Goal: Task Accomplishment & Management: Manage account settings

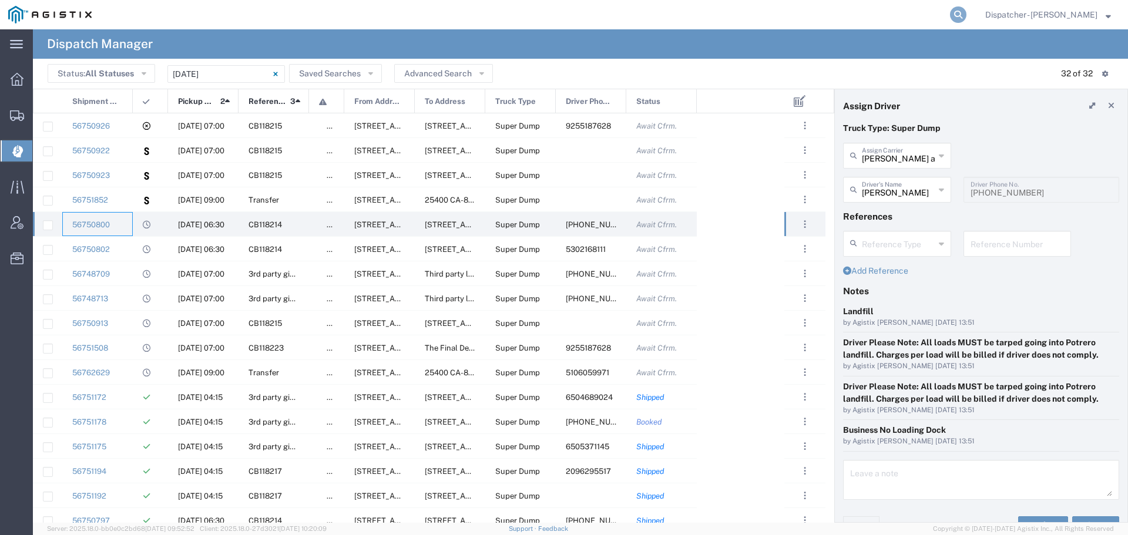
click at [956, 9] on icon at bounding box center [958, 14] width 16 height 16
type input "56721737"
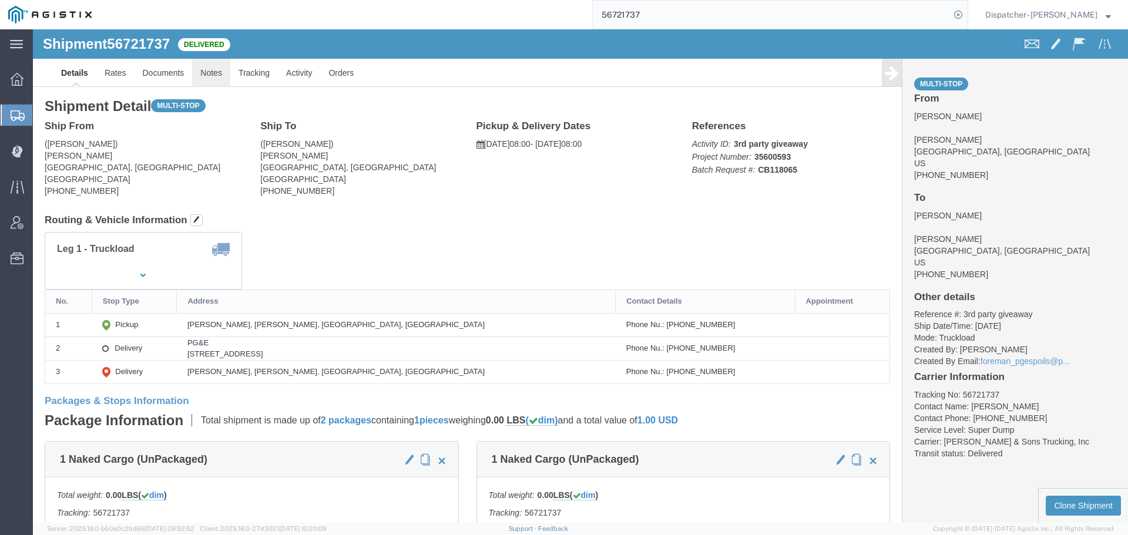
click link "Notes"
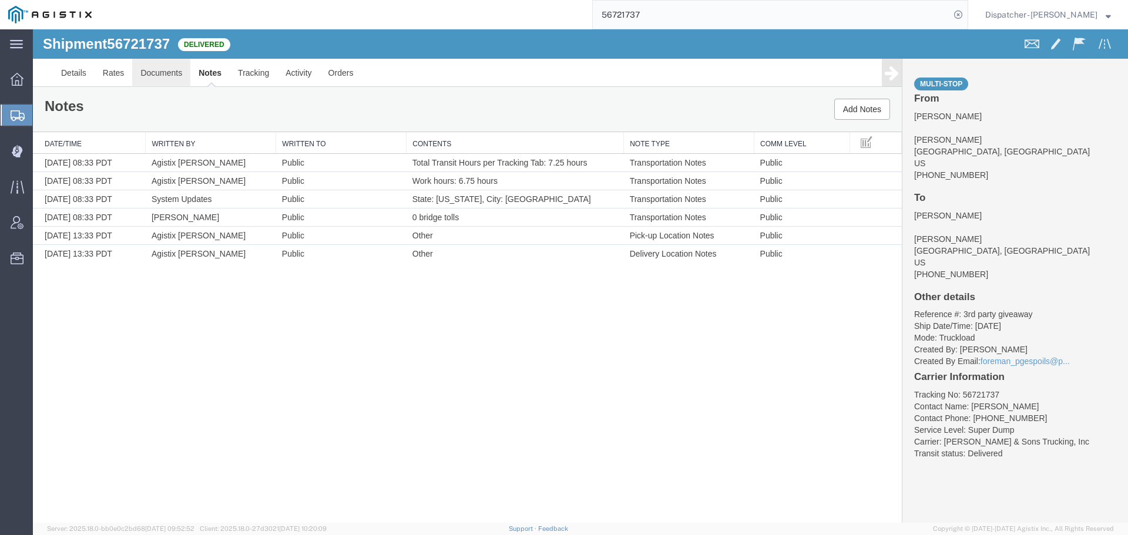
click at [155, 61] on link "Documents" at bounding box center [161, 73] width 58 height 28
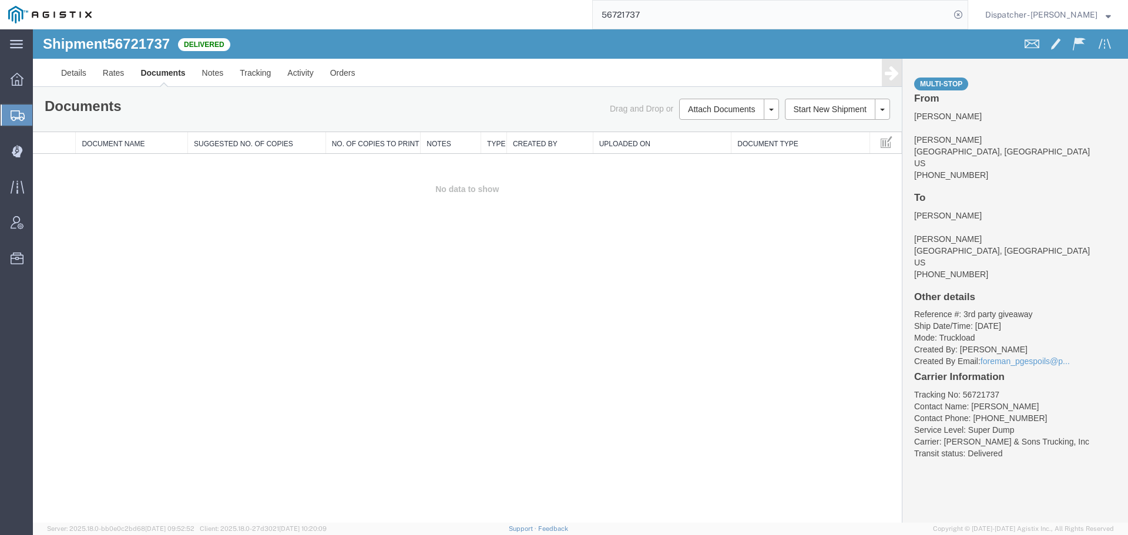
click at [158, 214] on td "No data to show" at bounding box center [467, 189] width 869 height 71
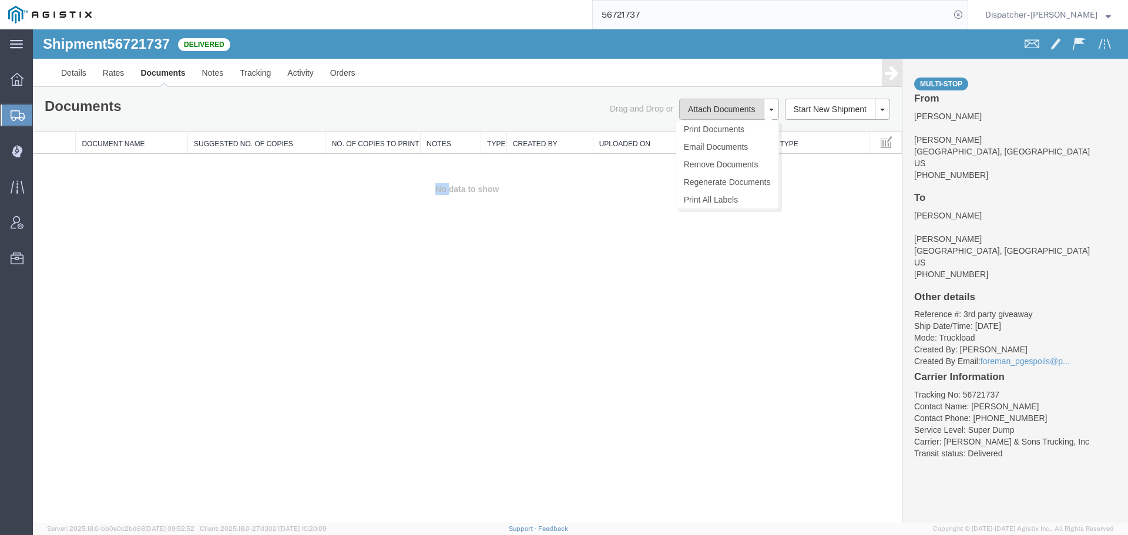
click at [692, 112] on button "Attach Documents" at bounding box center [721, 109] width 85 height 21
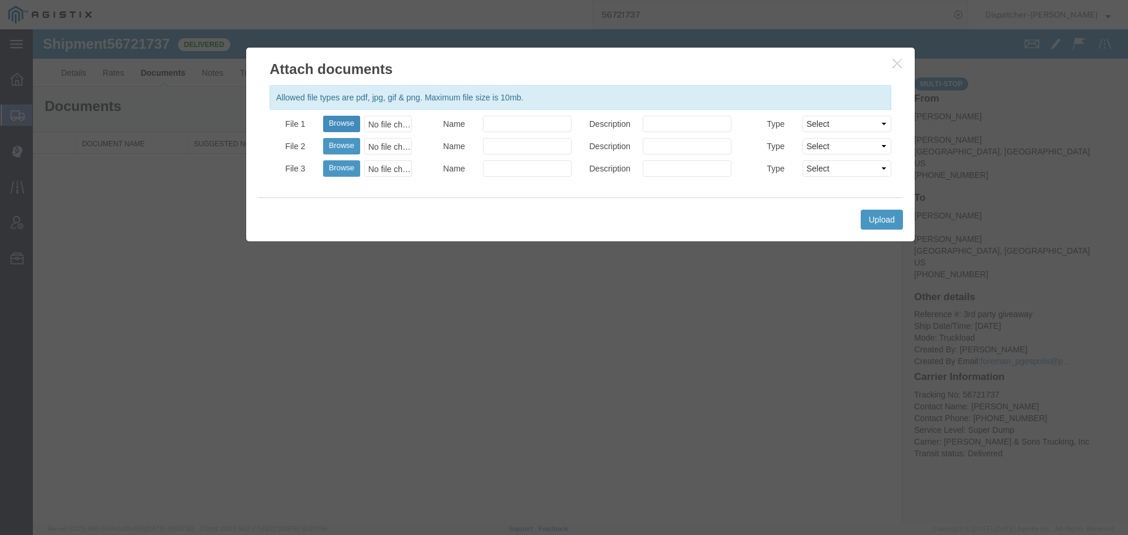
click at [332, 126] on button "Browse" at bounding box center [341, 124] width 37 height 16
type input "C:\fakepath\56721737trktag.pdf"
click at [881, 224] on button "Upload" at bounding box center [882, 220] width 42 height 20
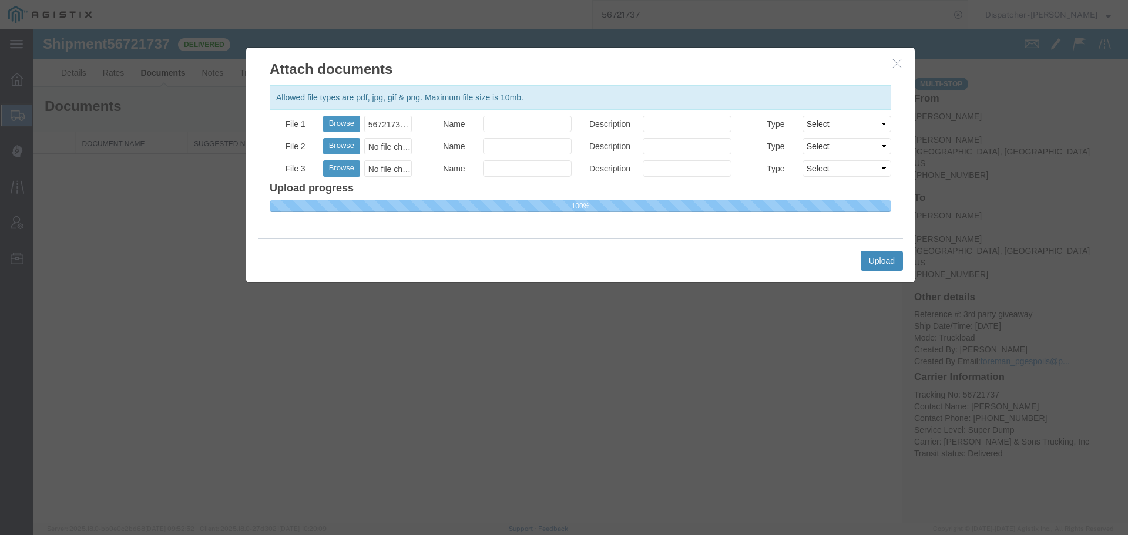
select select
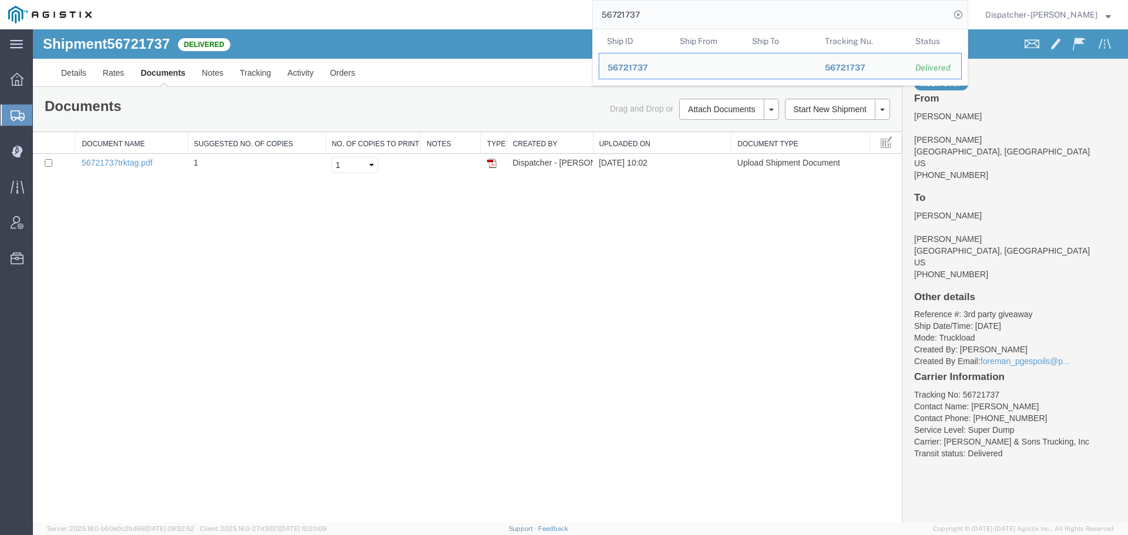
drag, startPoint x: 665, startPoint y: 22, endPoint x: 437, endPoint y: 22, distance: 227.4
click at [431, 23] on div "56721737 Ship ID Ship From Ship To Tracking Nu. Status Ship ID 56721737 Ship Fr…" at bounding box center [534, 14] width 868 height 29
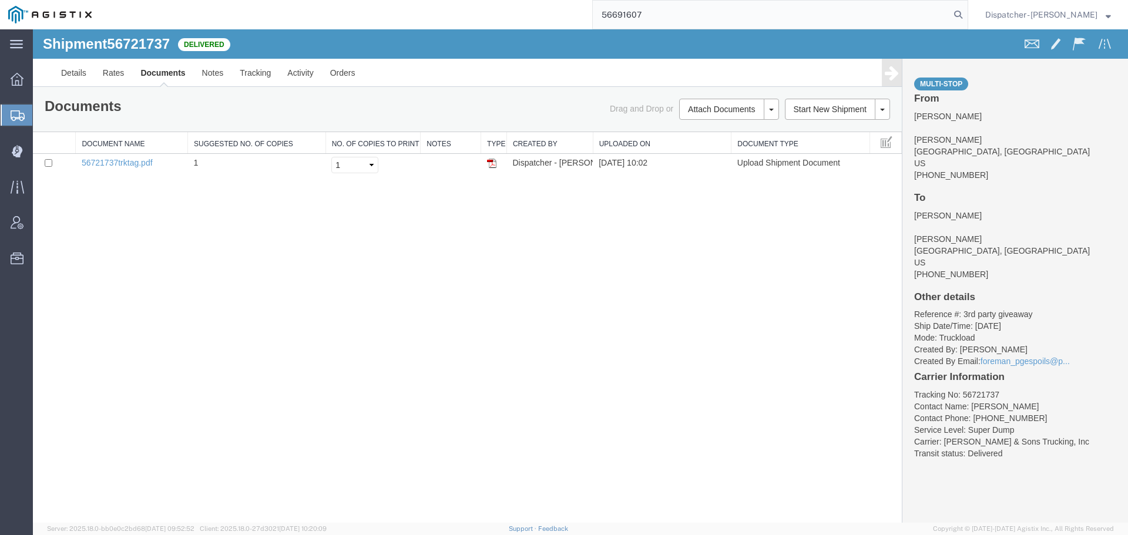
type input "56691607"
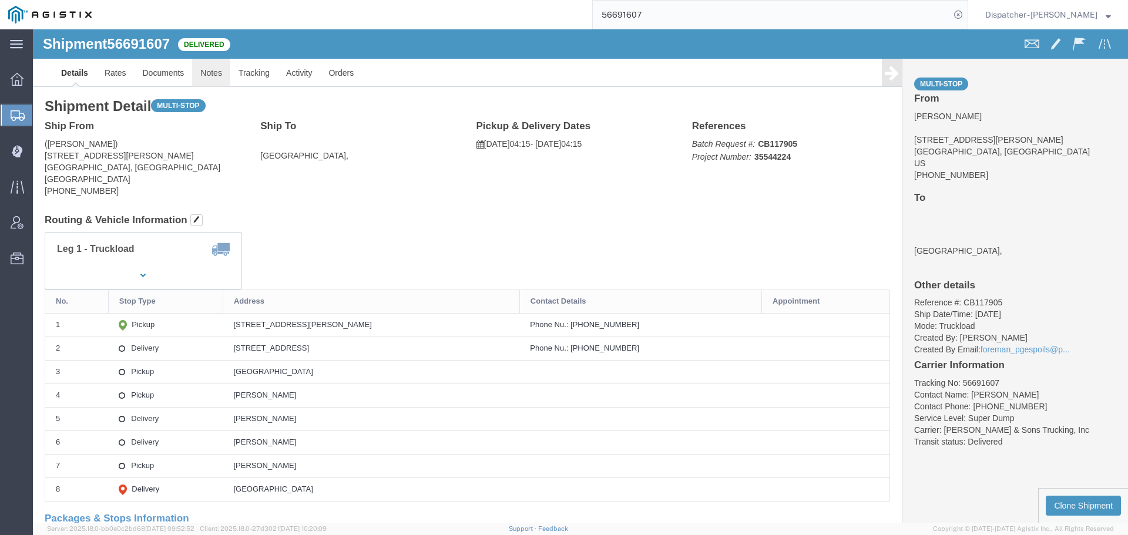
click link "Notes"
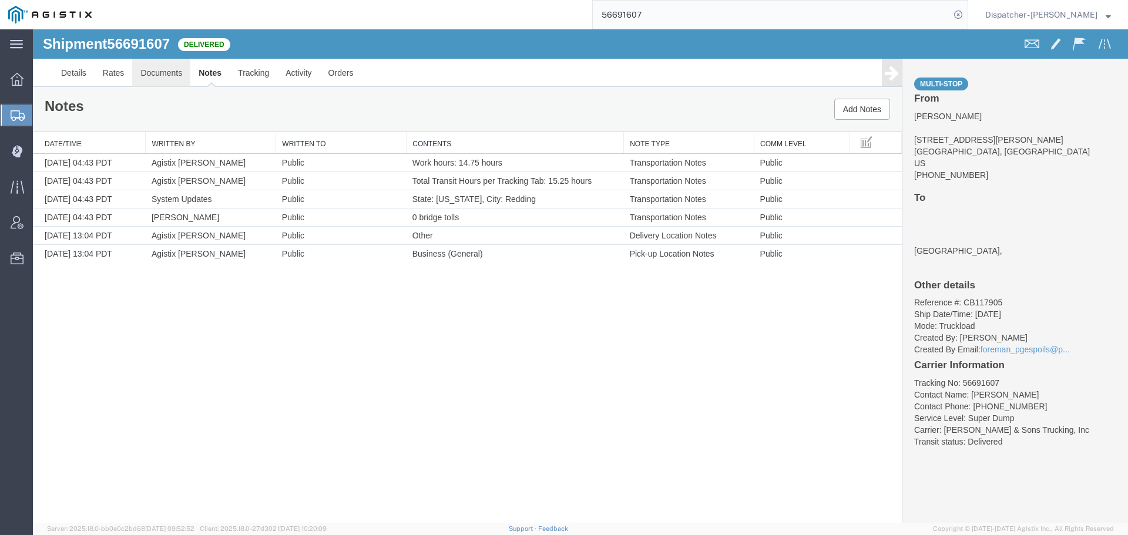
click at [175, 81] on link "Documents" at bounding box center [161, 73] width 58 height 28
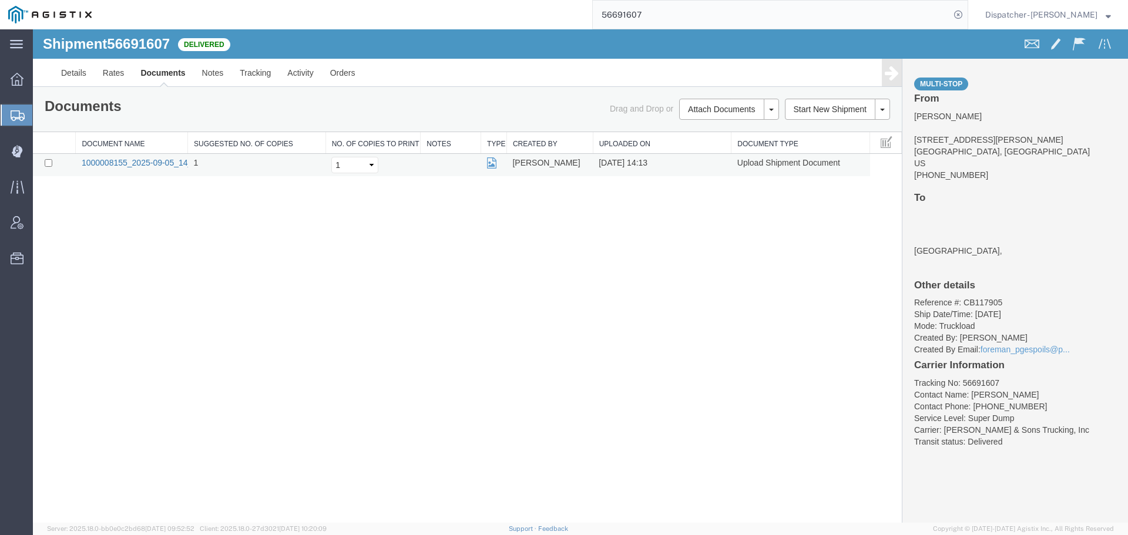
click at [177, 166] on link "1000008155_2025-09-05_14_13_15.jpg" at bounding box center [155, 162] width 147 height 9
click at [175, 303] on div "Shipment 56691607 1 of 1 Delivered Details Rates Documents Notes Tracking Activ…" at bounding box center [580, 276] width 1095 height 494
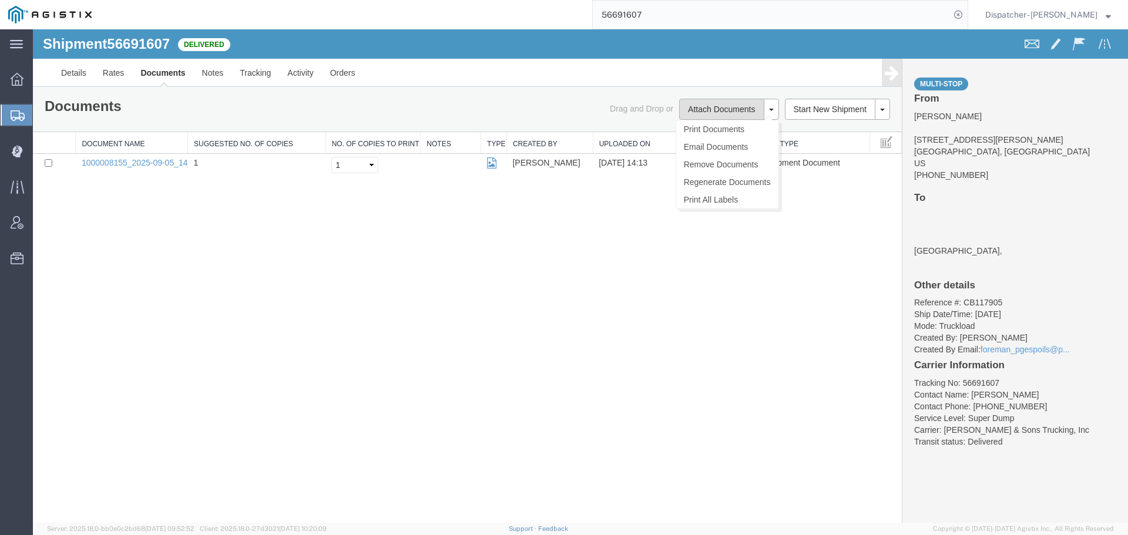
click at [690, 110] on button "Attach Documents" at bounding box center [721, 109] width 85 height 21
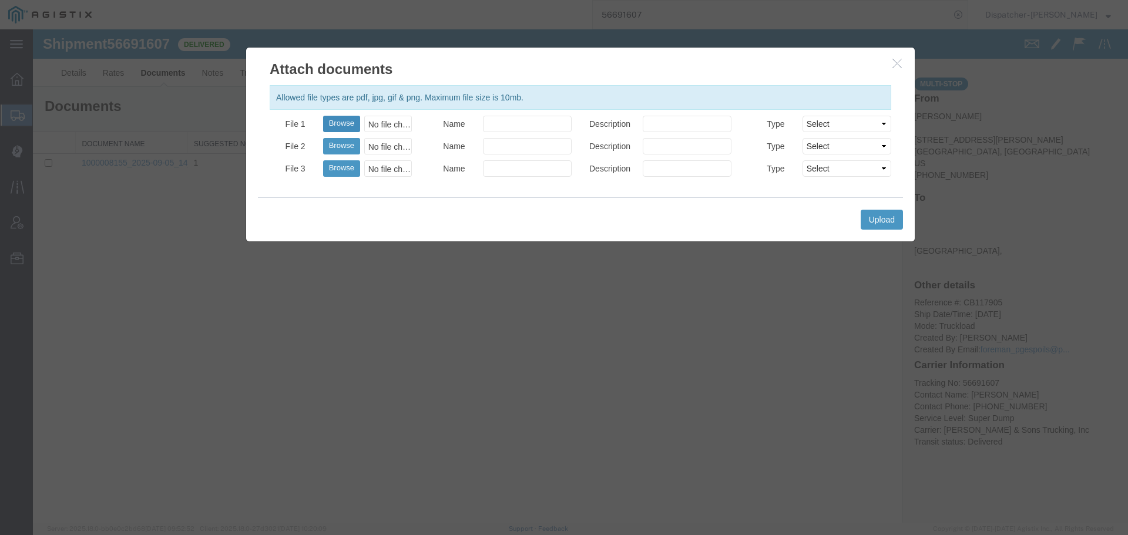
click at [349, 118] on button "Browse" at bounding box center [341, 124] width 37 height 16
type input "C:\fakepath\56691607trktag.pdf"
click at [882, 221] on button "Upload" at bounding box center [882, 220] width 42 height 20
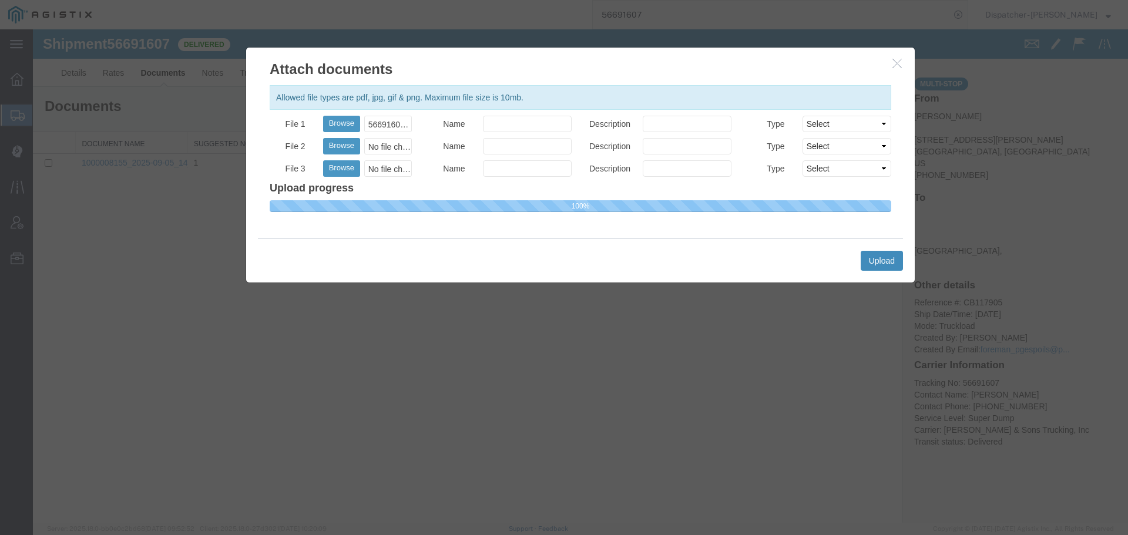
select select
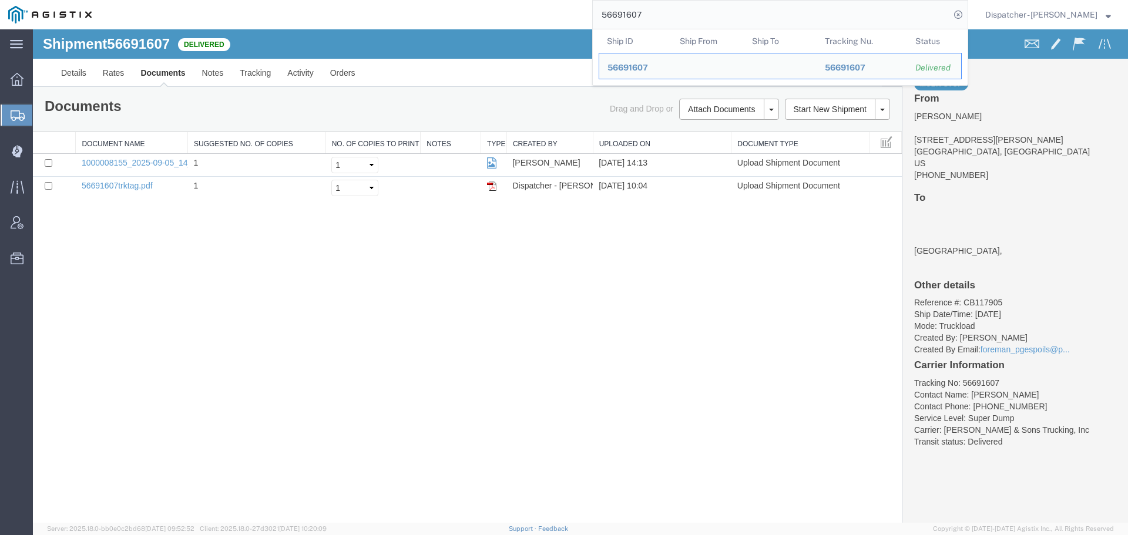
drag, startPoint x: 633, startPoint y: 15, endPoint x: 467, endPoint y: 26, distance: 166.7
click at [491, 25] on div "56691607 Ship ID Ship From Ship To Tracking Nu. Status Ship ID 56691607 Ship Fr…" at bounding box center [534, 14] width 868 height 29
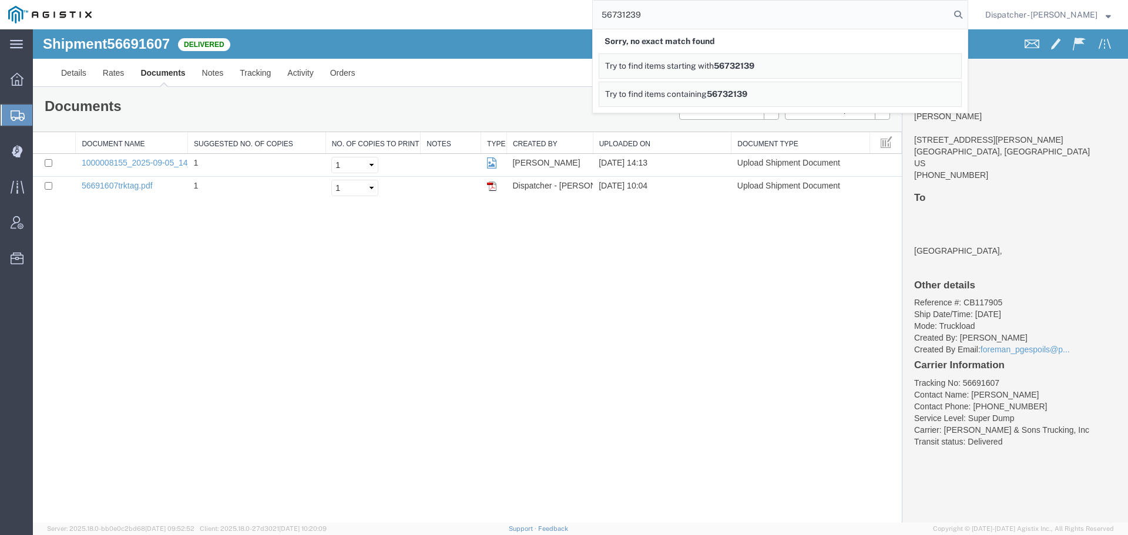
type input "56731239"
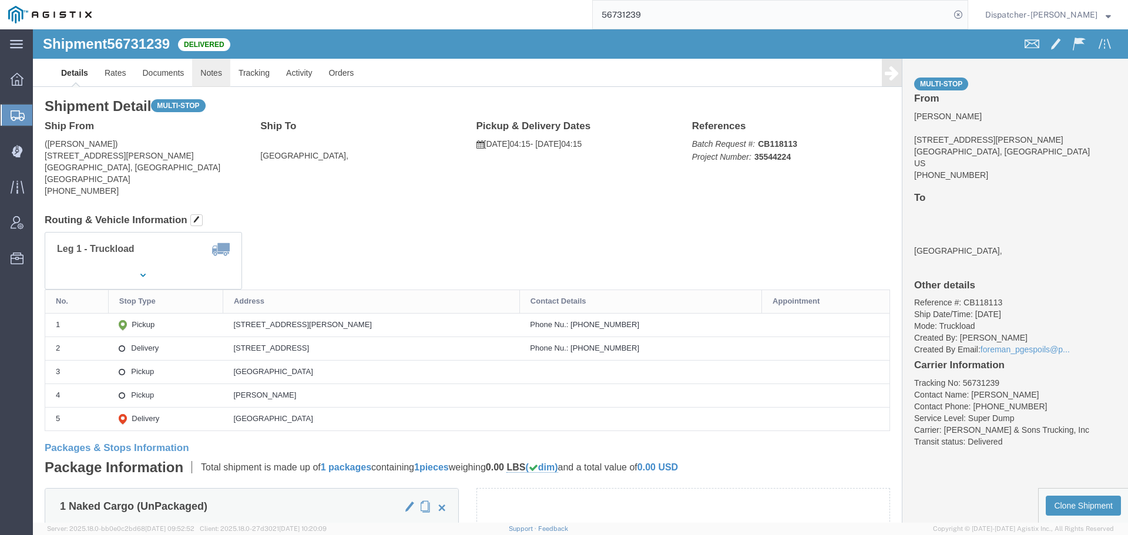
click link "Notes"
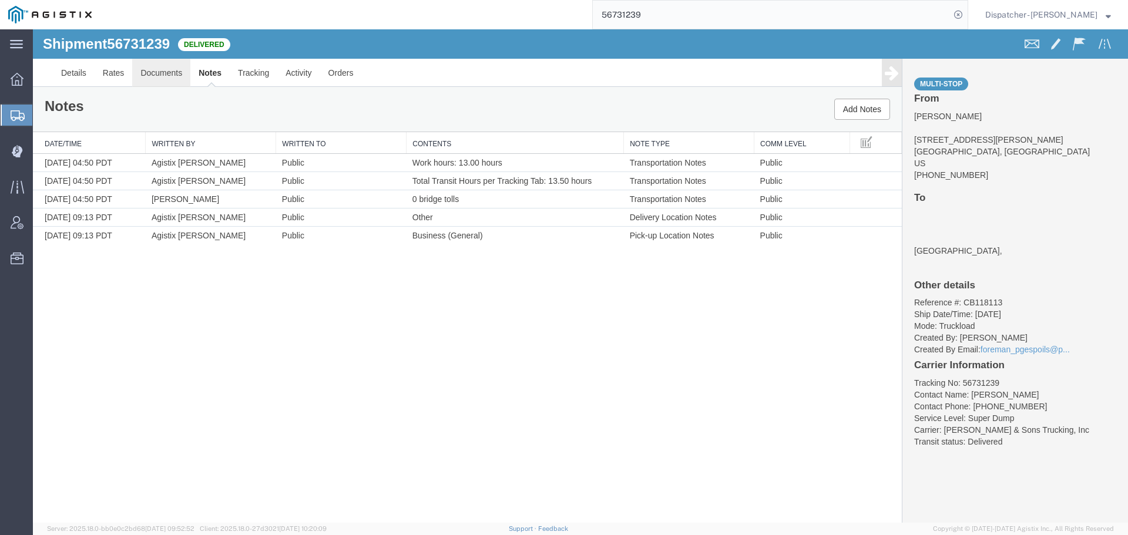
click at [141, 69] on link "Documents" at bounding box center [161, 73] width 58 height 28
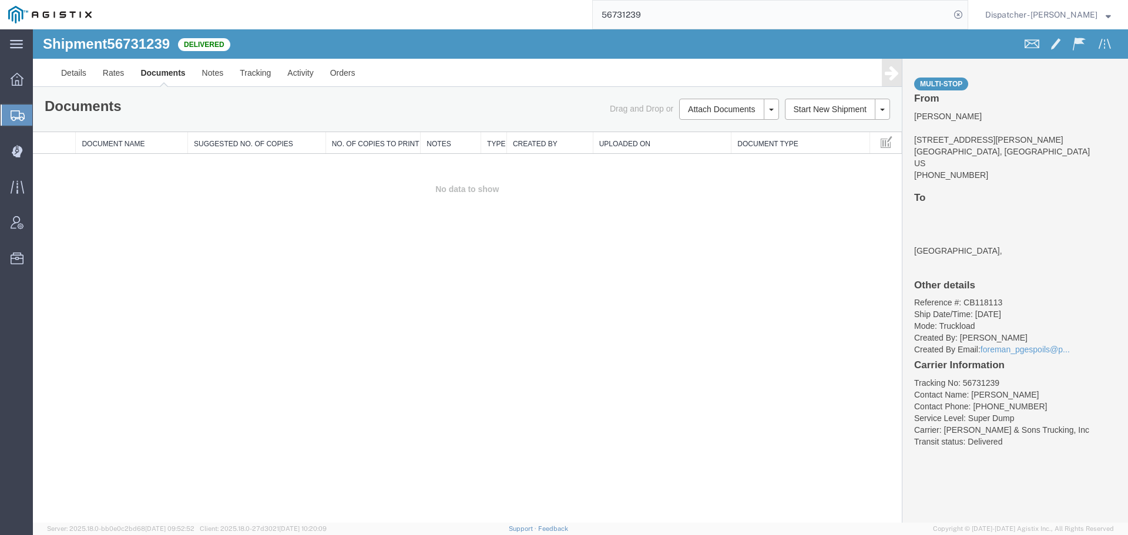
click at [230, 335] on div "Shipment 56731239 0 of 0 Delivered Details Rates Documents Notes Tracking Activ…" at bounding box center [580, 276] width 1095 height 494
click at [722, 108] on button "Attach Documents" at bounding box center [721, 109] width 85 height 21
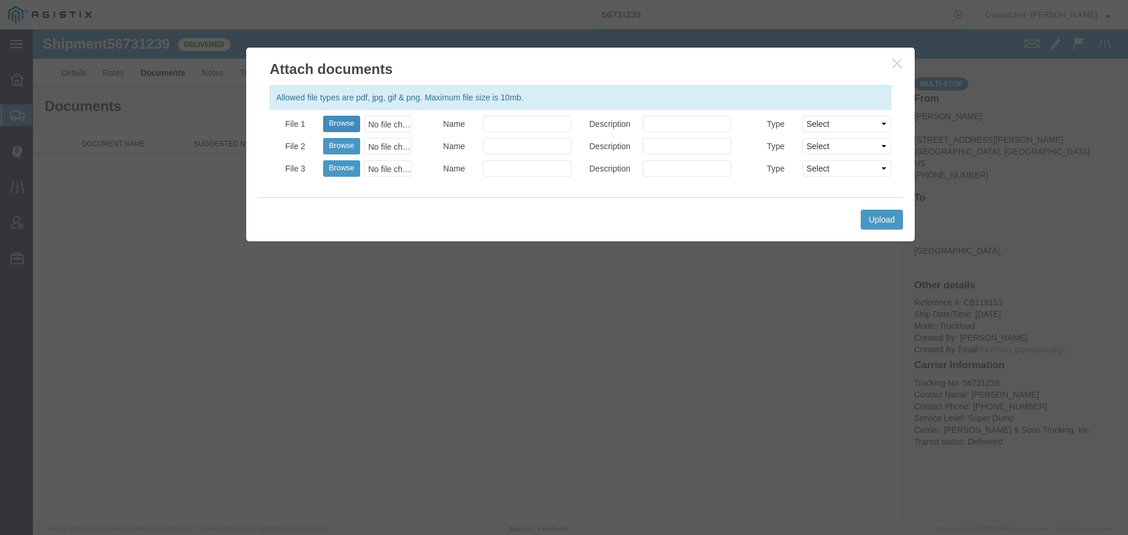
click at [347, 120] on button "Browse" at bounding box center [341, 124] width 37 height 16
type input "C:\fakepath\56731239trktag.pdf"
click at [896, 220] on button "Upload" at bounding box center [882, 220] width 42 height 20
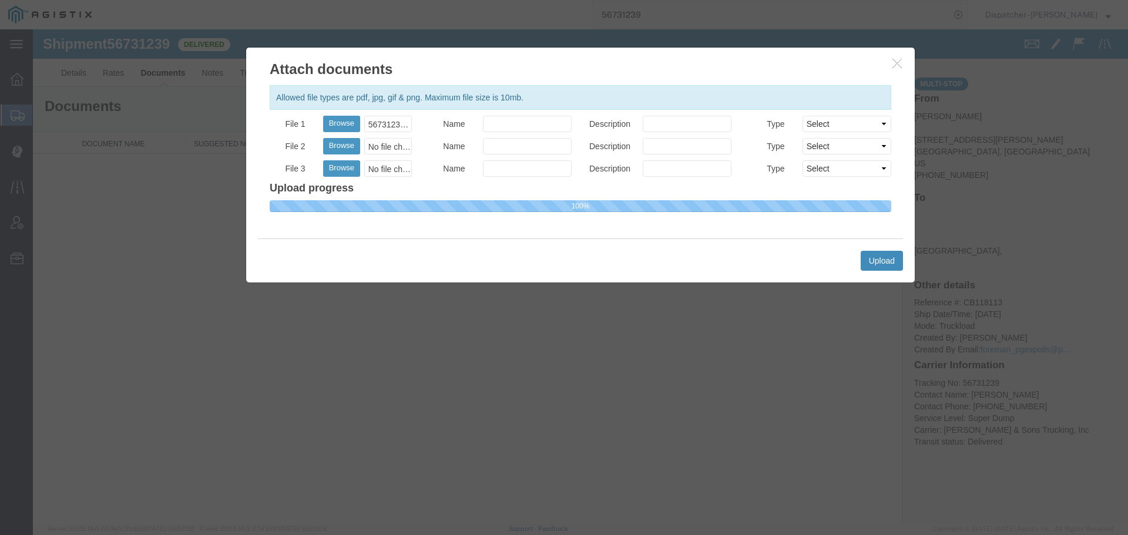
select select
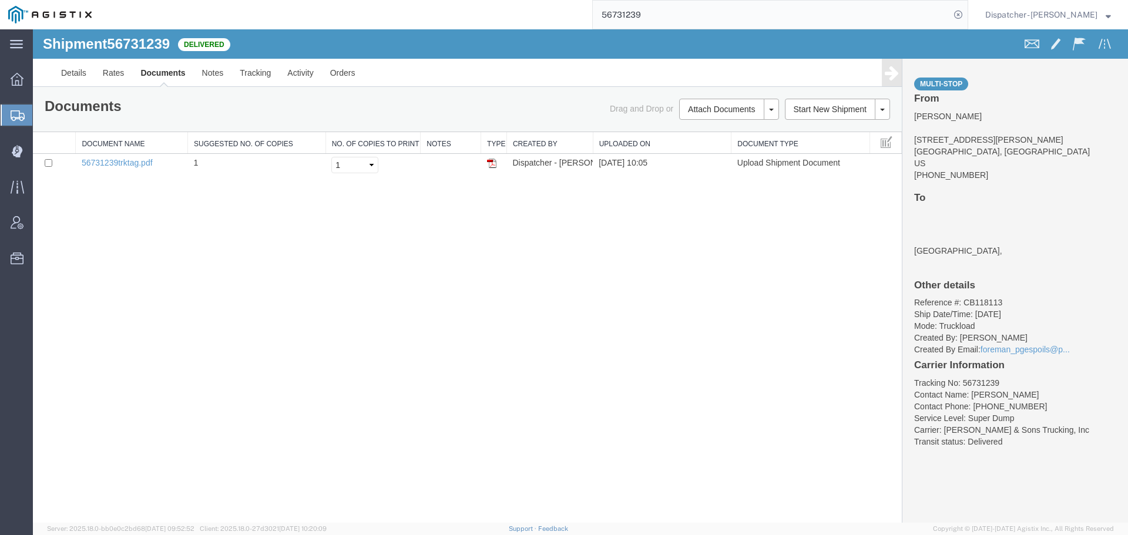
drag, startPoint x: 660, startPoint y: 11, endPoint x: 564, endPoint y: 20, distance: 96.8
click at [578, 17] on div "56731239" at bounding box center [534, 14] width 868 height 29
type input "56610716"
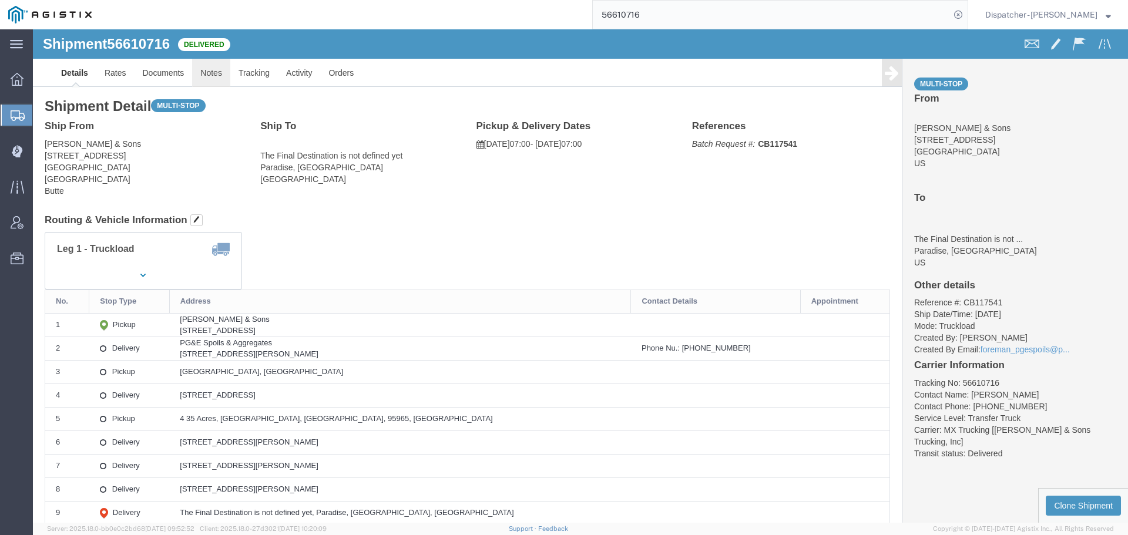
click link "Notes"
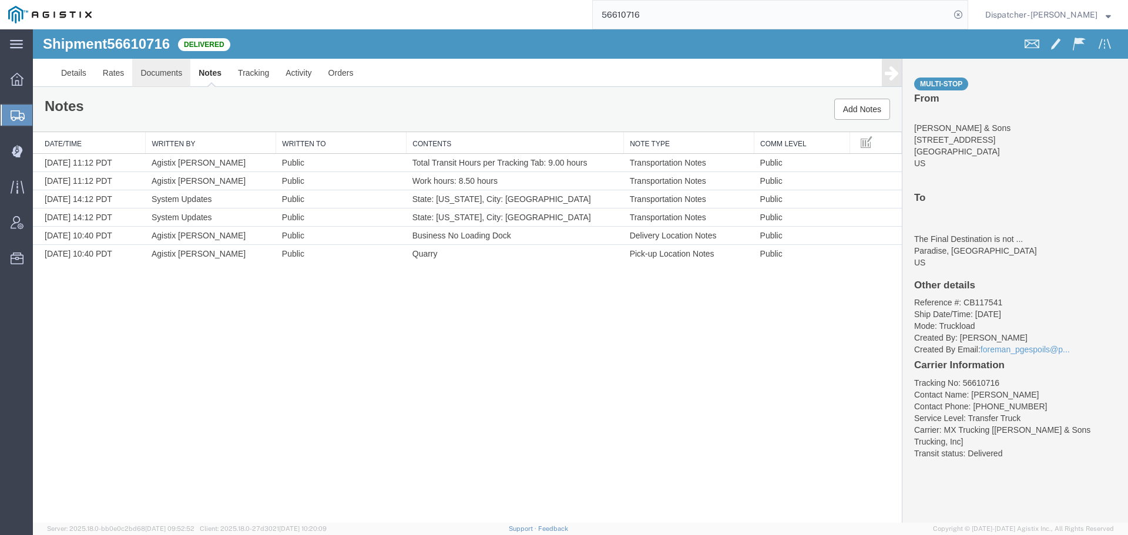
click at [144, 74] on link "Documents" at bounding box center [161, 73] width 58 height 28
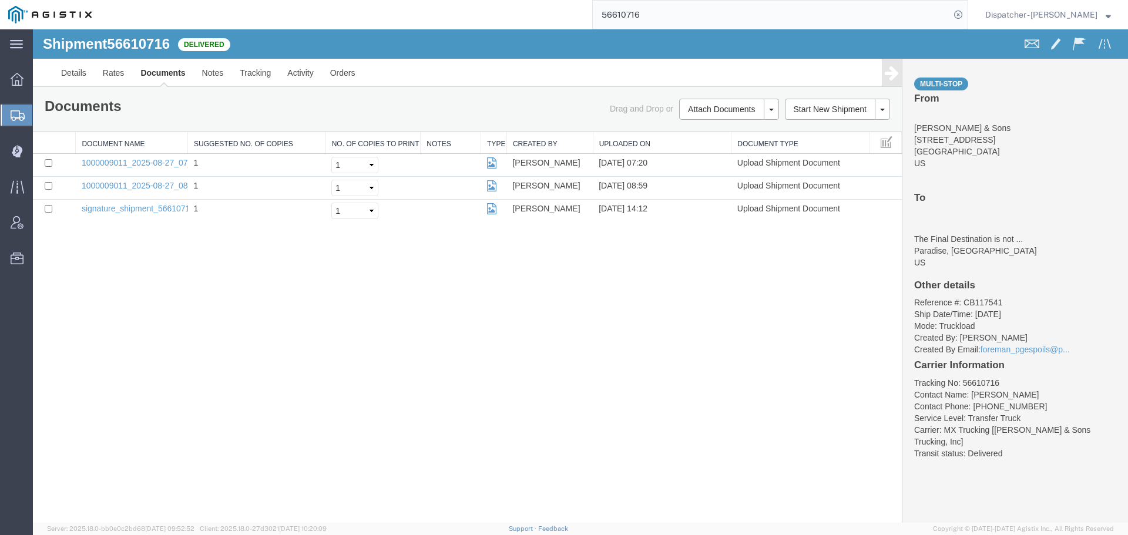
drag, startPoint x: 147, startPoint y: 356, endPoint x: 168, endPoint y: 336, distance: 29.5
click at [147, 356] on div "Shipment 56610716 3 of 3 Delivered Details Rates Documents Notes Tracking Activ…" at bounding box center [580, 276] width 1095 height 494
click at [701, 111] on button "Attach Documents" at bounding box center [721, 109] width 85 height 21
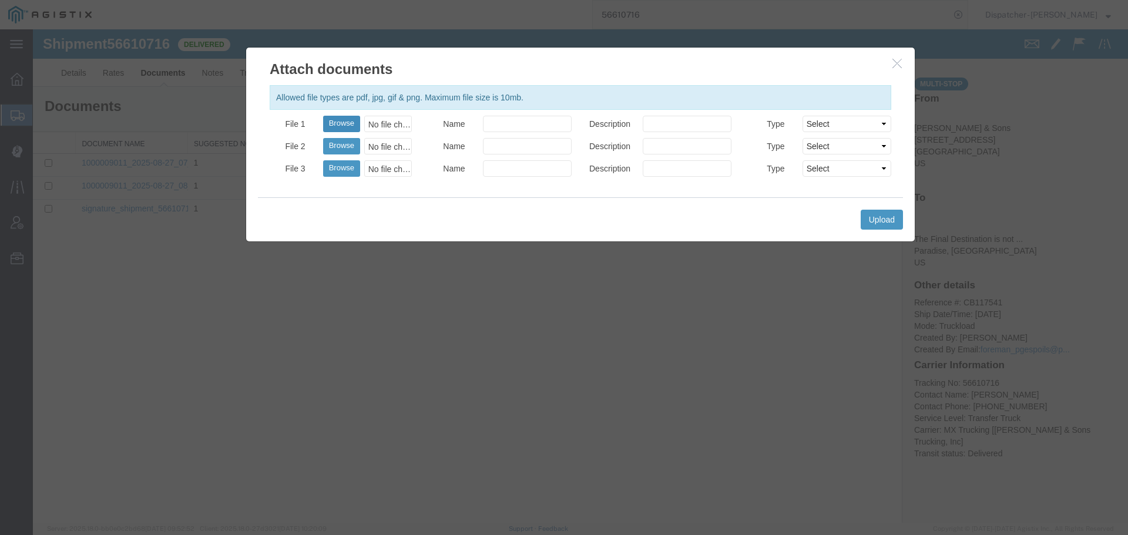
click at [341, 127] on button "Browse" at bounding box center [341, 124] width 37 height 16
type input "C:\fakepath\56610716trktag.pdf"
click at [897, 223] on button "Upload" at bounding box center [882, 220] width 42 height 20
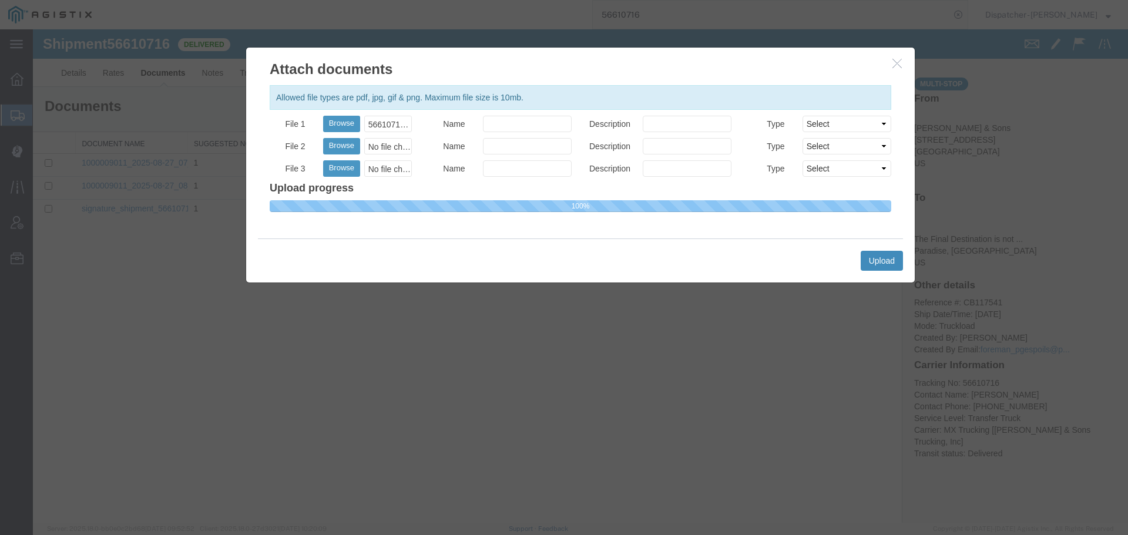
select select
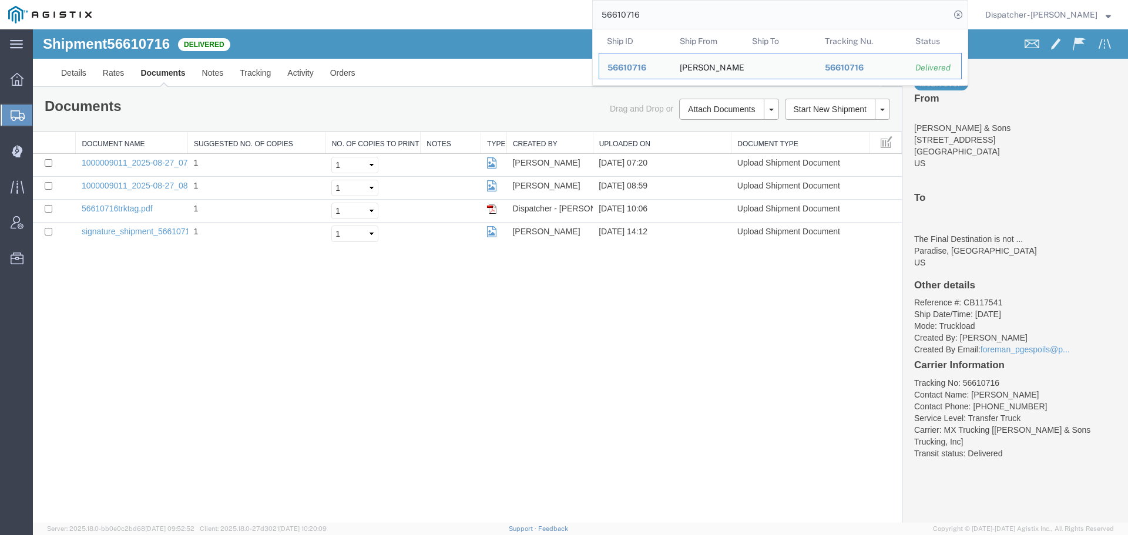
drag, startPoint x: 649, startPoint y: 15, endPoint x: 589, endPoint y: 22, distance: 60.3
click at [592, 22] on form "56610716 Ship ID Ship From Ship To Tracking Nu. Status Ship ID 56610716 Ship Fr…" at bounding box center [780, 14] width 376 height 29
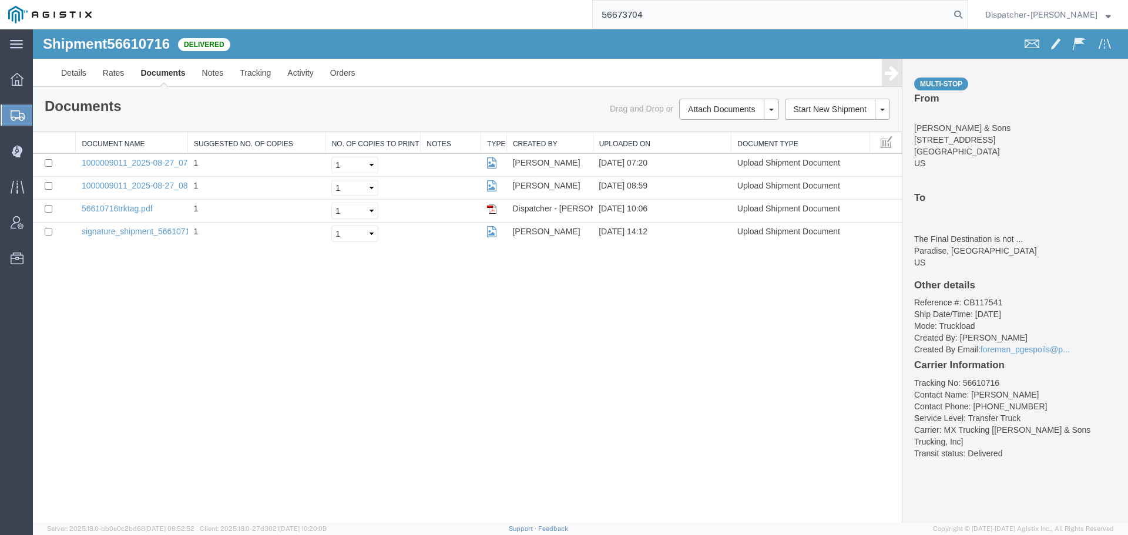
type input "56673704"
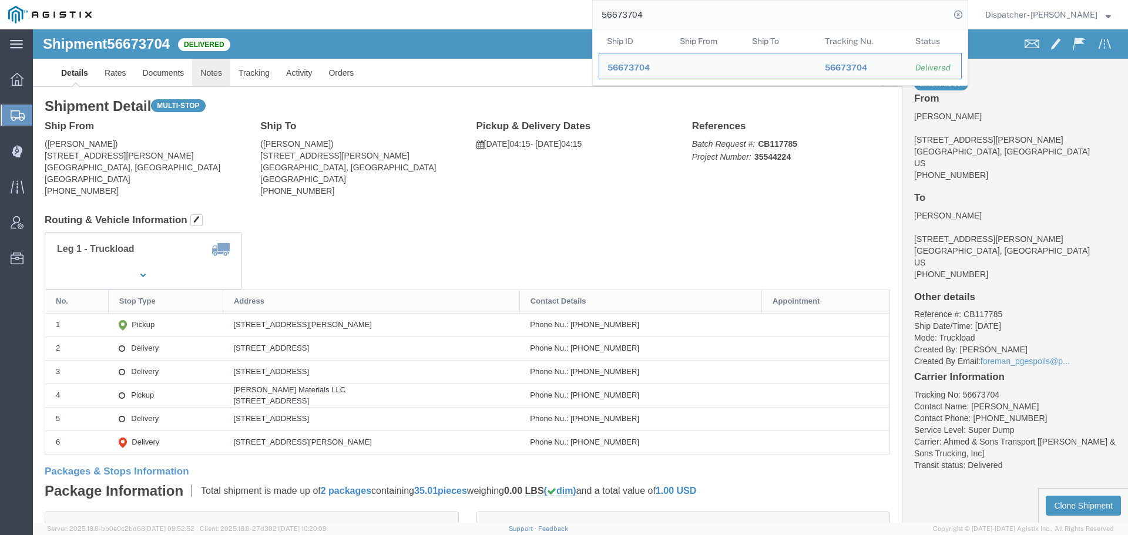
click link "Notes"
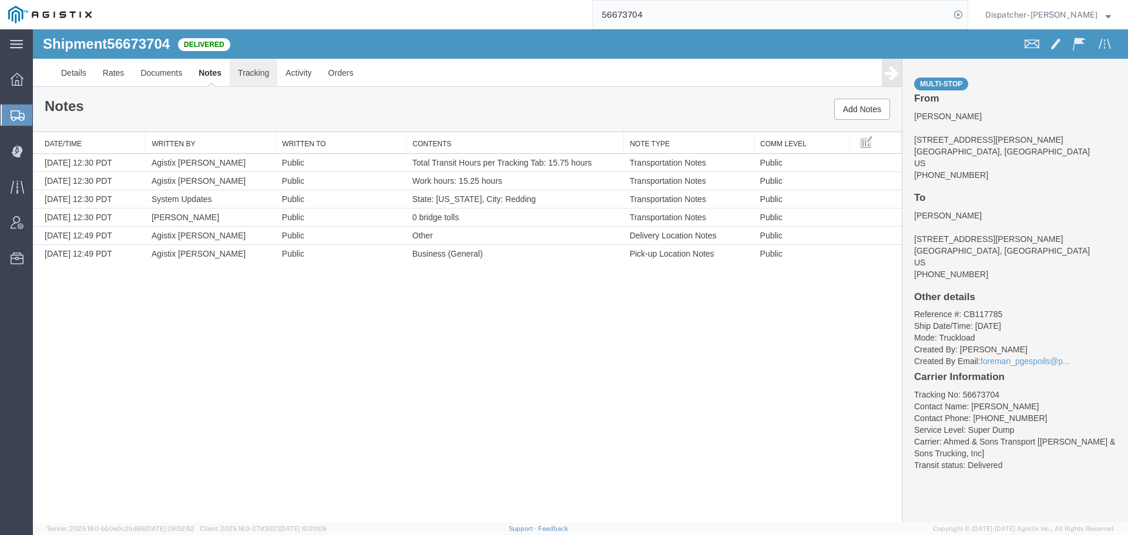
click at [250, 70] on link "Tracking" at bounding box center [254, 73] width 48 height 28
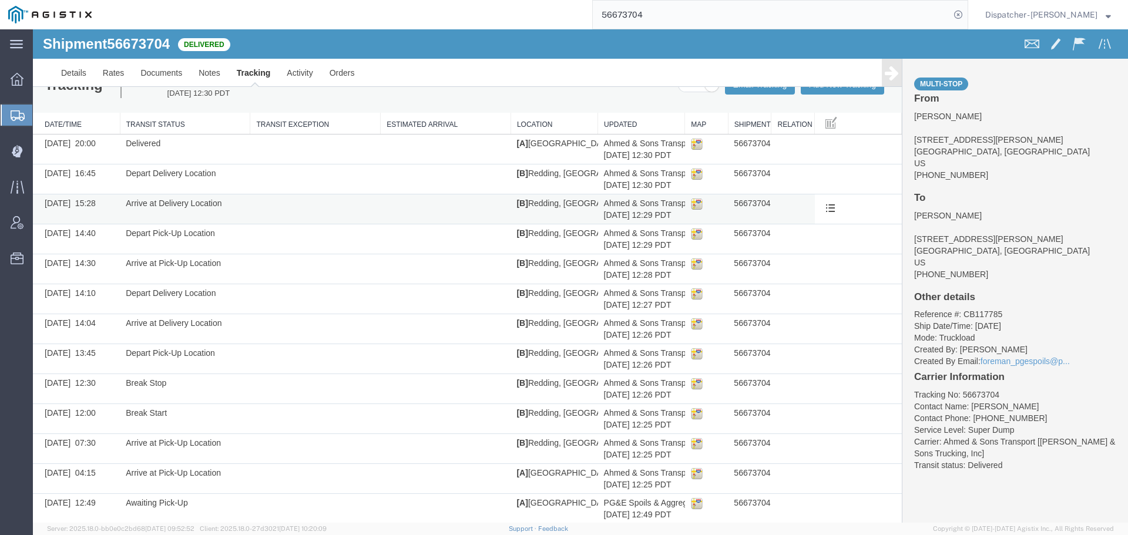
scroll to position [37, 0]
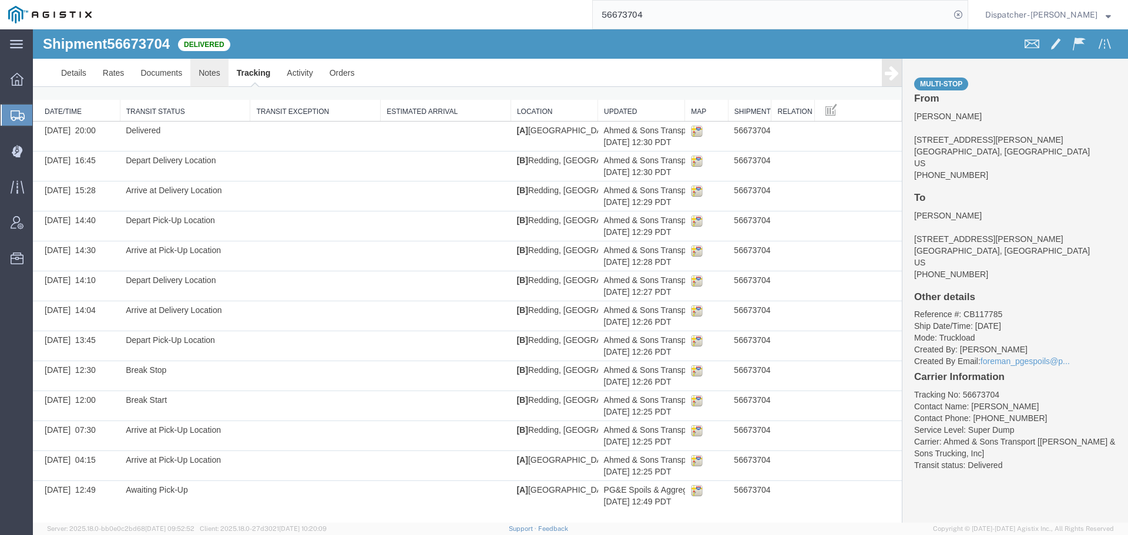
click at [208, 73] on link "Notes" at bounding box center [209, 73] width 38 height 28
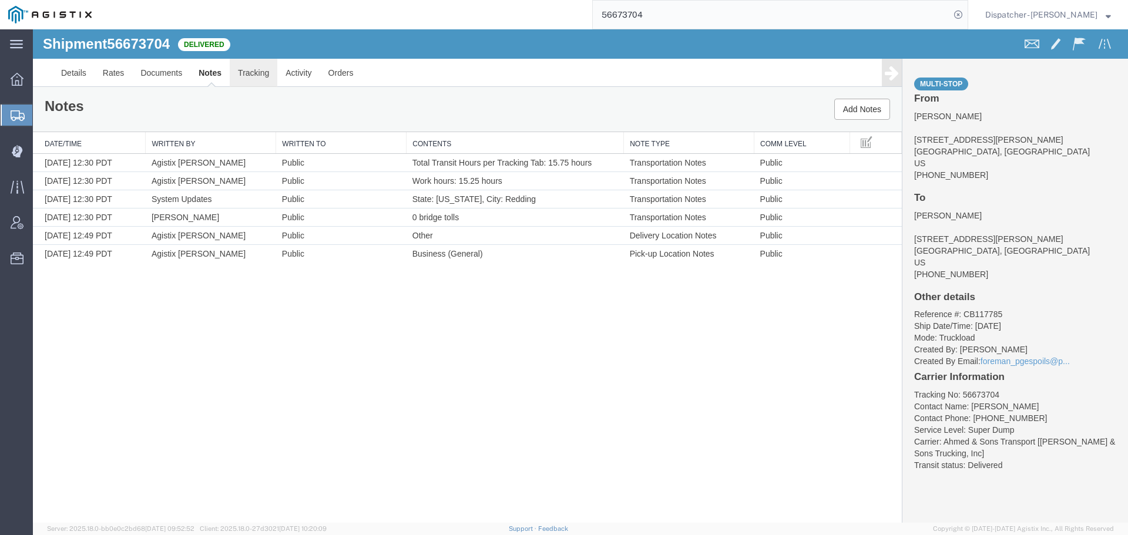
click at [245, 76] on link "Tracking" at bounding box center [254, 73] width 48 height 28
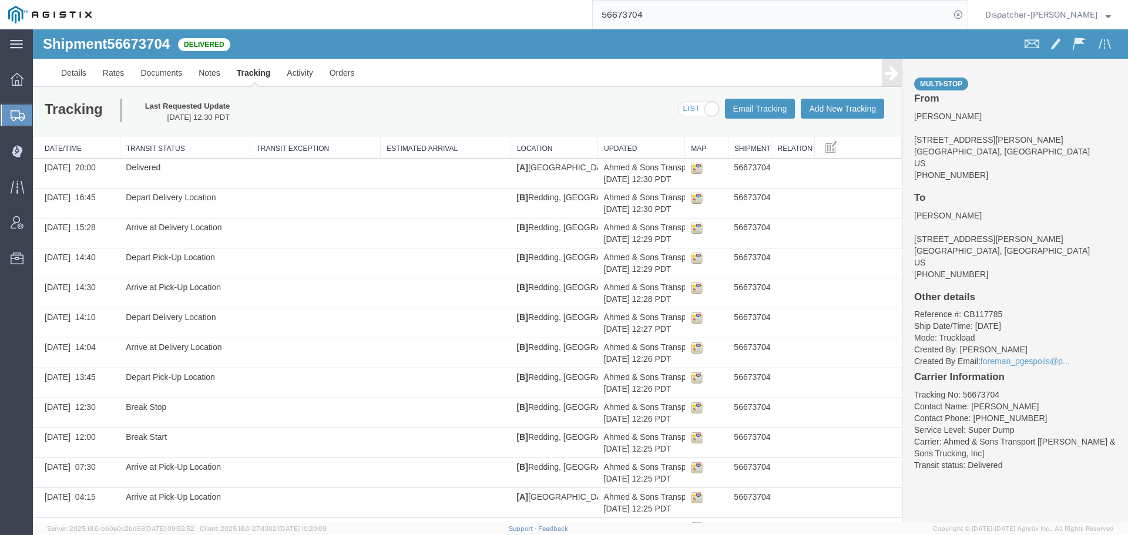
click at [885, 71] on icon at bounding box center [892, 73] width 14 height 16
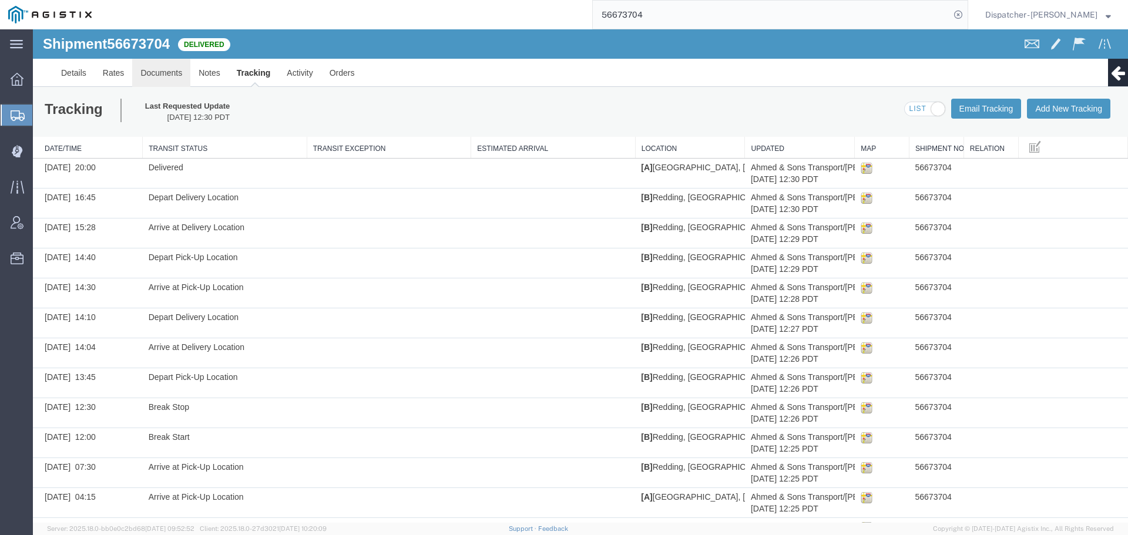
click at [167, 73] on link "Documents" at bounding box center [161, 73] width 58 height 28
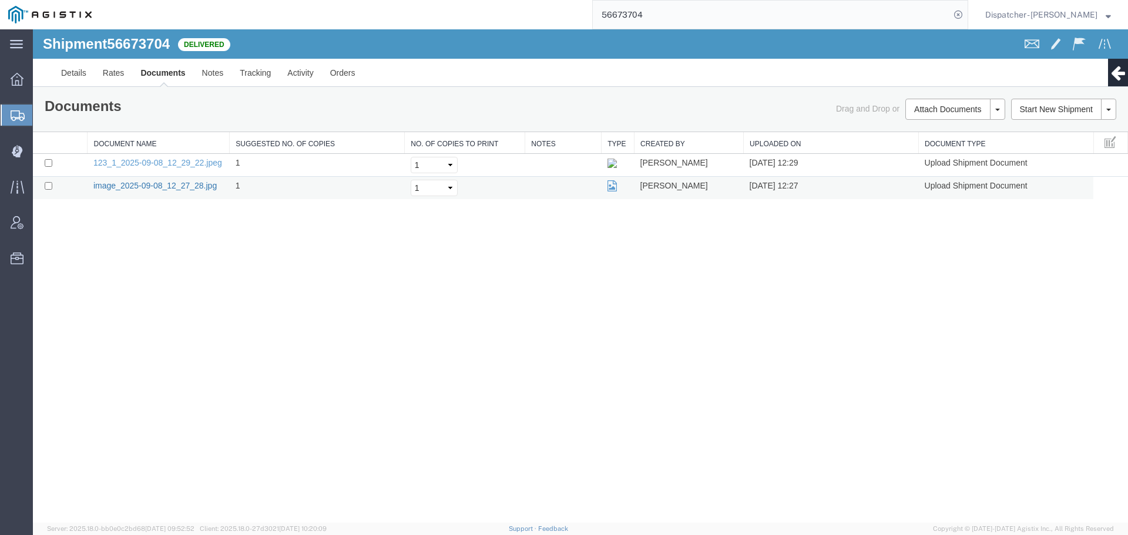
click at [174, 186] on link "image_2025-09-08_12_27_28.jpg" at bounding box center [154, 185] width 123 height 9
click at [204, 162] on link "123_1_2025-09-08_12_29_22.jpeg" at bounding box center [157, 162] width 129 height 9
click at [216, 76] on link "Notes" at bounding box center [213, 73] width 38 height 28
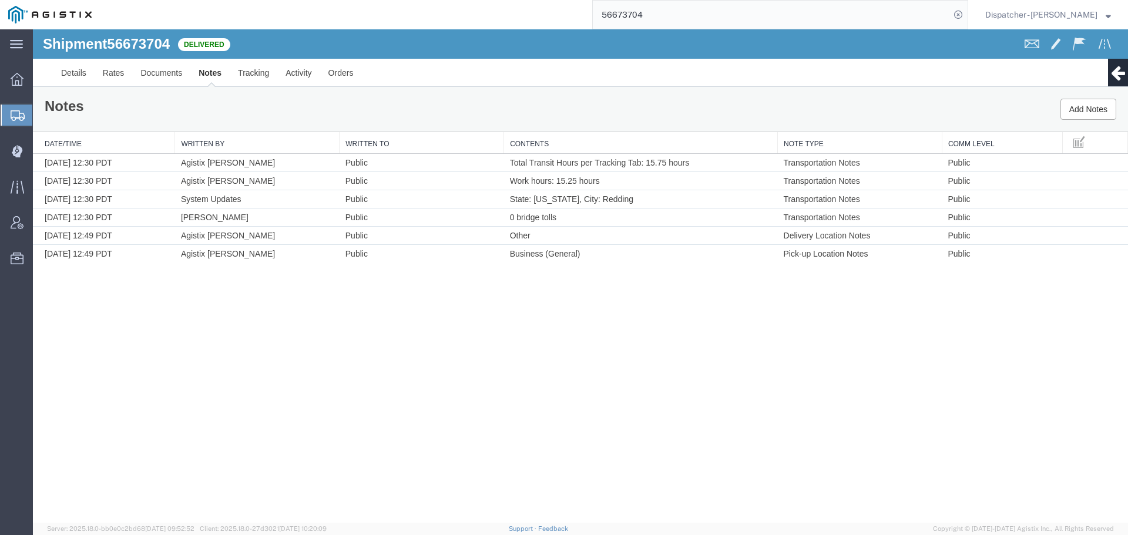
click at [209, 385] on div "Shipment 56673704 6 of 6 Delivered Details Rates Documents Notes Tracking Activ…" at bounding box center [580, 276] width 1095 height 494
click at [154, 69] on link "Documents" at bounding box center [161, 73] width 58 height 28
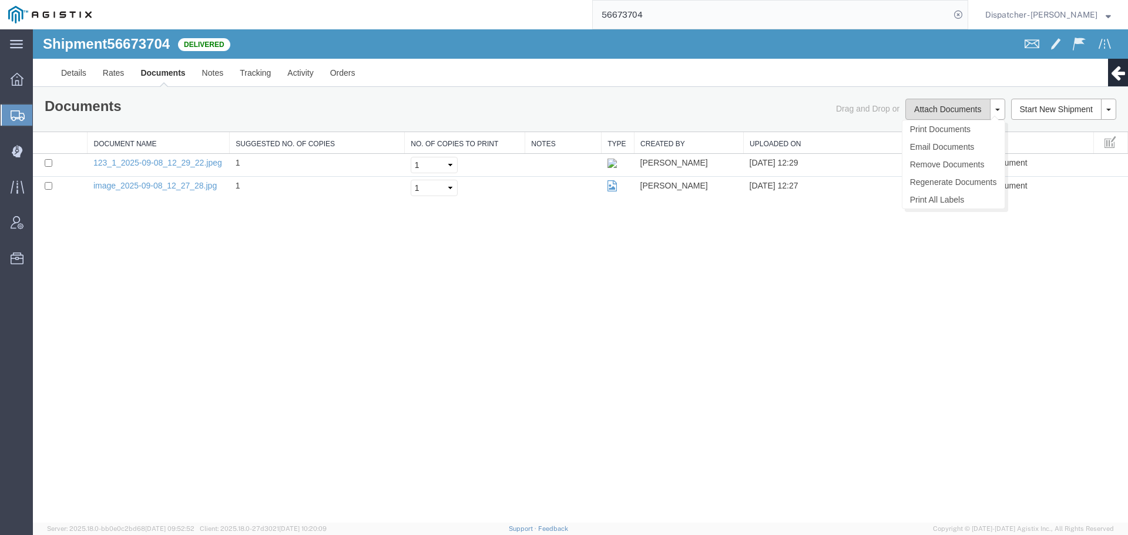
click at [925, 106] on button "Attach Documents" at bounding box center [947, 109] width 85 height 21
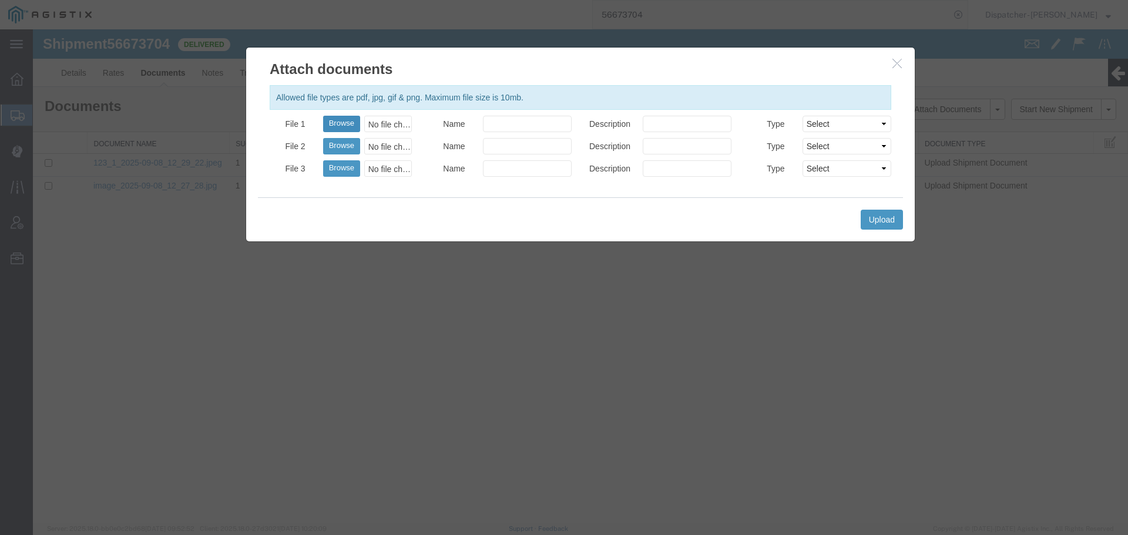
click at [333, 123] on button "Browse" at bounding box center [341, 124] width 37 height 16
type input "C:\fakepath\56673704trktag.pdf"
click at [885, 219] on button "Upload" at bounding box center [882, 220] width 42 height 20
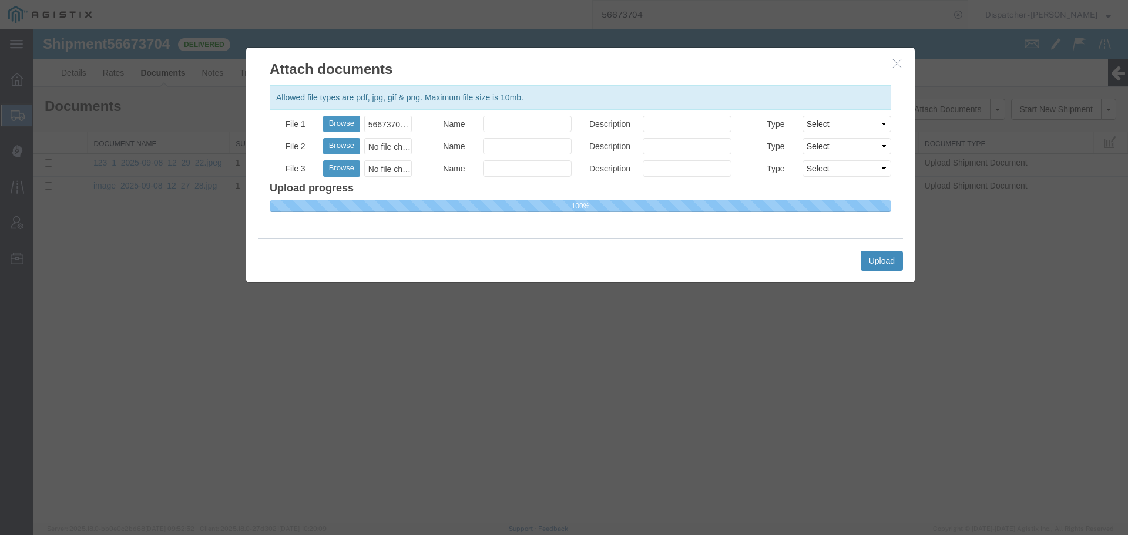
select select
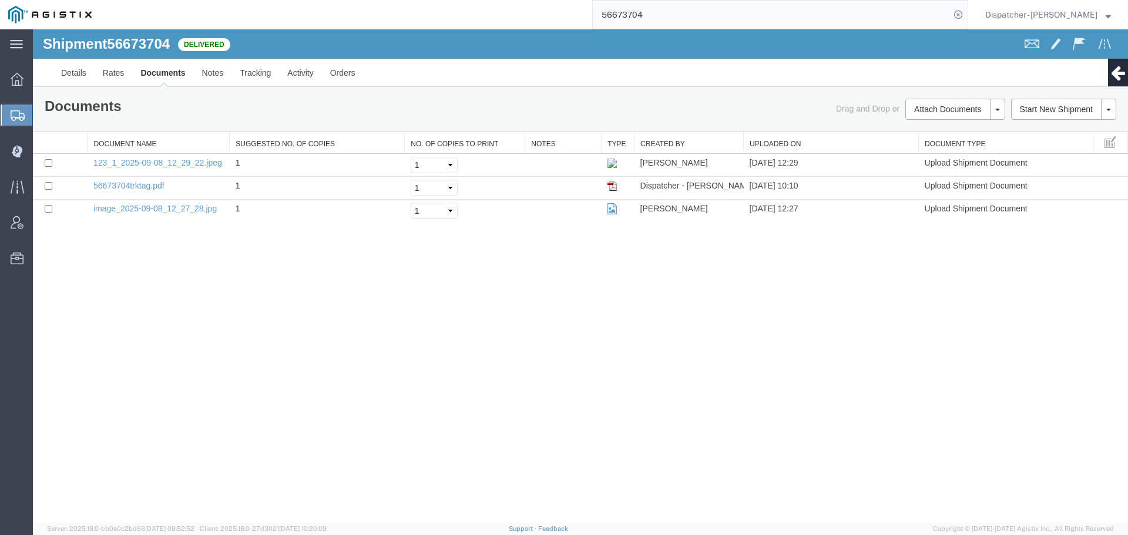
click at [584, 18] on div "56673704" at bounding box center [534, 14] width 868 height 29
type input "56673714"
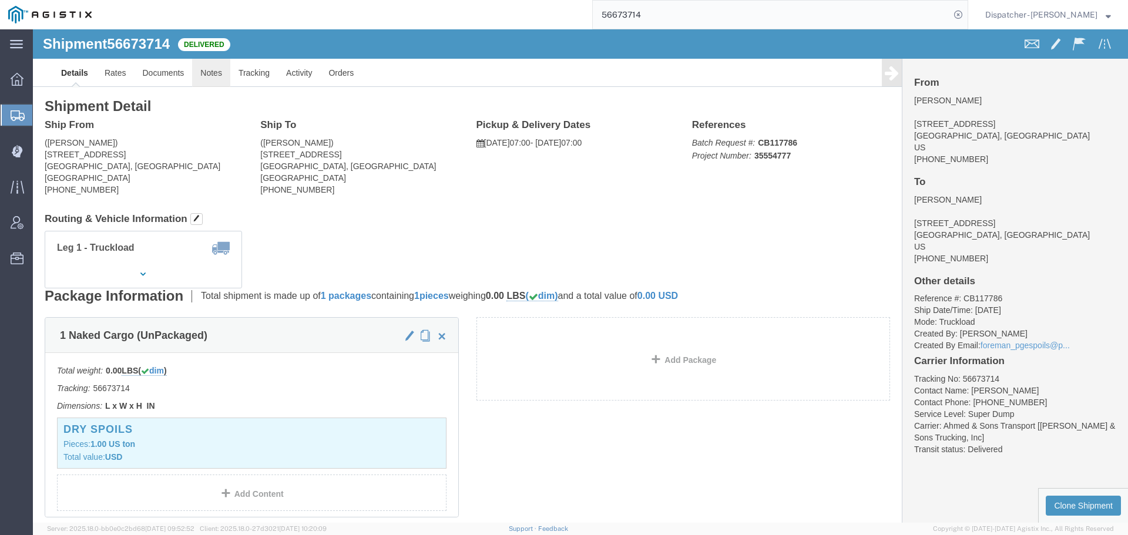
click link "Notes"
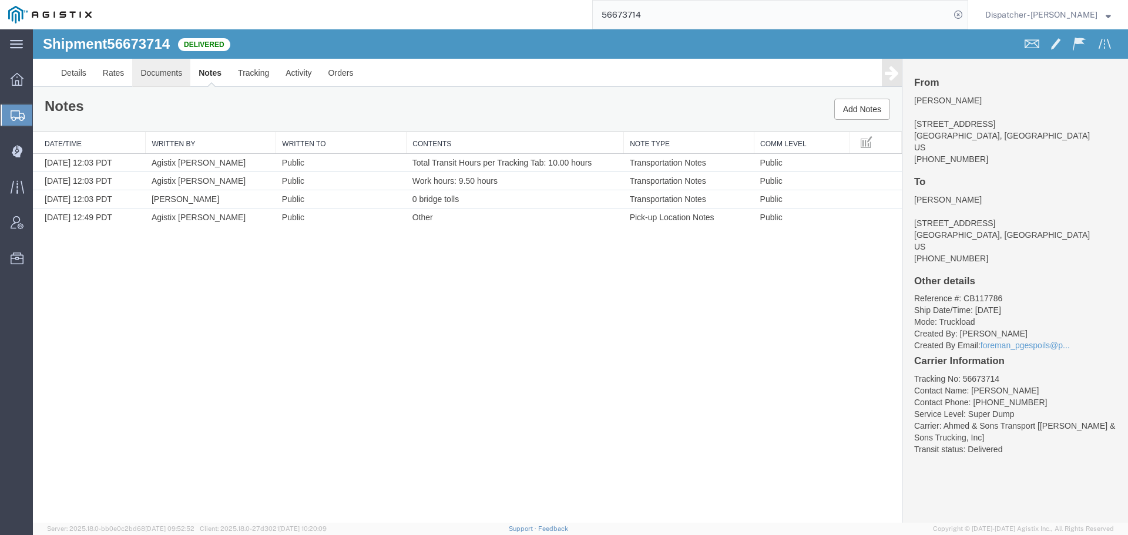
click at [149, 74] on link "Documents" at bounding box center [161, 73] width 58 height 28
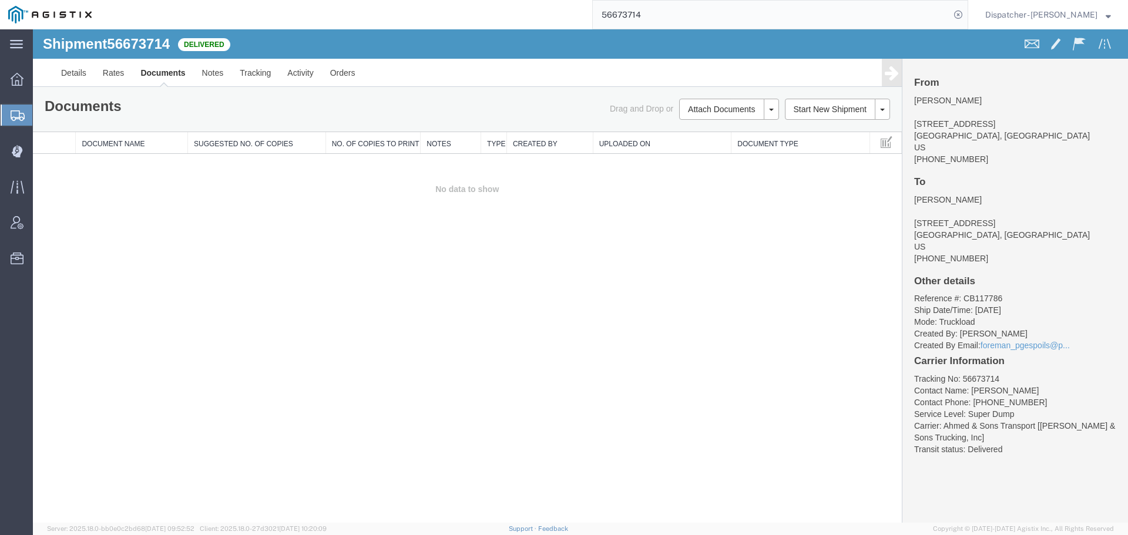
click at [197, 304] on div "Shipment 56673714 0 of 0 Delivered Details Rates Documents Notes Tracking Activ…" at bounding box center [580, 276] width 1095 height 494
click at [722, 116] on button "Attach Documents" at bounding box center [721, 109] width 85 height 21
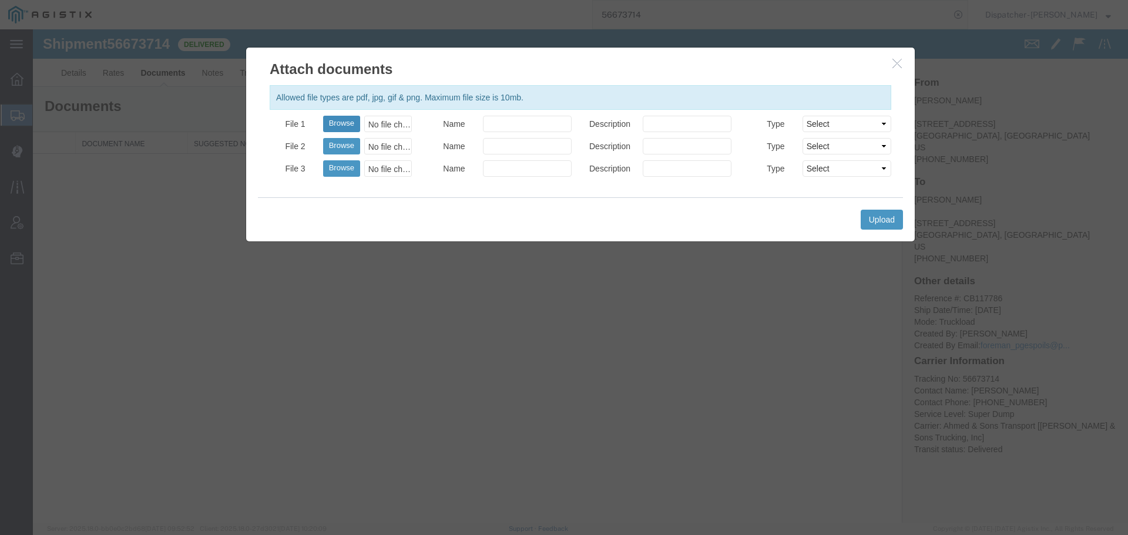
click at [331, 126] on button "Browse" at bounding box center [341, 124] width 37 height 16
type input "C:\fakepath\56673714trktag.pdf"
click at [872, 226] on button "Upload" at bounding box center [882, 220] width 42 height 20
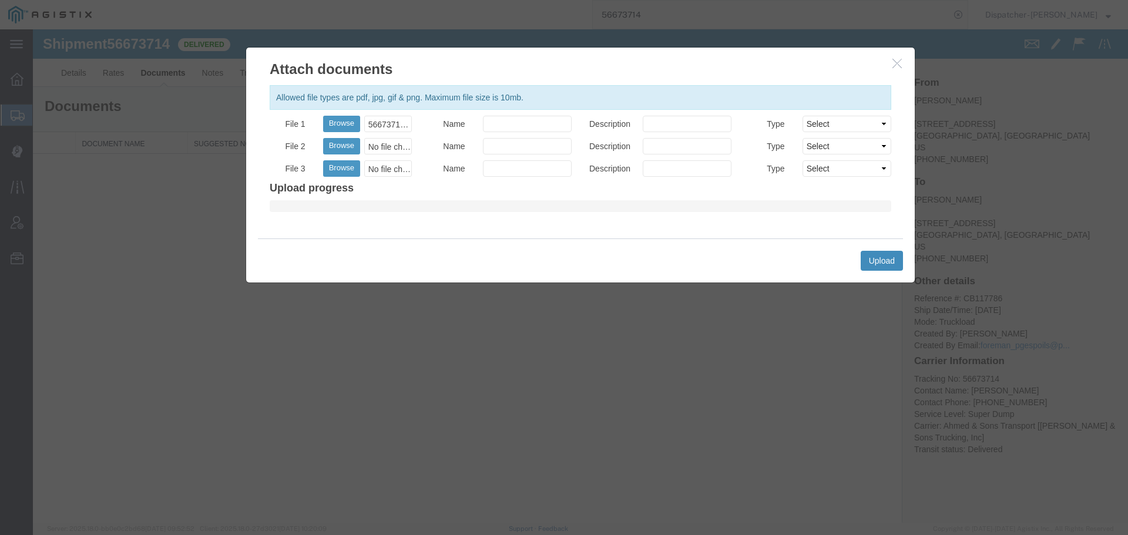
select select
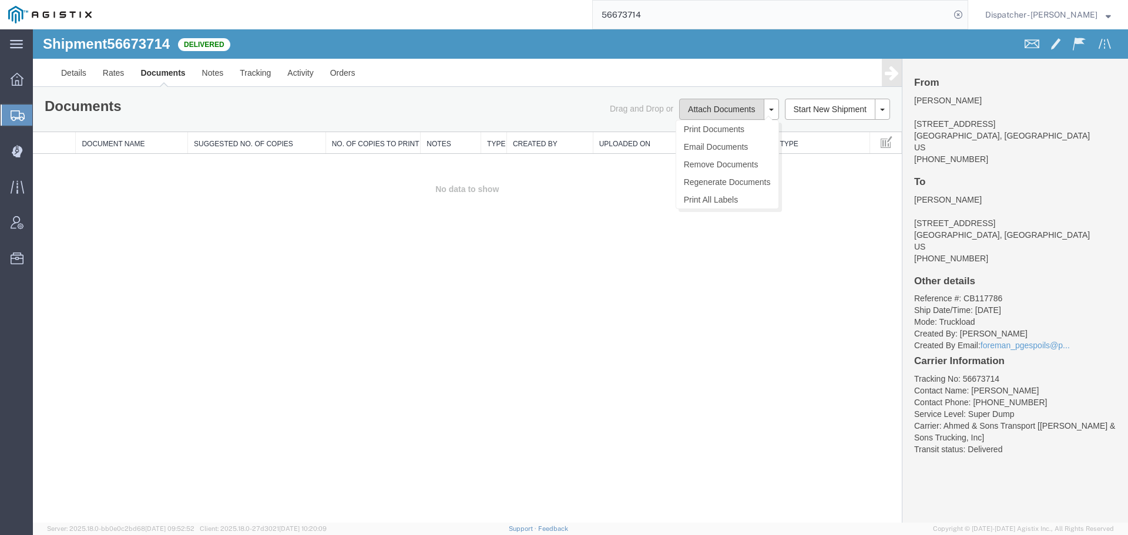
click at [706, 113] on button "Attach Documents" at bounding box center [721, 109] width 85 height 21
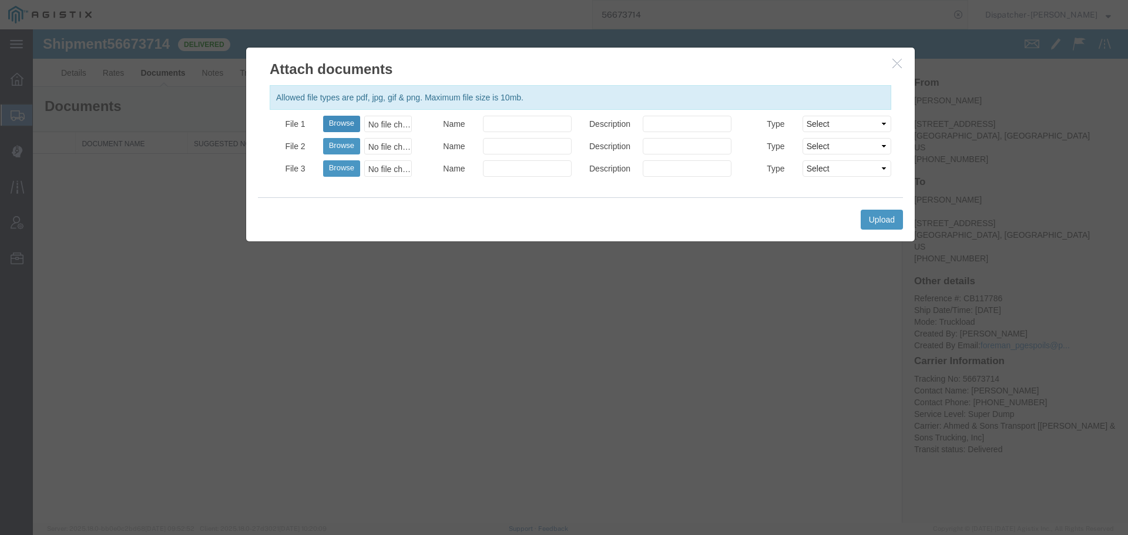
click at [335, 122] on button "Browse" at bounding box center [341, 124] width 37 height 16
type input "C:\fakepath\56673714trktag.pdf"
click at [877, 226] on button "Upload" at bounding box center [882, 220] width 42 height 20
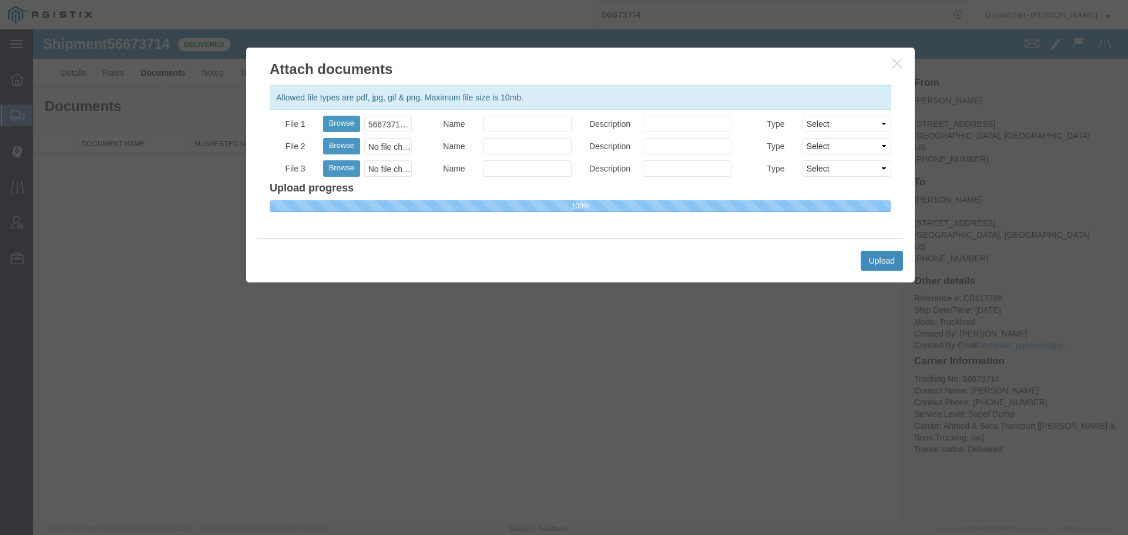
select select
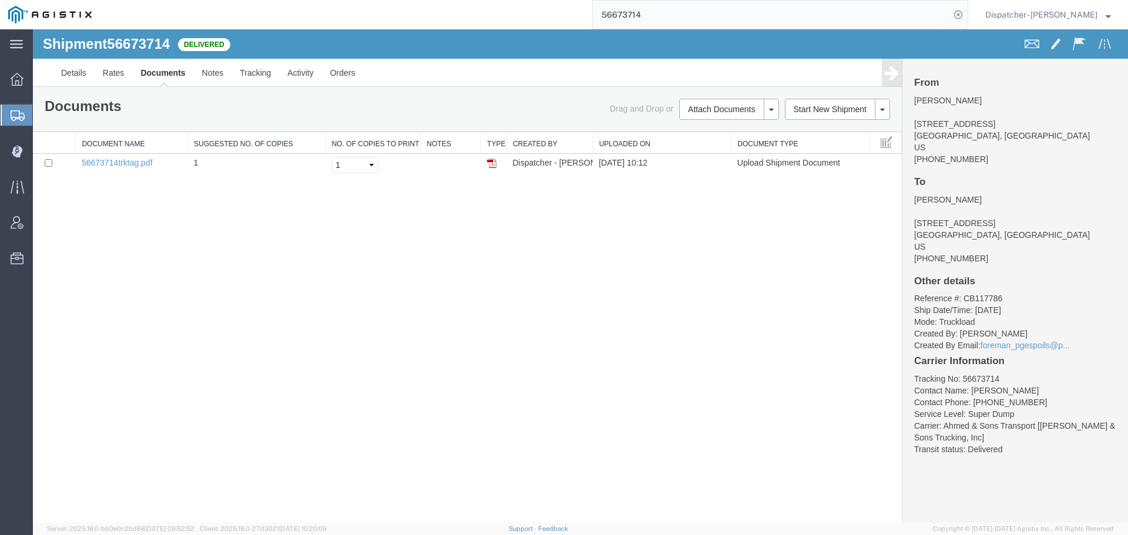
click at [522, 27] on div "56673714" at bounding box center [534, 14] width 868 height 29
type input "56691569"
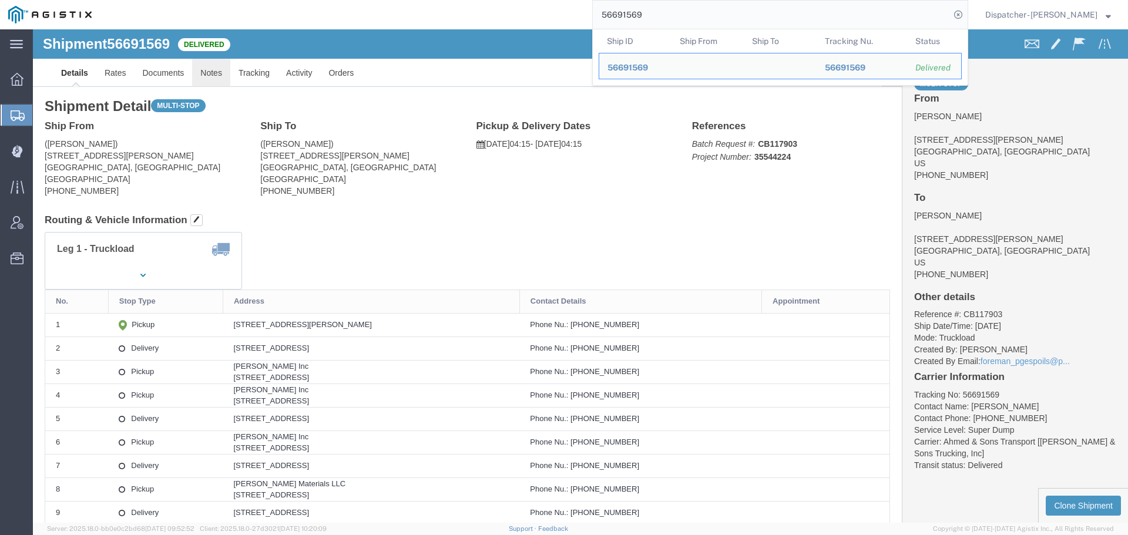
click link "Notes"
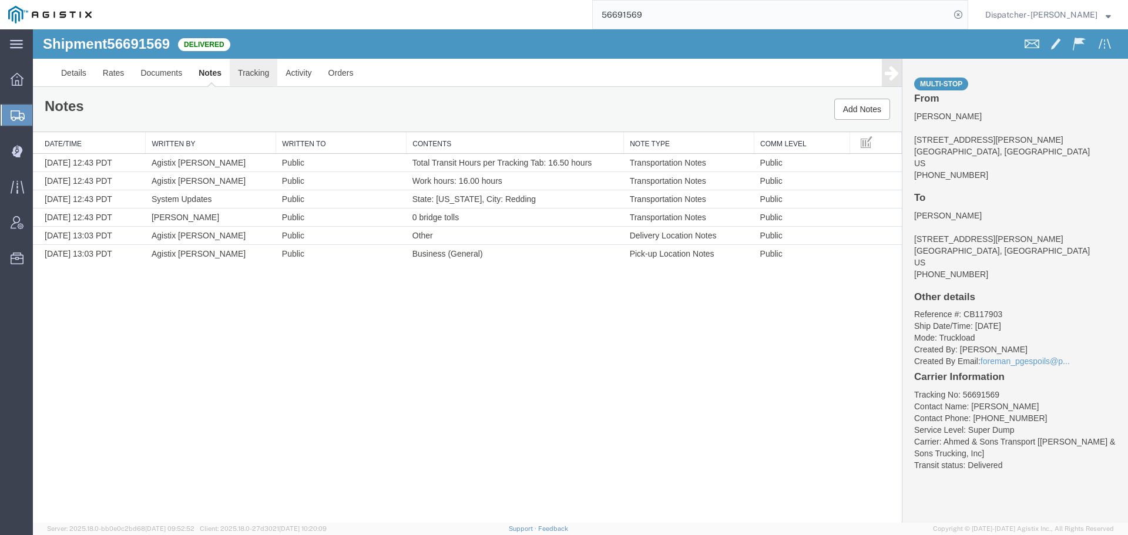
click at [256, 76] on link "Tracking" at bounding box center [254, 73] width 48 height 28
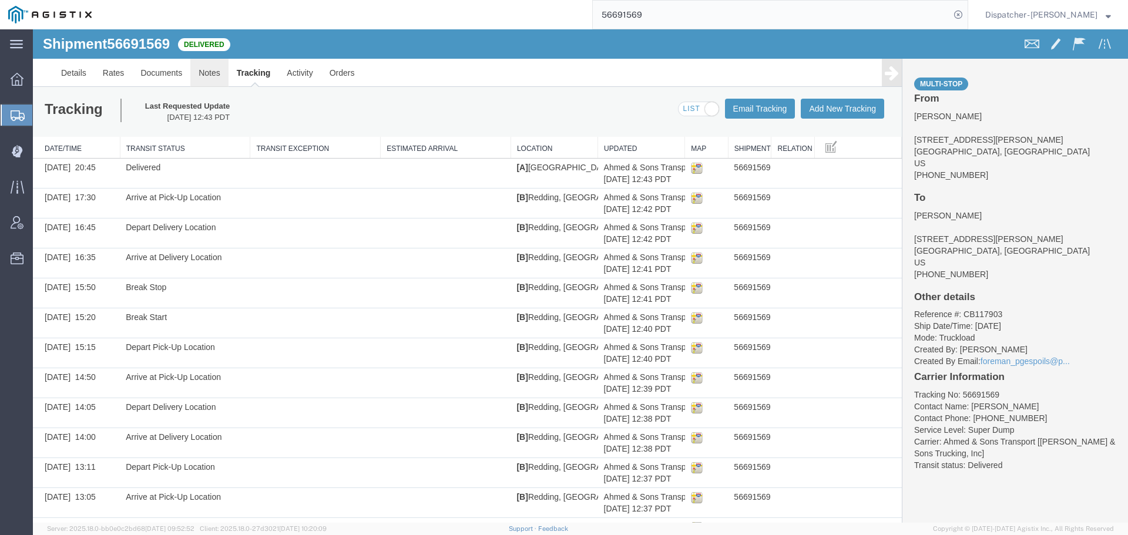
click at [209, 71] on link "Notes" at bounding box center [209, 73] width 38 height 28
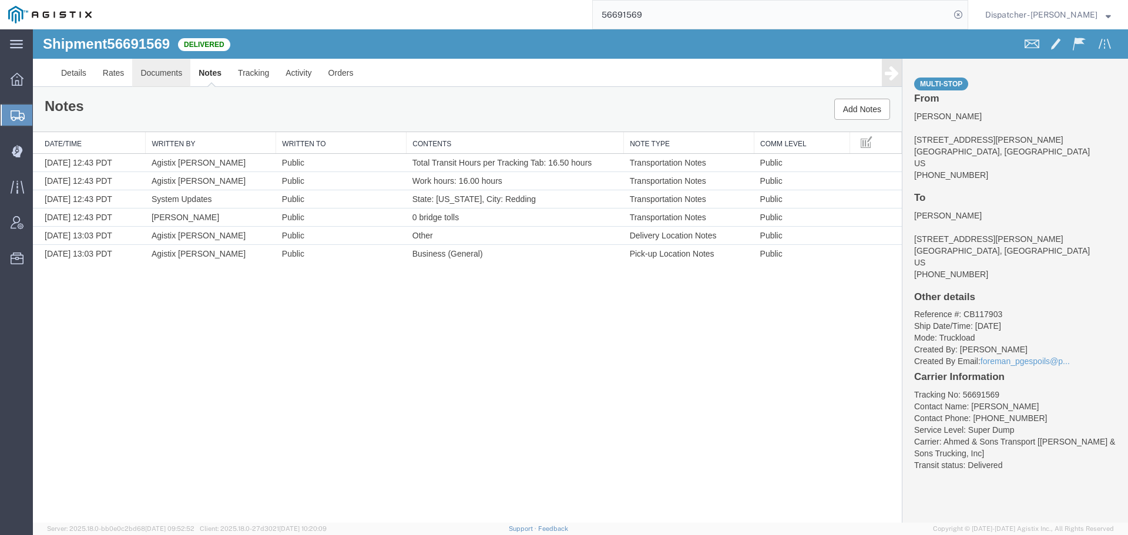
click at [167, 70] on link "Documents" at bounding box center [161, 73] width 58 height 28
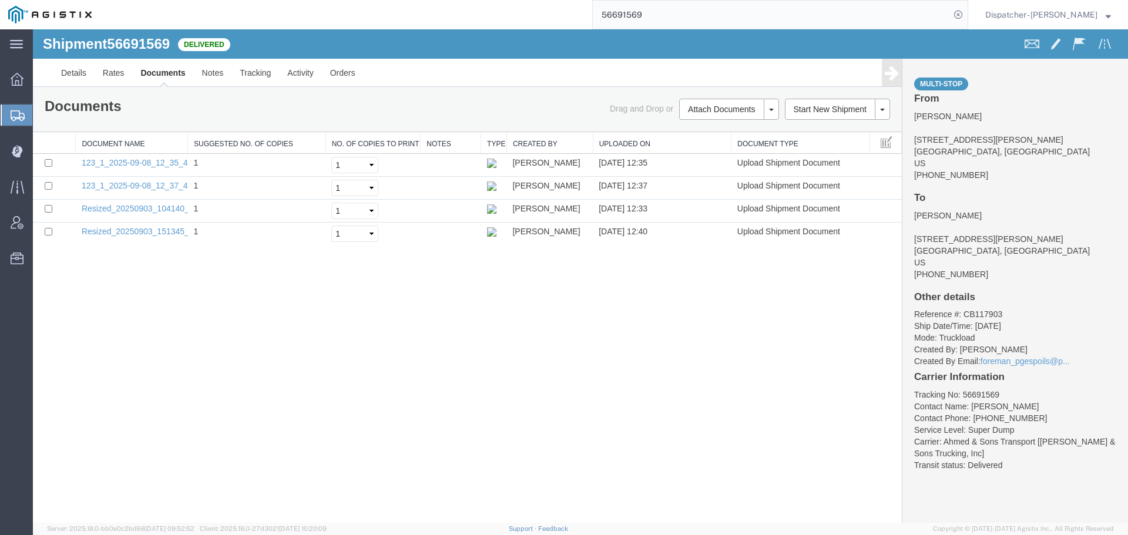
click at [173, 316] on div "Shipment 56691569 4 of 4 Delivered Details Rates Documents Notes Tracking Activ…" at bounding box center [580, 276] width 1095 height 494
click at [709, 111] on button "Attach Documents" at bounding box center [721, 109] width 85 height 21
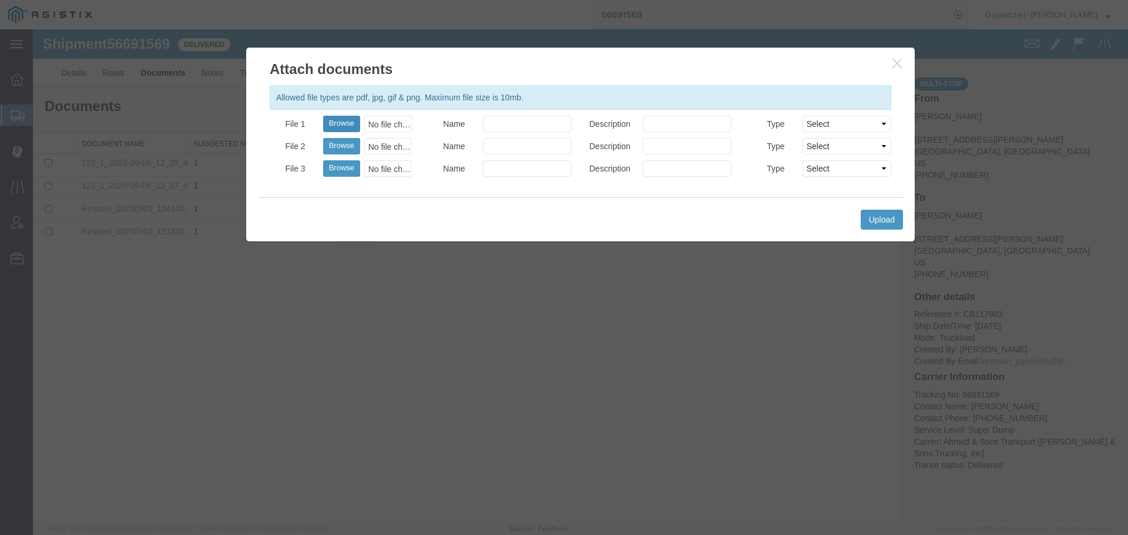
click at [358, 126] on button "Browse" at bounding box center [341, 124] width 37 height 16
type input "C:\fakepath\56691569trktag.pdf"
click at [891, 223] on button "Upload" at bounding box center [882, 220] width 42 height 20
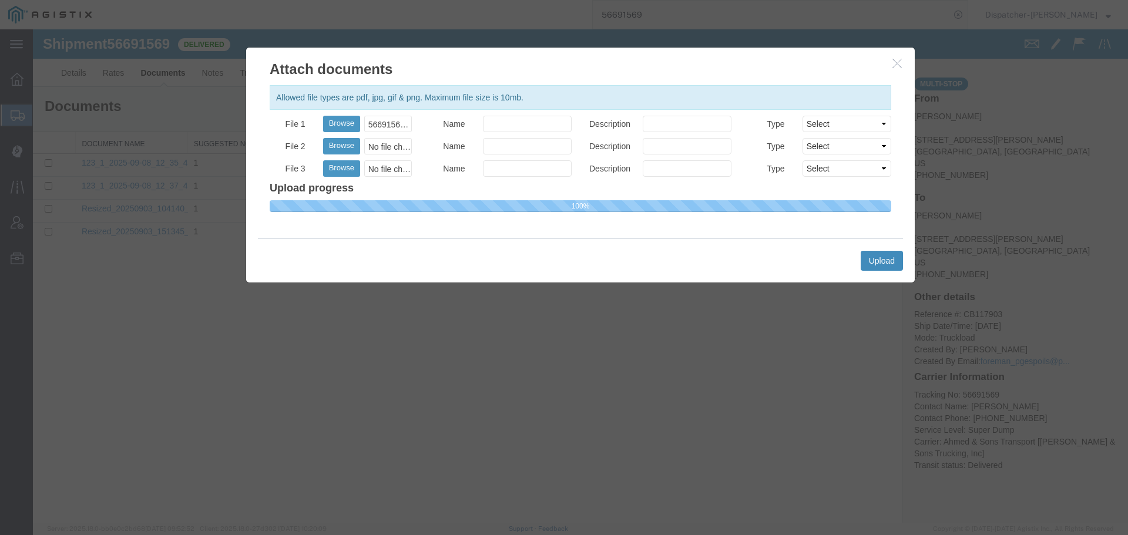
select select
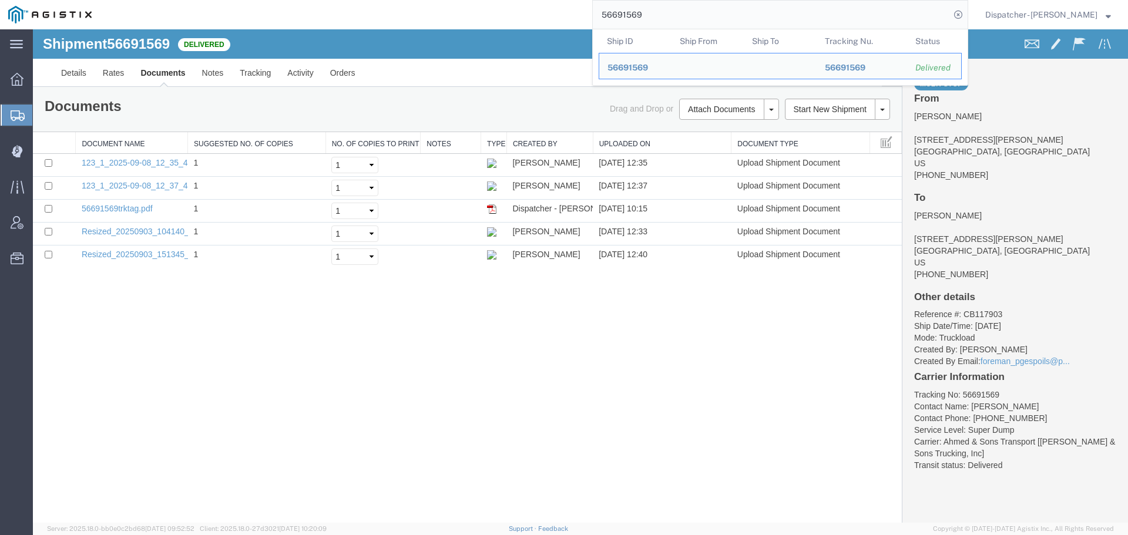
drag, startPoint x: 683, startPoint y: 43, endPoint x: 484, endPoint y: 35, distance: 198.8
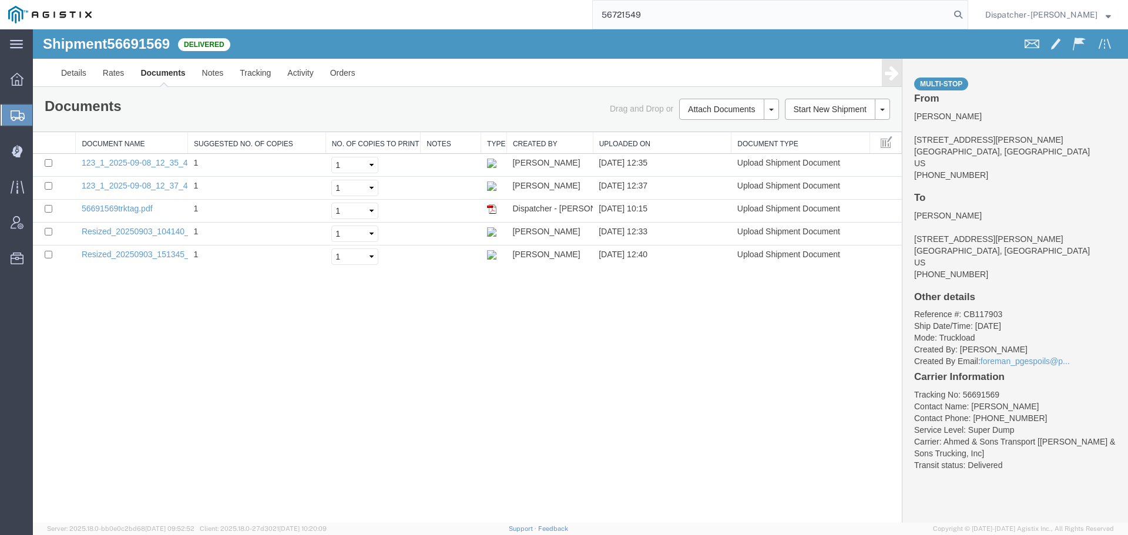
type input "56721549"
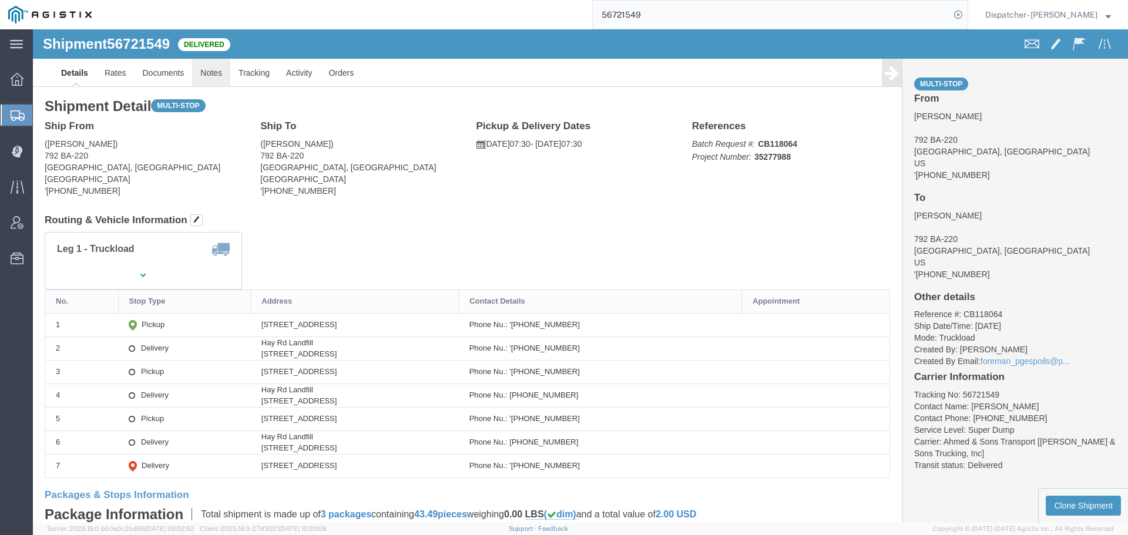
click link "Notes"
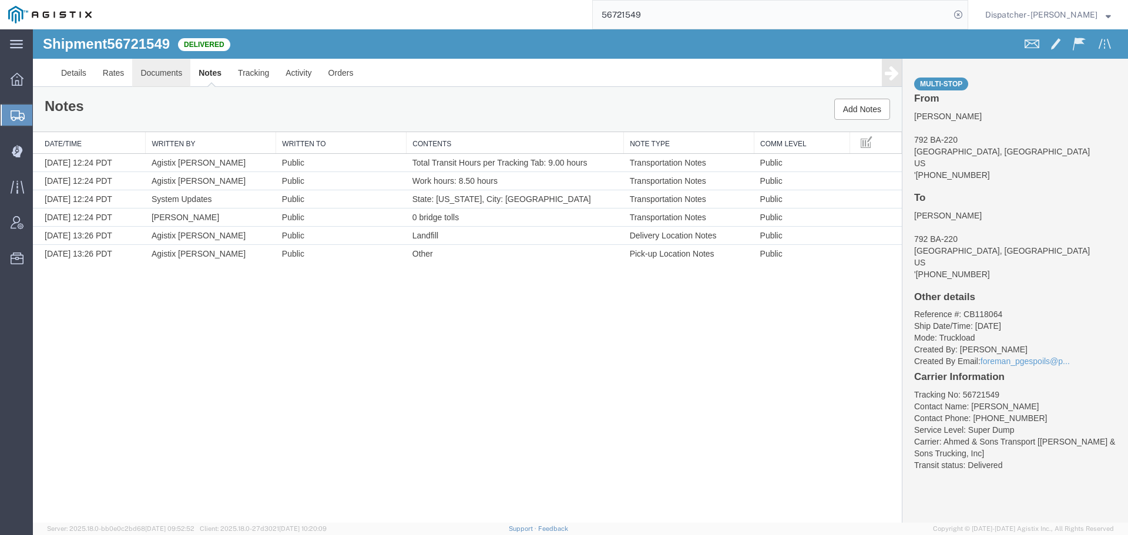
click at [164, 77] on link "Documents" at bounding box center [161, 73] width 58 height 28
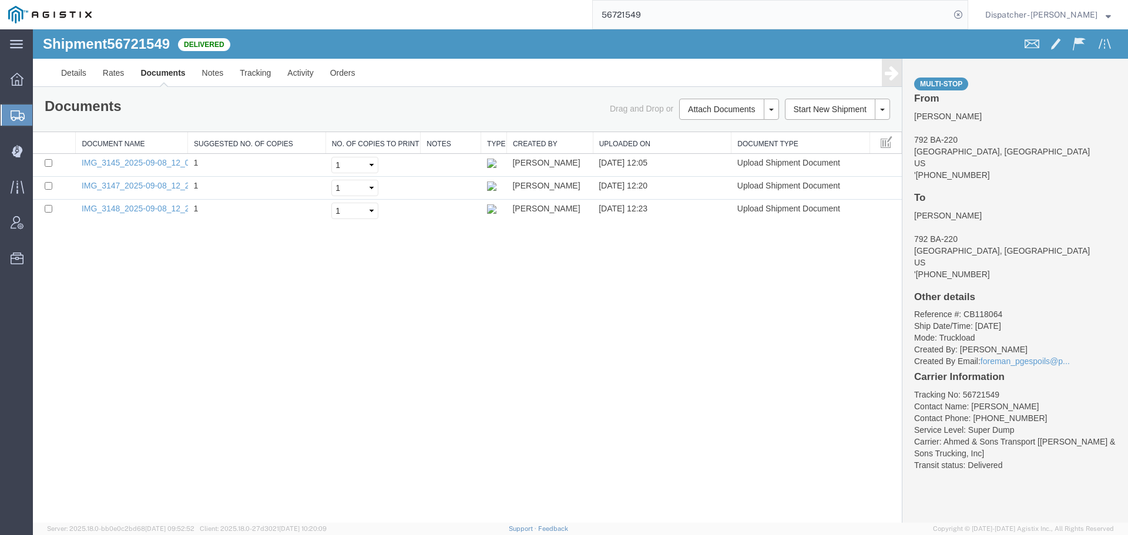
click at [176, 285] on div "Shipment 56721549 3 of 3 Delivered Details Rates Documents Notes Tracking Activ…" at bounding box center [580, 276] width 1095 height 494
click at [691, 108] on button "Attach Documents" at bounding box center [721, 109] width 85 height 21
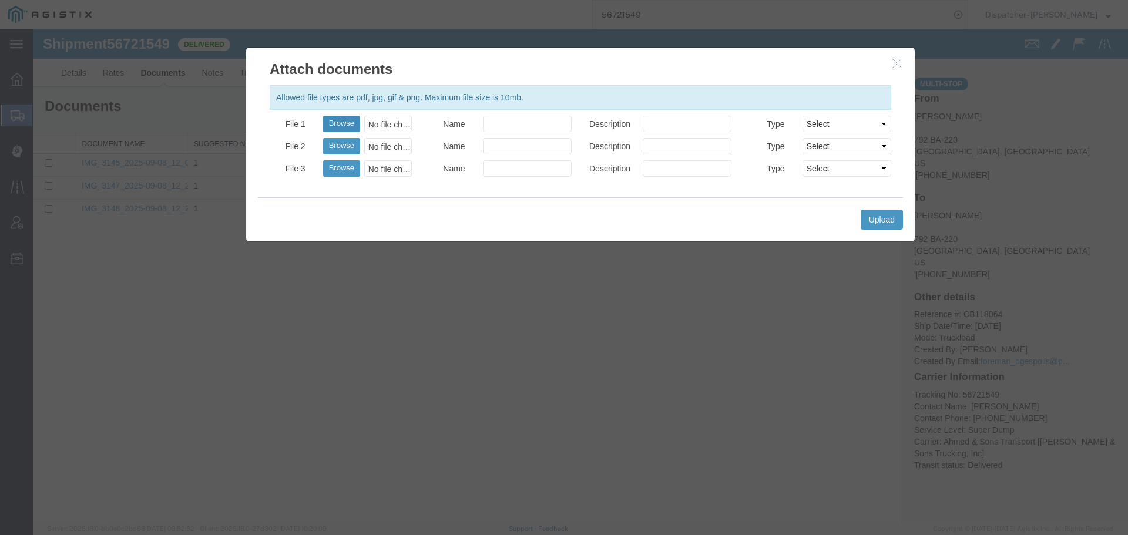
click at [334, 119] on button "Browse" at bounding box center [341, 124] width 37 height 16
type input "C:\fakepath\56721549trktag.pdf"
click at [895, 219] on button "Upload" at bounding box center [882, 220] width 42 height 20
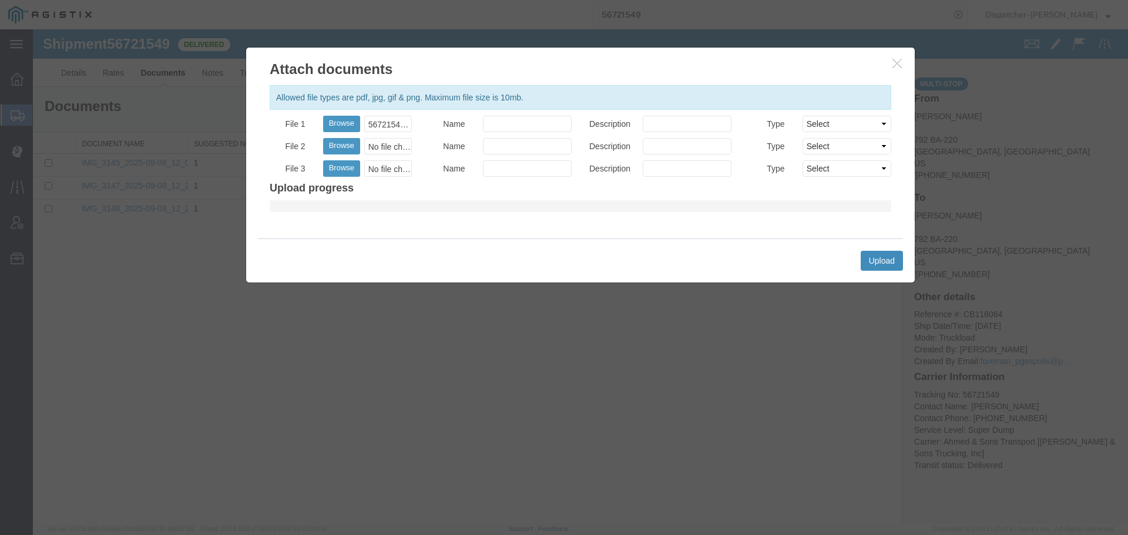
select select
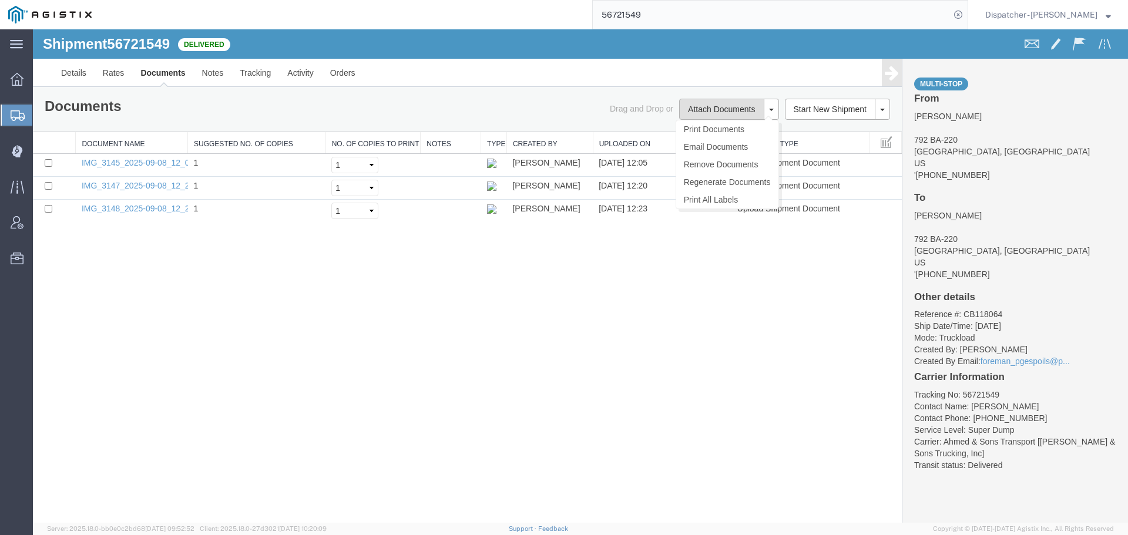
click at [712, 113] on button "Attach Documents" at bounding box center [721, 109] width 85 height 21
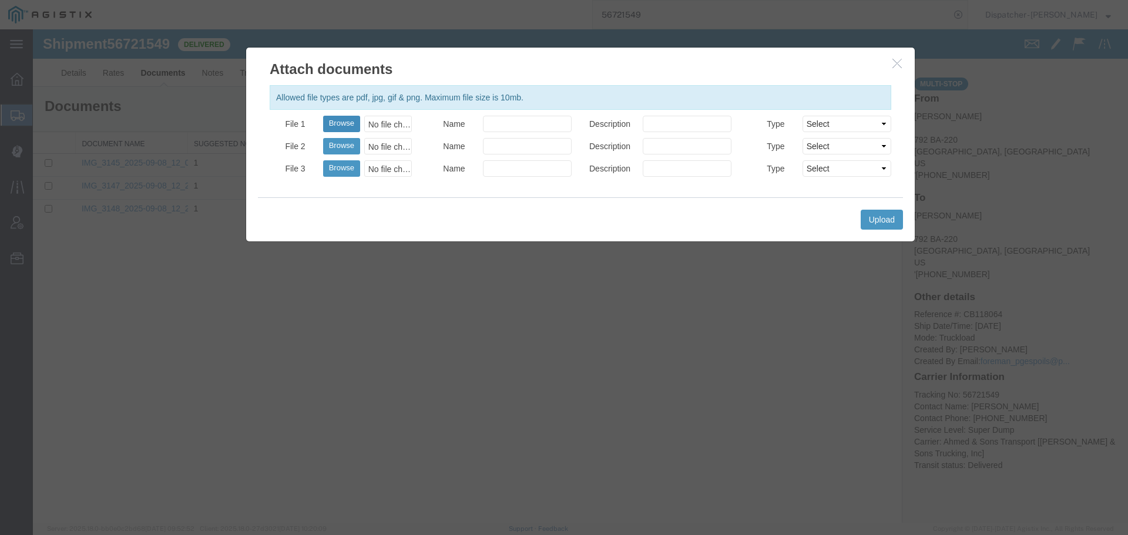
click at [339, 123] on button "Browse" at bounding box center [341, 124] width 37 height 16
type input "C:\fakepath\56721549trktag.pdf"
click at [881, 217] on button "Upload" at bounding box center [882, 220] width 42 height 20
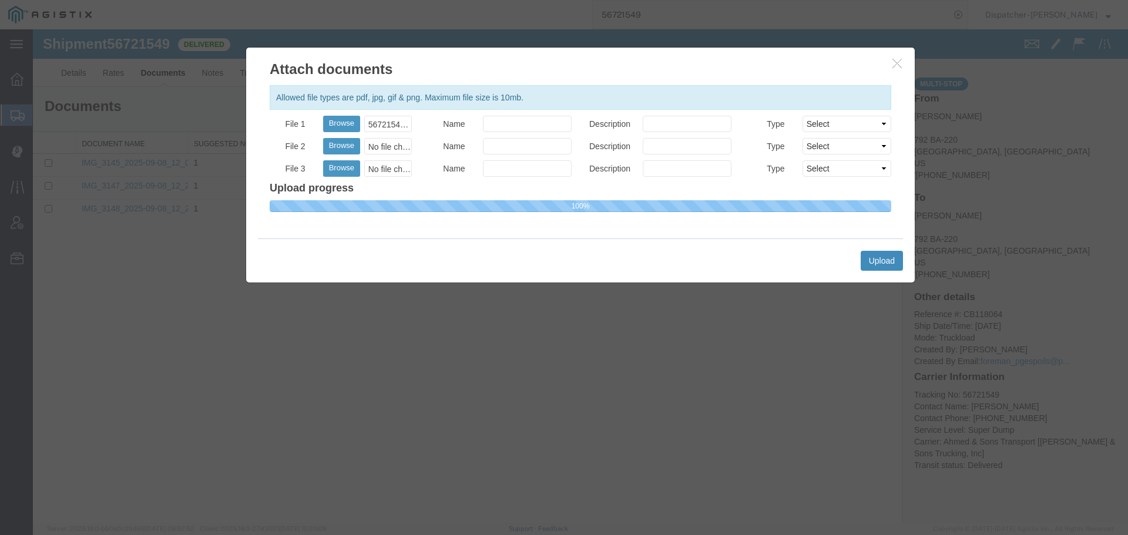
select select
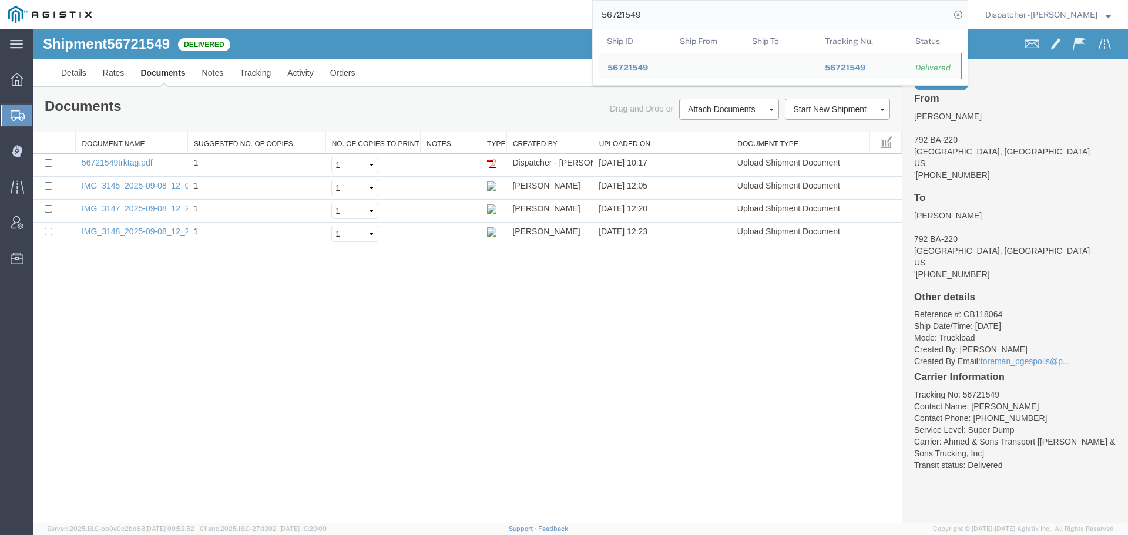
drag, startPoint x: 653, startPoint y: 14, endPoint x: 610, endPoint y: 22, distance: 44.4
click at [610, 22] on input "56721549" at bounding box center [771, 15] width 357 height 28
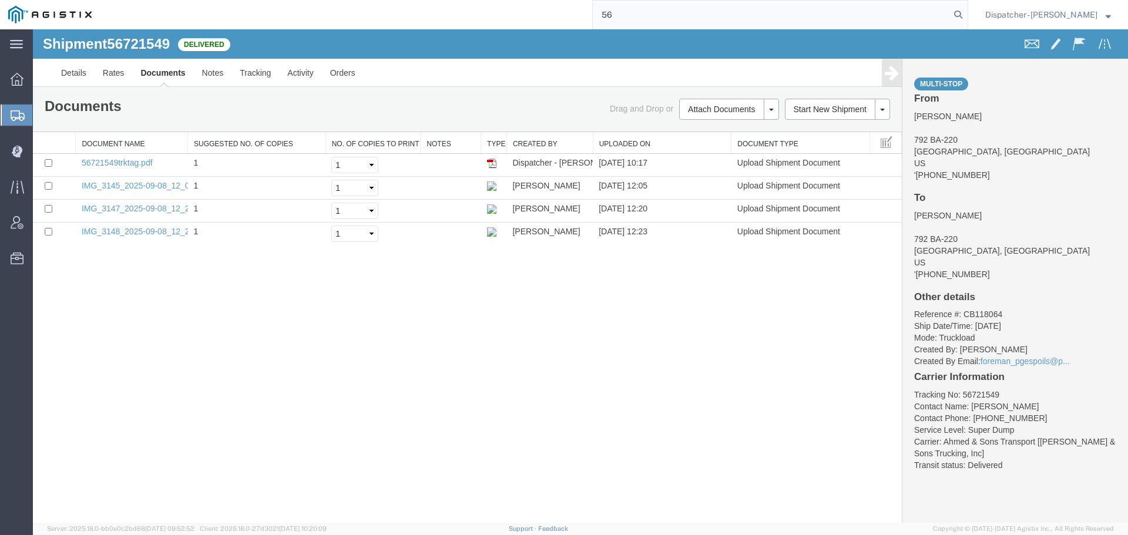
type input "5"
type input "56574844"
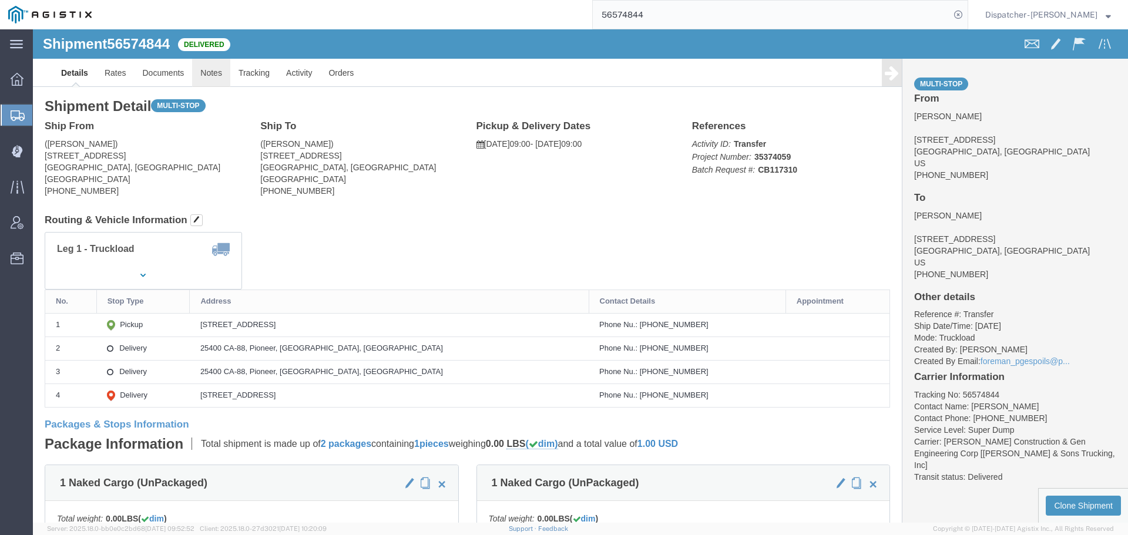
click link "Notes"
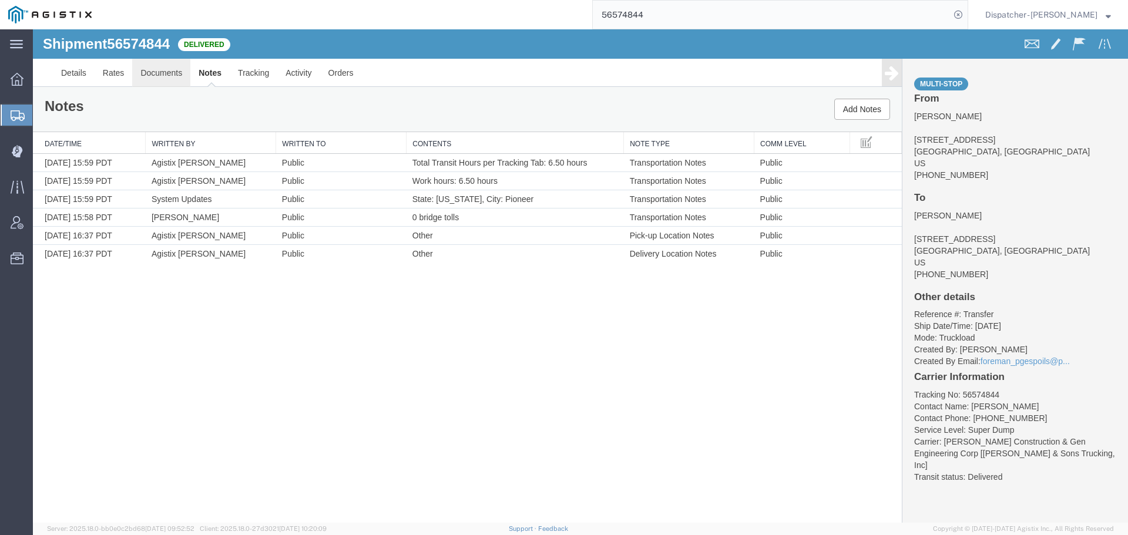
click at [173, 77] on link "Documents" at bounding box center [161, 73] width 58 height 28
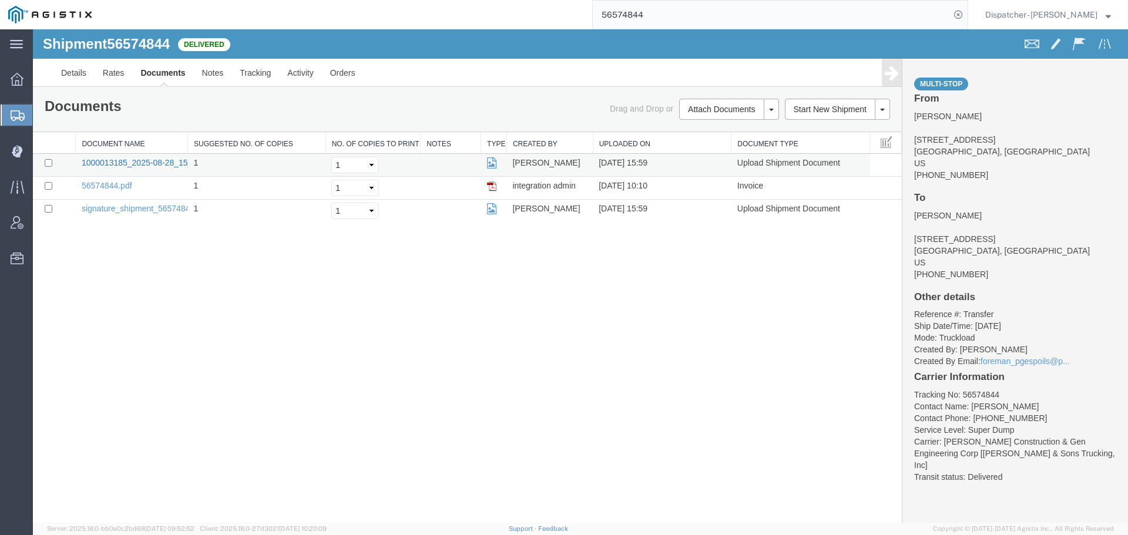
click at [125, 163] on link "1000013185_2025-08-28_15_59_03.jpg" at bounding box center [155, 162] width 147 height 9
click at [262, 69] on link "Tracking" at bounding box center [256, 73] width 48 height 28
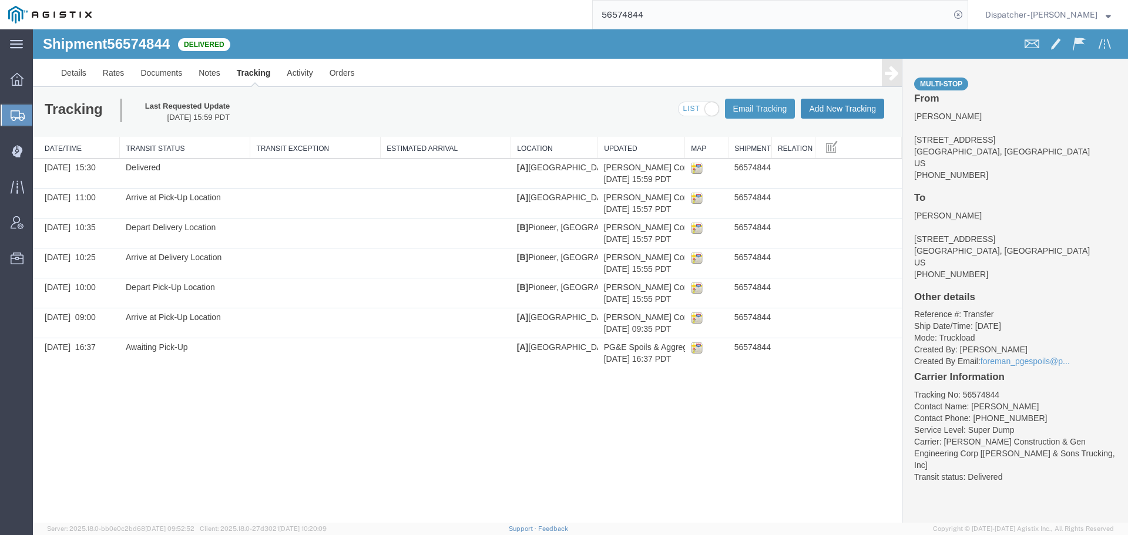
click at [856, 105] on button "Add New Tracking" at bounding box center [842, 109] width 83 height 20
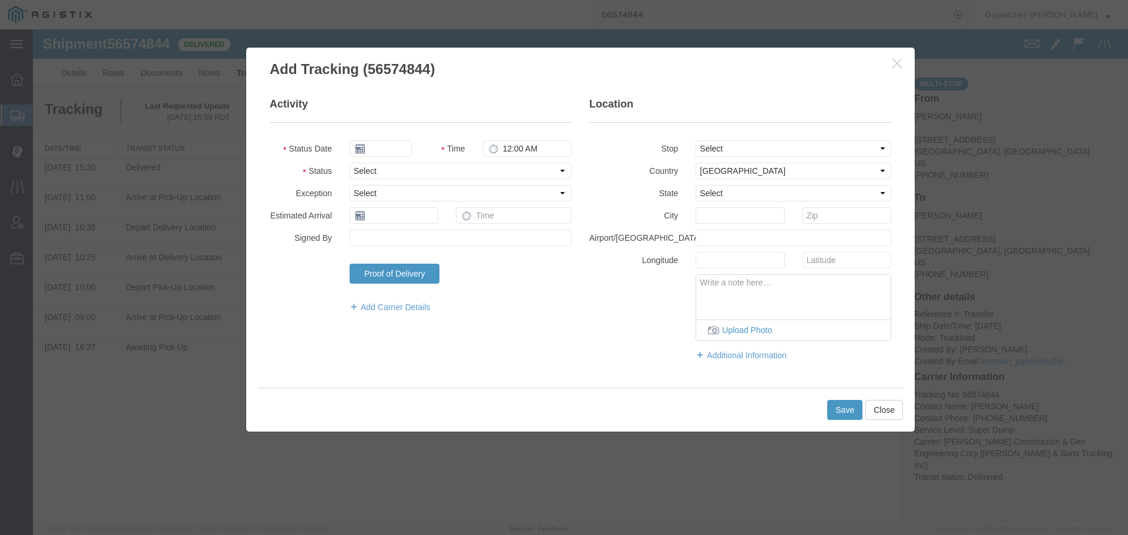
type input "[DATE]"
type input "11:00 AM"
click at [381, 144] on input "[DATE]" at bounding box center [381, 148] width 62 height 16
click at [361, 169] on th at bounding box center [359, 169] width 18 height 18
click at [428, 275] on td "28" at bounding box center [433, 275] width 18 height 18
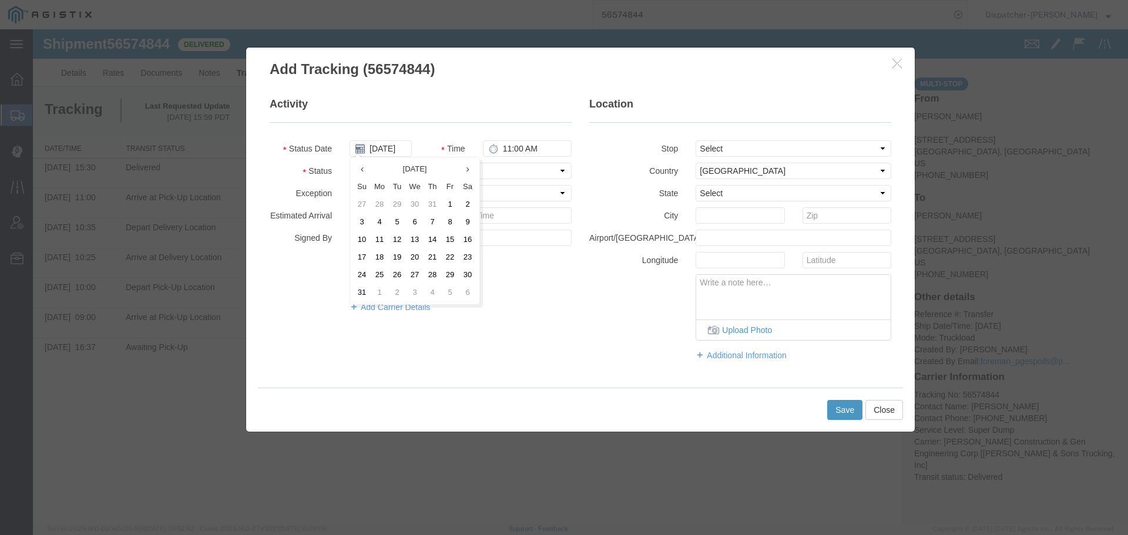
type input "[DATE]"
click at [524, 156] on input "11:00 AM" at bounding box center [527, 148] width 89 height 16
type input "12:00 PM"
click at [510, 176] on select "Select Arrival Notice Available Arrival Notice Imported Arrive at Delivery Loca…" at bounding box center [461, 171] width 222 height 16
click at [350, 163] on select "Select Arrival Notice Available Arrival Notice Imported Arrive at Delivery Loca…" at bounding box center [461, 171] width 222 height 16
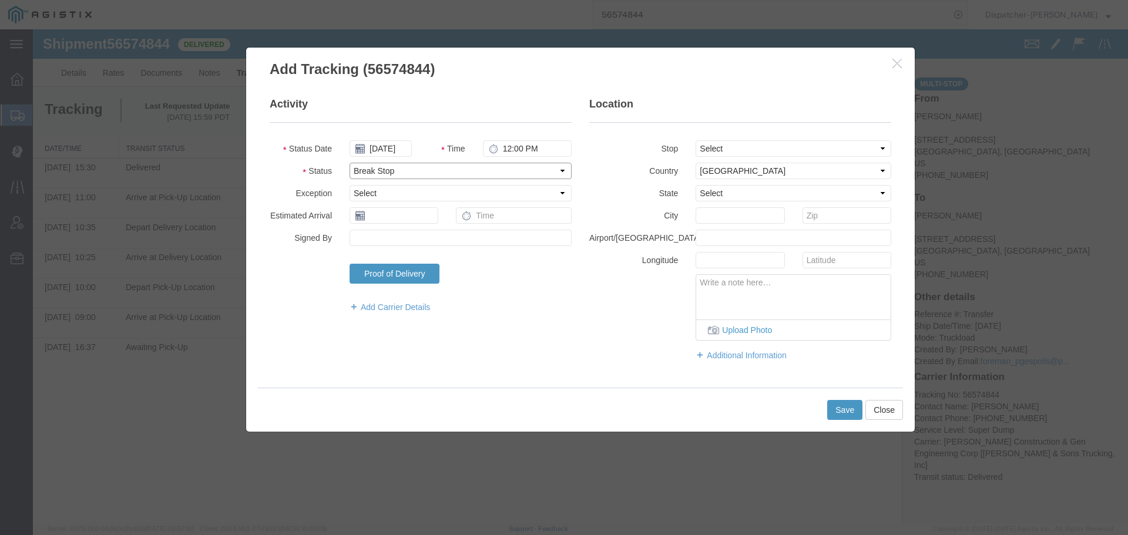
drag, startPoint x: 441, startPoint y: 169, endPoint x: 442, endPoint y: 177, distance: 8.4
click at [441, 169] on select "Select Arrival Notice Available Arrival Notice Imported Arrive at Delivery Loca…" at bounding box center [461, 171] width 222 height 16
select select "BREAKSTART"
click at [350, 163] on select "Select Arrival Notice Available Arrival Notice Imported Arrive at Delivery Loca…" at bounding box center [461, 171] width 222 height 16
click at [848, 418] on button "Save" at bounding box center [844, 410] width 35 height 20
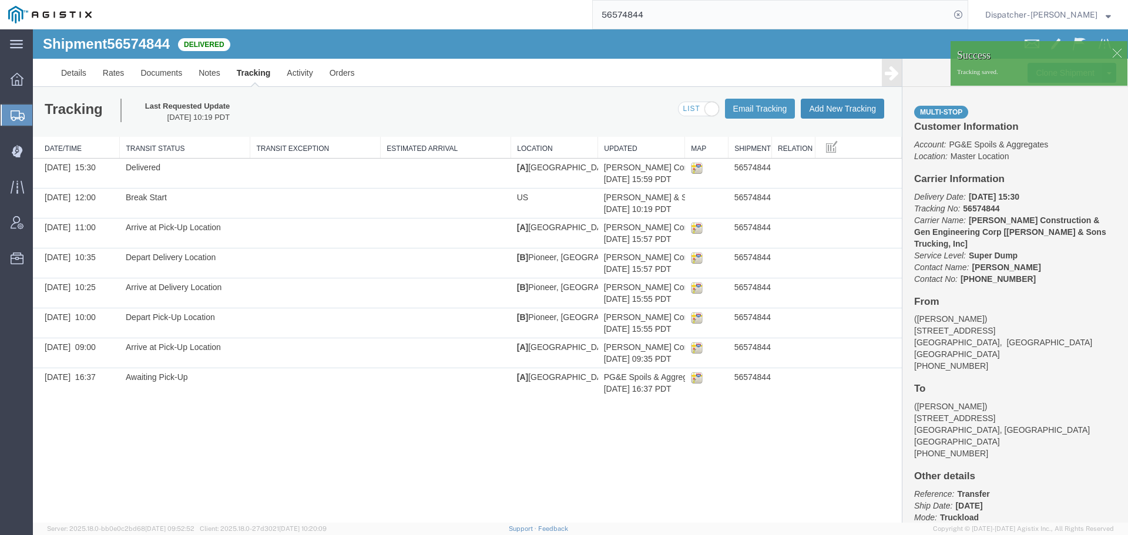
click at [830, 109] on button "Add New Tracking" at bounding box center [842, 109] width 83 height 20
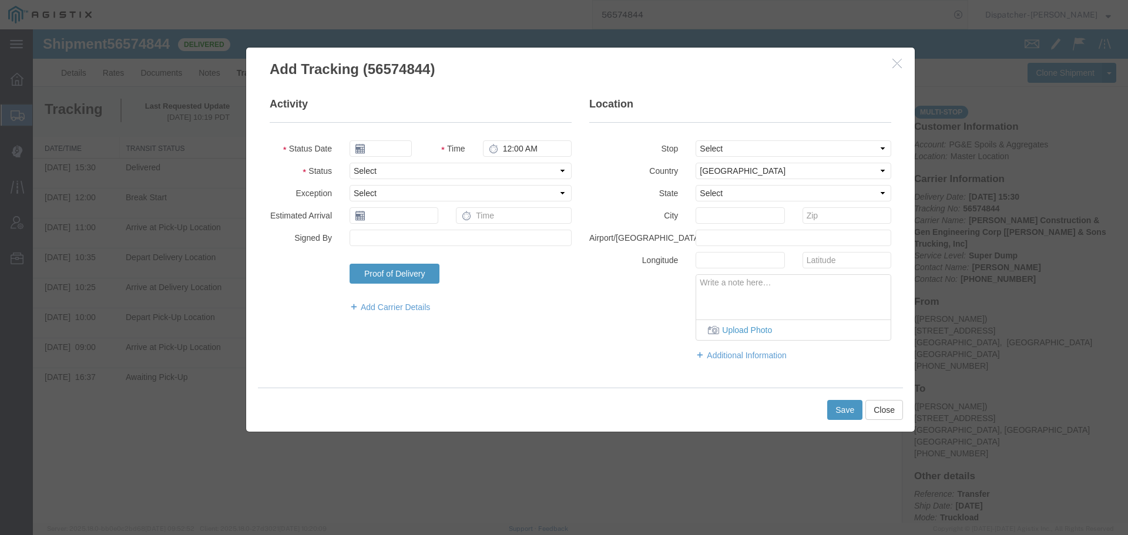
type input "[DATE]"
type input "11:00 AM"
click at [384, 146] on input "[DATE]" at bounding box center [381, 148] width 62 height 16
click at [363, 174] on th at bounding box center [359, 169] width 18 height 18
click at [435, 270] on td "28" at bounding box center [433, 275] width 18 height 18
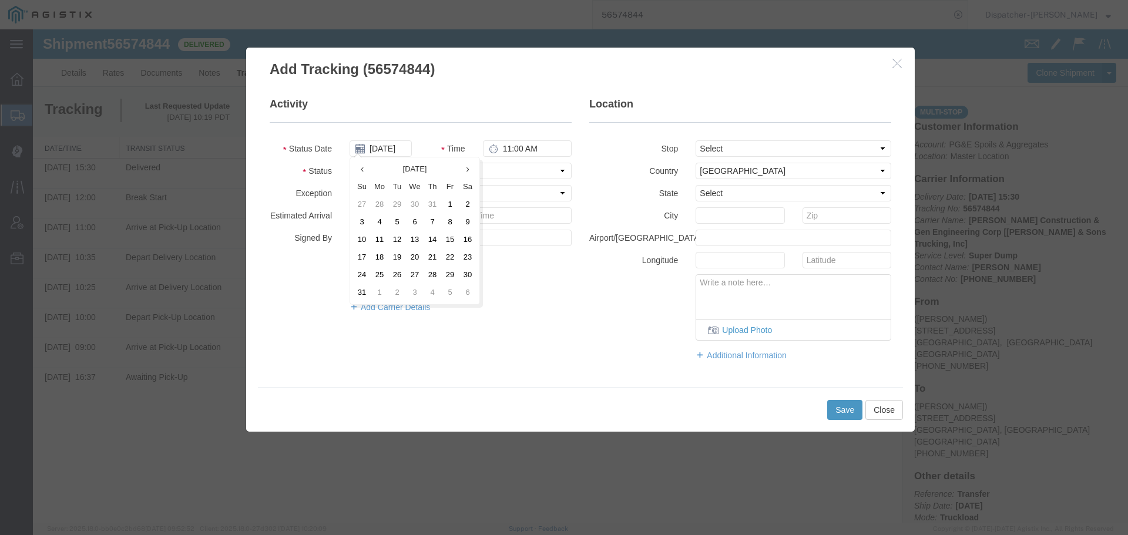
type input "[DATE]"
click at [525, 145] on input "11:00 AM" at bounding box center [527, 148] width 89 height 16
type input "12:30 PM"
click at [508, 169] on select "Select Arrival Notice Available Arrival Notice Imported Arrive at Delivery Loca…" at bounding box center [461, 171] width 222 height 16
select select "BREAKSTOP"
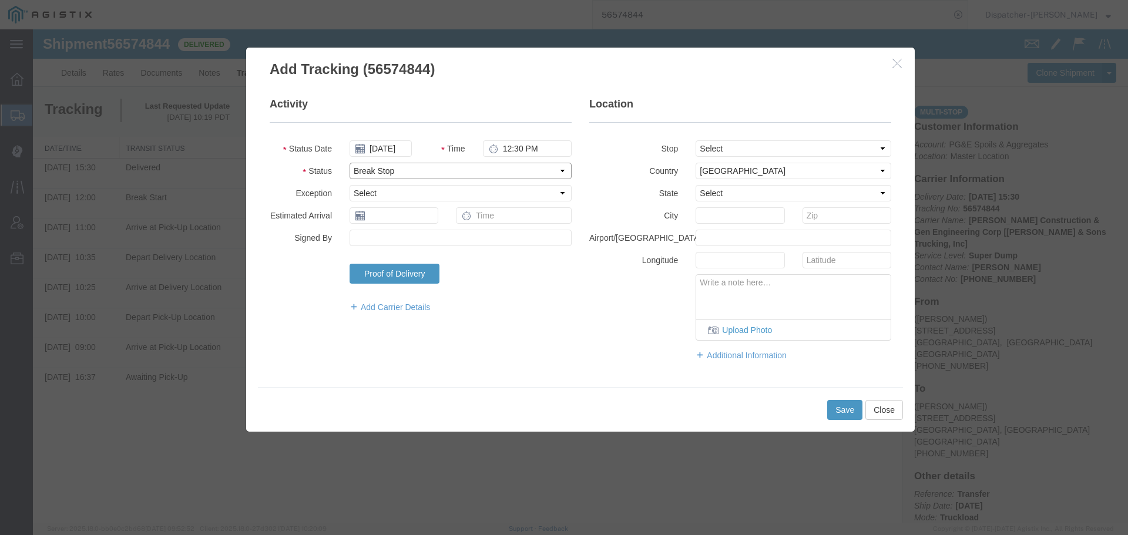
click at [350, 163] on select "Select Arrival Notice Available Arrival Notice Imported Arrive at Delivery Loca…" at bounding box center [461, 171] width 222 height 16
click at [840, 408] on button "Save" at bounding box center [844, 410] width 35 height 20
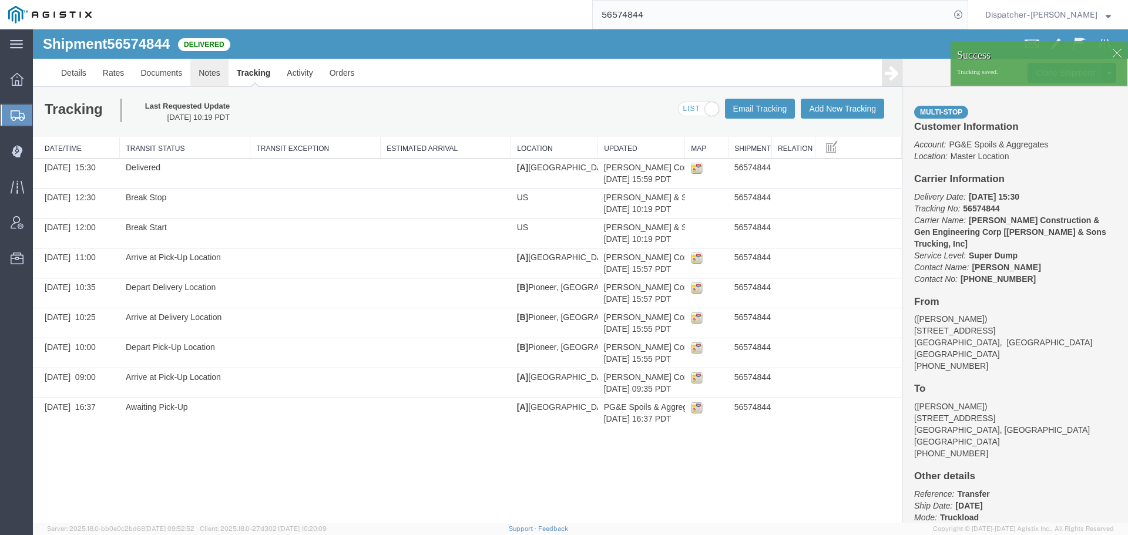
click at [204, 71] on link "Notes" at bounding box center [209, 73] width 38 height 28
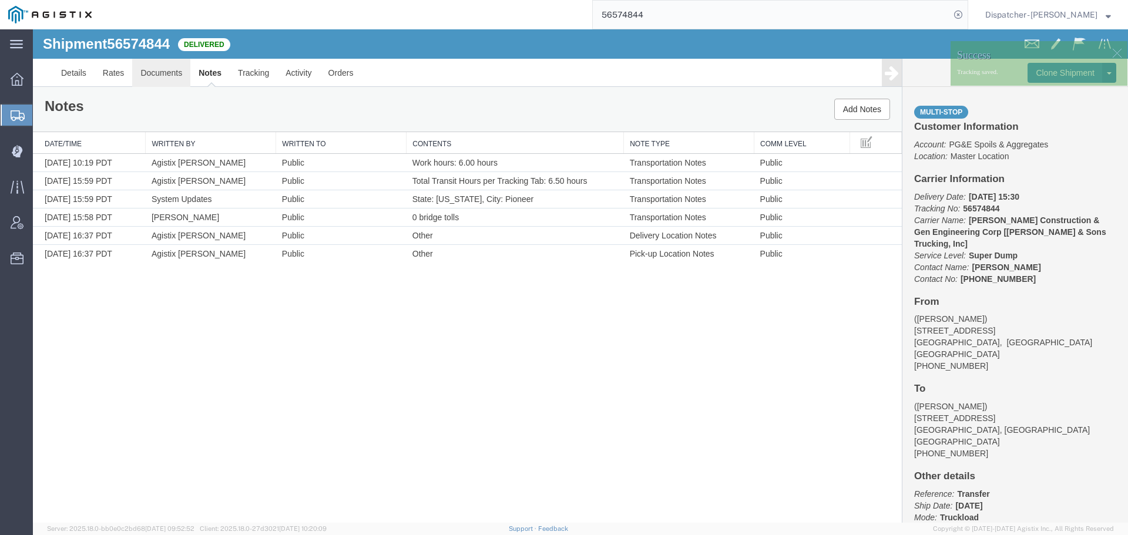
click at [160, 75] on link "Documents" at bounding box center [161, 73] width 58 height 28
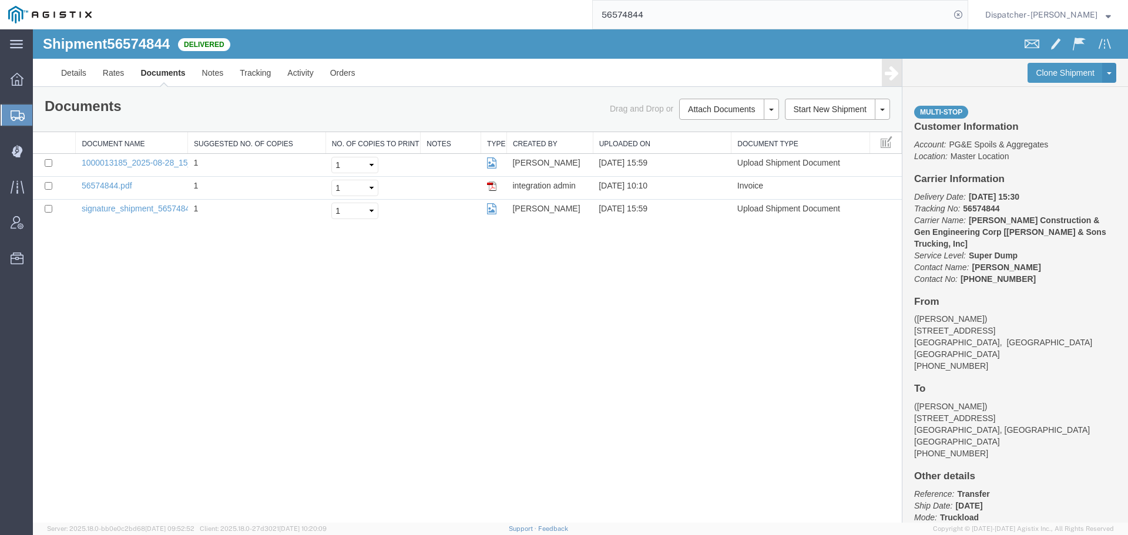
drag, startPoint x: 655, startPoint y: 14, endPoint x: 469, endPoint y: 8, distance: 185.8
click at [561, 14] on div "56574844" at bounding box center [534, 14] width 868 height 29
type input "56736547"
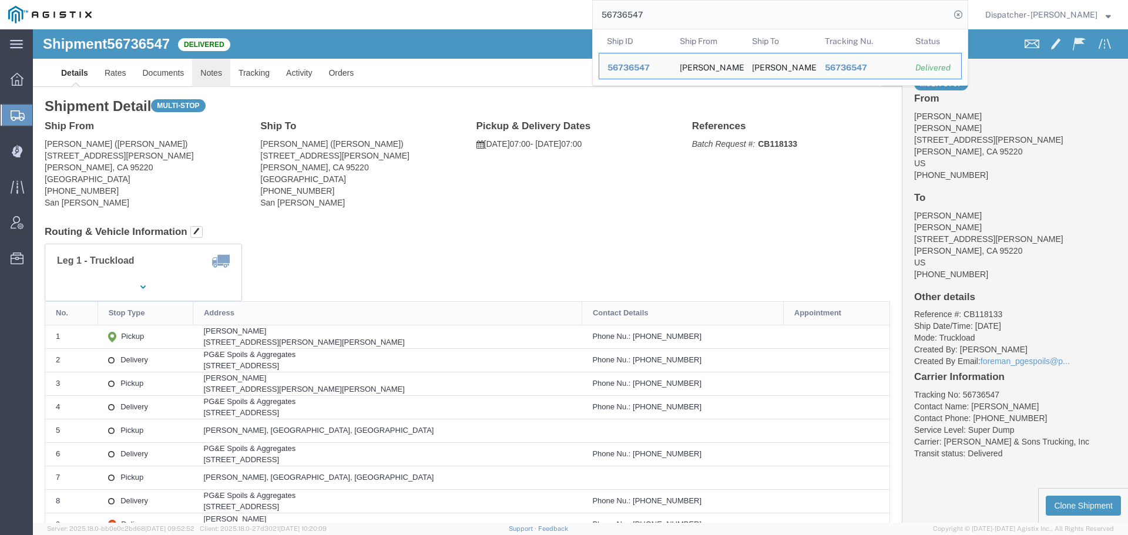
click link "Notes"
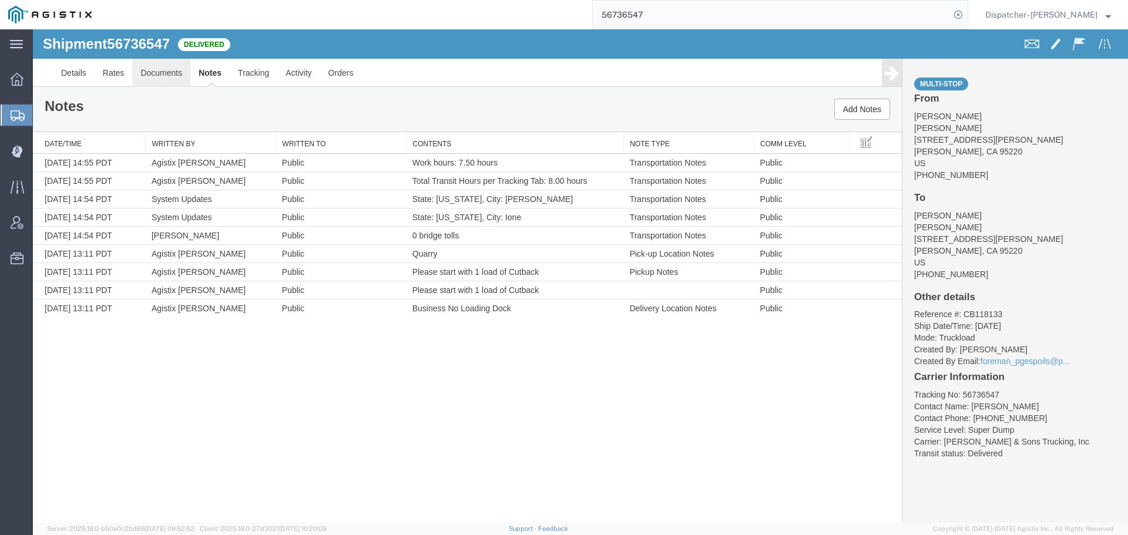
click at [172, 77] on link "Documents" at bounding box center [161, 73] width 58 height 28
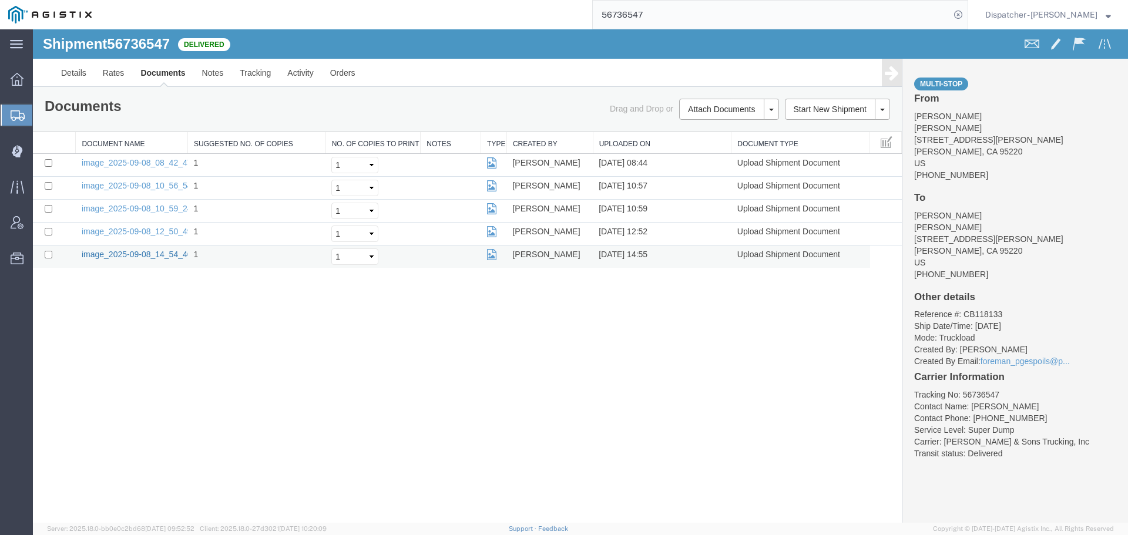
click at [154, 253] on link "image_2025-09-08_14_54_46.jpg" at bounding box center [143, 254] width 123 height 9
click at [139, 231] on link "image_2025-09-08_12_50_49.jpg" at bounding box center [143, 231] width 123 height 9
click at [160, 210] on link "image_2025-09-08_10_59_24.jpg" at bounding box center [143, 208] width 123 height 9
click at [146, 185] on link "image_2025-09-08_10_56_54.jpg" at bounding box center [143, 185] width 123 height 9
click at [141, 165] on link "image_2025-09-08_08_42_47.jpg" at bounding box center [143, 162] width 123 height 9
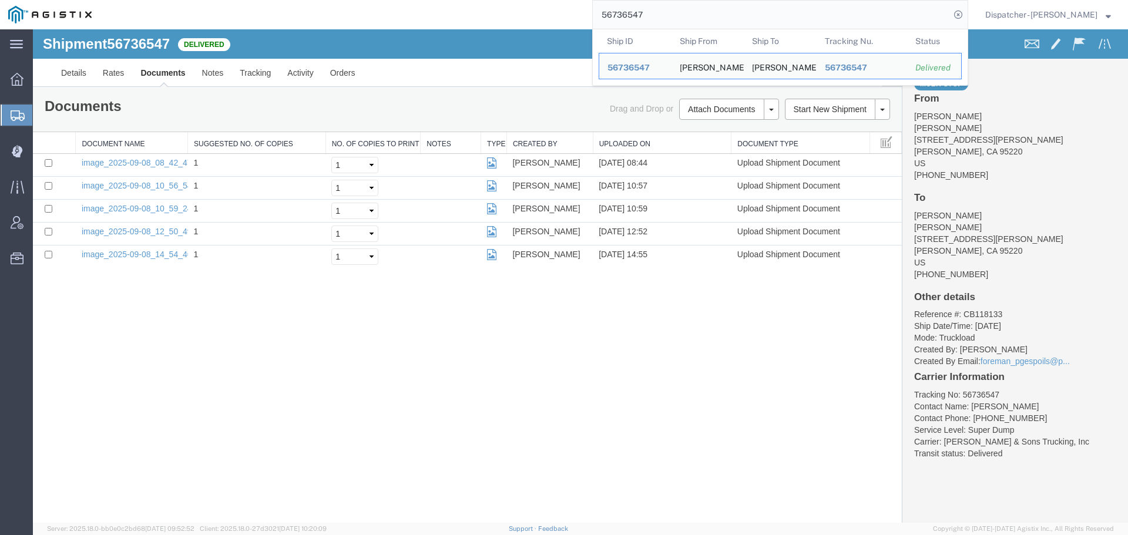
drag, startPoint x: 642, startPoint y: 22, endPoint x: 465, endPoint y: 0, distance: 178.8
click at [552, 14] on div "56736547 Ship ID Ship From Ship To Tracking Nu. Status Ship ID 56736547 Ship Fr…" at bounding box center [534, 14] width 868 height 29
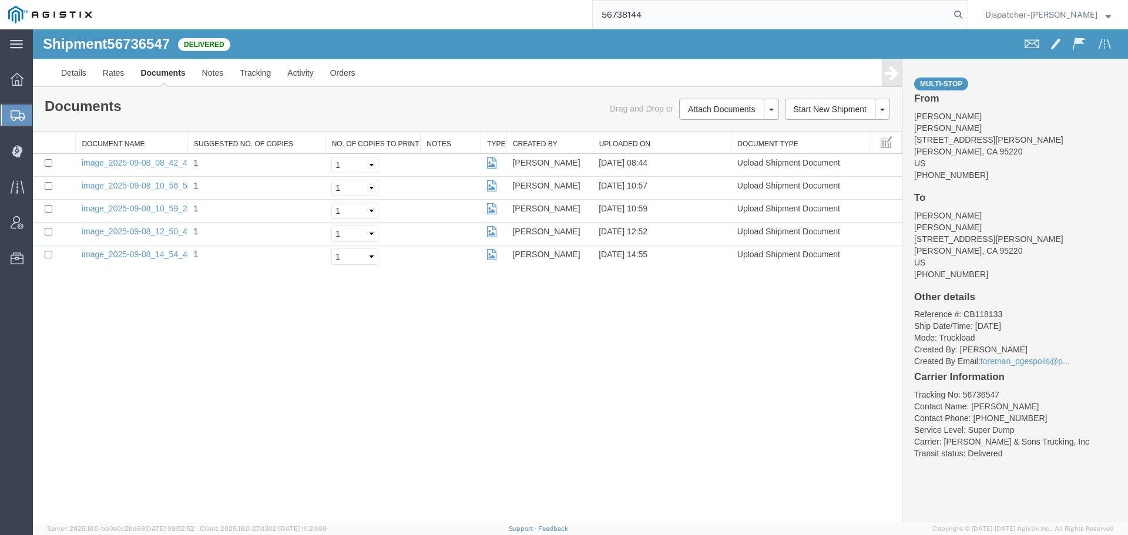
type input "56738144"
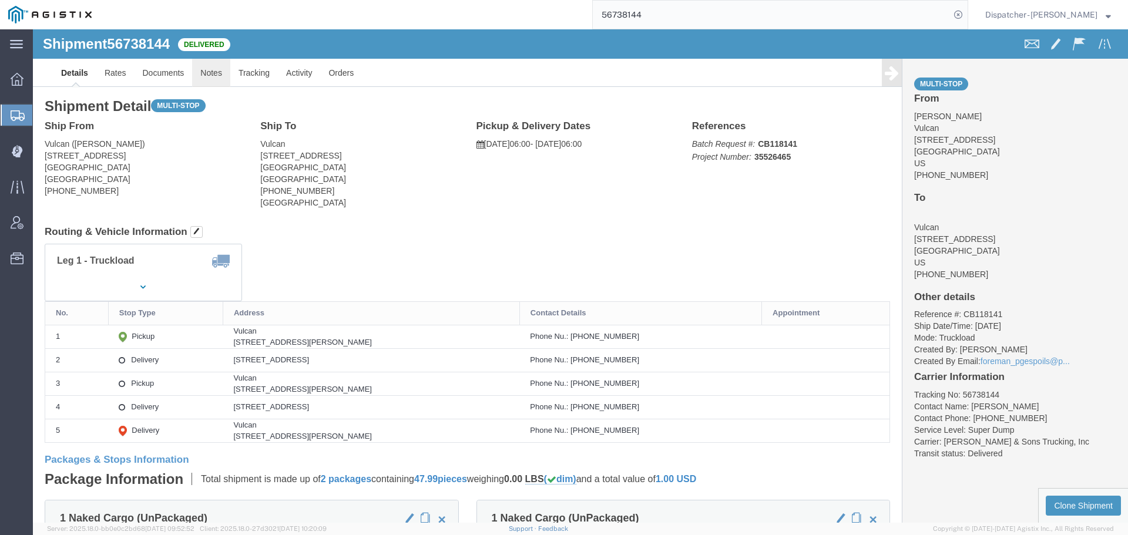
click link "Notes"
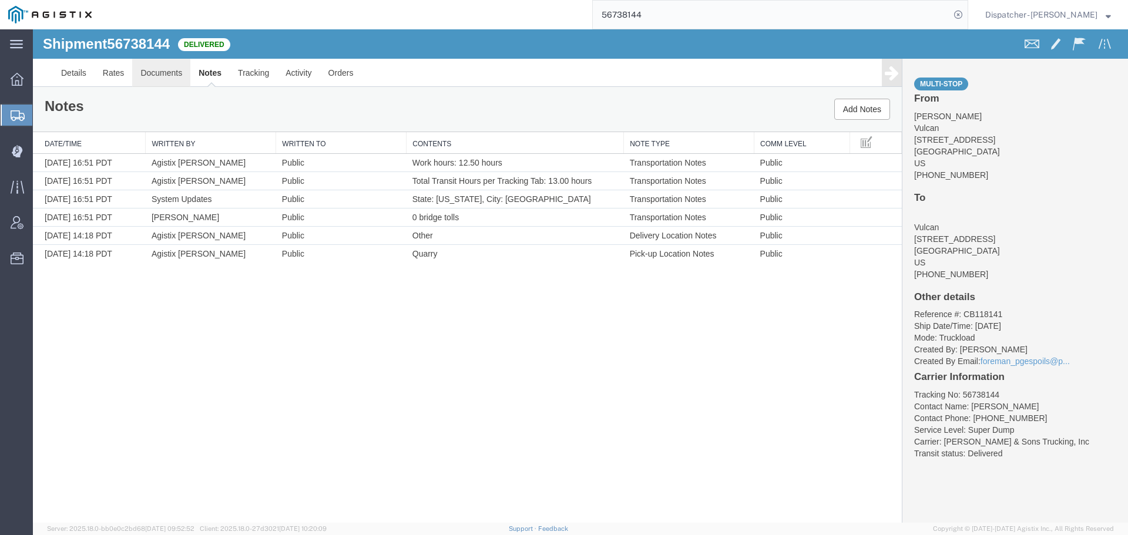
click at [160, 78] on link "Documents" at bounding box center [161, 73] width 58 height 28
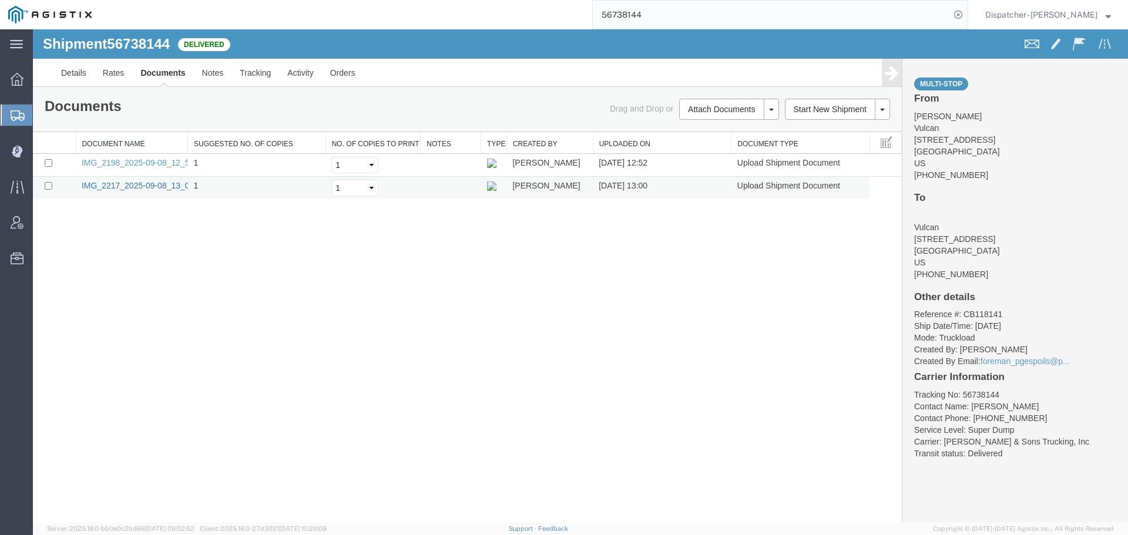
click at [109, 186] on link "IMG_2217_2025-09-08_13_00_32.jpeg" at bounding box center [154, 185] width 144 height 9
click at [163, 162] on link "IMG_2198_2025-09-08_12_52_38.jpeg" at bounding box center [154, 162] width 144 height 9
drag, startPoint x: 185, startPoint y: 353, endPoint x: 191, endPoint y: 348, distance: 8.4
click at [186, 353] on div "Shipment 56738144 2 of 2 Delivered Details Rates Documents Notes Tracking Activ…" at bounding box center [580, 276] width 1095 height 494
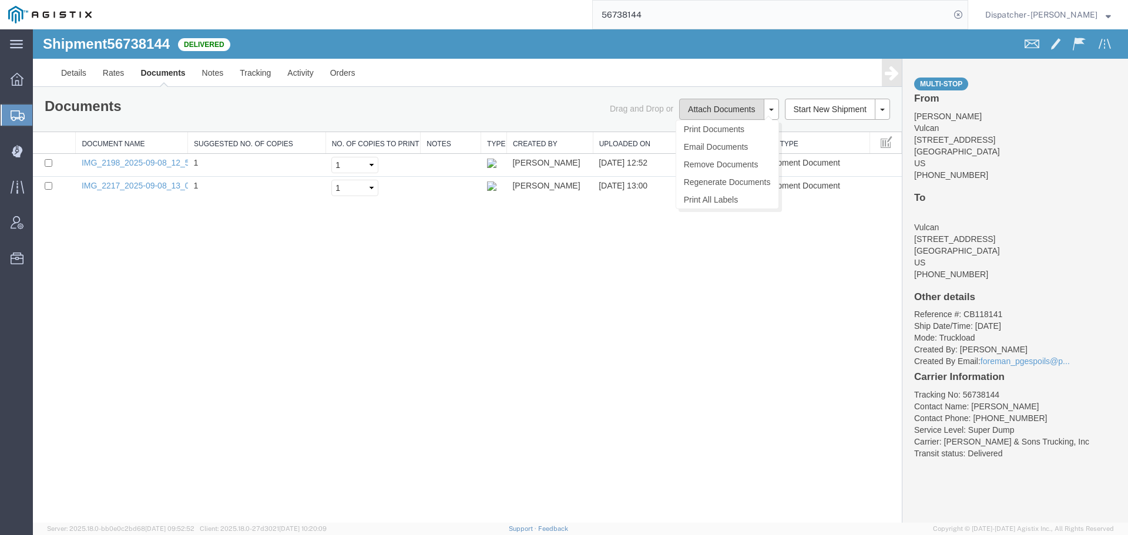
click at [698, 114] on button "Attach Documents" at bounding box center [721, 109] width 85 height 21
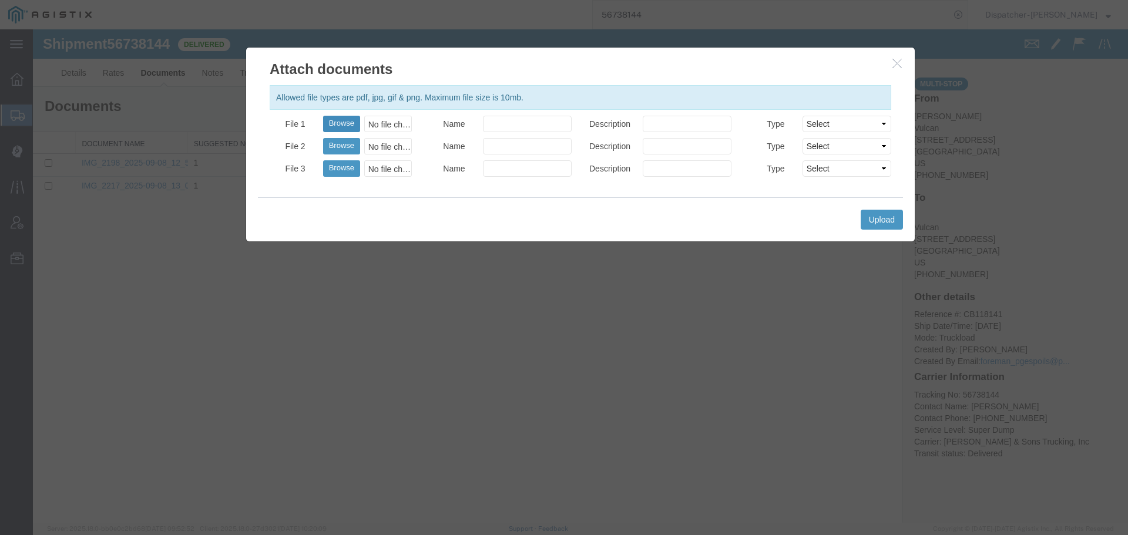
click at [349, 123] on button "Browse" at bounding box center [341, 124] width 37 height 16
type input "C:\fakepath\56738144trktag.pdf"
click at [876, 221] on button "Upload" at bounding box center [882, 220] width 42 height 20
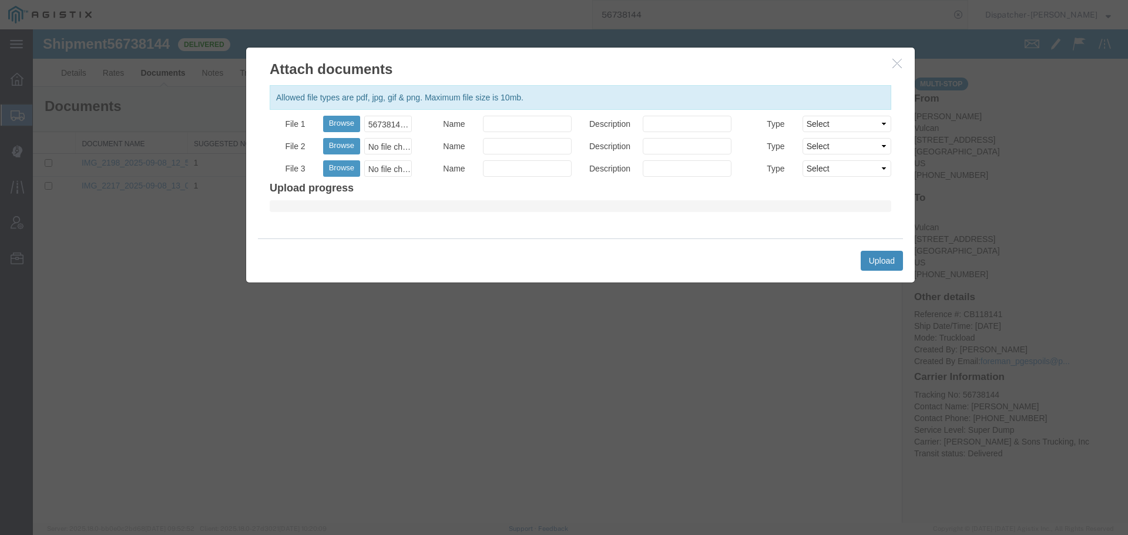
select select
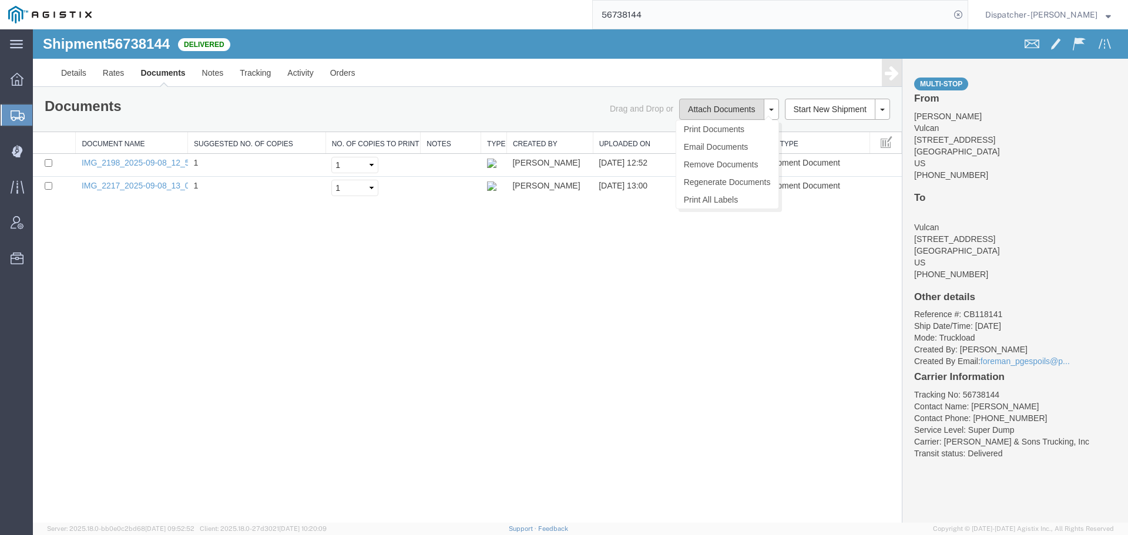
click at [710, 113] on button "Attach Documents" at bounding box center [721, 109] width 85 height 21
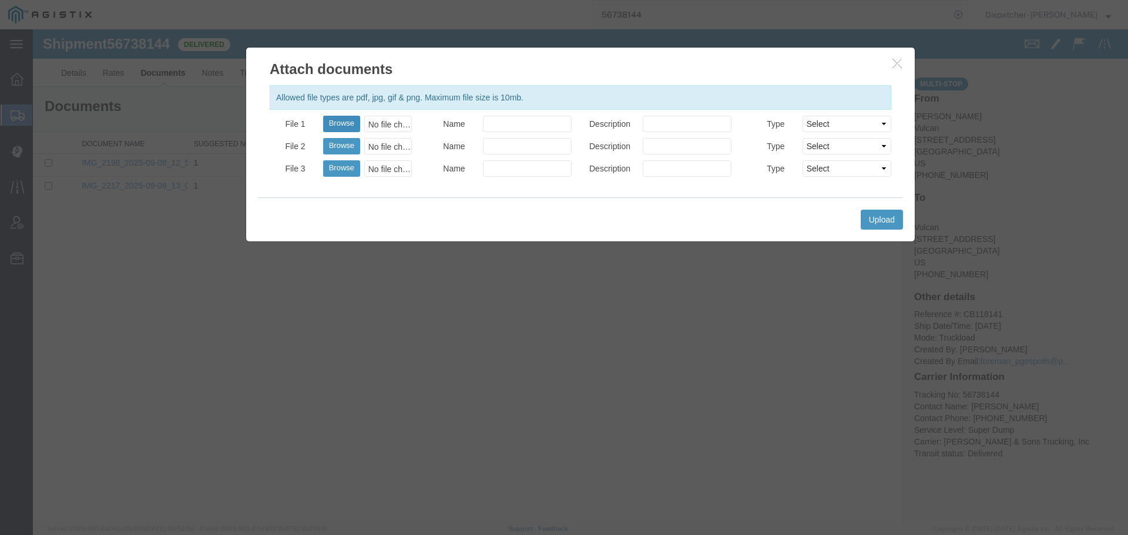
click at [341, 125] on button "Browse" at bounding box center [341, 124] width 37 height 16
type input "C:\fakepath\56738144trktag.pdf"
click at [893, 219] on button "Upload" at bounding box center [882, 220] width 42 height 20
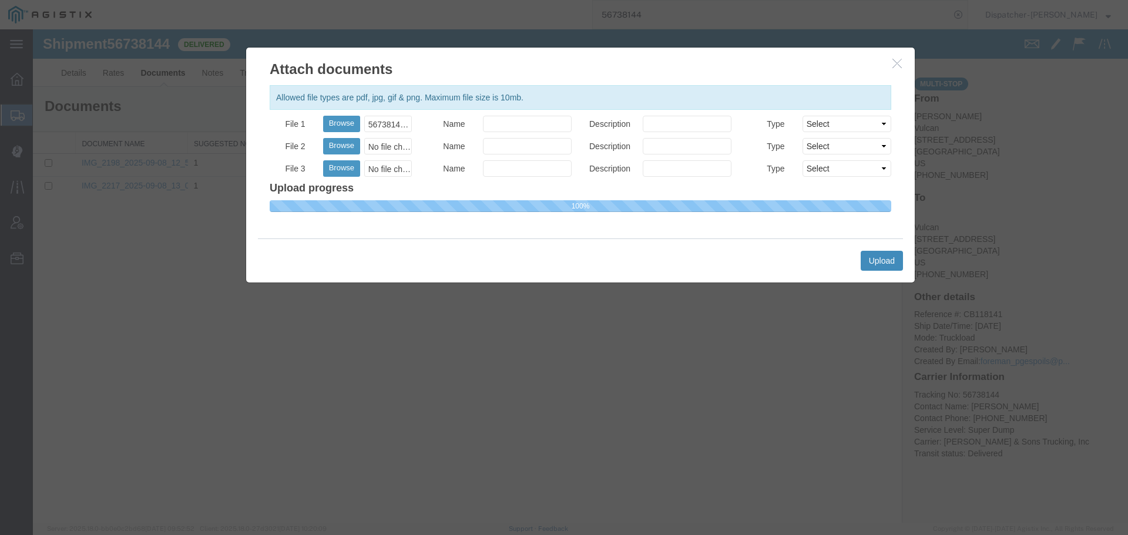
select select
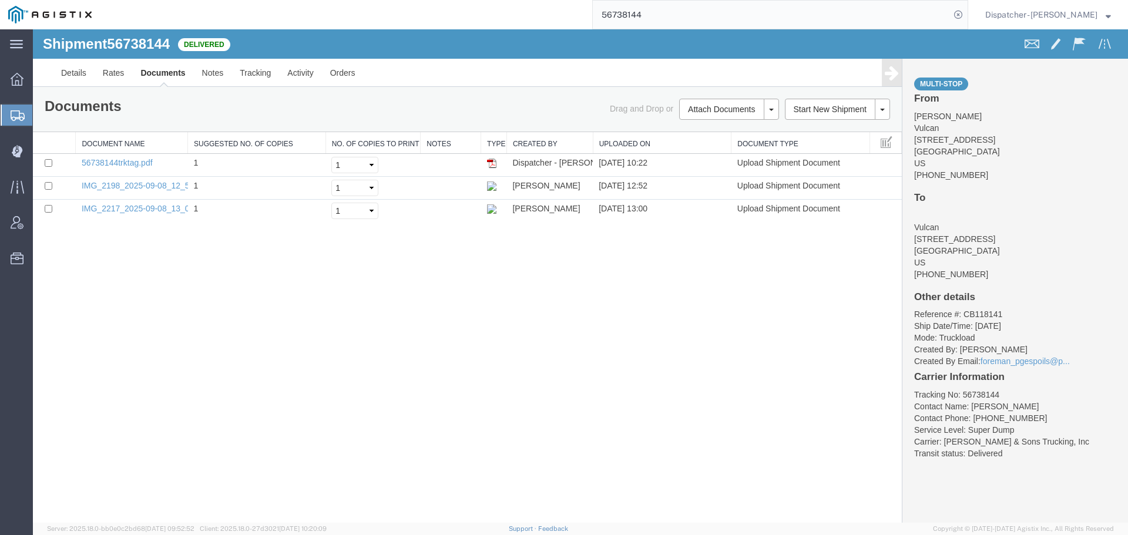
drag, startPoint x: 662, startPoint y: 15, endPoint x: 569, endPoint y: 17, distance: 92.9
click at [598, 17] on input "56738144" at bounding box center [771, 15] width 357 height 28
type input "56738152"
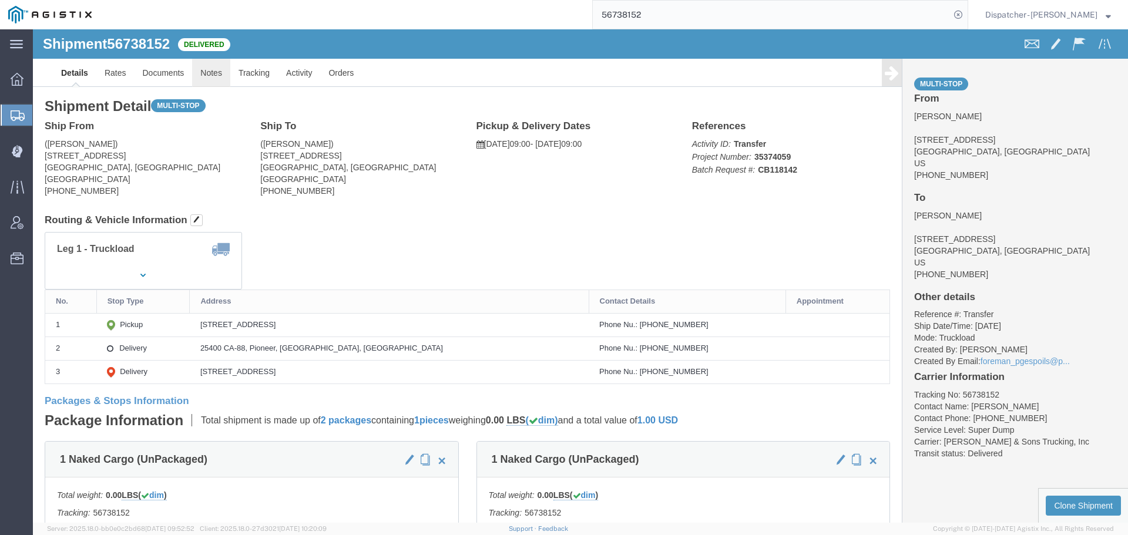
click link "Notes"
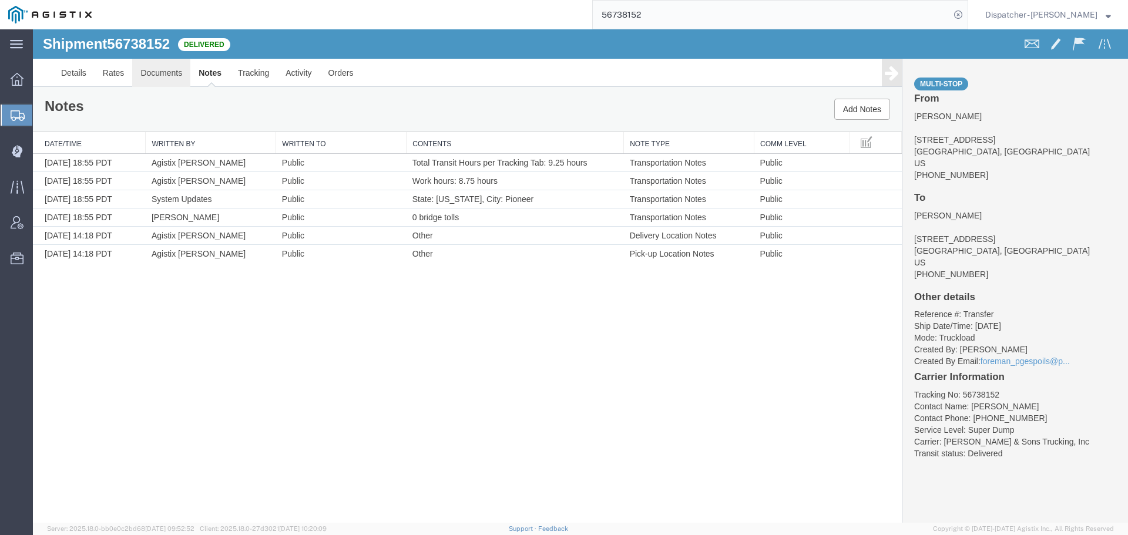
click at [143, 74] on link "Documents" at bounding box center [161, 73] width 58 height 28
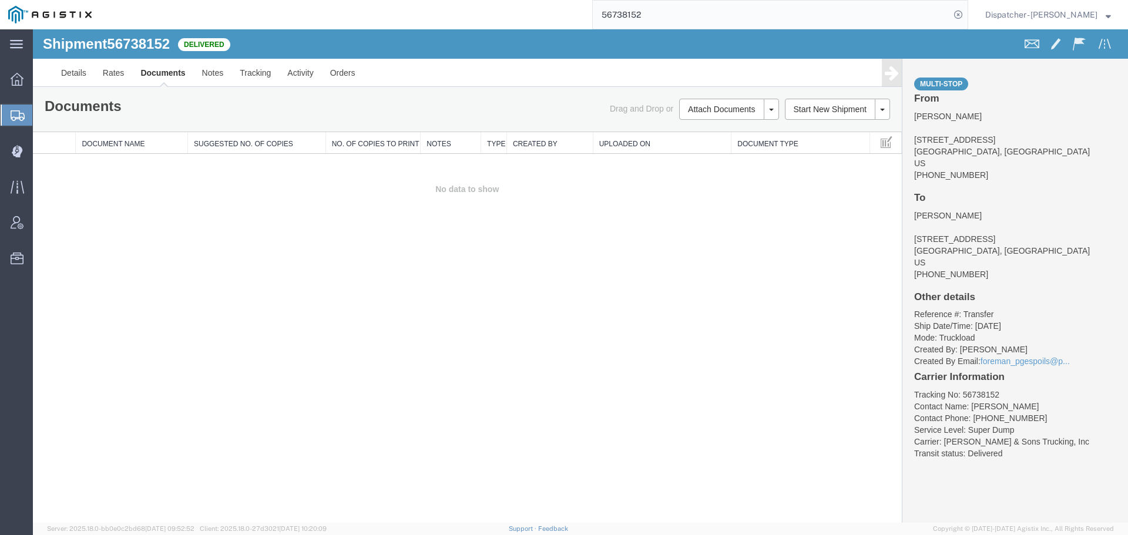
click at [179, 249] on div "Shipment 56738152 0 of 0 Delivered Details Rates Documents Notes Tracking Activ…" at bounding box center [580, 276] width 1095 height 494
click at [719, 105] on button "Attach Documents" at bounding box center [721, 109] width 85 height 21
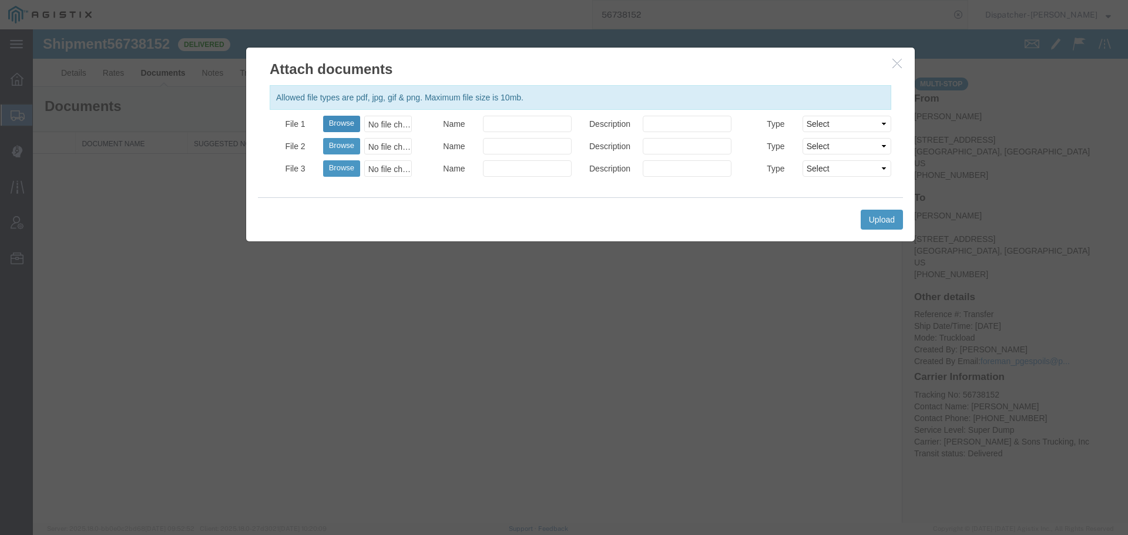
click at [338, 123] on button "Browse" at bounding box center [341, 124] width 37 height 16
type input "C:\fakepath\56738152trktag.pdf"
click at [900, 225] on button "Upload" at bounding box center [882, 220] width 42 height 20
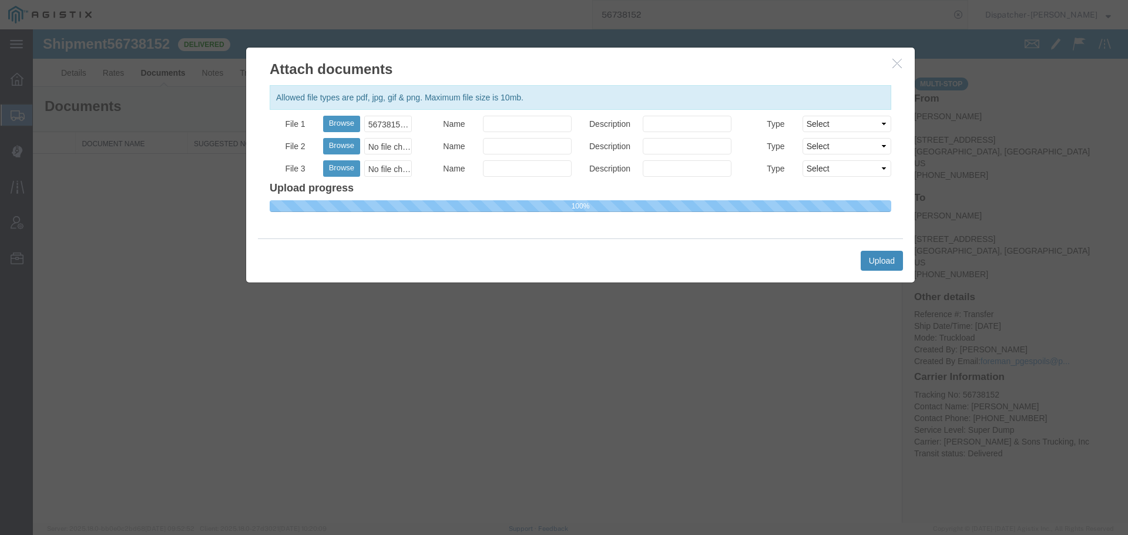
select select
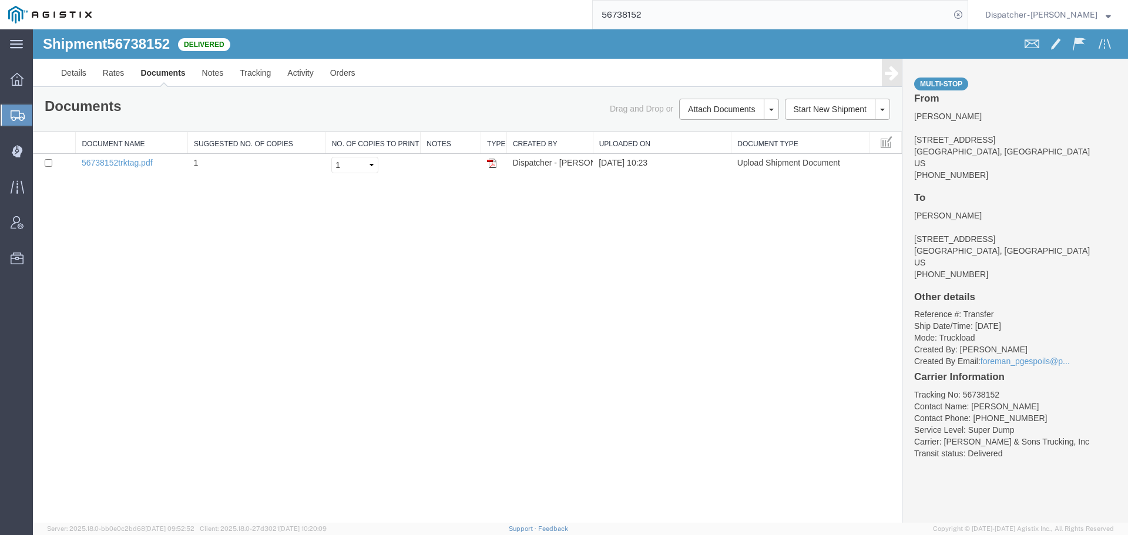
drag, startPoint x: 679, startPoint y: 42, endPoint x: 561, endPoint y: 32, distance: 117.9
type input "56721543"
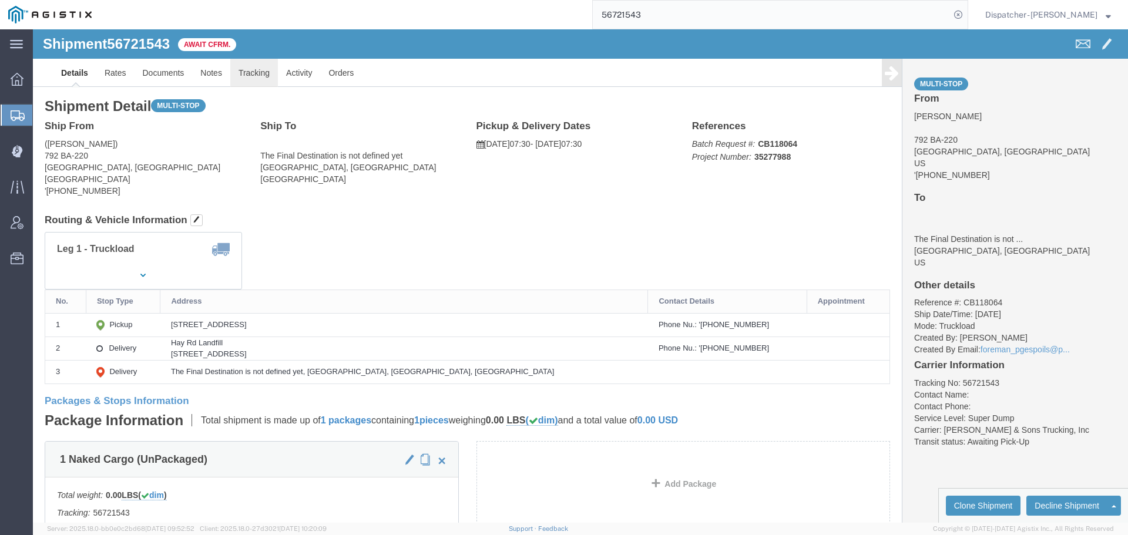
click link "Tracking"
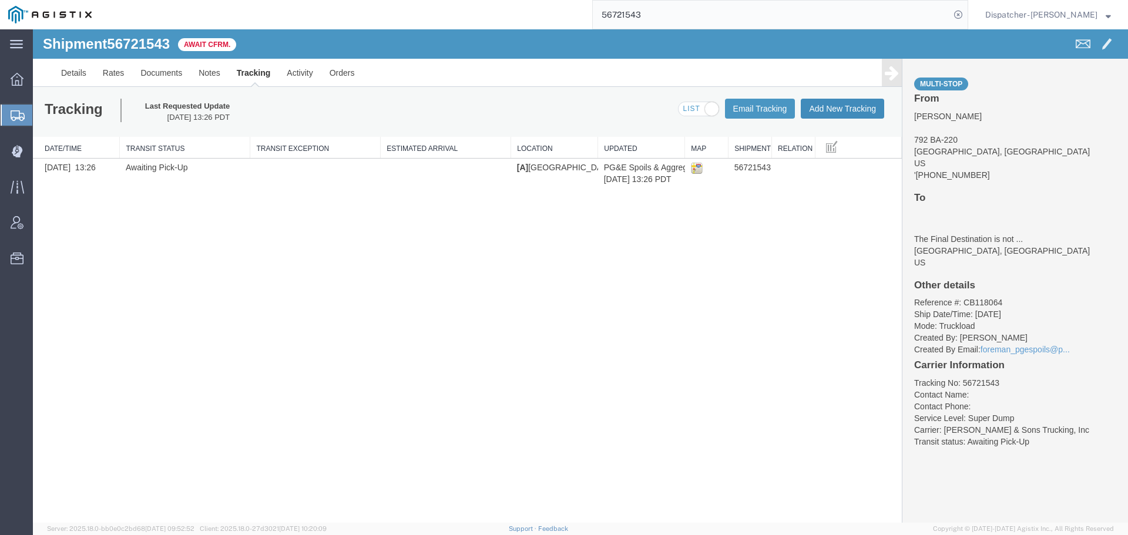
click at [863, 113] on button "Add New Tracking" at bounding box center [842, 109] width 83 height 20
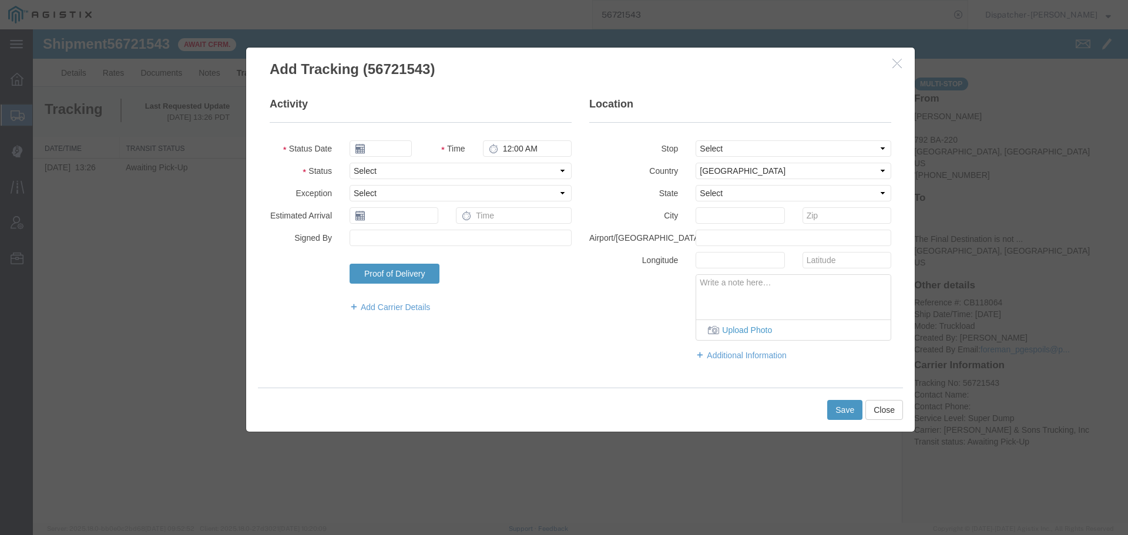
type input "[DATE]"
type input "11:00 AM"
click at [382, 150] on input "[DATE]" at bounding box center [381, 148] width 62 height 16
click at [448, 203] on td "5" at bounding box center [447, 205] width 18 height 18
type input "[DATE]"
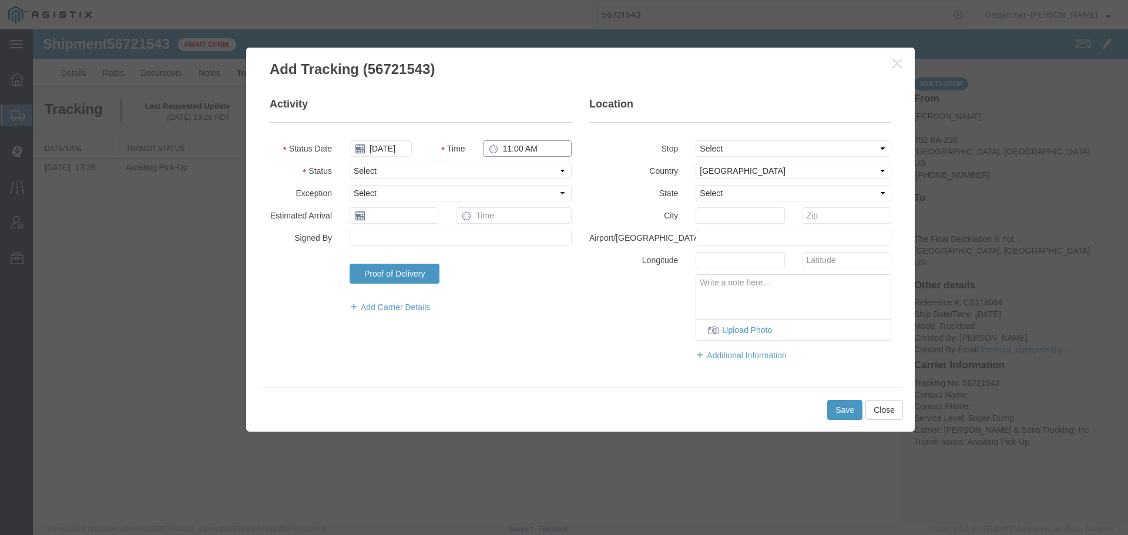
click at [508, 150] on input "11:00 AM" at bounding box center [527, 148] width 89 height 16
type input "7:30 AM"
click at [499, 170] on select "Select Arrival Notice Available Arrival Notice Imported Arrive at Delivery Loca…" at bounding box center [461, 171] width 222 height 16
select select "ARVPULOC"
click at [350, 163] on select "Select Arrival Notice Available Arrival Notice Imported Arrive at Delivery Loca…" at bounding box center [461, 171] width 222 height 16
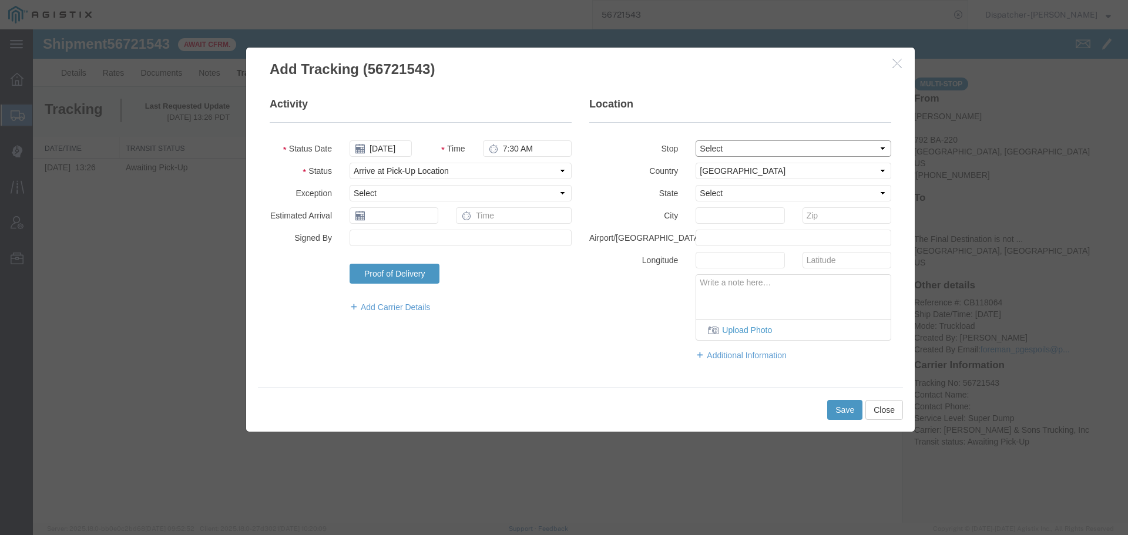
click at [792, 152] on select "Select From: 792 BA-220, [GEOGRAPHIC_DATA], [GEOGRAPHIC_DATA], [GEOGRAPHIC_DATA…" at bounding box center [794, 148] width 196 height 16
select select "{"pickupDeliveryInfoId": "122737597","pickupOrDelivery": "P","stopNum": "1","lo…"
click at [696, 140] on select "Select From: 792 BA-220, [GEOGRAPHIC_DATA], [GEOGRAPHIC_DATA], [GEOGRAPHIC_DATA…" at bounding box center [794, 148] width 196 height 16
select select "CA"
type input "[GEOGRAPHIC_DATA]"
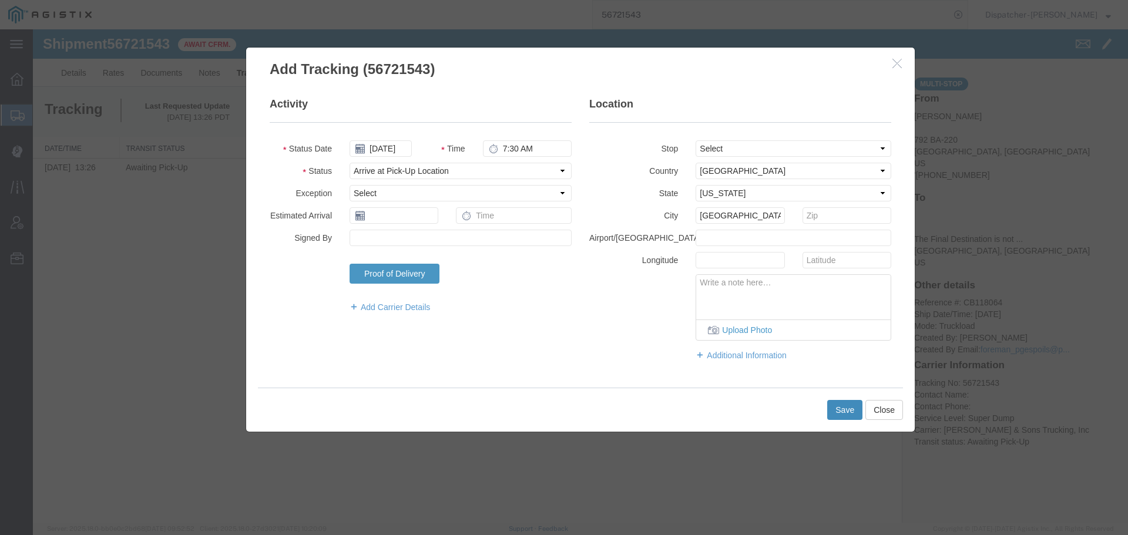
click at [836, 404] on button "Save" at bounding box center [844, 410] width 35 height 20
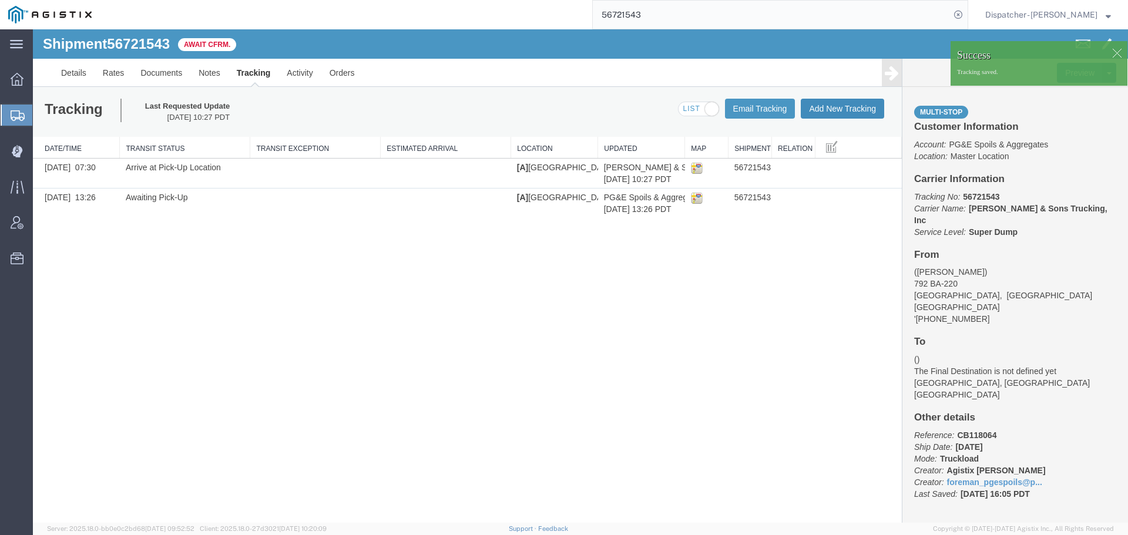
click at [841, 107] on button "Add New Tracking" at bounding box center [842, 109] width 83 height 20
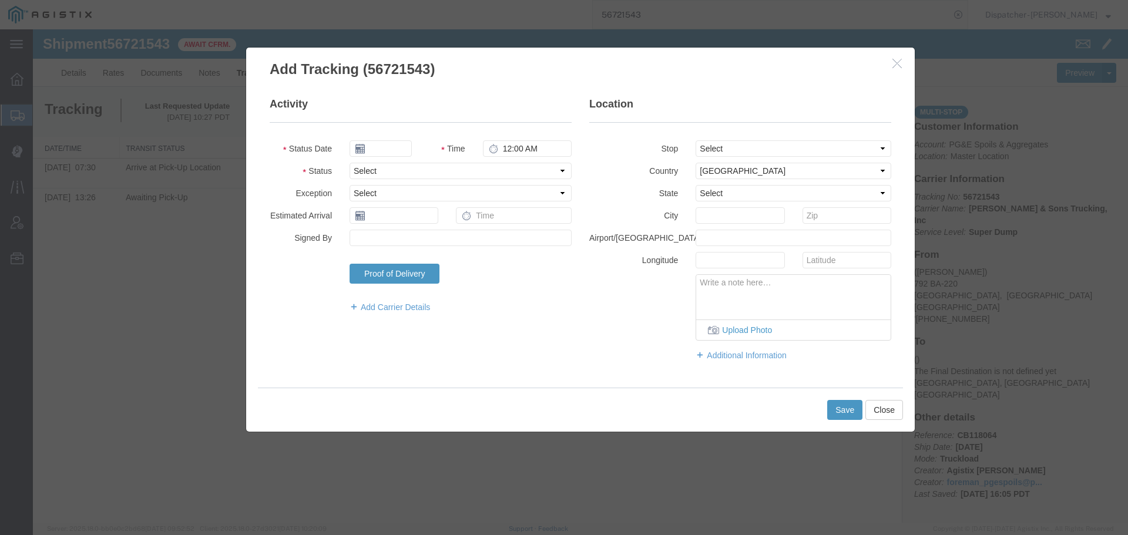
type input "[DATE]"
type input "11:00 AM"
click at [392, 152] on input "[DATE]" at bounding box center [381, 148] width 62 height 16
click at [446, 202] on td "5" at bounding box center [447, 205] width 18 height 18
type input "[DATE]"
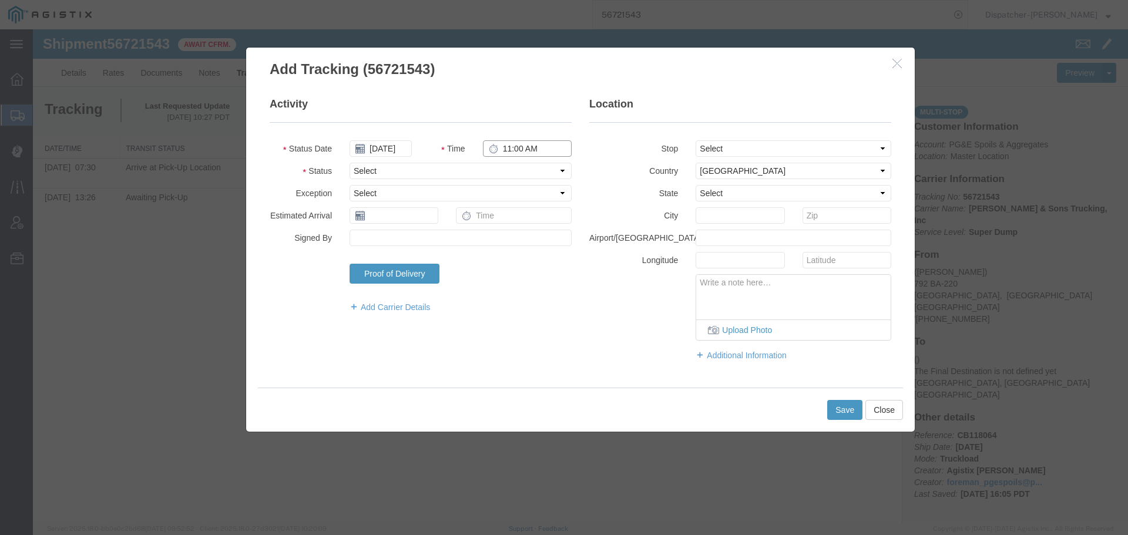
click at [528, 153] on input "11:00 AM" at bounding box center [527, 148] width 89 height 16
type input "3:00 PM"
click at [526, 172] on select "Select Arrival Notice Available Arrival Notice Imported Arrive at Delivery Loca…" at bounding box center [461, 171] width 222 height 16
select select "DPTDLVLOC"
click at [350, 163] on select "Select Arrival Notice Available Arrival Notice Imported Arrive at Delivery Loca…" at bounding box center [461, 171] width 222 height 16
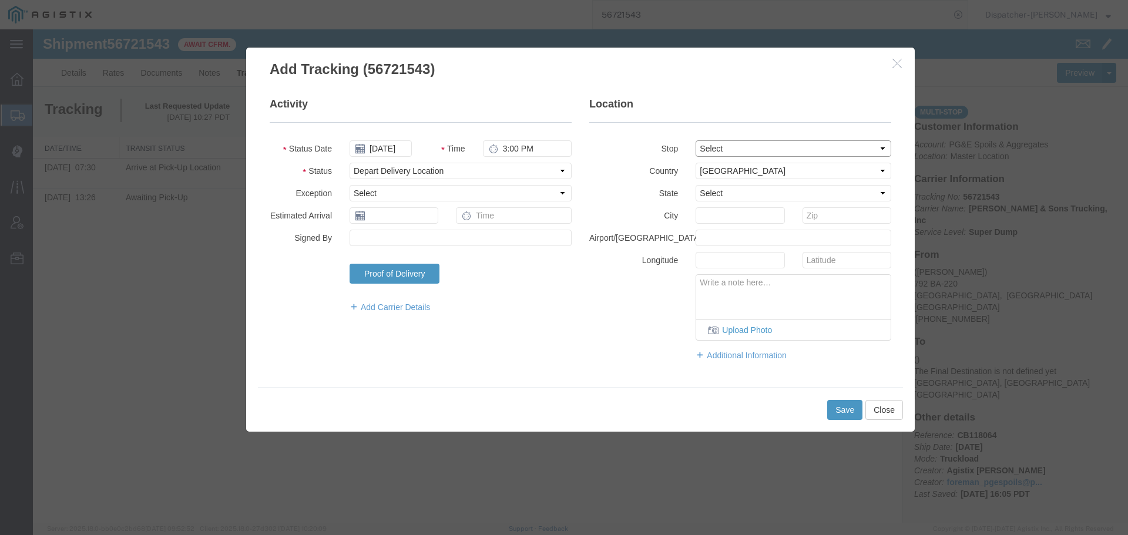
click at [763, 149] on select "Select From: 792 BA-220, [GEOGRAPHIC_DATA], [GEOGRAPHIC_DATA], [GEOGRAPHIC_DATA…" at bounding box center [794, 148] width 196 height 16
select select "{"pickupDeliveryInfoId": "122737598","pickupOrDelivery": "D","stopNum": "2","lo…"
click at [696, 140] on select "Select From: 792 BA-220, [GEOGRAPHIC_DATA], [GEOGRAPHIC_DATA], [GEOGRAPHIC_DATA…" at bounding box center [794, 148] width 196 height 16
select select "CA"
type input "[GEOGRAPHIC_DATA]"
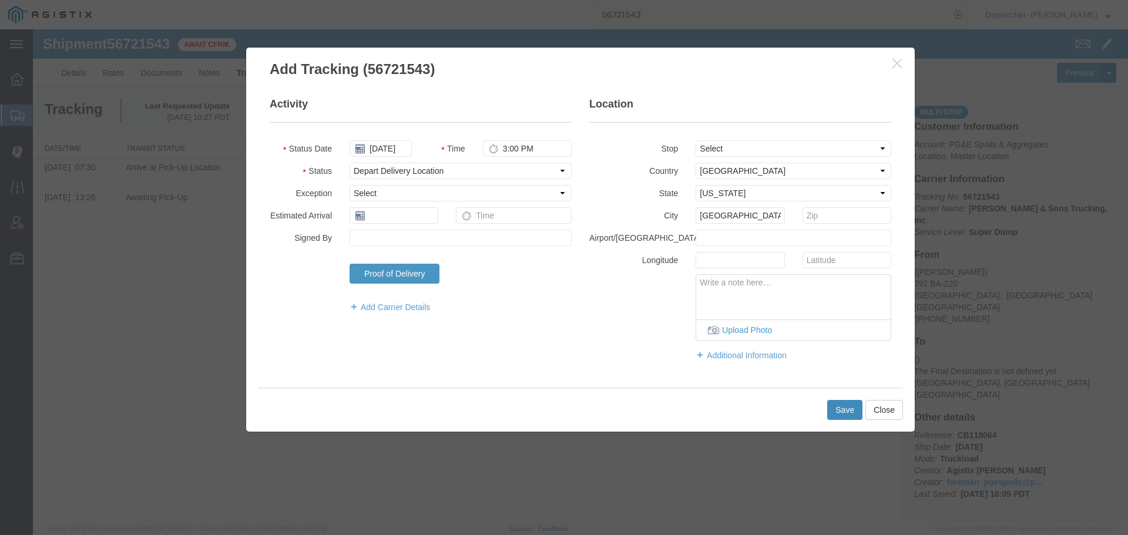
click at [852, 410] on button "Save" at bounding box center [844, 410] width 35 height 20
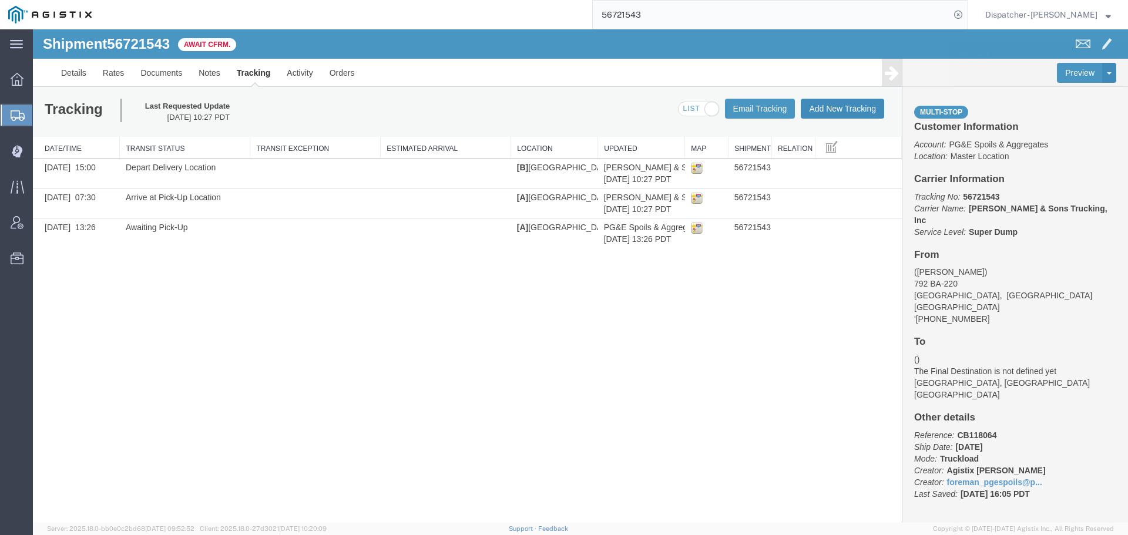
click at [838, 112] on button "Add New Tracking" at bounding box center [842, 109] width 83 height 20
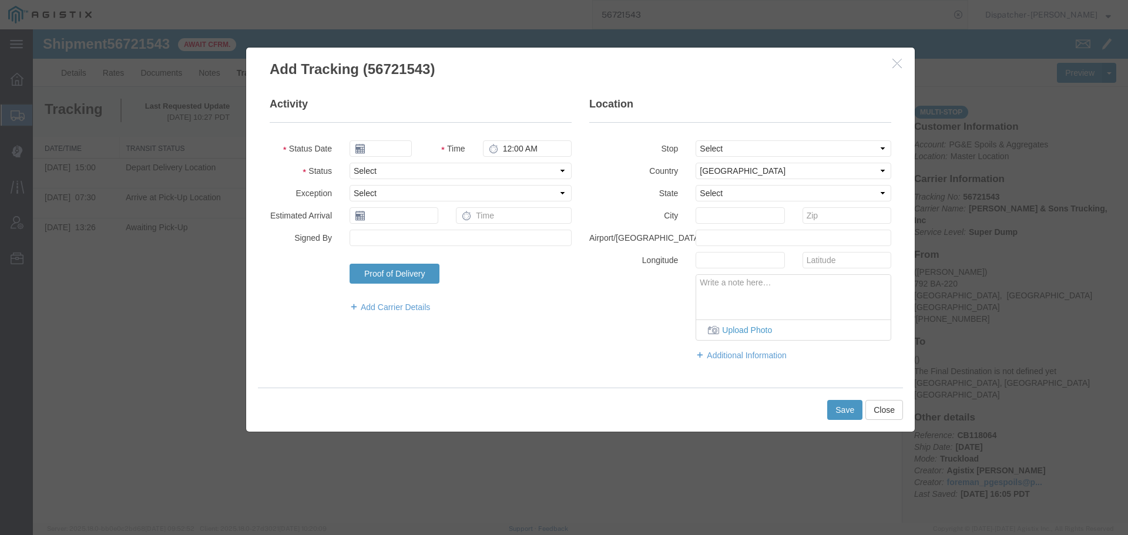
type input "[DATE]"
type input "11:00 AM"
click at [395, 152] on input "[DATE]" at bounding box center [381, 148] width 62 height 16
click at [452, 202] on td "5" at bounding box center [447, 205] width 18 height 18
type input "[DATE]"
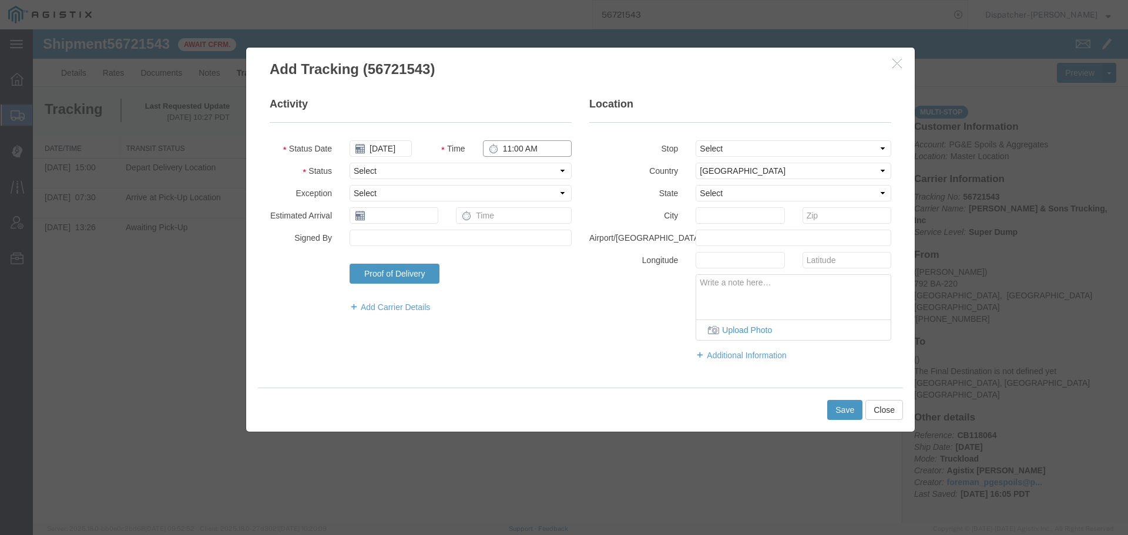
click at [515, 150] on input "11:00 AM" at bounding box center [527, 148] width 89 height 16
type input "3:00 PM"
click at [515, 173] on select "Select Arrival Notice Available Arrival Notice Imported Arrive at Delivery Loca…" at bounding box center [461, 171] width 222 height 16
select select "BREAKSTART"
click at [350, 163] on select "Select Arrival Notice Available Arrival Notice Imported Arrive at Delivery Loca…" at bounding box center [461, 171] width 222 height 16
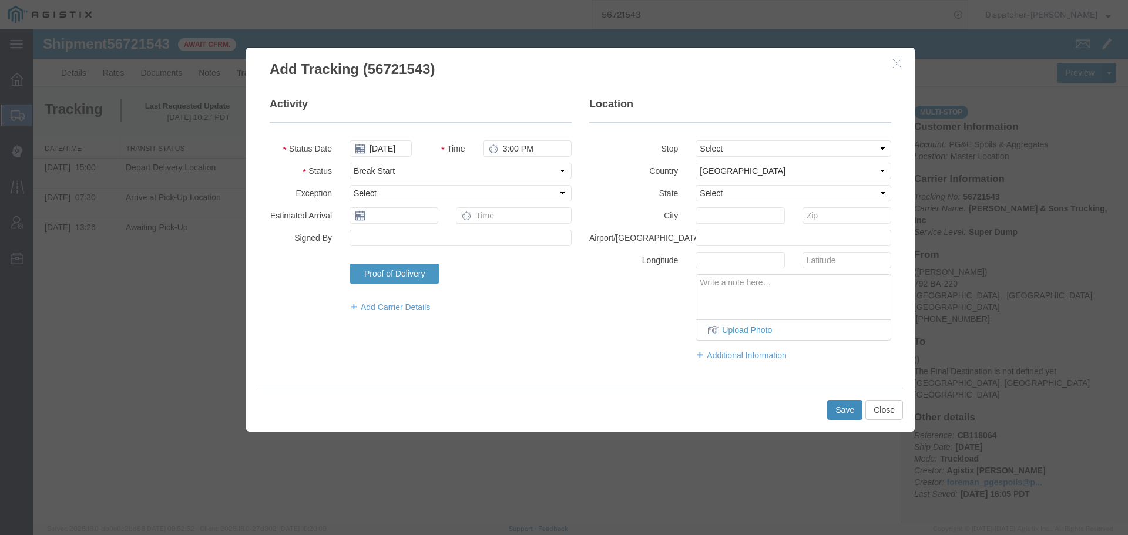
click at [837, 412] on button "Save" at bounding box center [844, 410] width 35 height 20
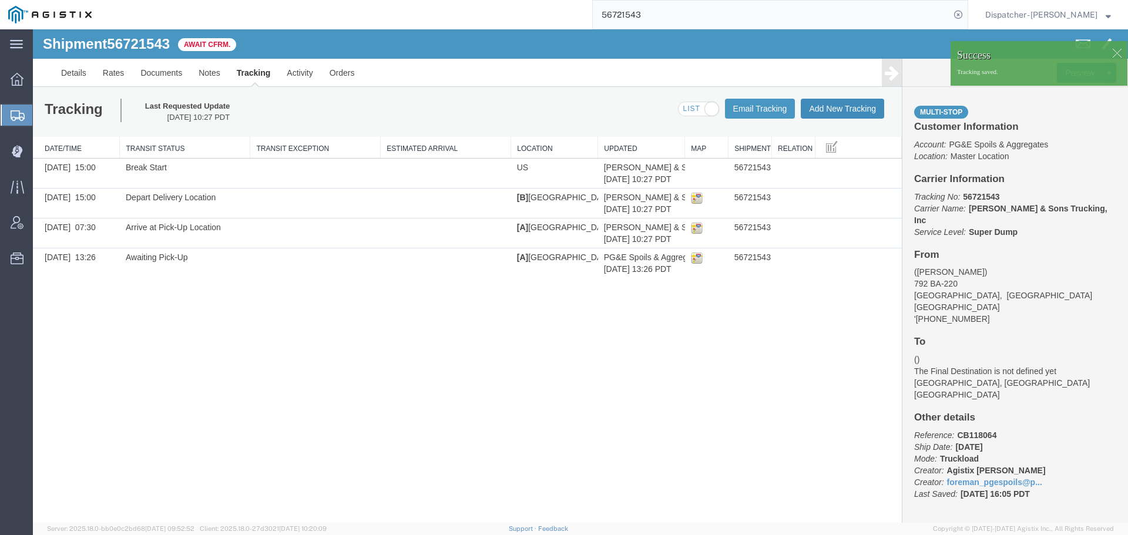
click at [837, 109] on button "Add New Tracking" at bounding box center [842, 109] width 83 height 20
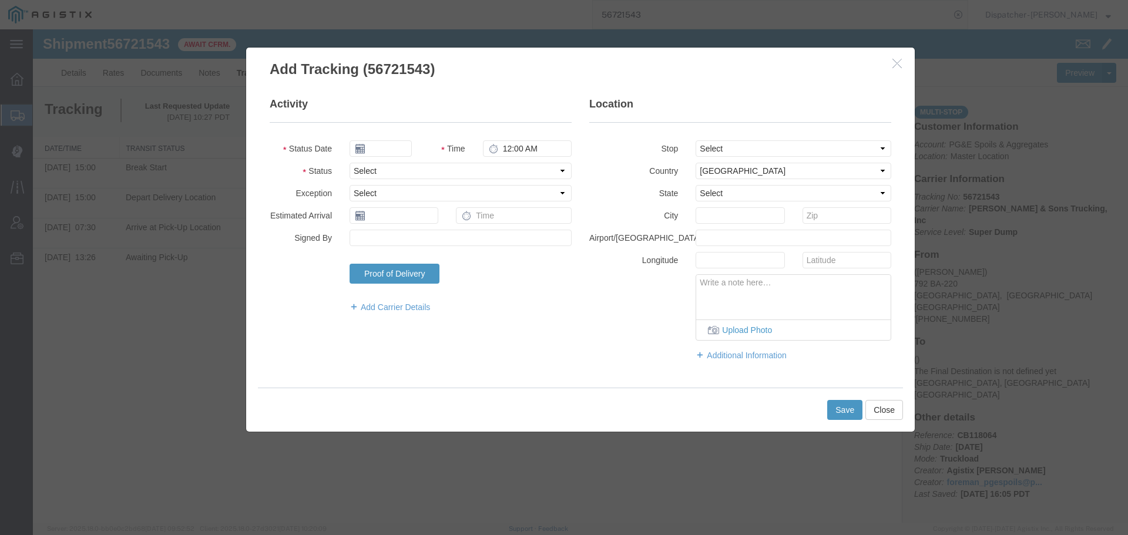
type input "[DATE]"
type input "11:00 AM"
click at [386, 144] on input "[DATE]" at bounding box center [381, 148] width 62 height 16
click at [450, 202] on td "5" at bounding box center [447, 205] width 18 height 18
type input "[DATE]"
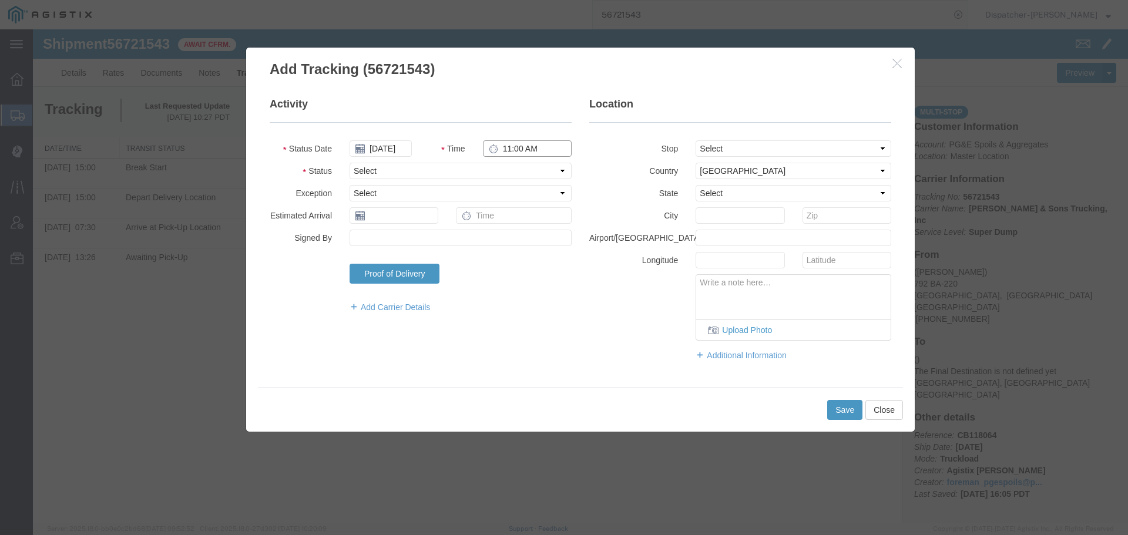
click at [507, 147] on input "11:00 AM" at bounding box center [527, 148] width 89 height 16
type input "3:30 PM"
click at [503, 171] on select "Select Arrival Notice Available Arrival Notice Imported Arrive at Delivery Loca…" at bounding box center [461, 171] width 222 height 16
select select "BREAKSTOP"
click at [350, 163] on select "Select Arrival Notice Available Arrival Notice Imported Arrive at Delivery Loca…" at bounding box center [461, 171] width 222 height 16
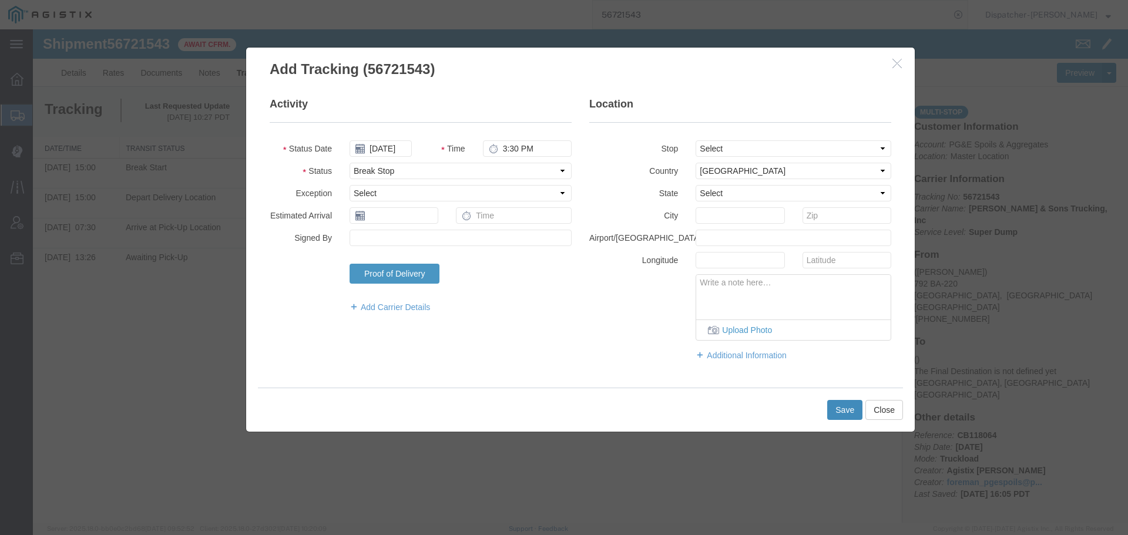
click at [837, 410] on button "Save" at bounding box center [844, 410] width 35 height 20
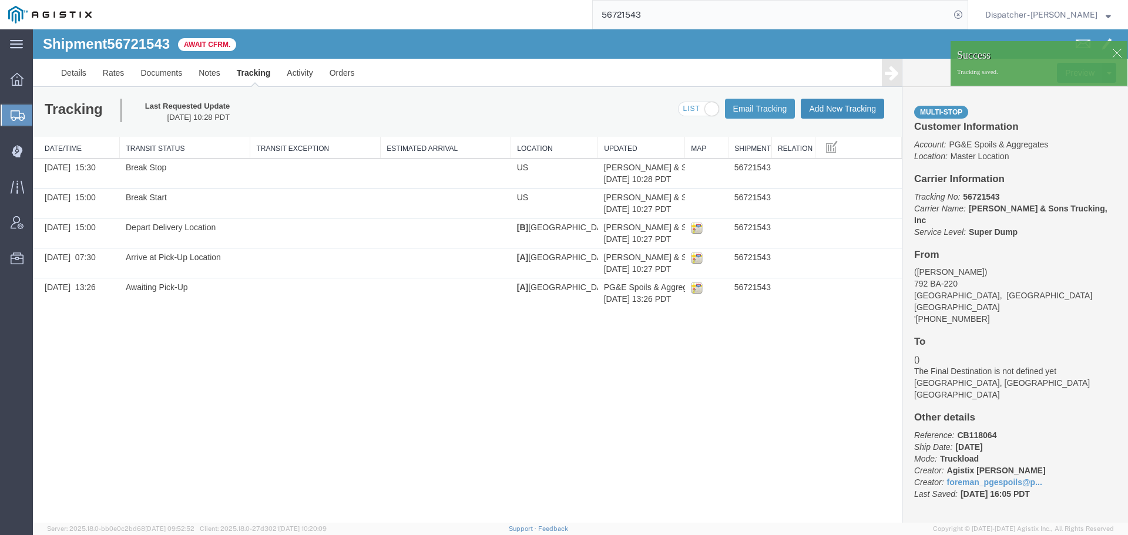
click at [826, 112] on button "Add New Tracking" at bounding box center [842, 109] width 83 height 20
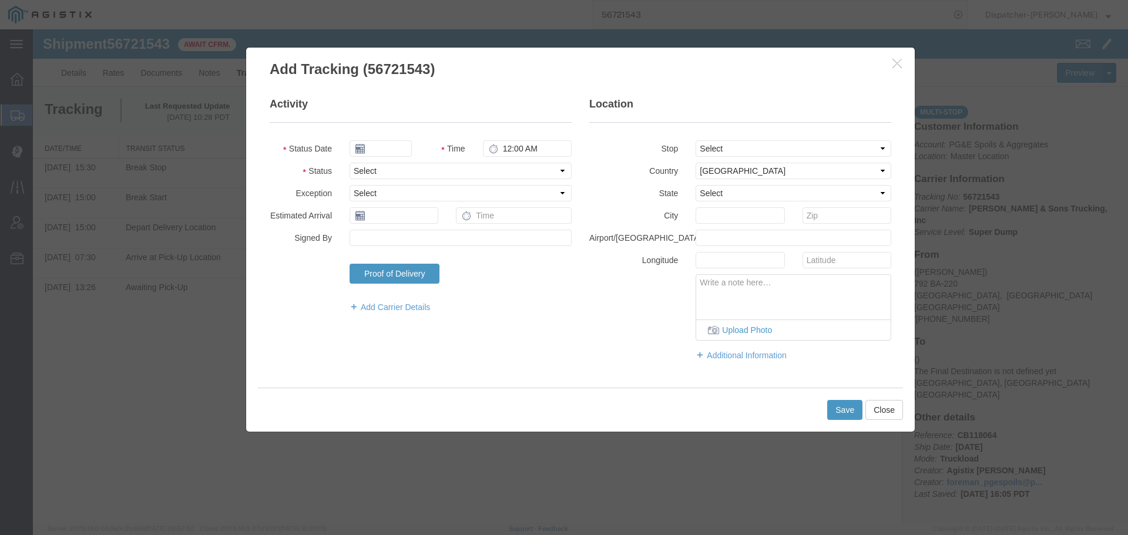
type input "[DATE]"
type input "11:00 AM"
click at [381, 147] on input "[DATE]" at bounding box center [381, 148] width 62 height 16
click at [445, 206] on td "5" at bounding box center [447, 205] width 18 height 18
type input "[DATE]"
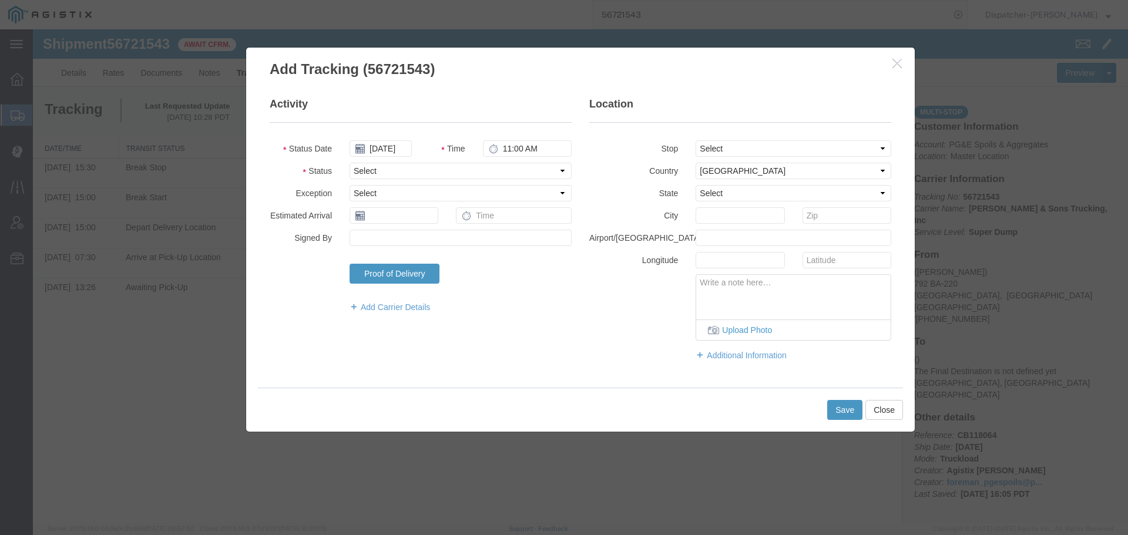
click at [520, 138] on fieldset "Activity Status Date [DATE] Time 11:00 AM Status Select Arrival Notice Availabl…" at bounding box center [421, 211] width 302 height 228
click at [520, 145] on input "11:00 AM" at bounding box center [527, 148] width 89 height 16
type input "4:30 PM"
click at [522, 171] on select "Select Arrival Notice Available Arrival Notice Imported Arrive at Delivery Loca…" at bounding box center [461, 171] width 222 height 16
select select "DELIVRED"
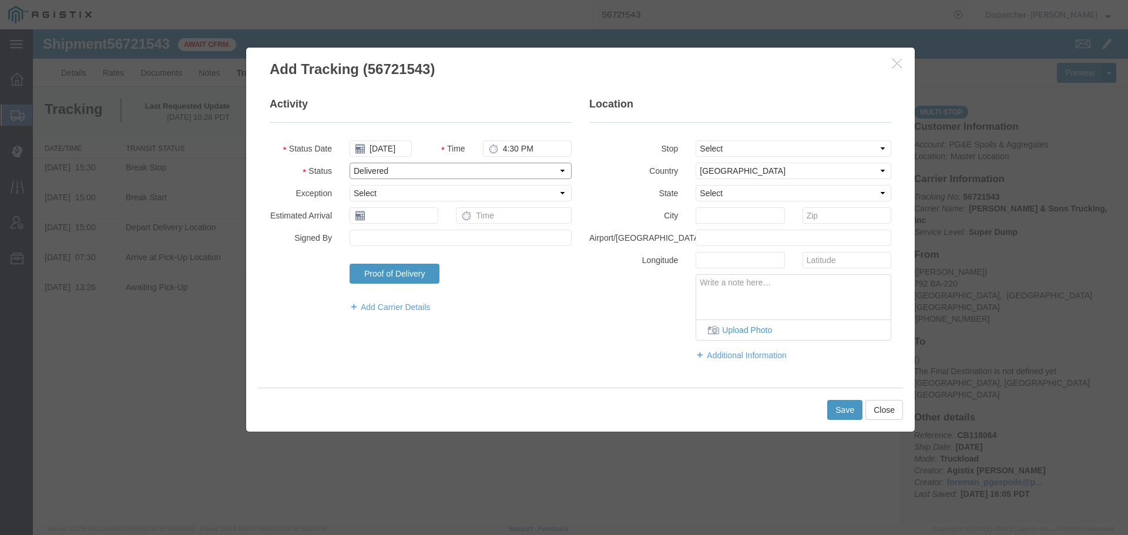
click at [350, 163] on select "Select Arrival Notice Available Arrival Notice Imported Arrive at Delivery Loca…" at bounding box center [461, 171] width 222 height 16
click at [841, 412] on button "Save" at bounding box center [844, 410] width 35 height 20
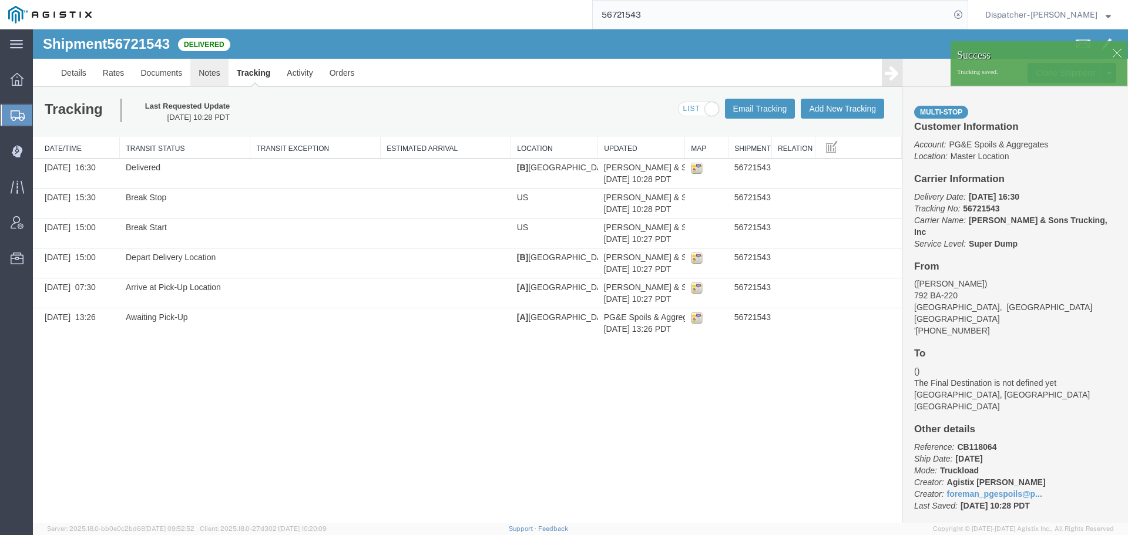
drag, startPoint x: 244, startPoint y: 104, endPoint x: 211, endPoint y: 75, distance: 44.1
click at [211, 75] on link "Notes" at bounding box center [209, 73] width 38 height 28
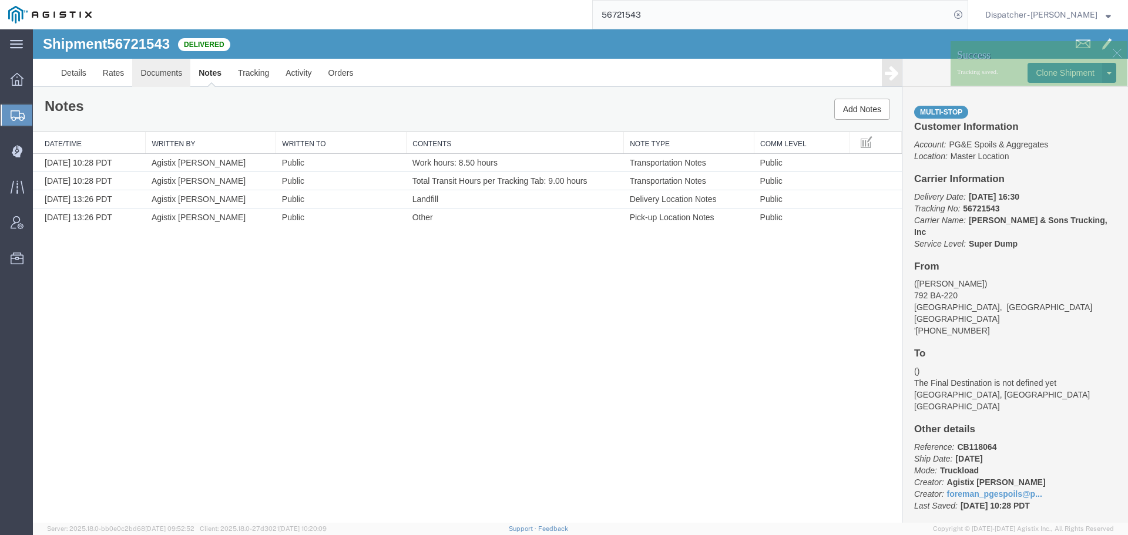
click at [168, 71] on link "Documents" at bounding box center [161, 73] width 58 height 28
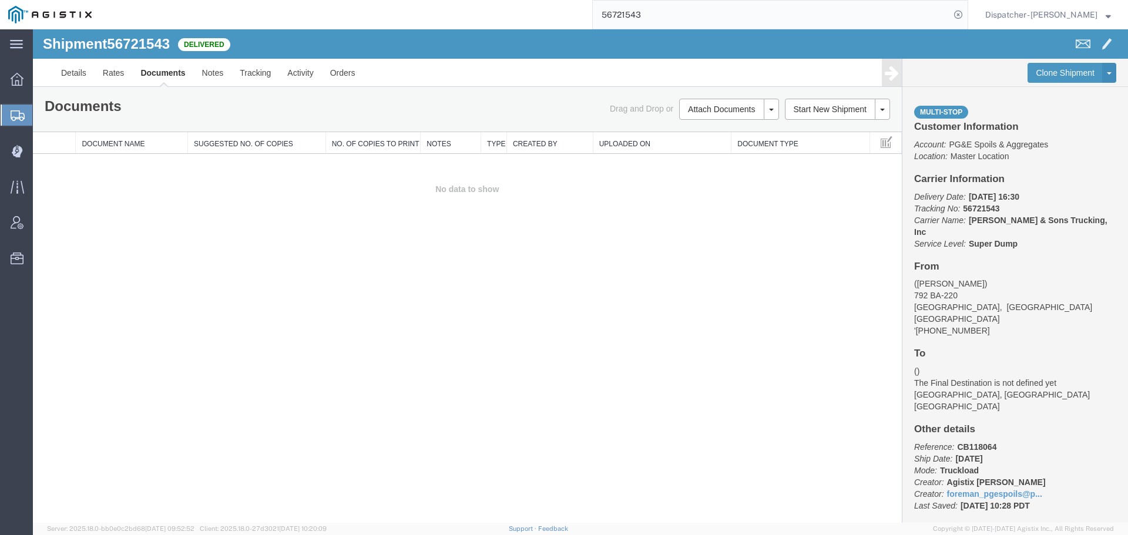
drag, startPoint x: 172, startPoint y: 327, endPoint x: 198, endPoint y: 306, distance: 33.9
click at [172, 327] on div "Shipment 56721543 0 of 0 Delivered Details Rates Documents Notes Tracking Activ…" at bounding box center [580, 276] width 1095 height 494
click at [708, 112] on button "Attach Documents" at bounding box center [721, 109] width 85 height 21
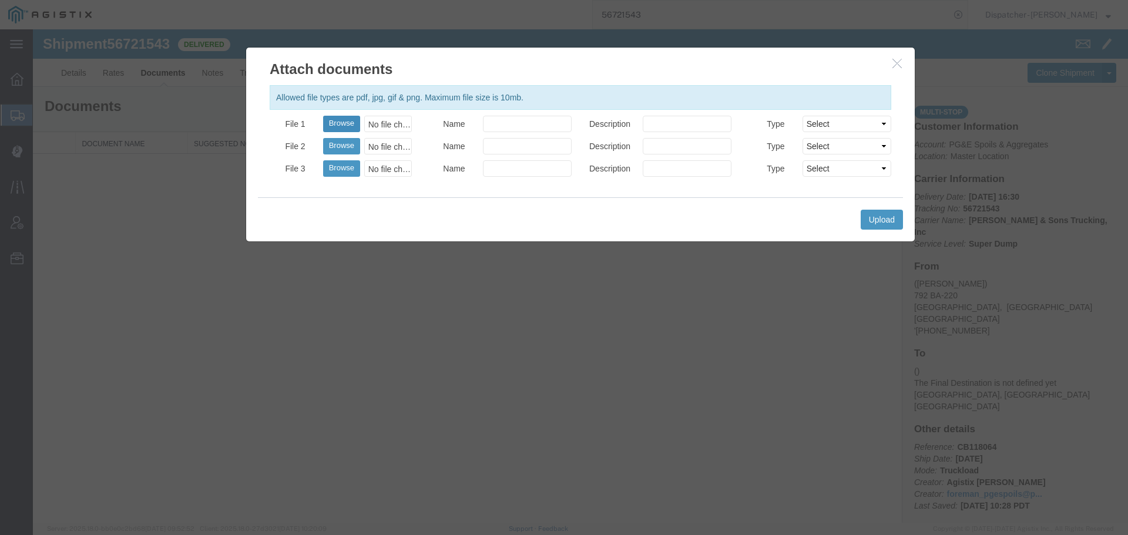
click at [341, 122] on button "Browse" at bounding box center [341, 124] width 37 height 16
type input "C:\fakepath\56721543trktag.pdf"
click at [874, 224] on button "Upload" at bounding box center [882, 220] width 42 height 20
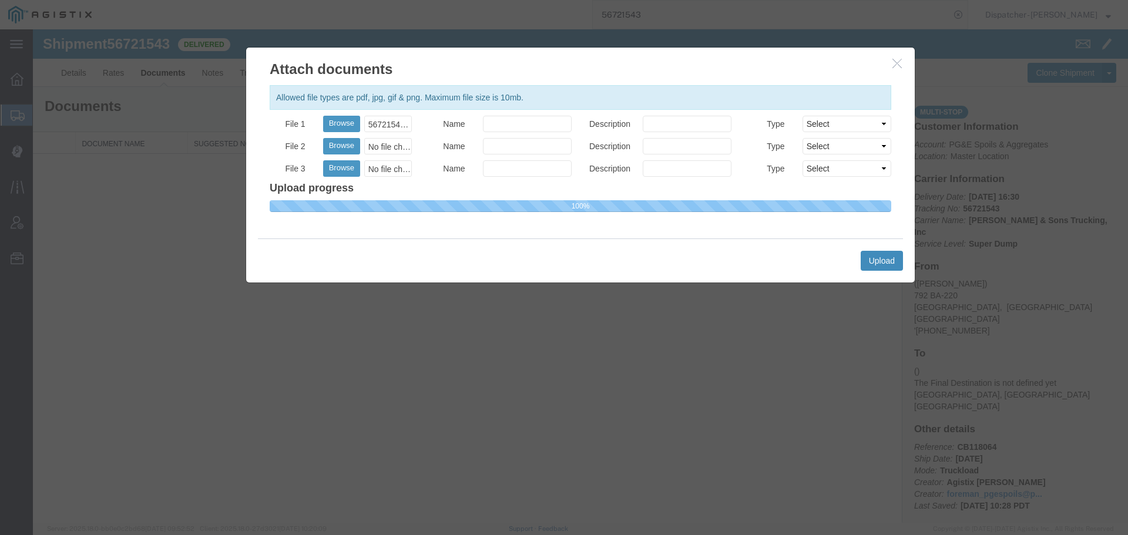
select select
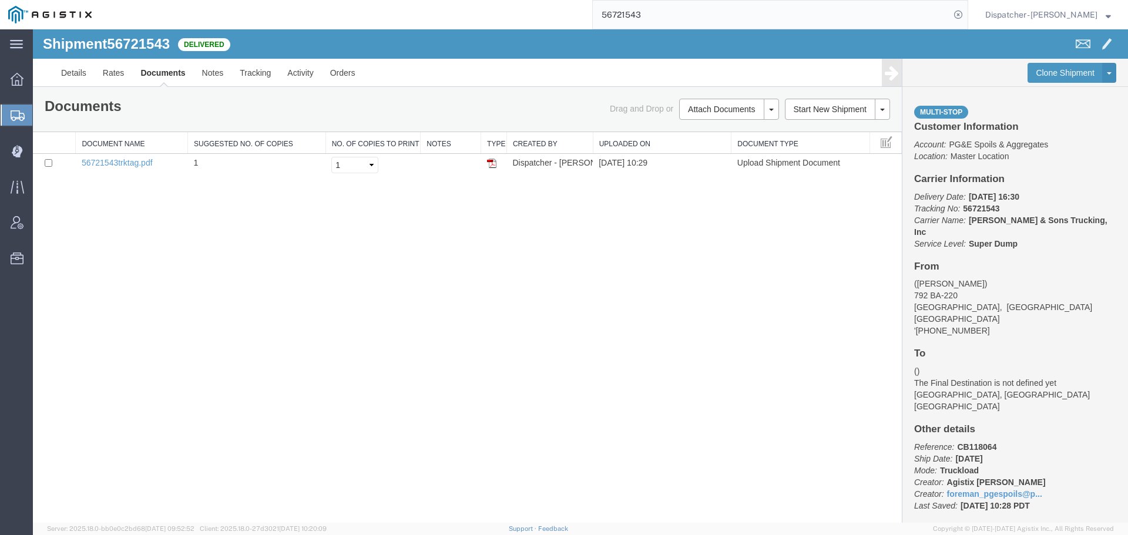
drag, startPoint x: 561, startPoint y: 22, endPoint x: 541, endPoint y: 28, distance: 20.7
click at [541, 28] on div "56721543" at bounding box center [534, 14] width 868 height 29
type input "56737691"
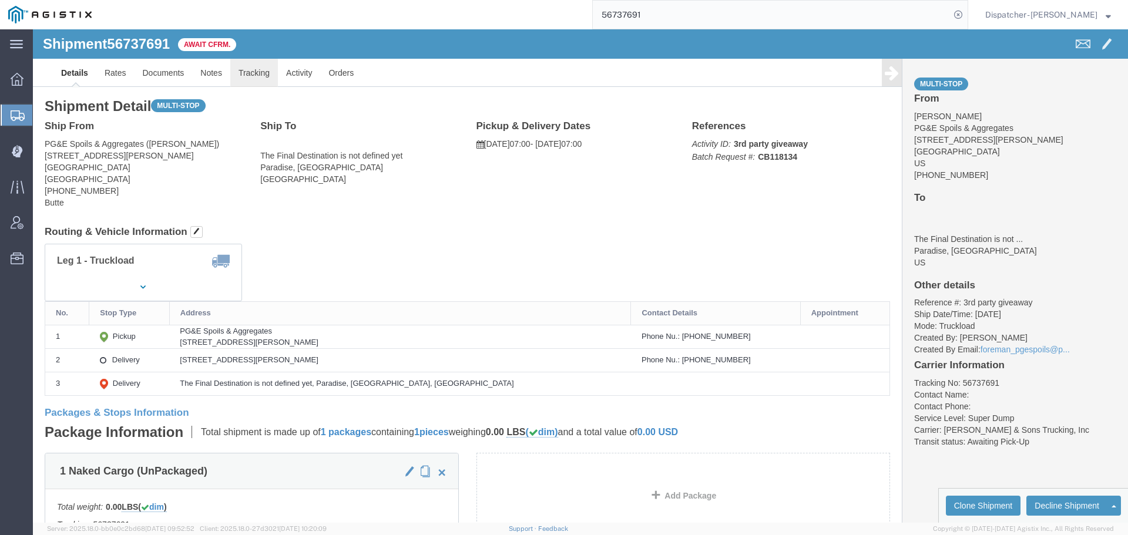
click link "Tracking"
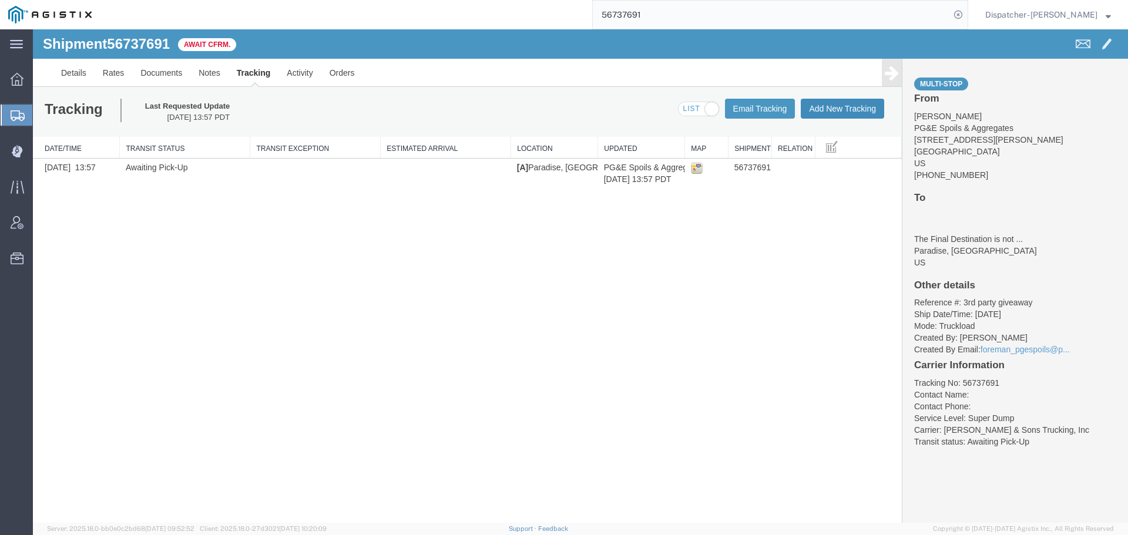
click at [826, 106] on button "Add New Tracking" at bounding box center [842, 109] width 83 height 20
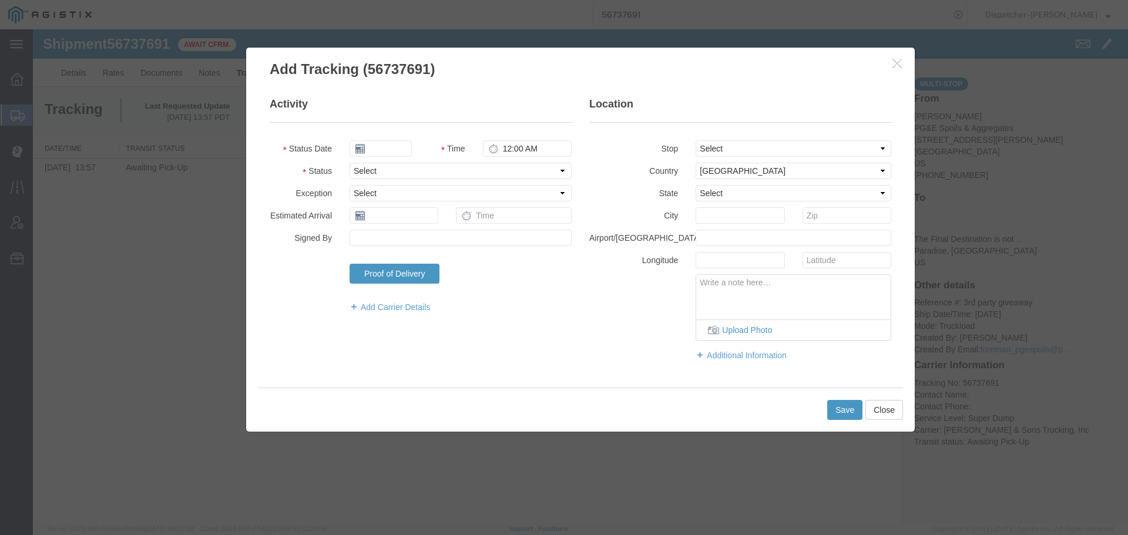
type input "[DATE]"
type input "11:00 AM"
click at [395, 150] on input "[DATE]" at bounding box center [381, 148] width 62 height 16
click at [378, 221] on td "8" at bounding box center [376, 222] width 18 height 18
type input "[DATE]"
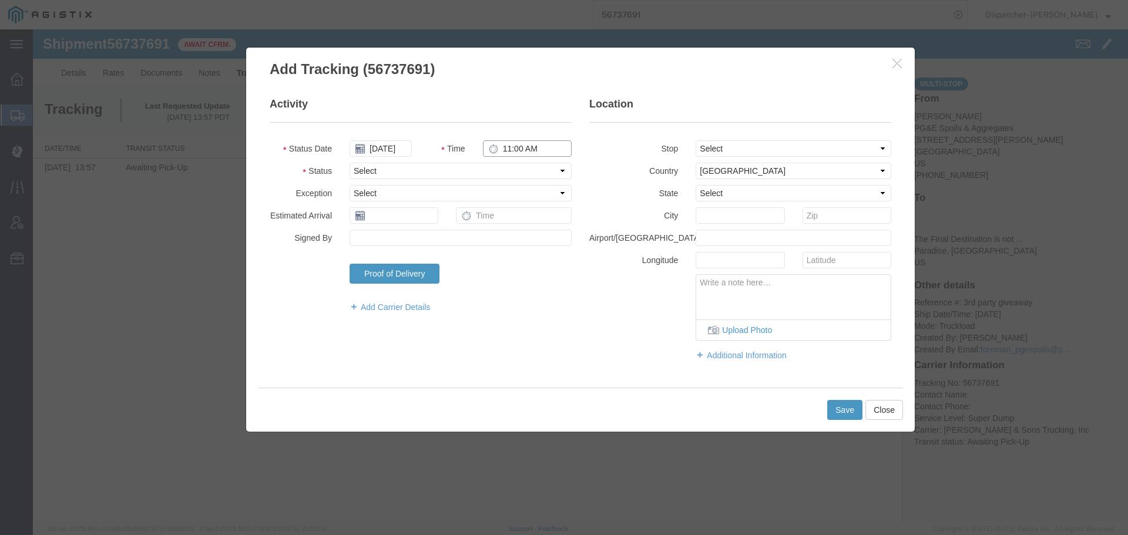
click at [523, 147] on input "11:00 AM" at bounding box center [527, 148] width 89 height 16
type input "4:00 AM"
click at [519, 172] on select "Select Arrival Notice Available Arrival Notice Imported Arrive at Delivery Loca…" at bounding box center [461, 171] width 222 height 16
select select "ARVPULOC"
click at [350, 163] on select "Select Arrival Notice Available Arrival Notice Imported Arrive at Delivery Loca…" at bounding box center [461, 171] width 222 height 16
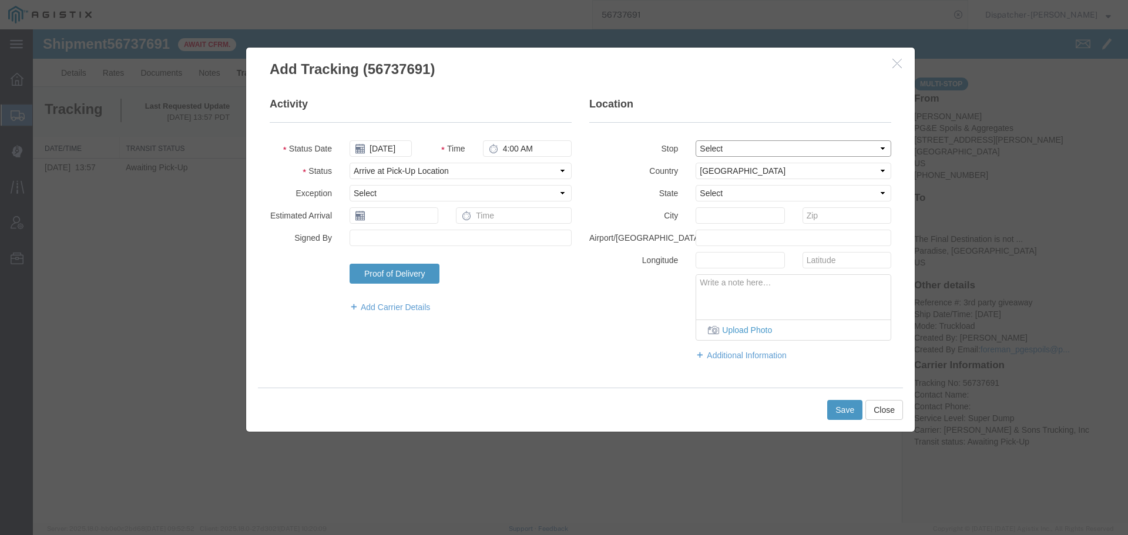
click at [712, 149] on select "Select From: [STREET_ADDRESS][PERSON_NAME] Stop 2: [STREET_ADDRESS] To: The Fin…" at bounding box center [794, 148] width 196 height 16
select select "{"pickupDeliveryInfoId": "122770319","pickupOrDelivery": "P","stopNum": "1","lo…"
click at [696, 140] on select "Select From: [STREET_ADDRESS][PERSON_NAME] Stop 2: [STREET_ADDRESS] To: The Fin…" at bounding box center [794, 148] width 196 height 16
select select "CA"
type input "Paradise"
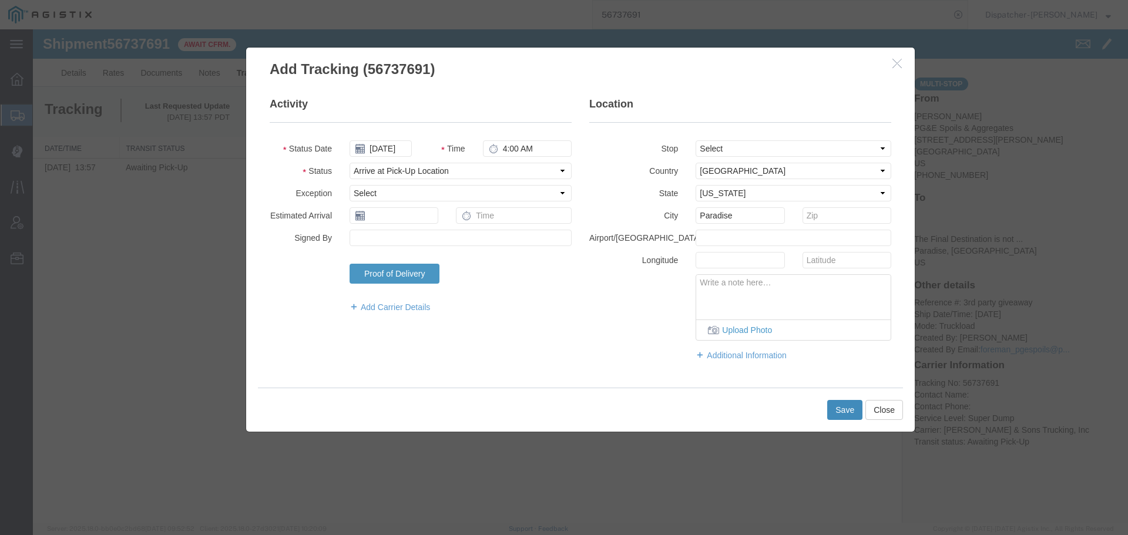
click at [840, 412] on button "Save" at bounding box center [844, 410] width 35 height 20
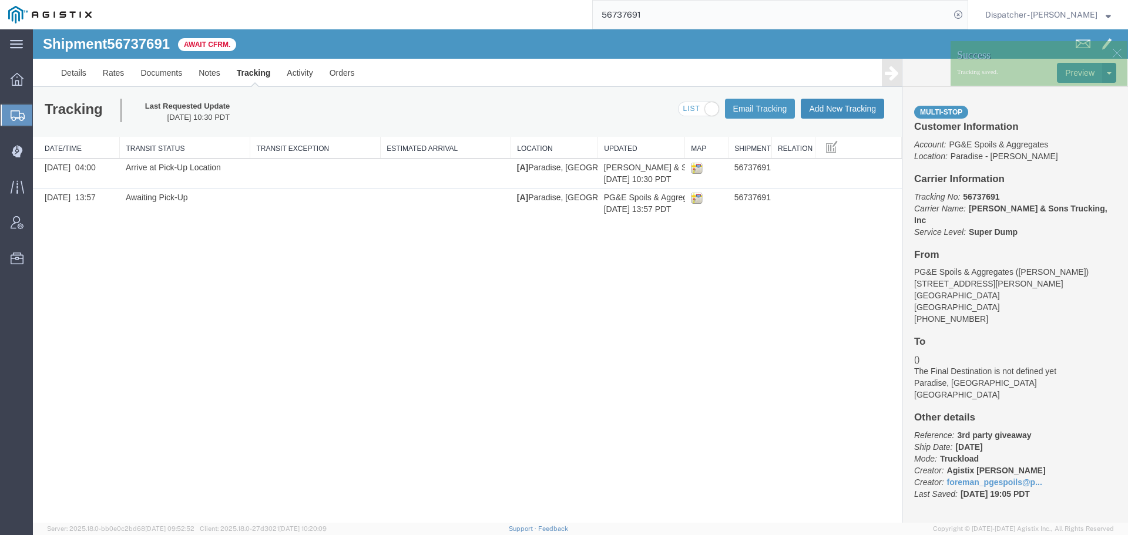
click at [861, 116] on button "Add New Tracking" at bounding box center [842, 109] width 83 height 20
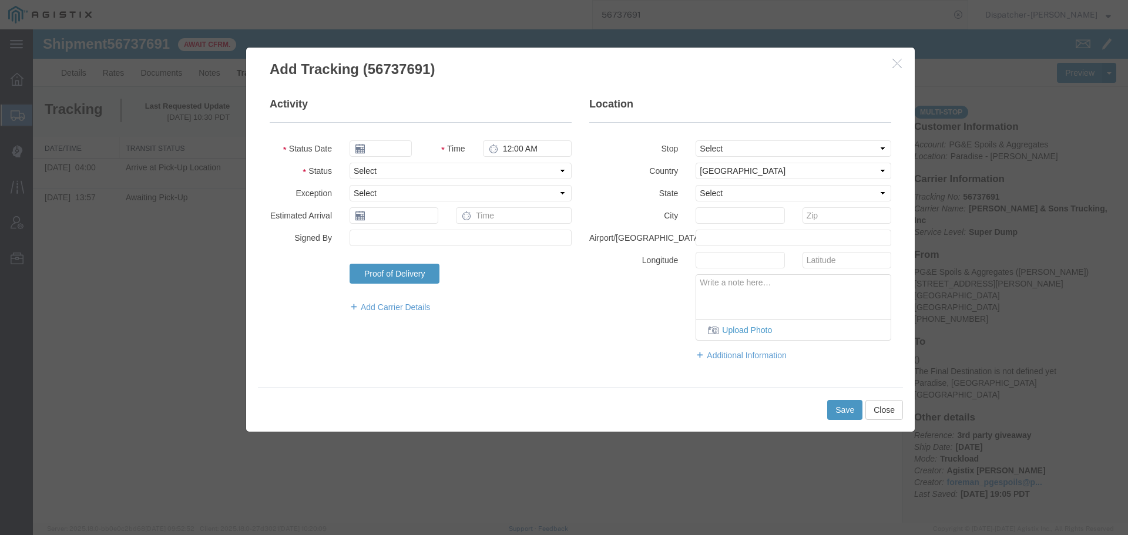
type input "[DATE]"
type input "11:00 AM"
click at [400, 147] on input "[DATE]" at bounding box center [381, 148] width 62 height 16
click at [374, 220] on td "8" at bounding box center [376, 222] width 18 height 18
type input "[DATE]"
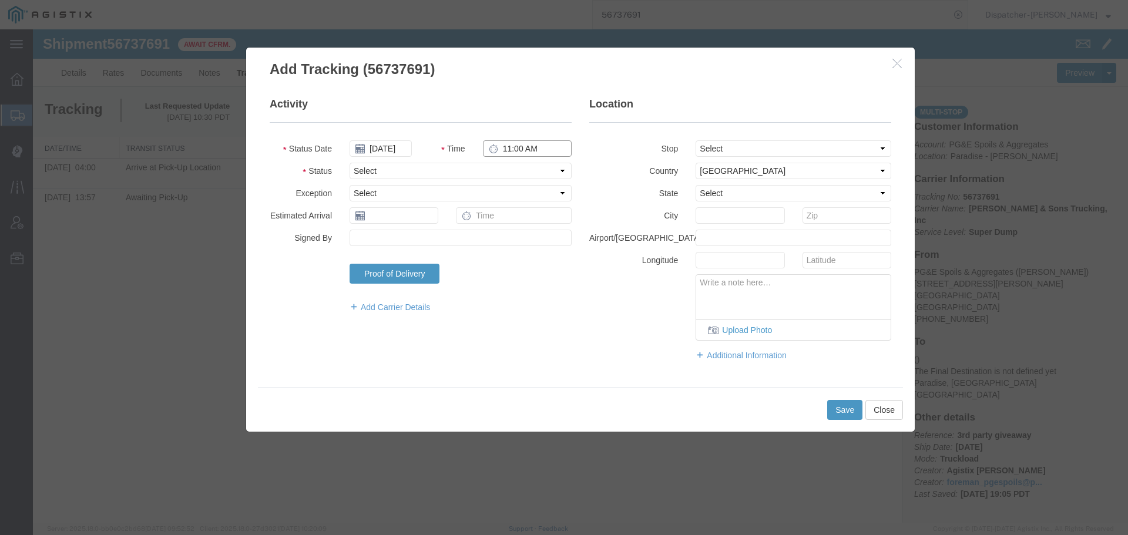
click at [518, 150] on input "11:00 AM" at bounding box center [527, 148] width 89 height 16
type input "4:45 PM"
click at [508, 170] on select "Select Arrival Notice Available Arrival Notice Imported Arrive at Delivery Loca…" at bounding box center [461, 171] width 222 height 16
select select "DPTDLVLOC"
click at [350, 163] on select "Select Arrival Notice Available Arrival Notice Imported Arrive at Delivery Loca…" at bounding box center [461, 171] width 222 height 16
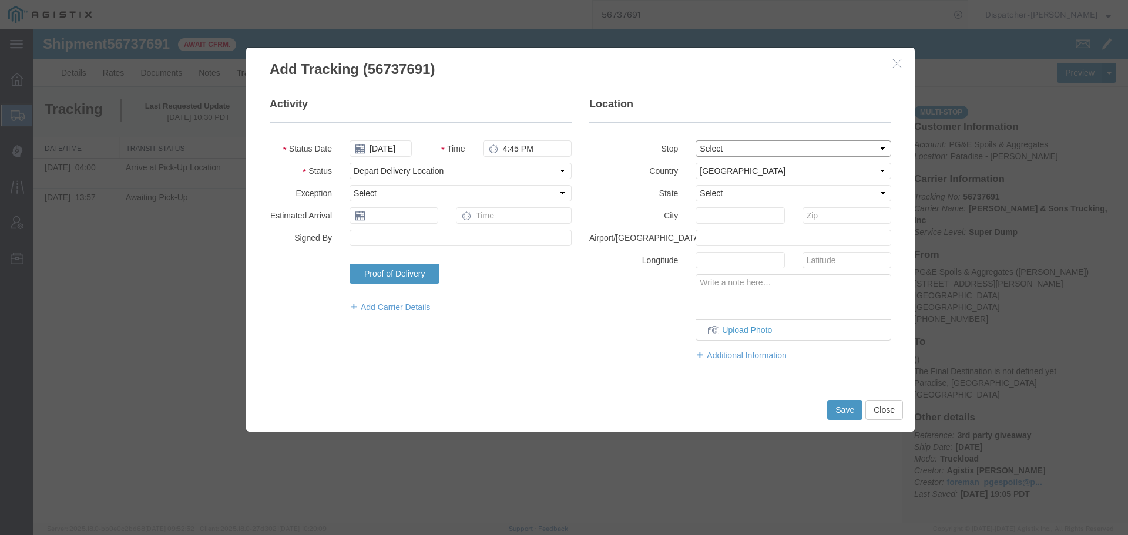
click at [720, 150] on select "Select From: [STREET_ADDRESS][PERSON_NAME] Stop 2: [STREET_ADDRESS] To: The Fin…" at bounding box center [794, 148] width 196 height 16
select select "{"pickupDeliveryInfoId": "122770320","pickupOrDelivery": "D","stopNum": "2","lo…"
click at [696, 140] on select "Select From: [STREET_ADDRESS][PERSON_NAME] Stop 2: [STREET_ADDRESS] To: The Fin…" at bounding box center [794, 148] width 196 height 16
select select "CA"
type input "Paradise"
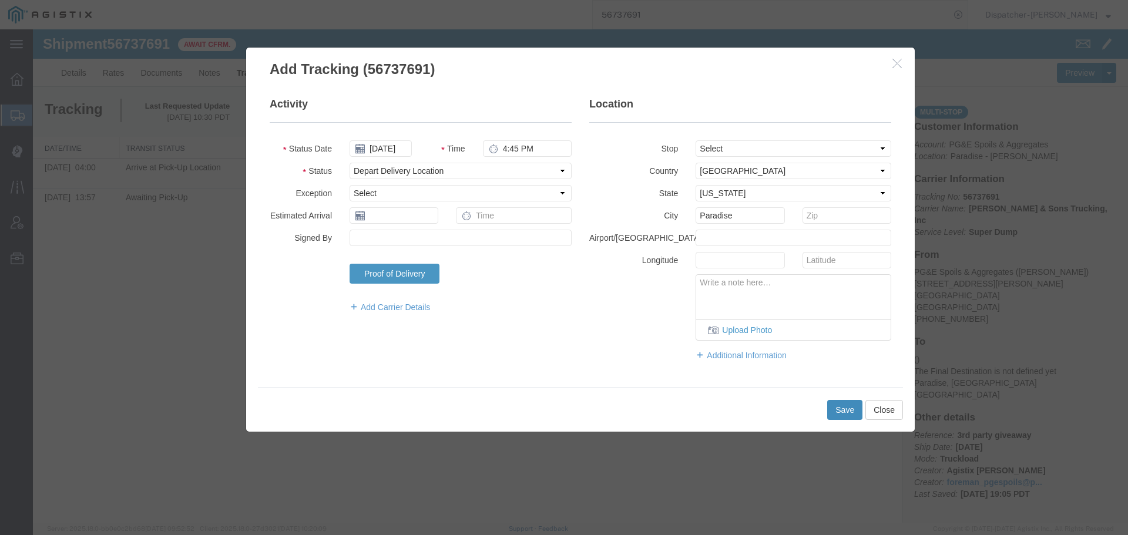
click at [836, 405] on button "Save" at bounding box center [844, 410] width 35 height 20
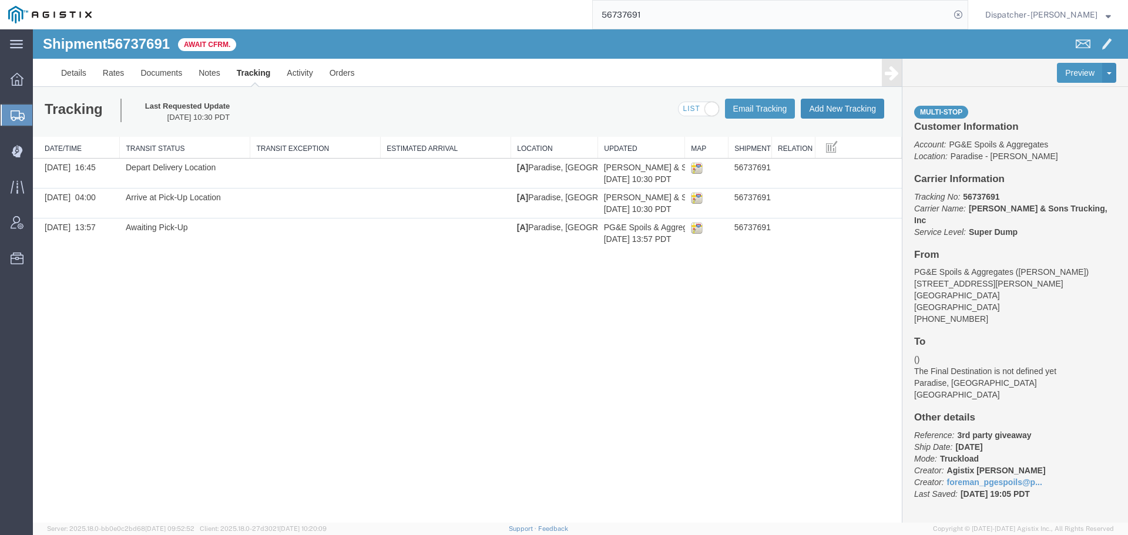
click at [853, 104] on button "Add New Tracking" at bounding box center [842, 109] width 83 height 20
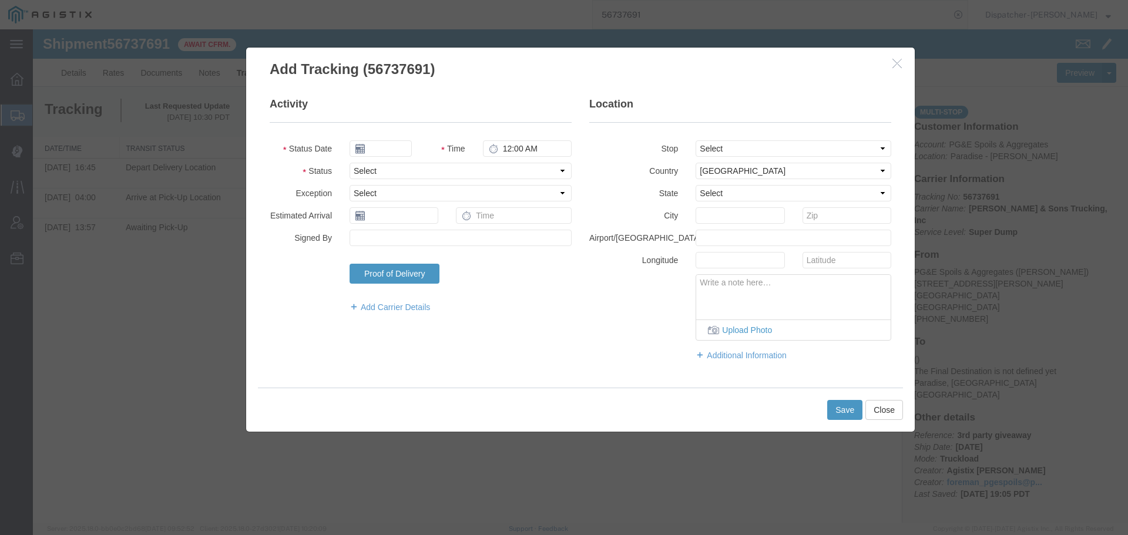
type input "[DATE]"
type input "11:00 AM"
click at [390, 149] on input "[DATE]" at bounding box center [381, 148] width 62 height 16
click at [374, 223] on td "8" at bounding box center [376, 222] width 18 height 18
type input "[DATE]"
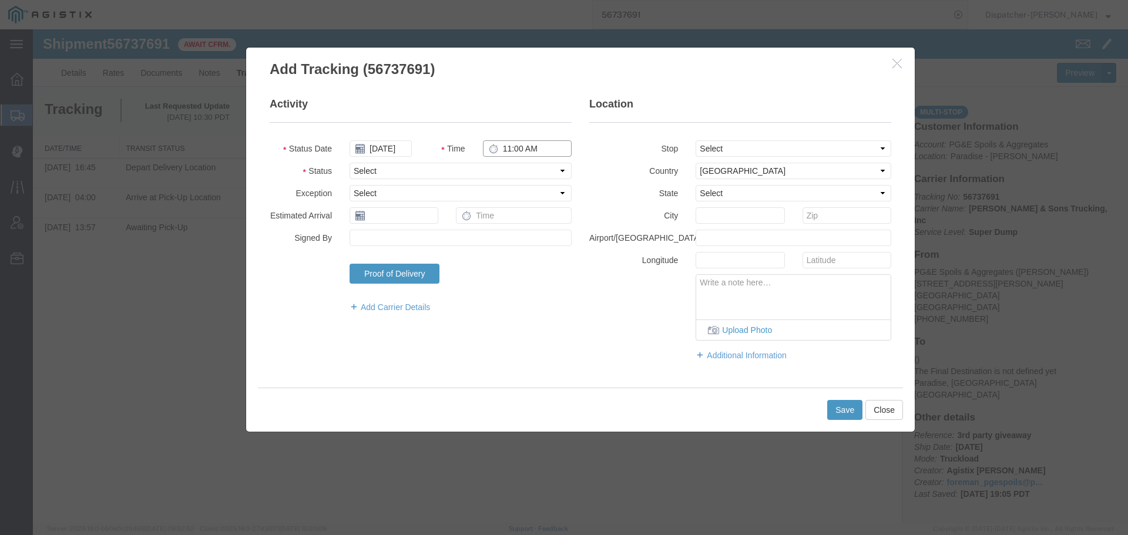
click at [520, 149] on input "11:00 AM" at bounding box center [527, 148] width 89 height 16
type input "4:45 PM"
click at [512, 175] on select "Select Arrival Notice Available Arrival Notice Imported Arrive at Delivery Loca…" at bounding box center [461, 171] width 222 height 16
select select "BREAKSTART"
click at [350, 163] on select "Select Arrival Notice Available Arrival Notice Imported Arrive at Delivery Loca…" at bounding box center [461, 171] width 222 height 16
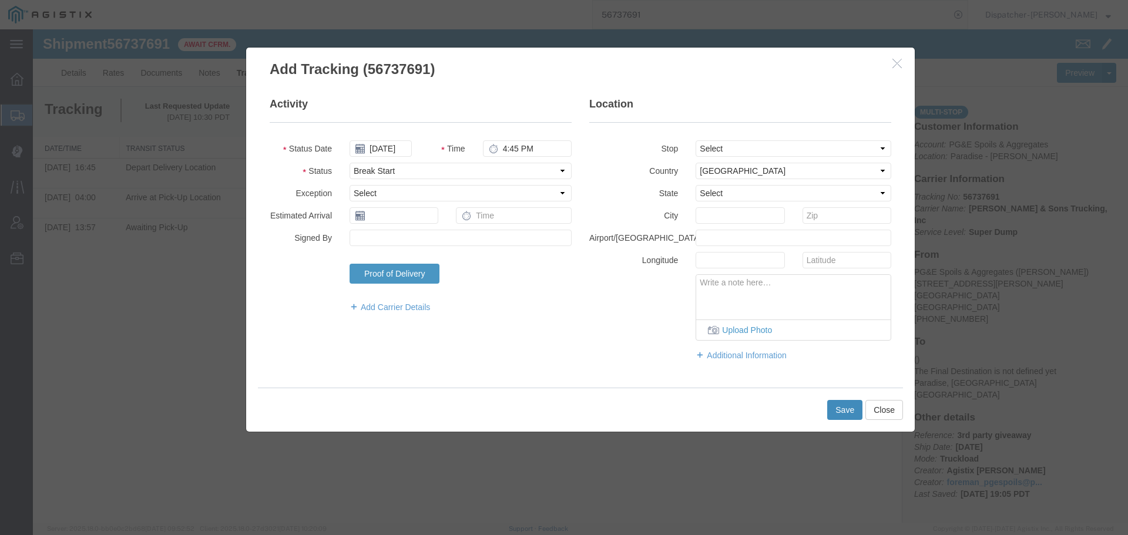
click at [846, 414] on button "Save" at bounding box center [844, 410] width 35 height 20
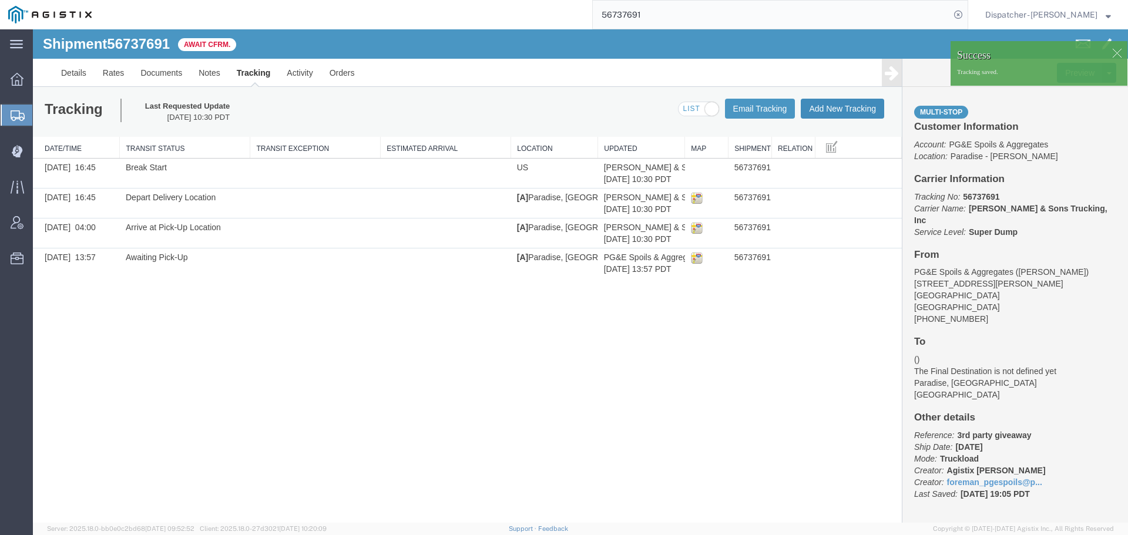
click at [833, 113] on button "Add New Tracking" at bounding box center [842, 109] width 83 height 20
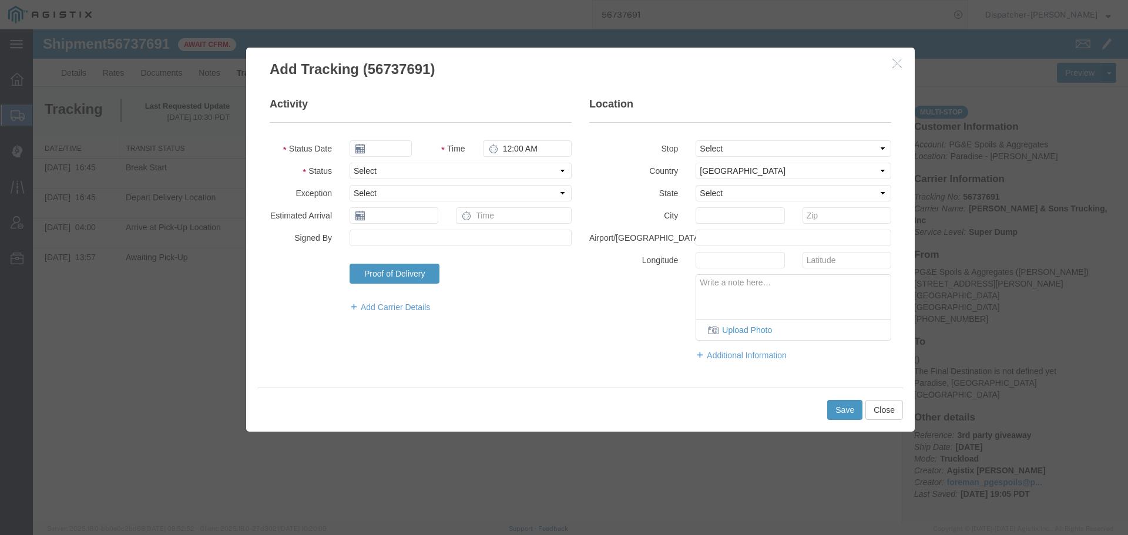
type input "[DATE]"
type input "11:00 AM"
click at [380, 148] on input "[DATE]" at bounding box center [381, 148] width 62 height 16
click at [375, 217] on td "8" at bounding box center [376, 222] width 18 height 18
type input "[DATE]"
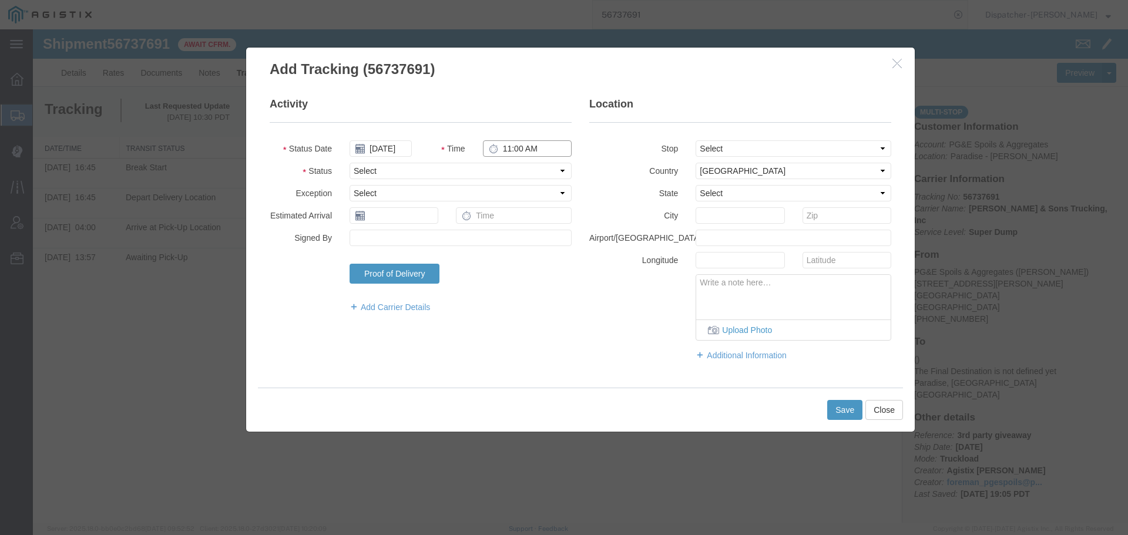
click at [529, 152] on input "11:00 AM" at bounding box center [527, 148] width 89 height 16
type input "5:15 PM"
click at [531, 172] on select "Select Arrival Notice Available Arrival Notice Imported Arrive at Delivery Loca…" at bounding box center [461, 171] width 222 height 16
select select "BREAKSTOP"
click at [350, 163] on select "Select Arrival Notice Available Arrival Notice Imported Arrive at Delivery Loca…" at bounding box center [461, 171] width 222 height 16
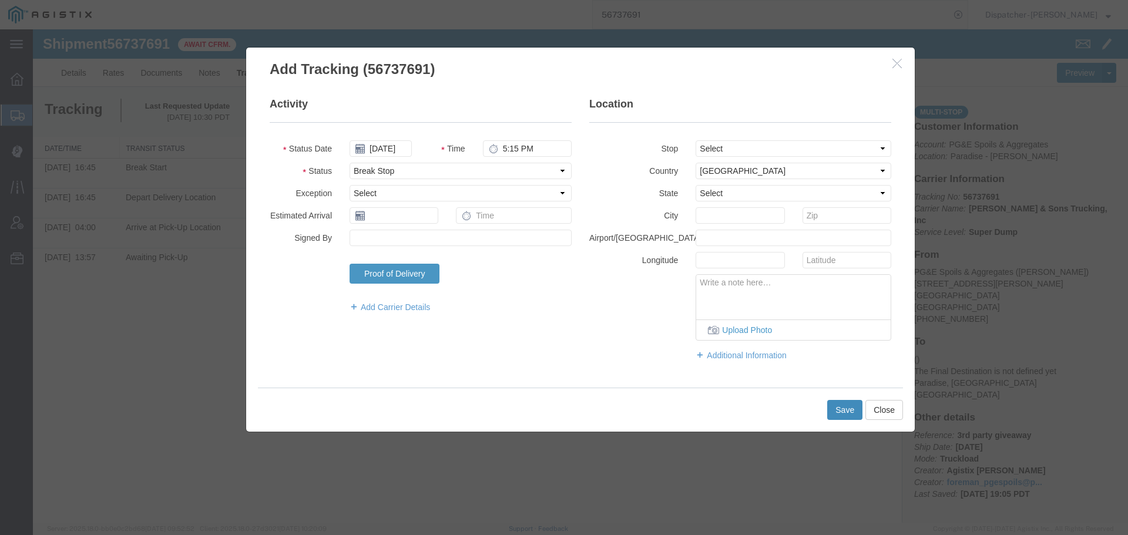
click at [840, 413] on button "Save" at bounding box center [844, 410] width 35 height 20
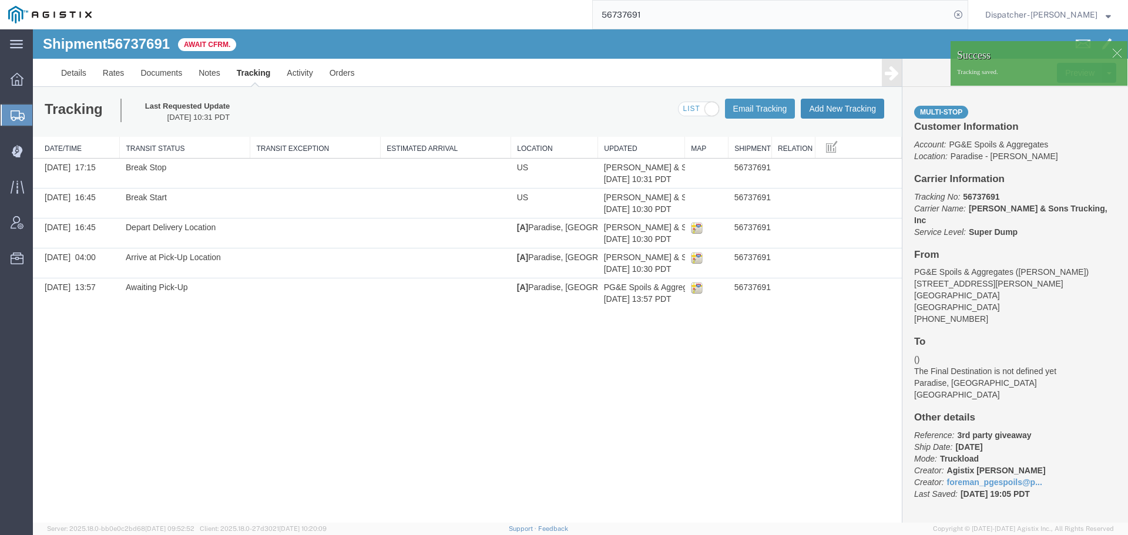
click at [868, 111] on button "Add New Tracking" at bounding box center [842, 109] width 83 height 20
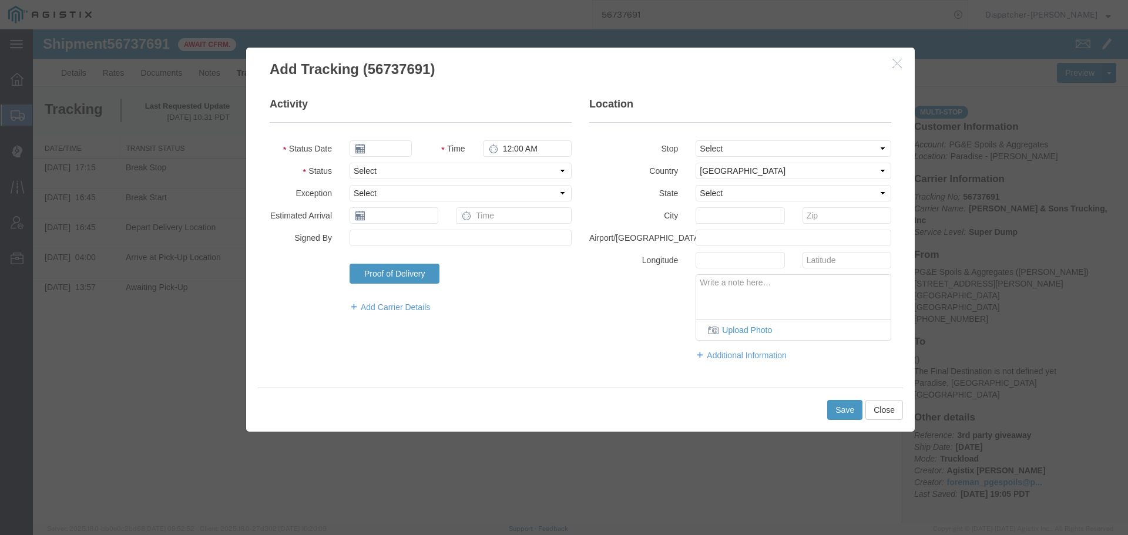
type input "[DATE]"
type input "11:00 AM"
click at [384, 153] on input "[DATE]" at bounding box center [381, 148] width 62 height 16
click at [377, 222] on td "8" at bounding box center [376, 222] width 18 height 18
type input "[DATE]"
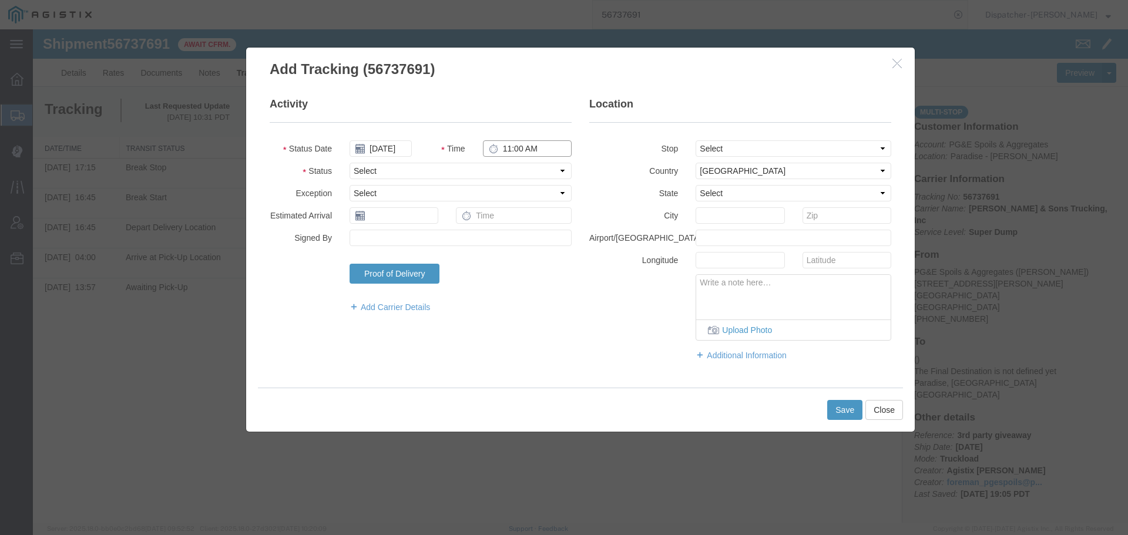
click at [535, 149] on input "11:00 AM" at bounding box center [527, 148] width 89 height 16
type input "8:15 PM"
click at [530, 170] on select "Select Arrival Notice Available Arrival Notice Imported Arrive at Delivery Loca…" at bounding box center [461, 171] width 222 height 16
select select "DELIVRED"
click at [350, 163] on select "Select Arrival Notice Available Arrival Notice Imported Arrive at Delivery Loca…" at bounding box center [461, 171] width 222 height 16
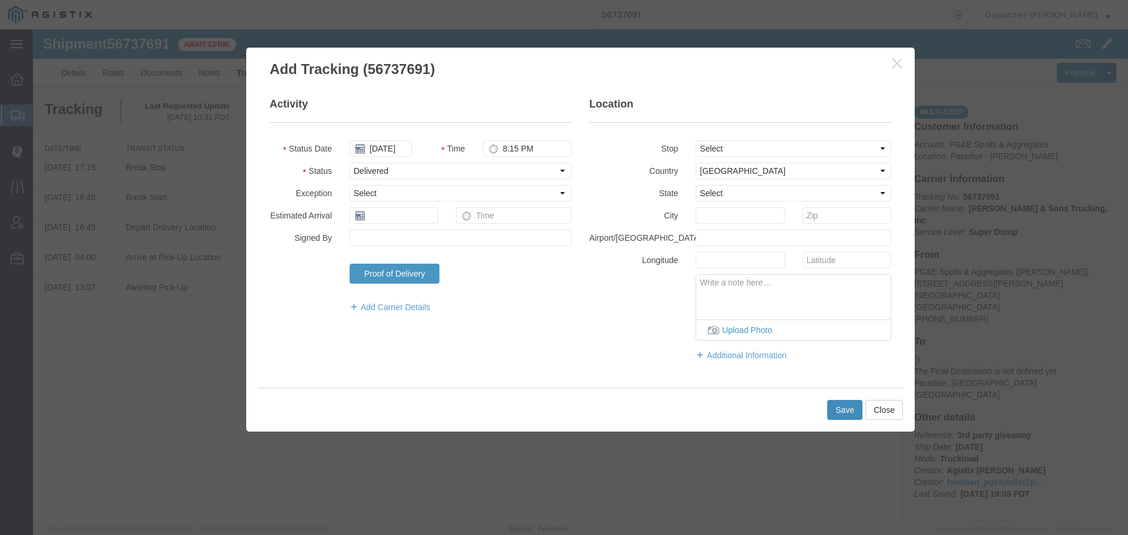
click at [837, 418] on button "Save" at bounding box center [844, 410] width 35 height 20
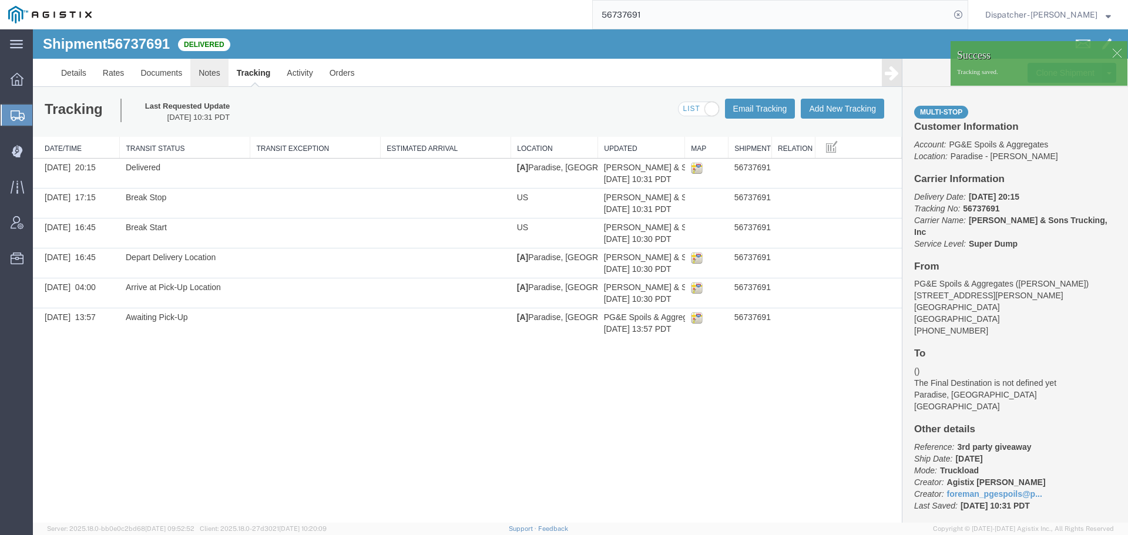
click at [216, 77] on link "Notes" at bounding box center [209, 73] width 38 height 28
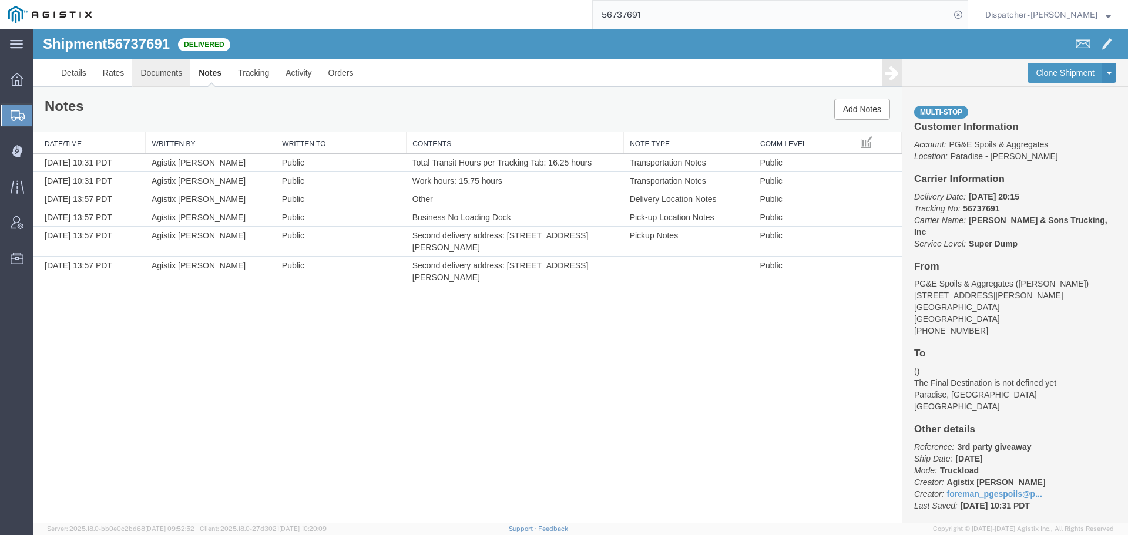
click at [155, 72] on link "Documents" at bounding box center [161, 73] width 58 height 28
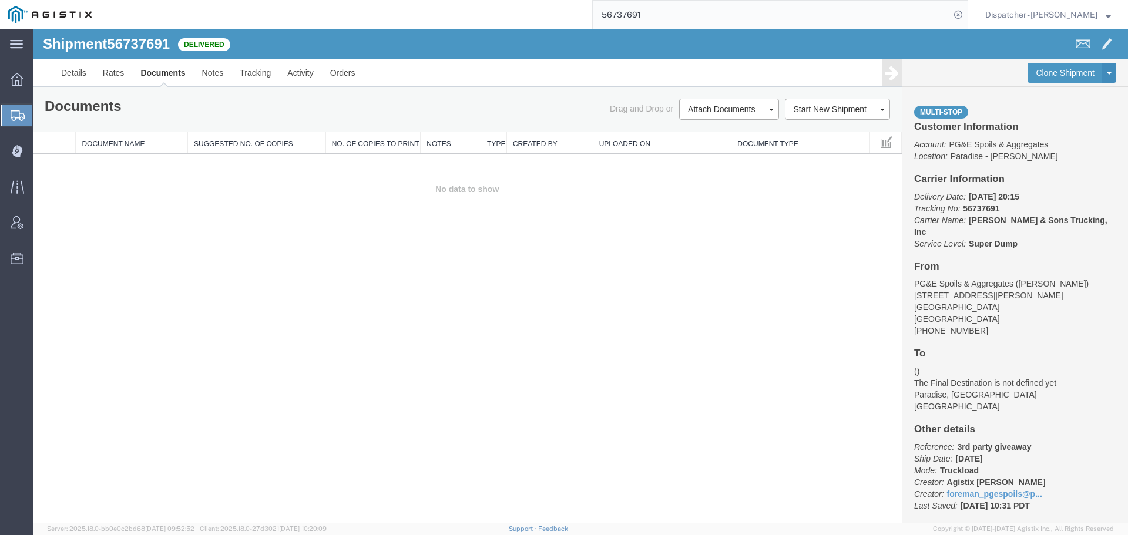
click at [194, 338] on div "Shipment 56737691 0 of 0 Delivered Details Rates Documents Notes Tracking Activ…" at bounding box center [580, 276] width 1095 height 494
click at [734, 106] on button "Attach Documents" at bounding box center [721, 109] width 85 height 21
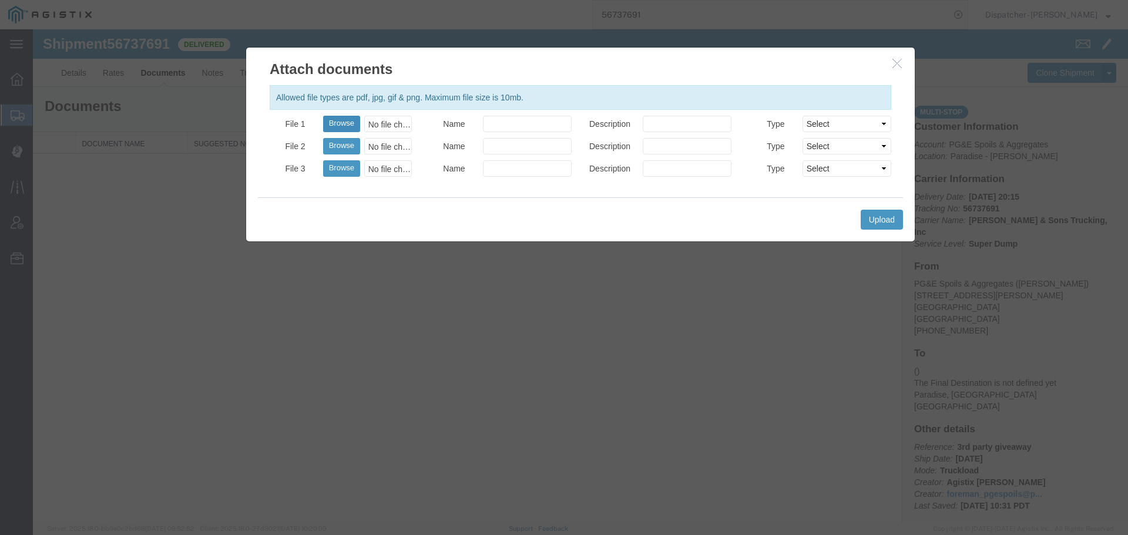
click at [335, 126] on button "Browse" at bounding box center [341, 124] width 37 height 16
type input "C:\fakepath\56737691trktag.pdf"
click at [877, 222] on button "Upload" at bounding box center [882, 220] width 42 height 20
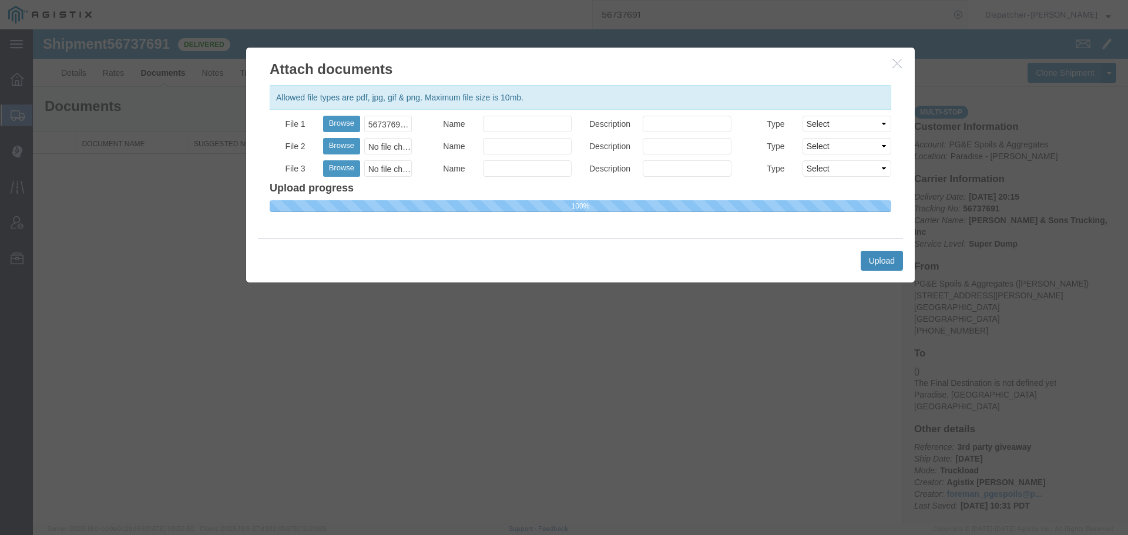
select select
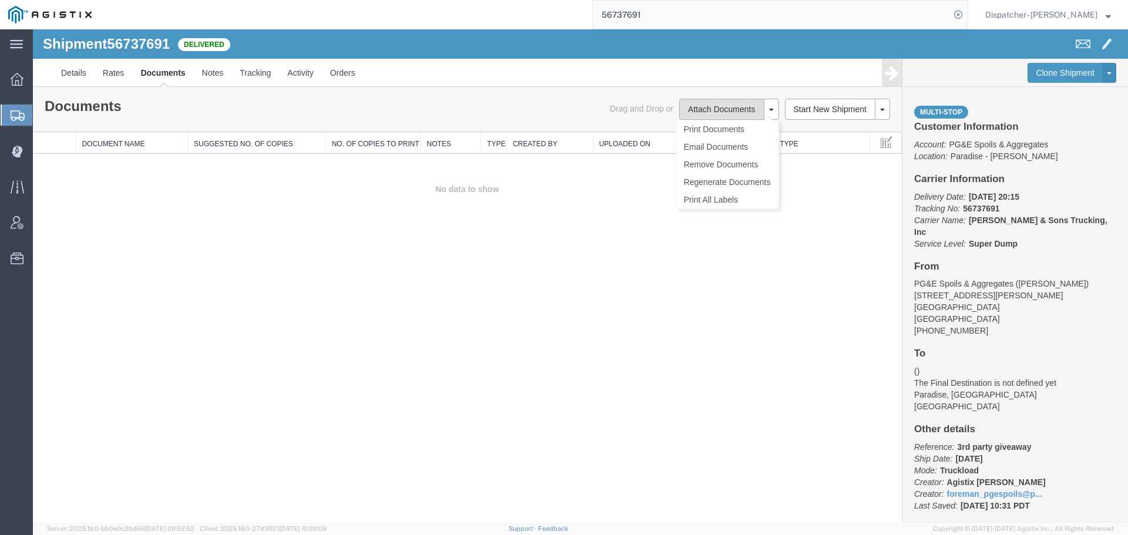
click at [716, 108] on button "Attach Documents" at bounding box center [721, 109] width 85 height 21
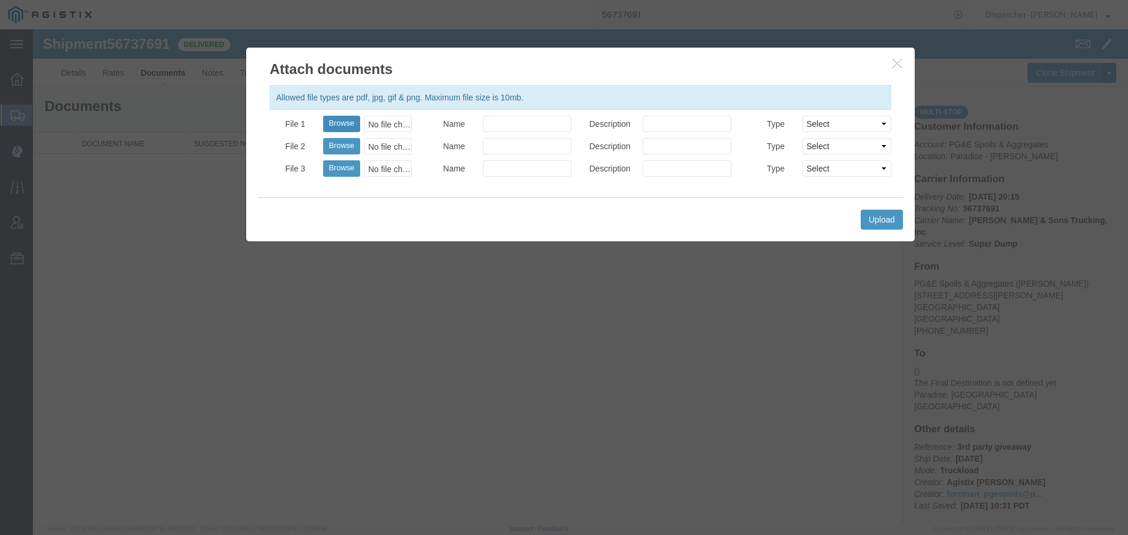
click at [332, 119] on button "Browse" at bounding box center [341, 124] width 37 height 16
type input "C:\fakepath\56737691trktag.pdf"
click at [894, 223] on button "Upload" at bounding box center [882, 220] width 42 height 20
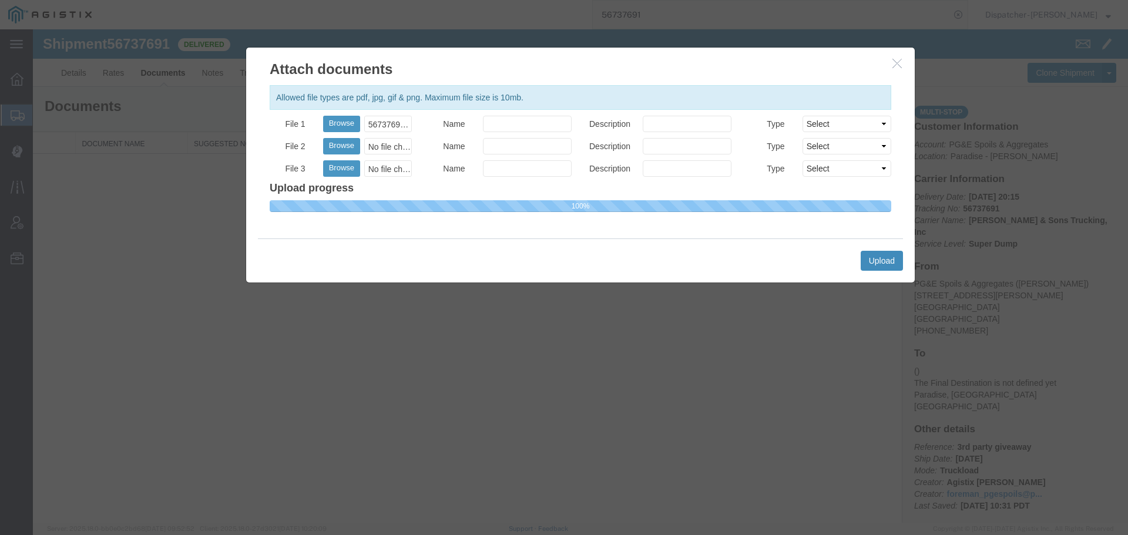
select select
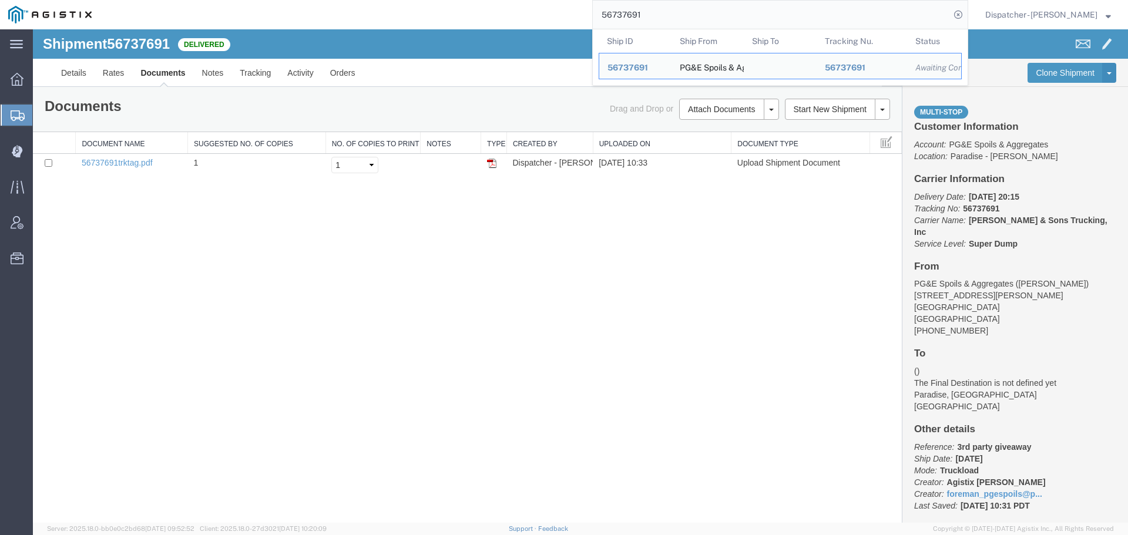
drag, startPoint x: 640, startPoint y: 17, endPoint x: 454, endPoint y: 11, distance: 186.4
click at [540, 13] on div "56737691 Ship ID Ship From Ship To Tracking Nu. Status Ship ID 56737691 Ship Fr…" at bounding box center [534, 14] width 868 height 29
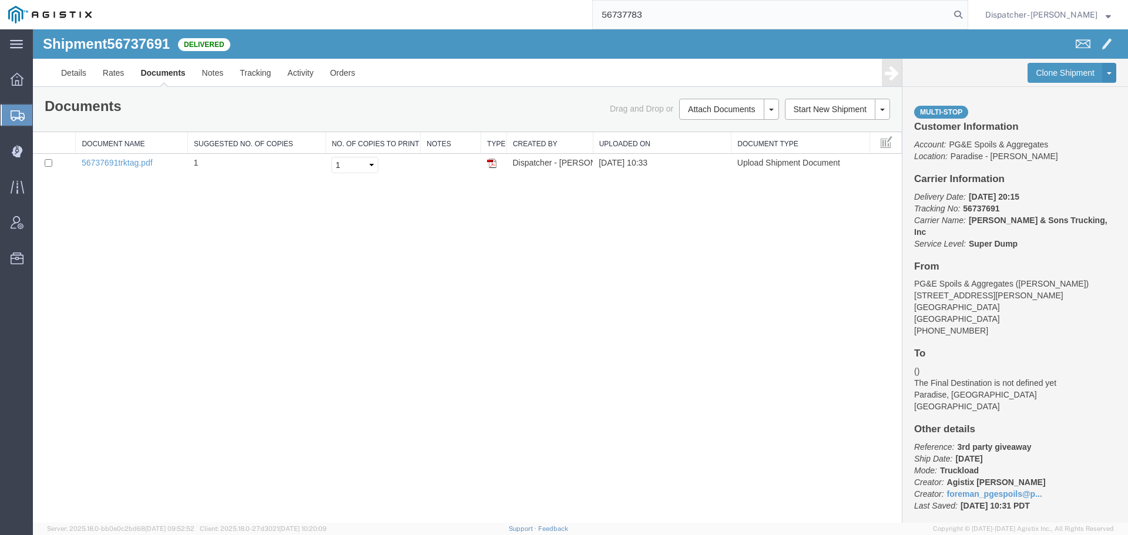
type input "56737783"
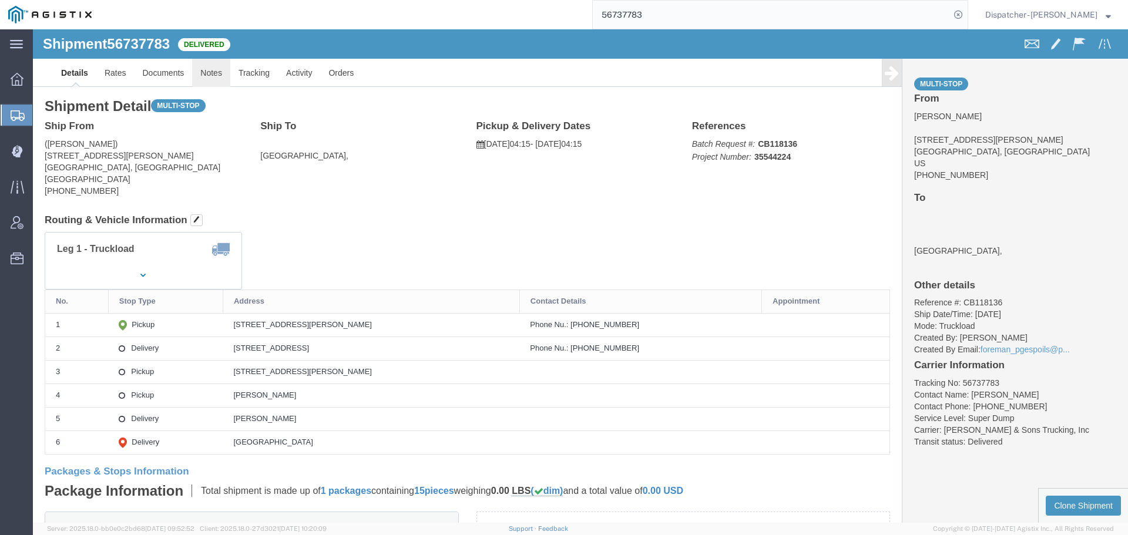
click link "Notes"
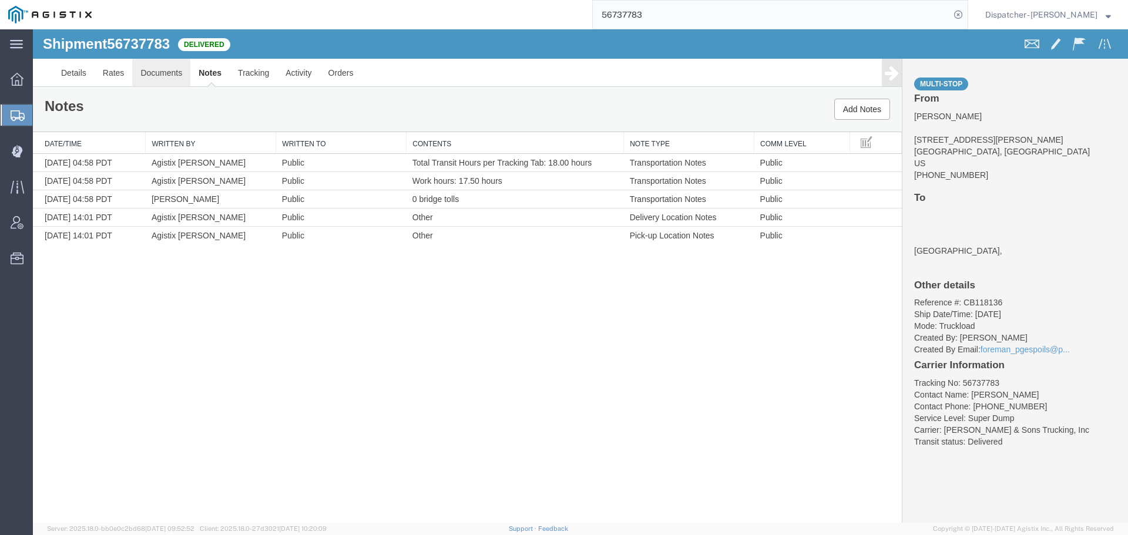
click at [146, 68] on link "Documents" at bounding box center [161, 73] width 58 height 28
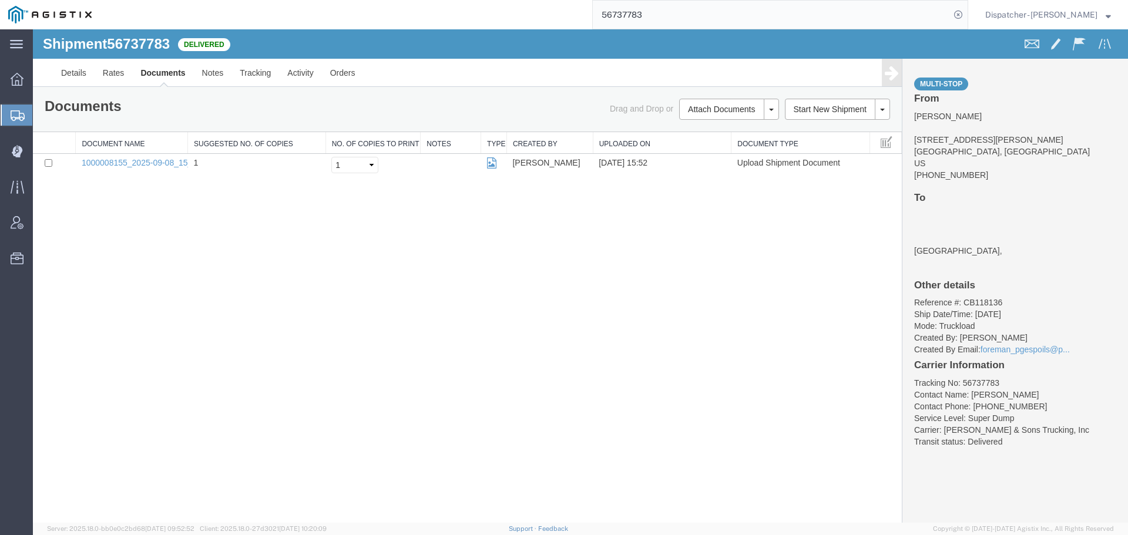
click at [225, 326] on div "Shipment 56737783 1 of 1 Delivered Details Rates Documents Notes Tracking Activ…" at bounding box center [580, 276] width 1095 height 494
click at [706, 111] on button "Attach Documents" at bounding box center [721, 109] width 85 height 21
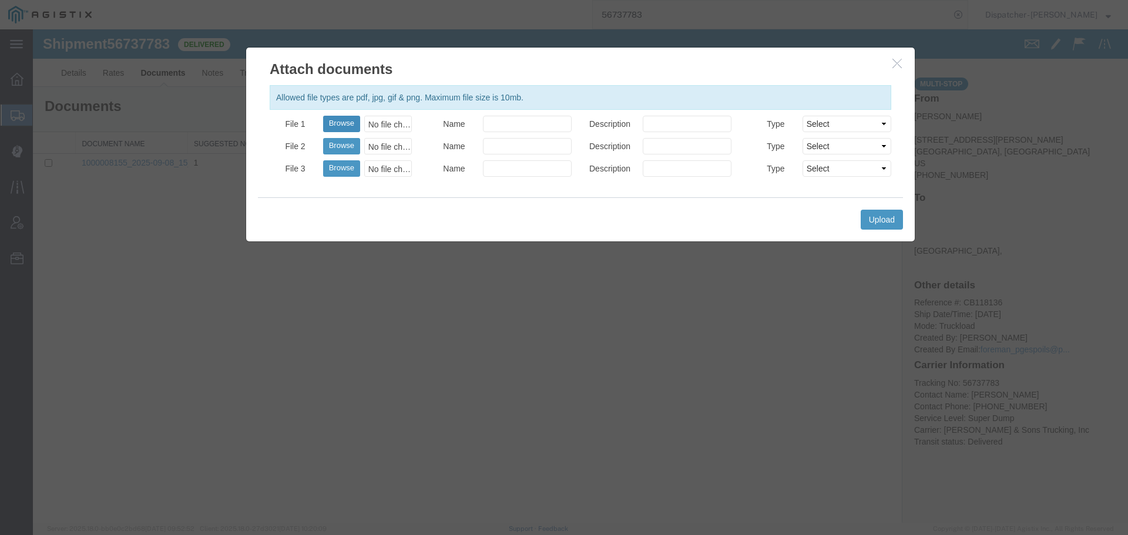
click at [345, 126] on button "Browse" at bounding box center [341, 124] width 37 height 16
type input "C:\fakepath\56737783trktag.pdf"
click at [873, 220] on button "Upload" at bounding box center [882, 220] width 42 height 20
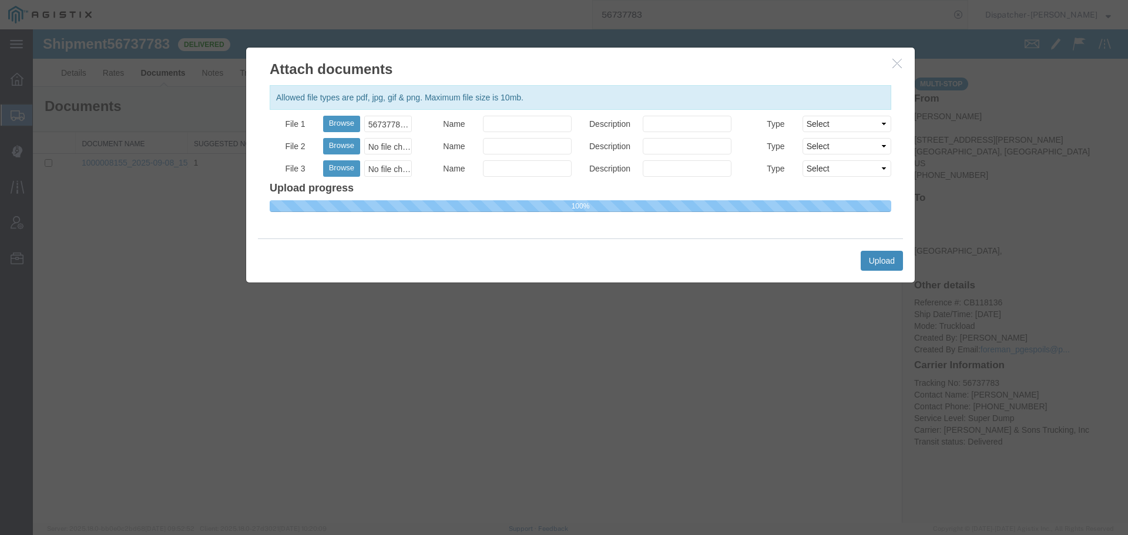
select select
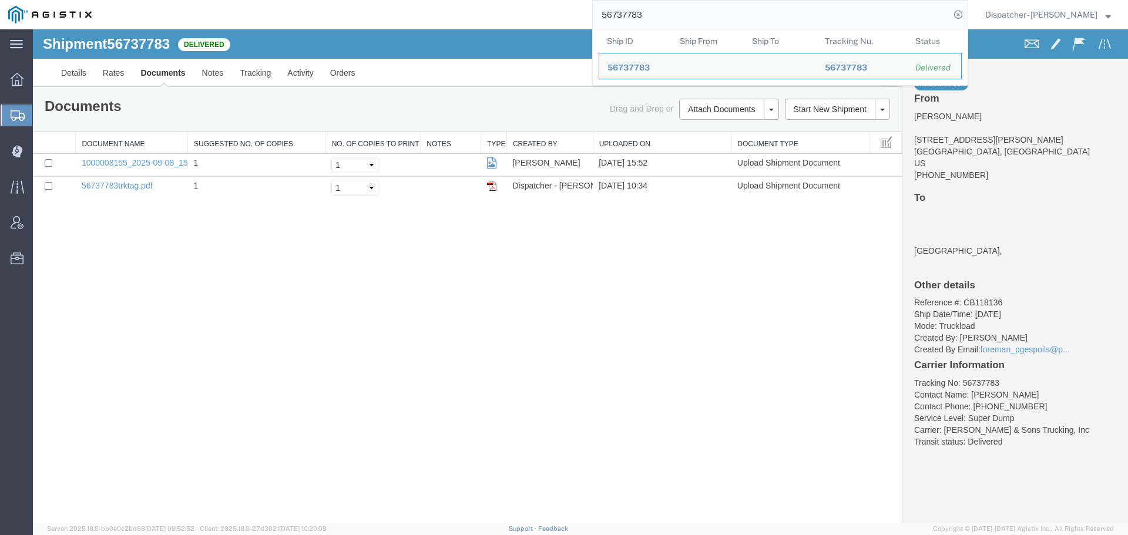
drag, startPoint x: 653, startPoint y: 16, endPoint x: 446, endPoint y: 26, distance: 207.7
click at [463, 26] on div "56737783 Ship ID Ship From Ship To Tracking Nu. Status Ship ID 56737783 Ship Fr…" at bounding box center [534, 14] width 868 height 29
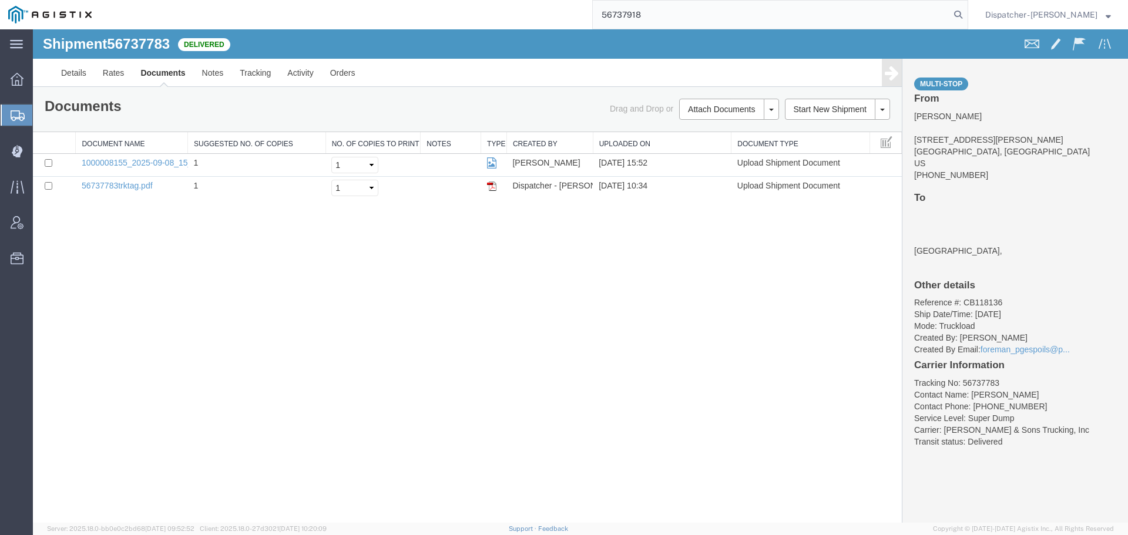
type input "56737918"
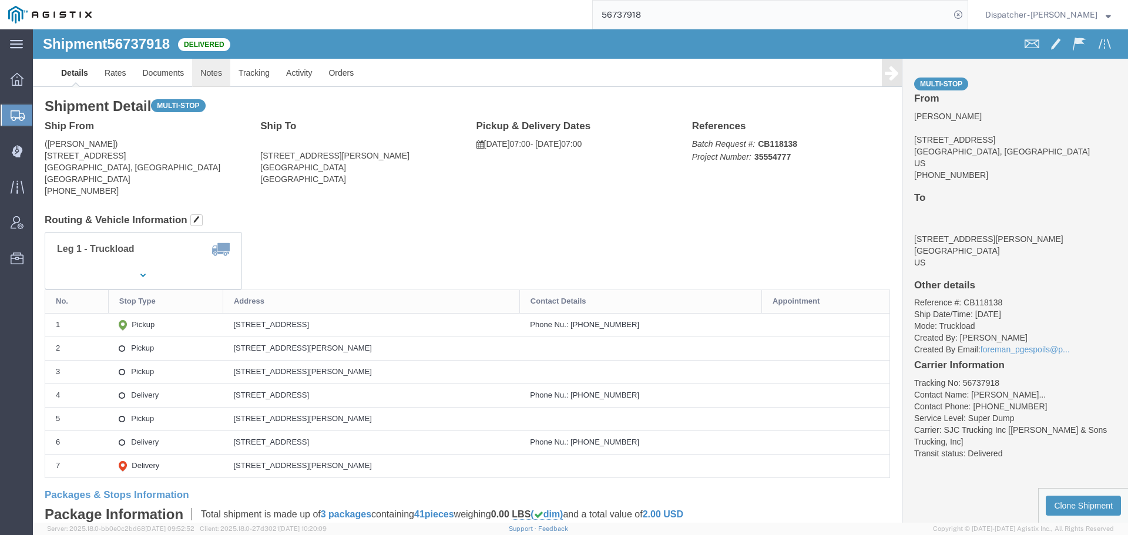
click link "Notes"
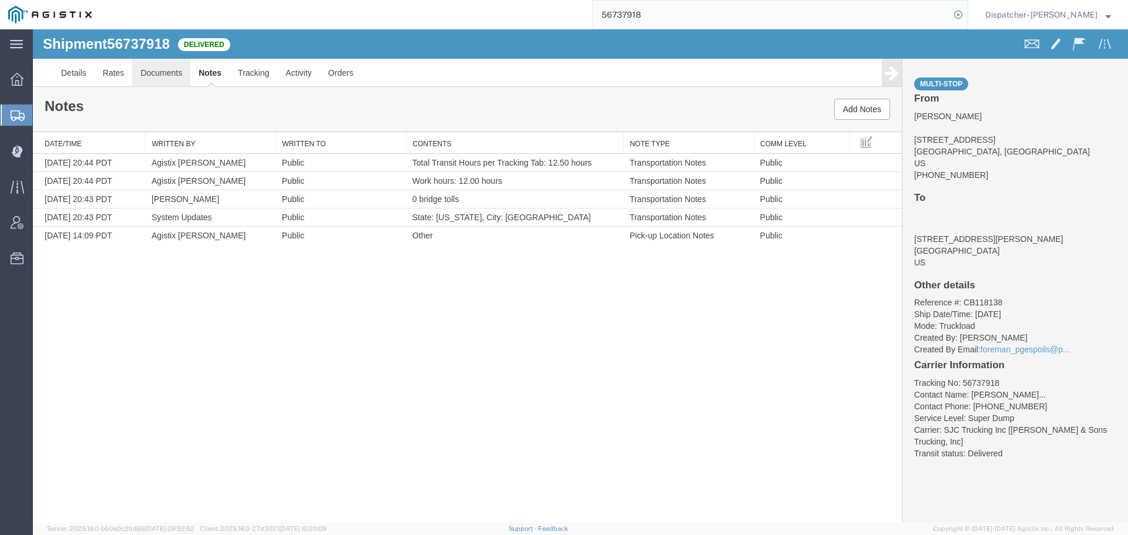
click at [177, 73] on link "Documents" at bounding box center [161, 73] width 58 height 28
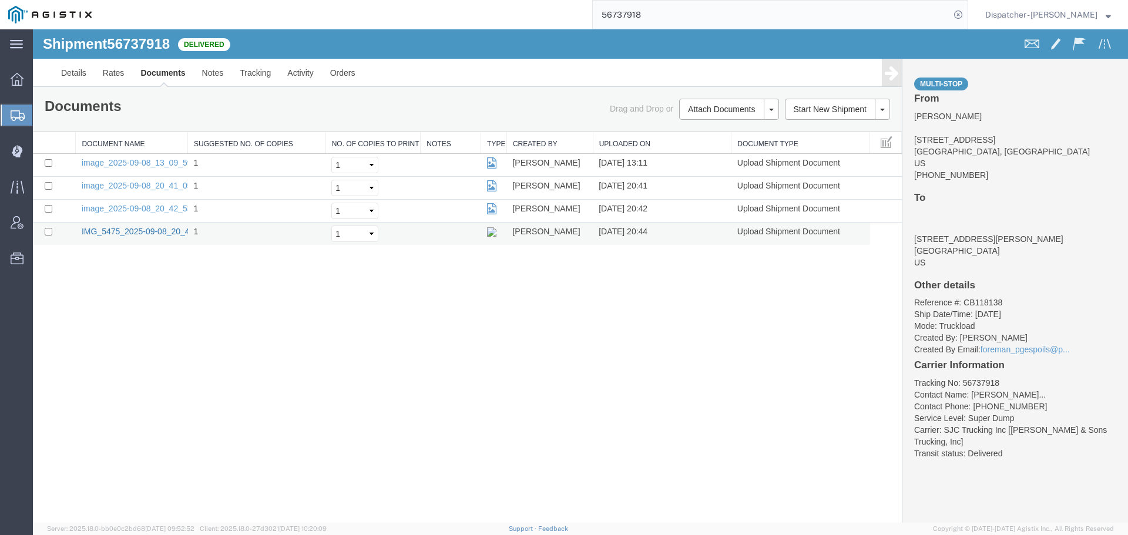
click at [135, 231] on link "IMG_5475_2025-09-08_20_44_01.jpeg" at bounding box center [154, 231] width 144 height 9
drag, startPoint x: 643, startPoint y: 20, endPoint x: 488, endPoint y: 22, distance: 155.1
click at [495, 22] on div "56737918" at bounding box center [534, 14] width 868 height 29
type input "56738146"
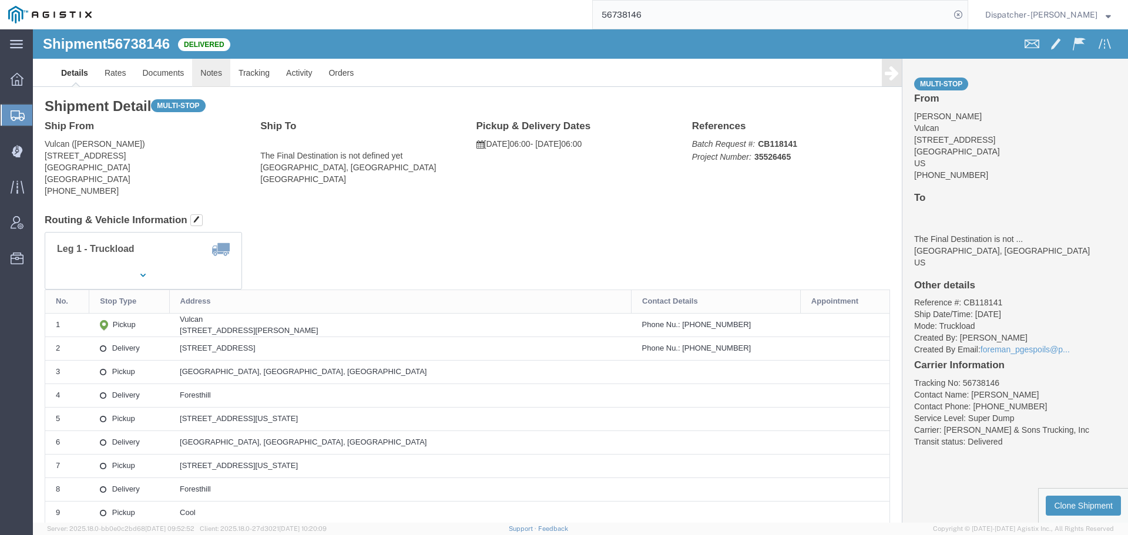
click link "Notes"
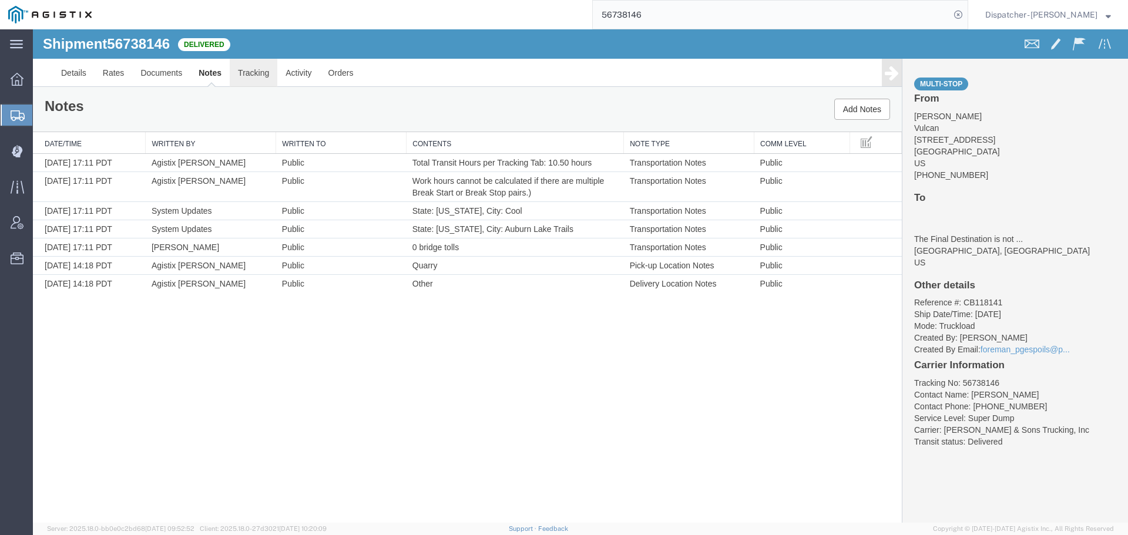
click at [250, 68] on link "Tracking" at bounding box center [254, 73] width 48 height 28
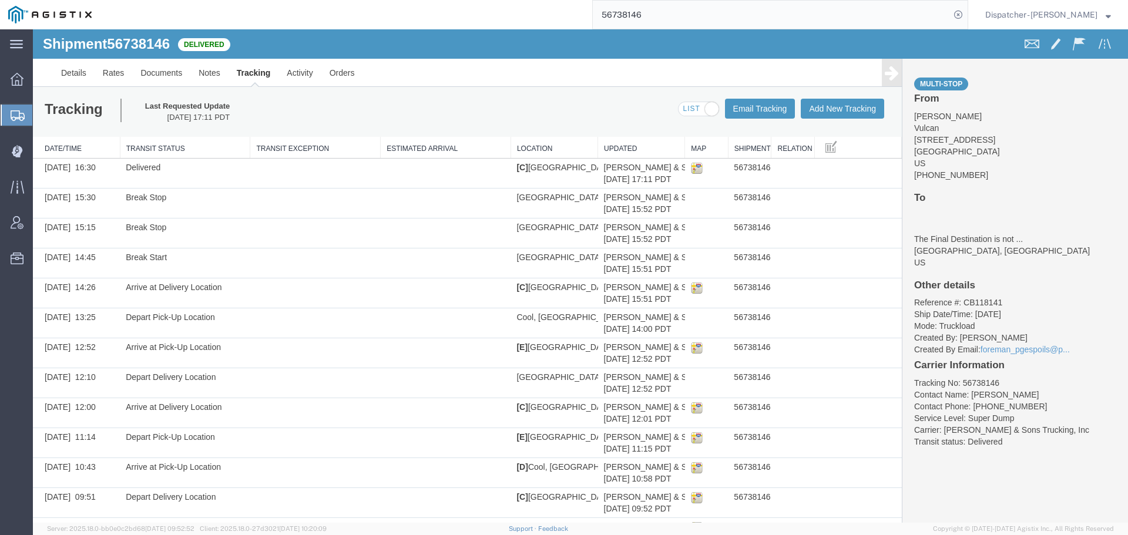
click at [887, 82] on link at bounding box center [892, 73] width 20 height 28
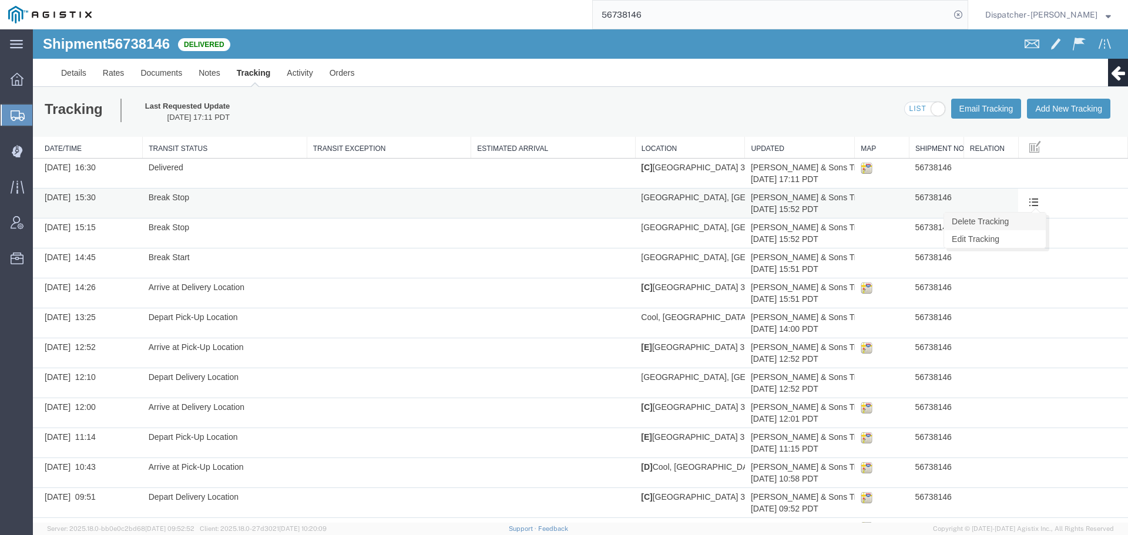
click at [1012, 223] on link "Delete Tracking" at bounding box center [995, 222] width 102 height 18
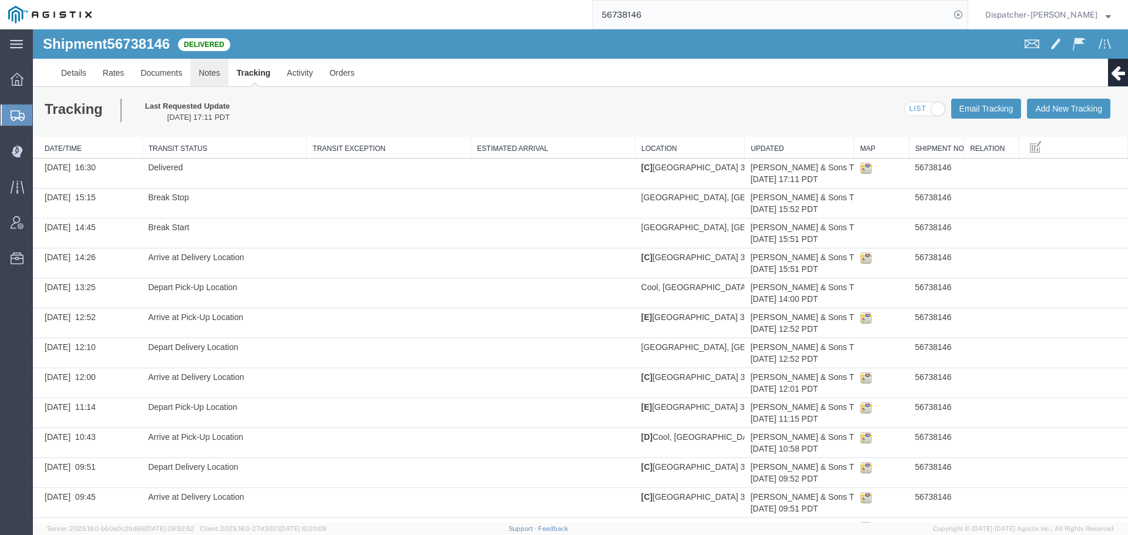
click at [212, 73] on link "Notes" at bounding box center [209, 73] width 38 height 28
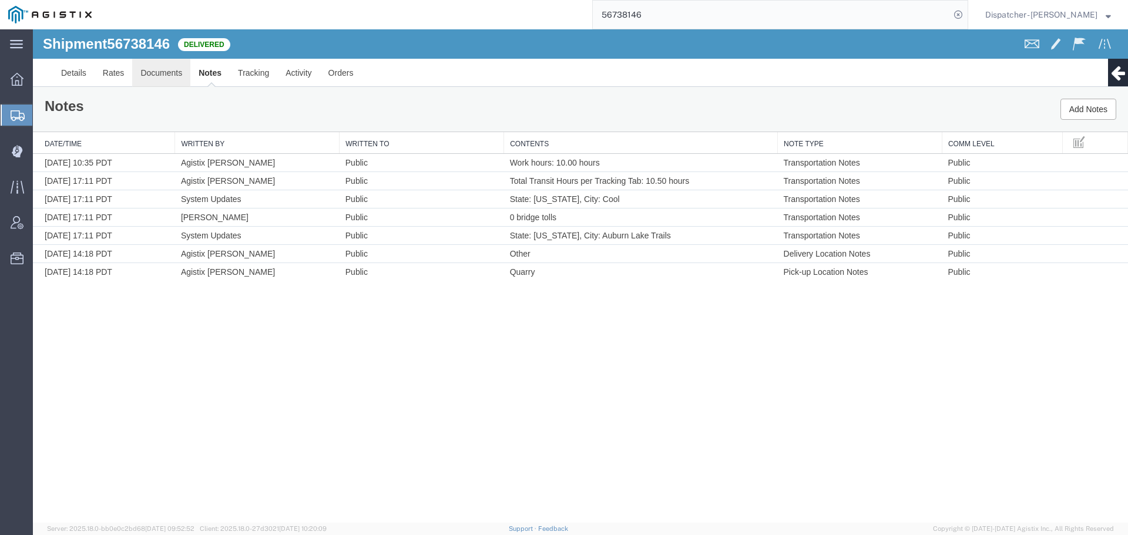
click at [175, 74] on link "Documents" at bounding box center [161, 73] width 58 height 28
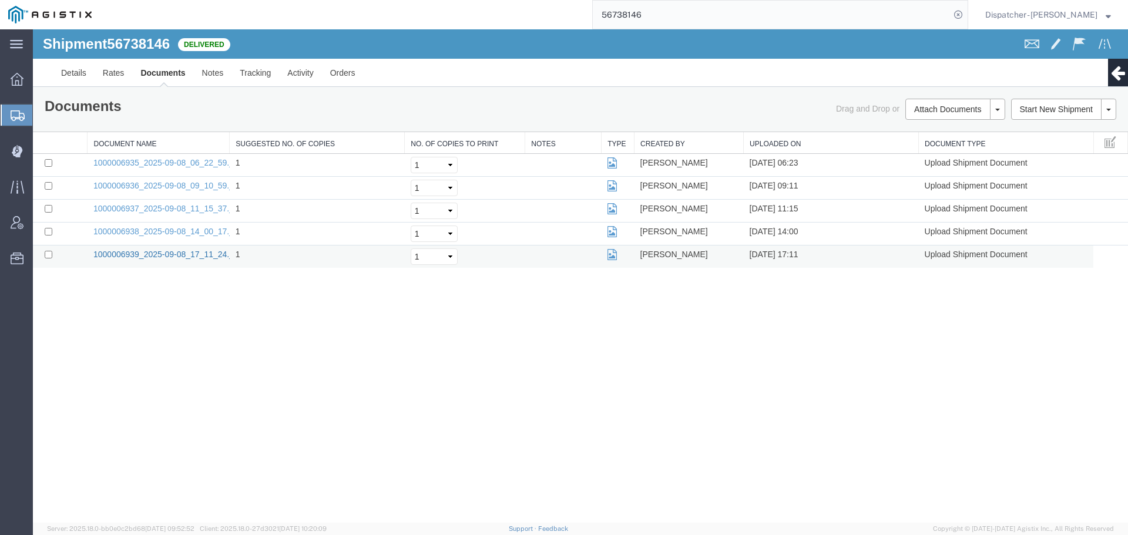
click at [118, 251] on link "1000006939_2025-09-08_17_11_24.jpg" at bounding box center [166, 254] width 147 height 9
click at [133, 230] on link "1000006938_2025-09-08_14_00_17.jpg" at bounding box center [166, 231] width 147 height 9
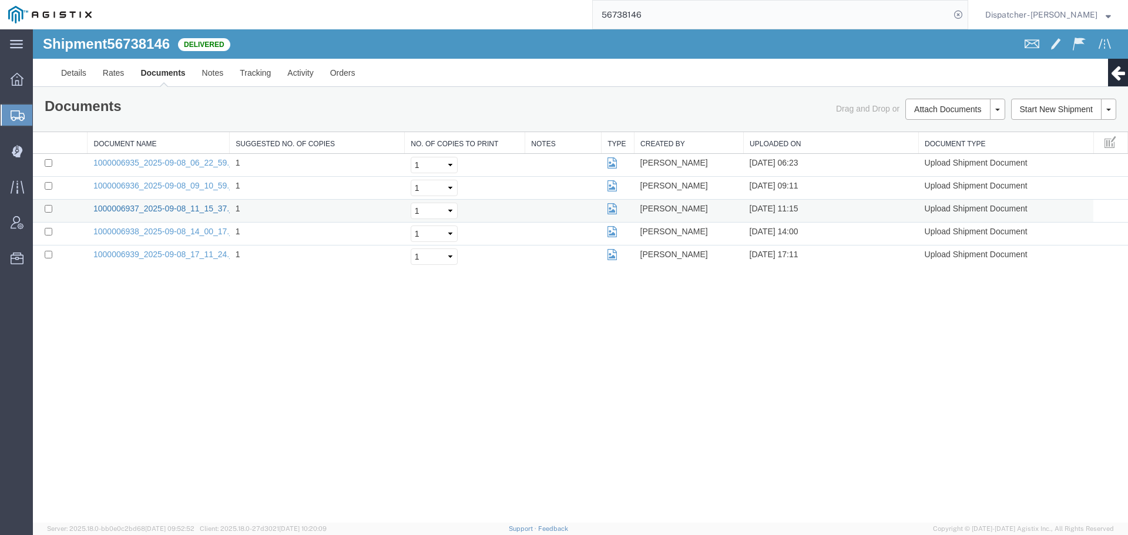
click at [193, 208] on link "1000006937_2025-09-08_11_15_37.jpg" at bounding box center [166, 208] width 147 height 9
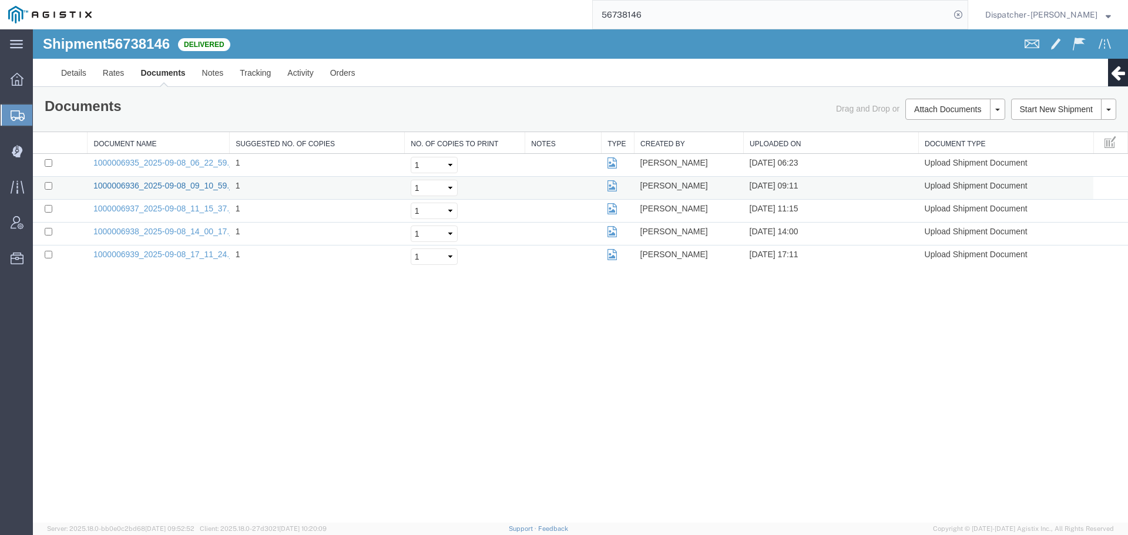
click at [167, 185] on link "1000006936_2025-09-08_09_10_59.jpg" at bounding box center [166, 185] width 147 height 9
click at [159, 160] on link "1000006935_2025-09-08_06_22_59.jpg" at bounding box center [166, 162] width 147 height 9
drag, startPoint x: 663, startPoint y: 14, endPoint x: 509, endPoint y: 26, distance: 154.4
click at [576, 23] on div "56738146" at bounding box center [534, 14] width 868 height 29
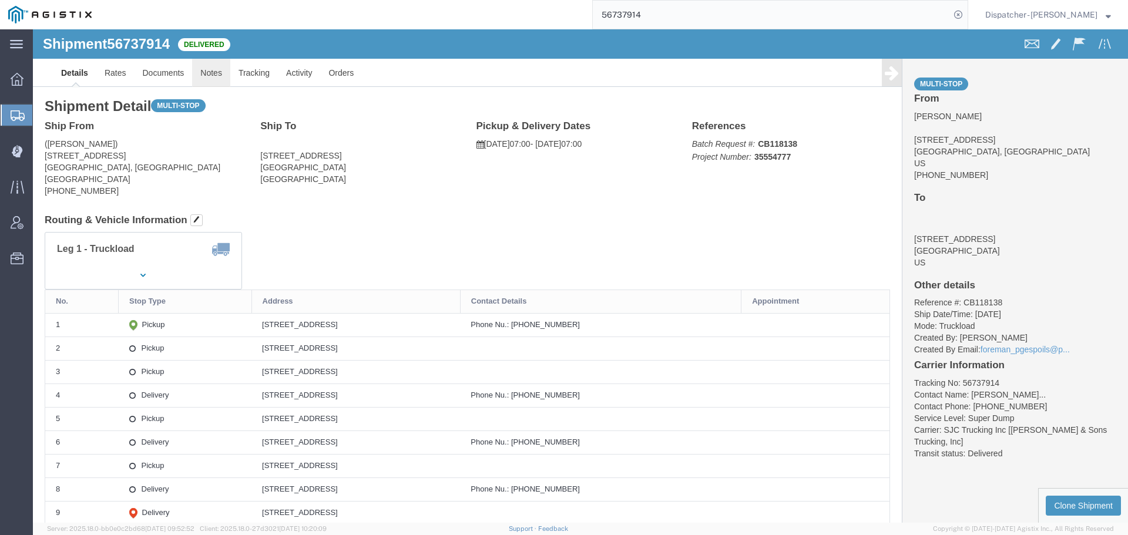
drag, startPoint x: 215, startPoint y: 75, endPoint x: 182, endPoint y: 45, distance: 44.1
click link "Notes"
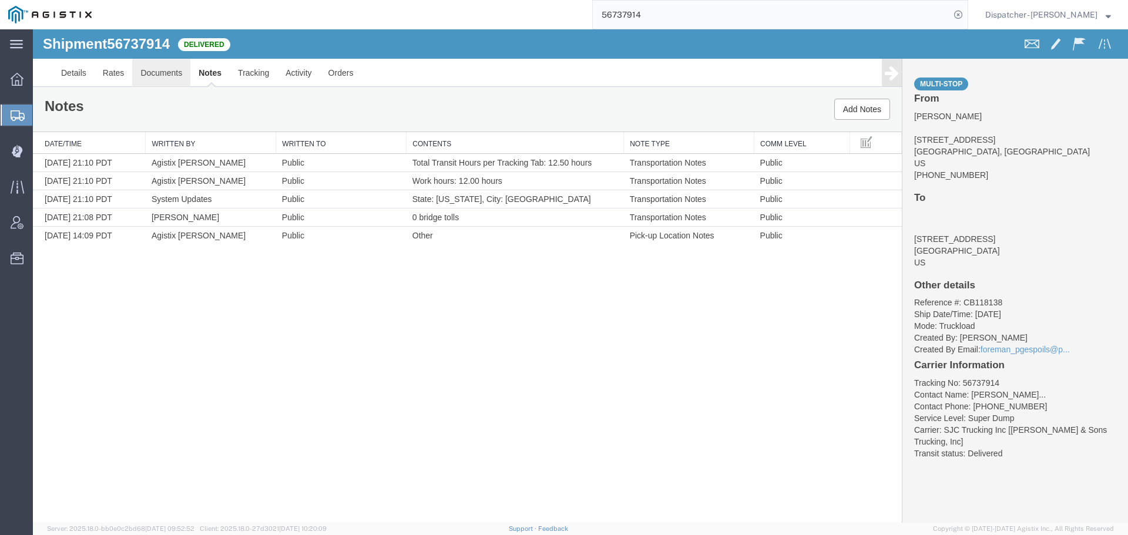
click at [169, 72] on link "Documents" at bounding box center [161, 73] width 58 height 28
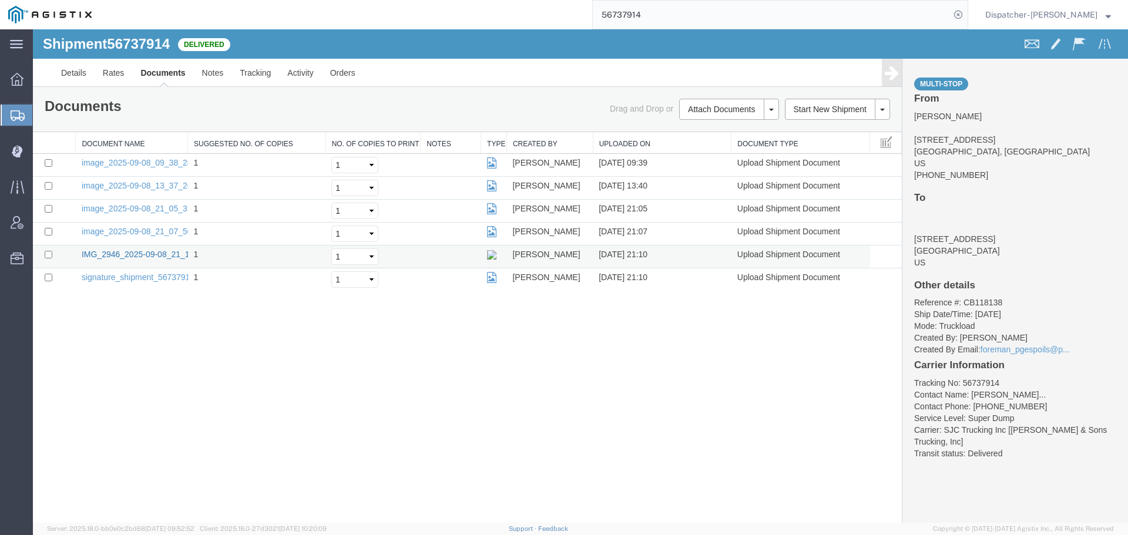
click at [133, 252] on link "IMG_2946_2025-09-08_21_10_12.jpeg" at bounding box center [154, 254] width 144 height 9
click at [560, 17] on div "56737914" at bounding box center [534, 14] width 868 height 29
type input "\"
type input "56691602"
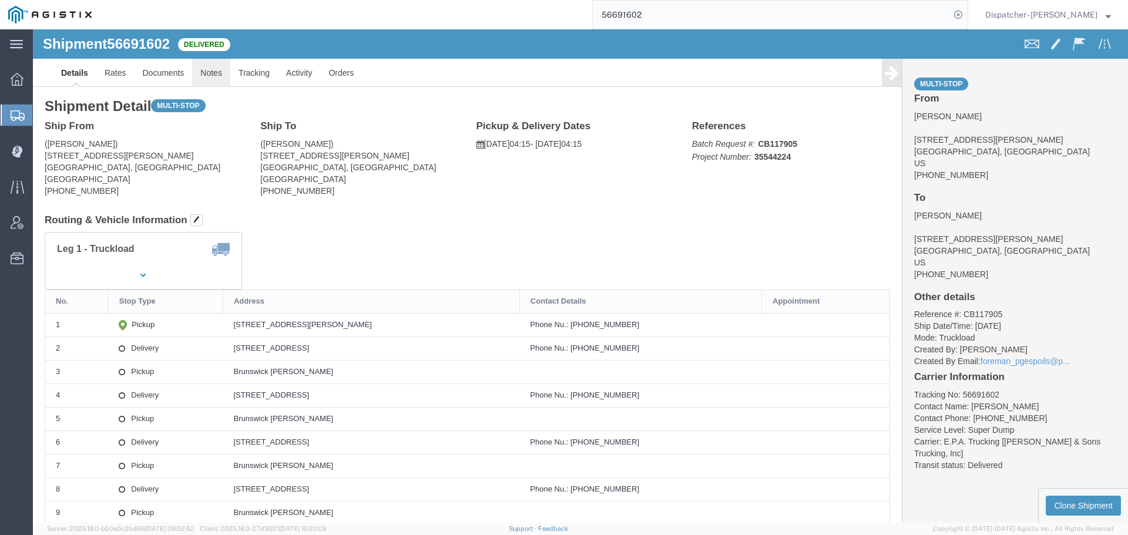
click link "Notes"
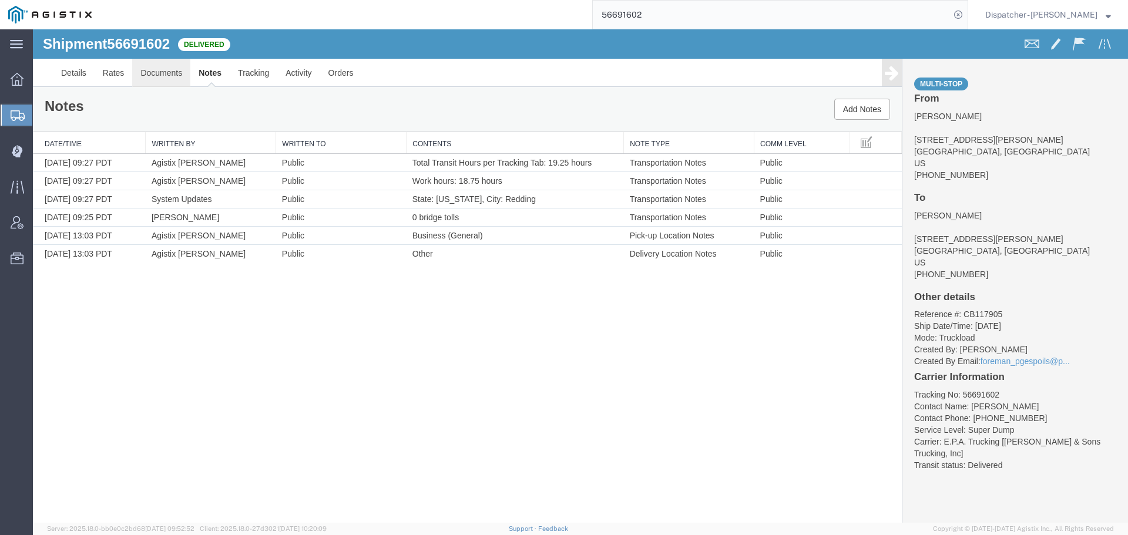
click at [156, 73] on link "Documents" at bounding box center [161, 73] width 58 height 28
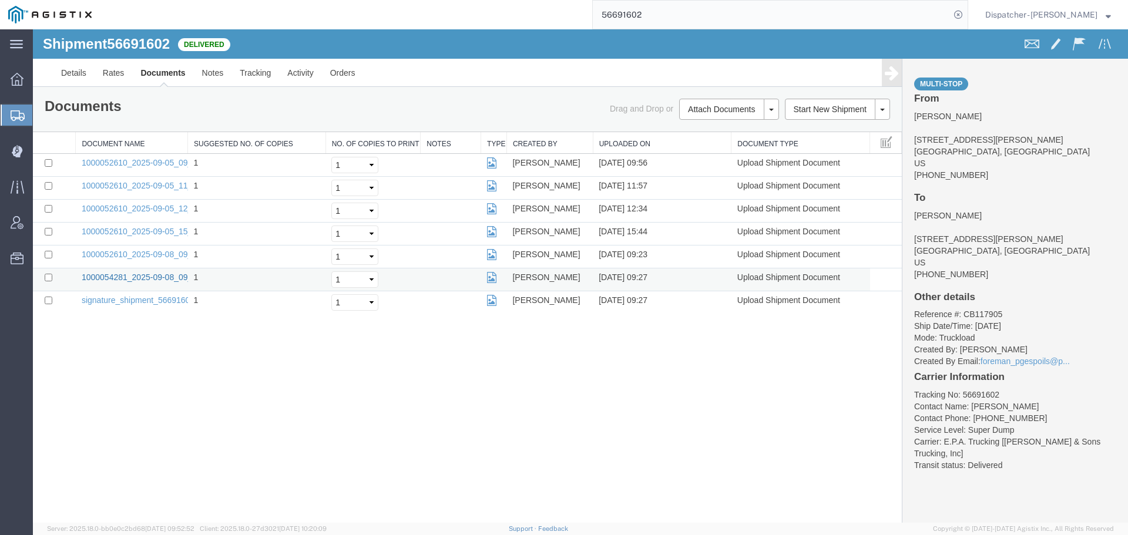
click at [135, 278] on link "1000054281_2025-09-08_09_27_30.jpg" at bounding box center [155, 277] width 147 height 9
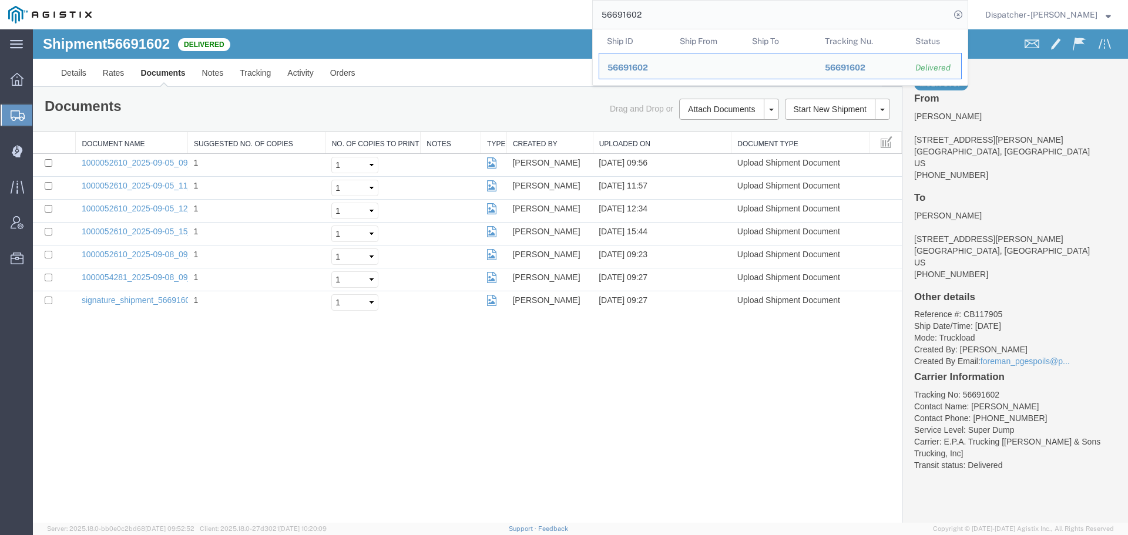
drag, startPoint x: 649, startPoint y: 12, endPoint x: 478, endPoint y: 22, distance: 171.3
click at [587, 19] on div "56691602 Ship ID Ship From Ship To Tracking Nu. Status Ship ID 56691602 Ship Fr…" at bounding box center [534, 14] width 868 height 29
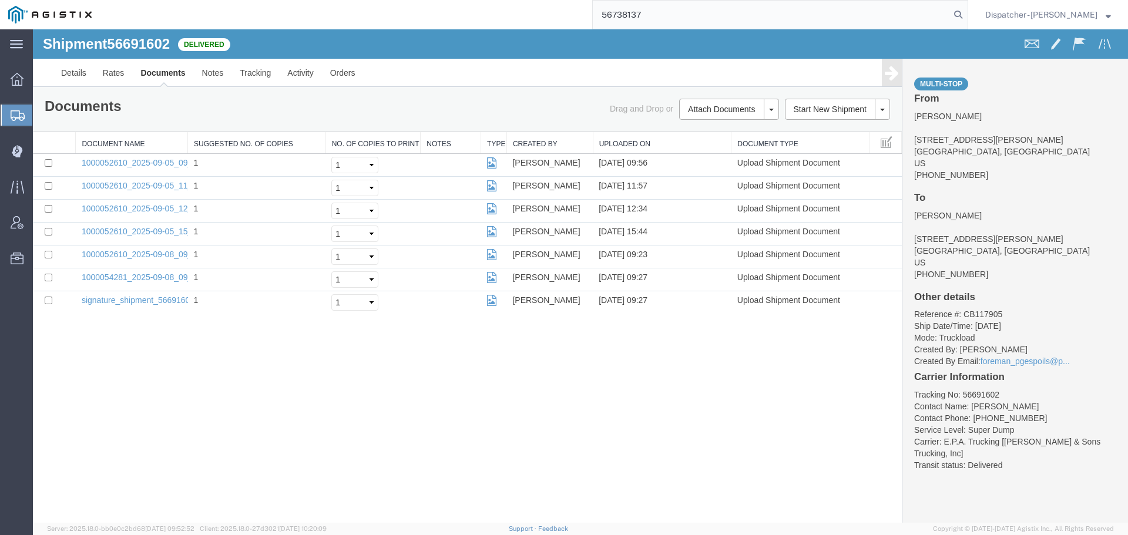
type input "56738137"
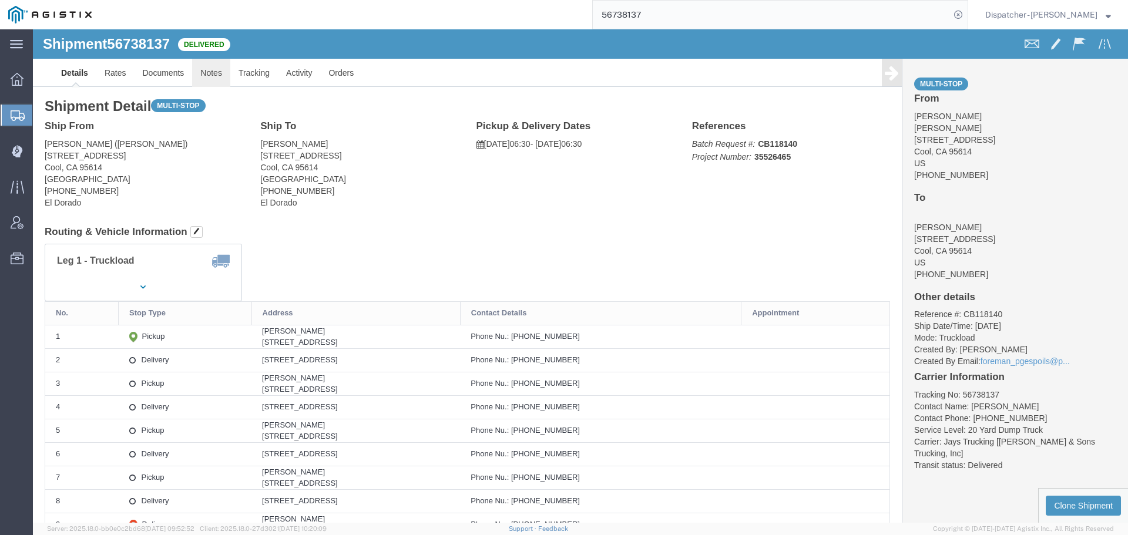
click link "Notes"
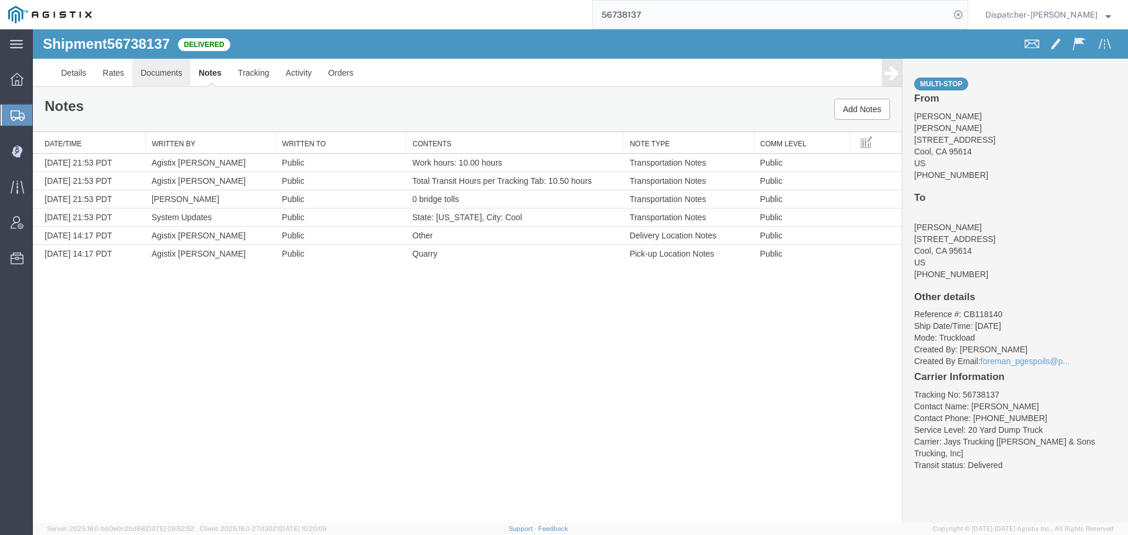
click at [183, 72] on link "Documents" at bounding box center [161, 73] width 58 height 28
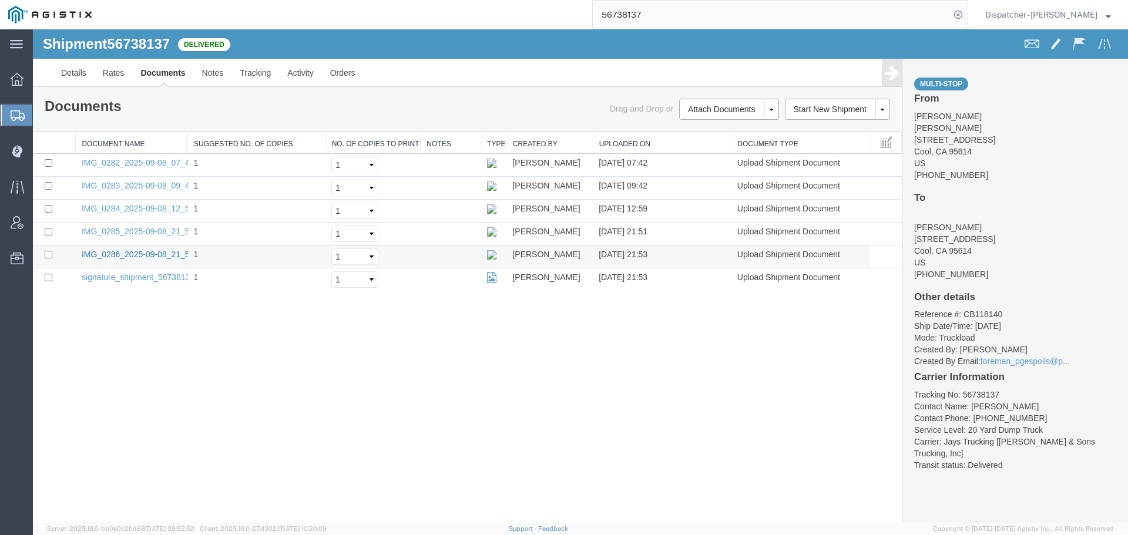
click at [136, 254] on link "IMG_0286_2025-09-08_21_53_54.jpeg" at bounding box center [154, 254] width 144 height 9
click at [160, 232] on link "IMG_0285_2025-09-08_21_51_22.jpeg" at bounding box center [154, 231] width 144 height 9
click at [144, 207] on link "IMG_0284_2025-09-08_12_59_05.jpeg" at bounding box center [154, 208] width 144 height 9
click at [131, 189] on link "IMG_0283_2025-09-08_09_40_46.jpeg" at bounding box center [154, 185] width 144 height 9
click at [116, 163] on link "IMG_0282_2025-09-08_07_41_40.jpeg" at bounding box center [154, 162] width 144 height 9
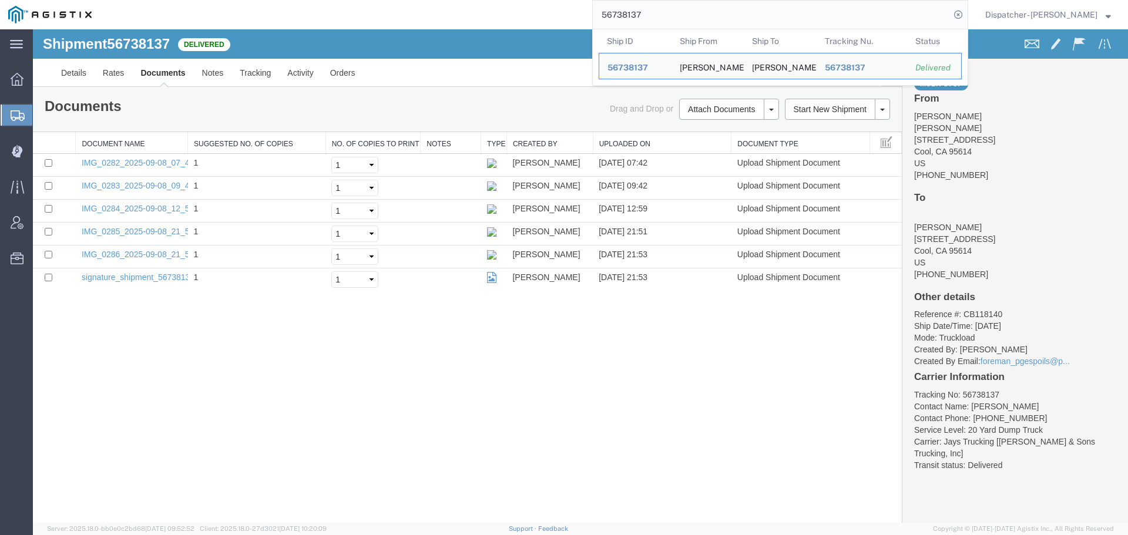
drag, startPoint x: 707, startPoint y: 52, endPoint x: 465, endPoint y: 65, distance: 243.0
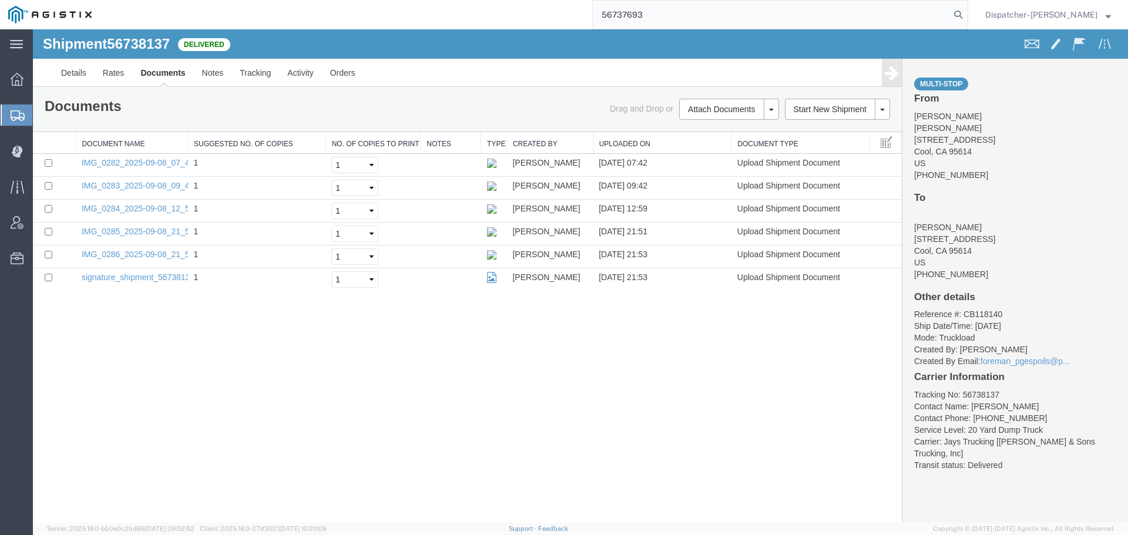
type input "56737693"
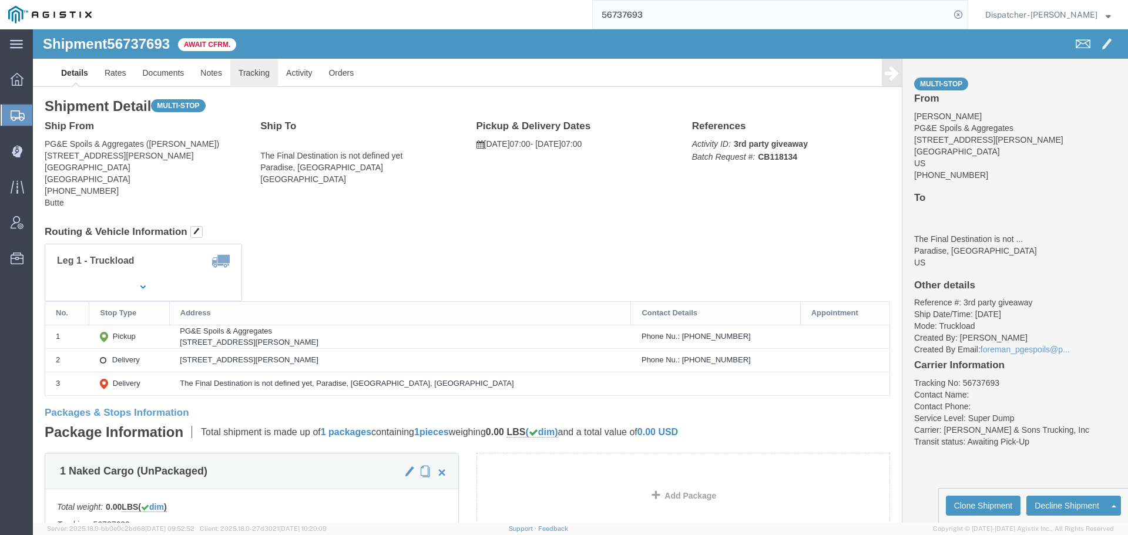
click link "Tracking"
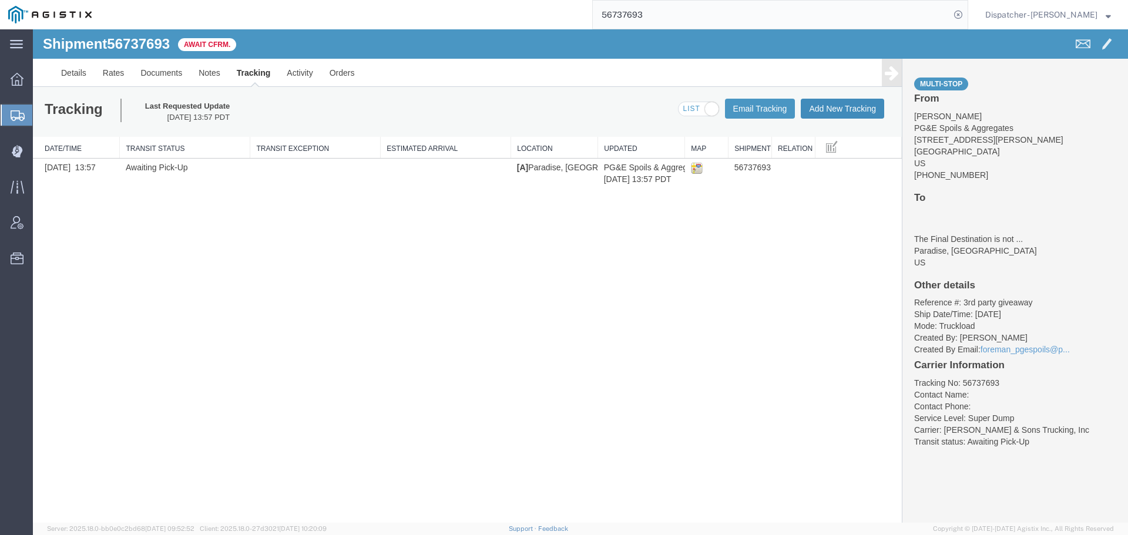
click at [836, 110] on button "Add New Tracking" at bounding box center [842, 109] width 83 height 20
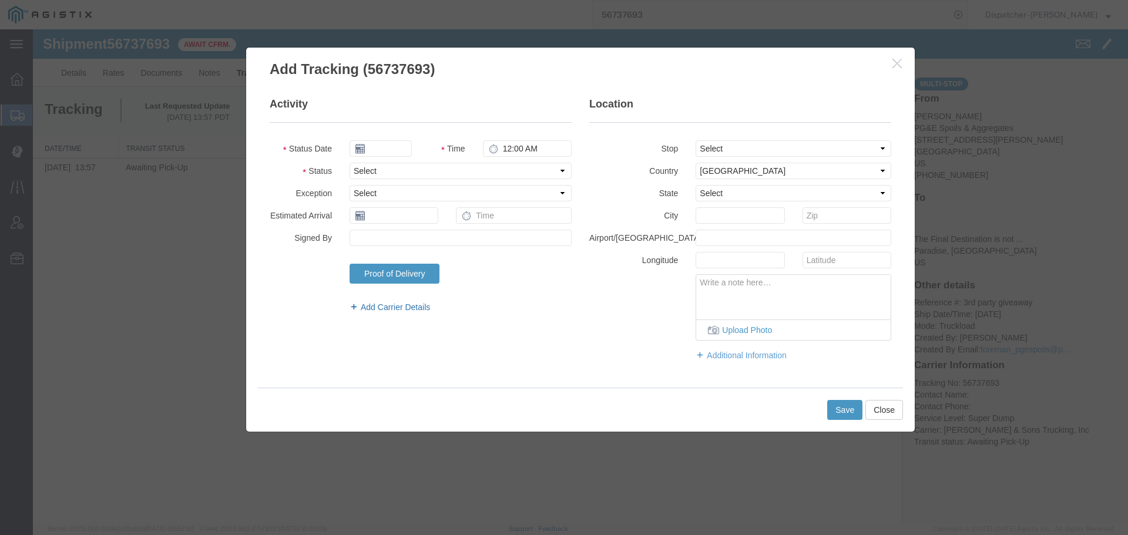
type input "[DATE]"
type input "11:00 AM"
click at [394, 147] on input "[DATE]" at bounding box center [381, 148] width 62 height 16
click at [375, 222] on td "8" at bounding box center [376, 222] width 18 height 18
type input "[DATE]"
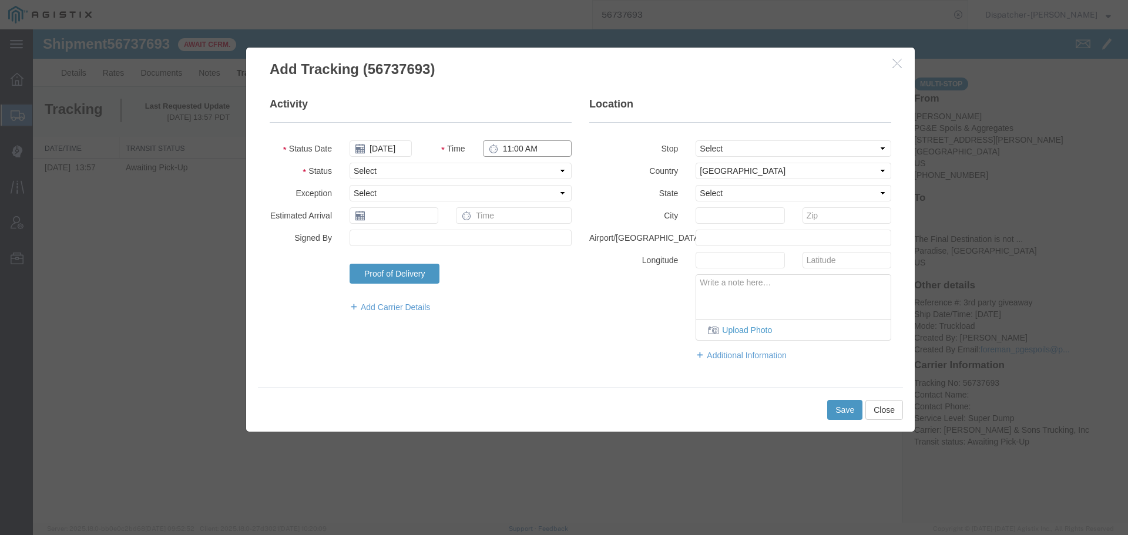
click at [518, 154] on input "11:00 AM" at bounding box center [527, 148] width 89 height 16
type input "4:00 AM"
click at [506, 172] on select "Select Arrival Notice Available Arrival Notice Imported Arrive at Delivery Loca…" at bounding box center [461, 171] width 222 height 16
select select "ARVPULOC"
click at [350, 163] on select "Select Arrival Notice Available Arrival Notice Imported Arrive at Delivery Loca…" at bounding box center [461, 171] width 222 height 16
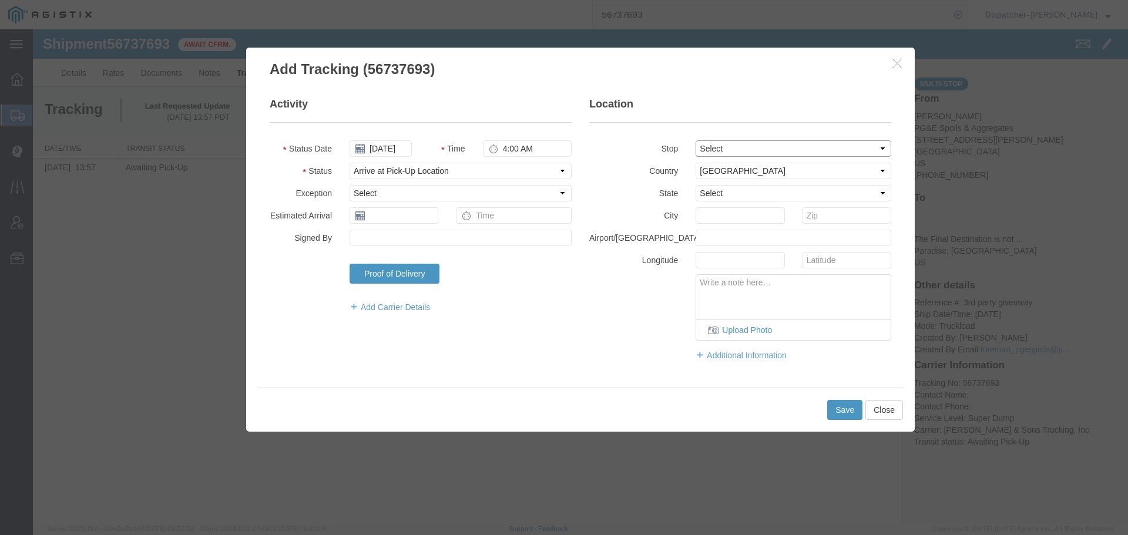
drag, startPoint x: 755, startPoint y: 149, endPoint x: 754, endPoint y: 156, distance: 6.6
click at [755, 150] on select "Select From: [STREET_ADDRESS][PERSON_NAME] Stop 2: [STREET_ADDRESS] To: The Fin…" at bounding box center [794, 148] width 196 height 16
select select "{"pickupDeliveryInfoId": "122770324","pickupOrDelivery": "P","stopNum": "1","lo…"
click at [696, 140] on select "Select From: [STREET_ADDRESS][PERSON_NAME] Stop 2: [STREET_ADDRESS] To: The Fin…" at bounding box center [794, 148] width 196 height 16
select select "CA"
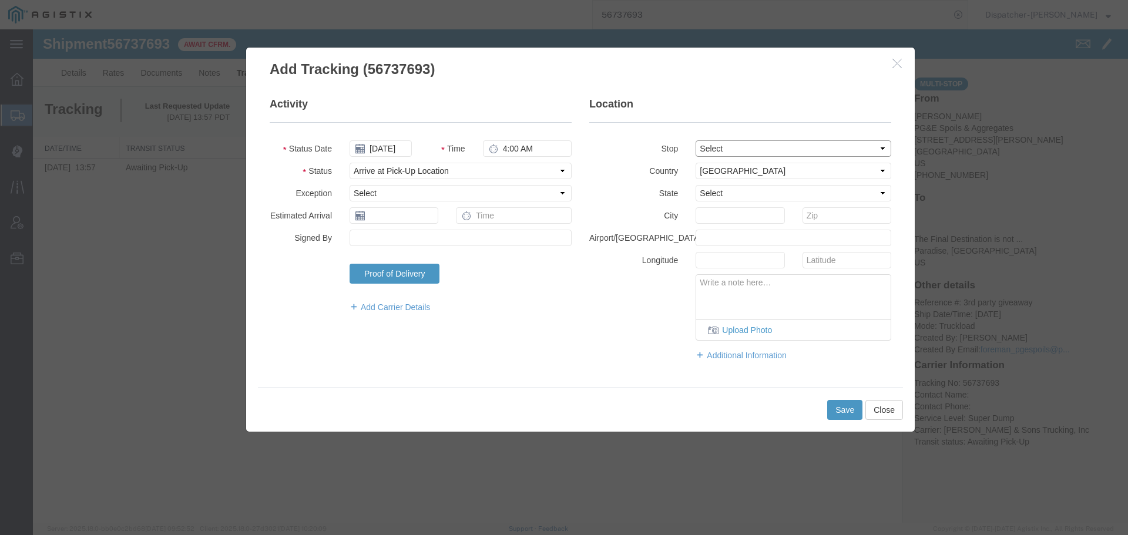
type input "Paradise"
click at [840, 416] on button "Save" at bounding box center [844, 410] width 35 height 20
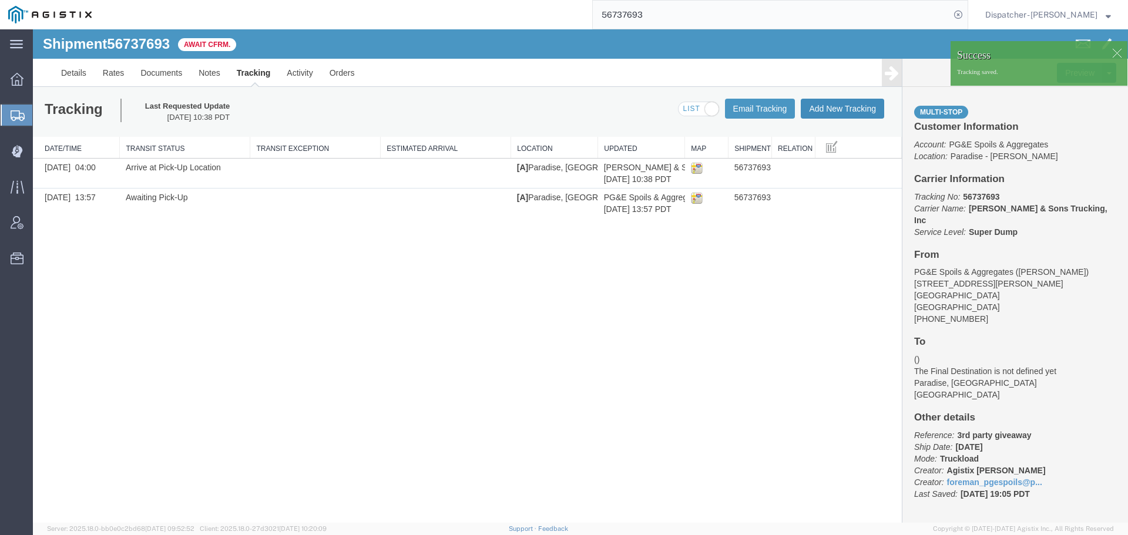
click at [827, 114] on button "Add New Tracking" at bounding box center [842, 109] width 83 height 20
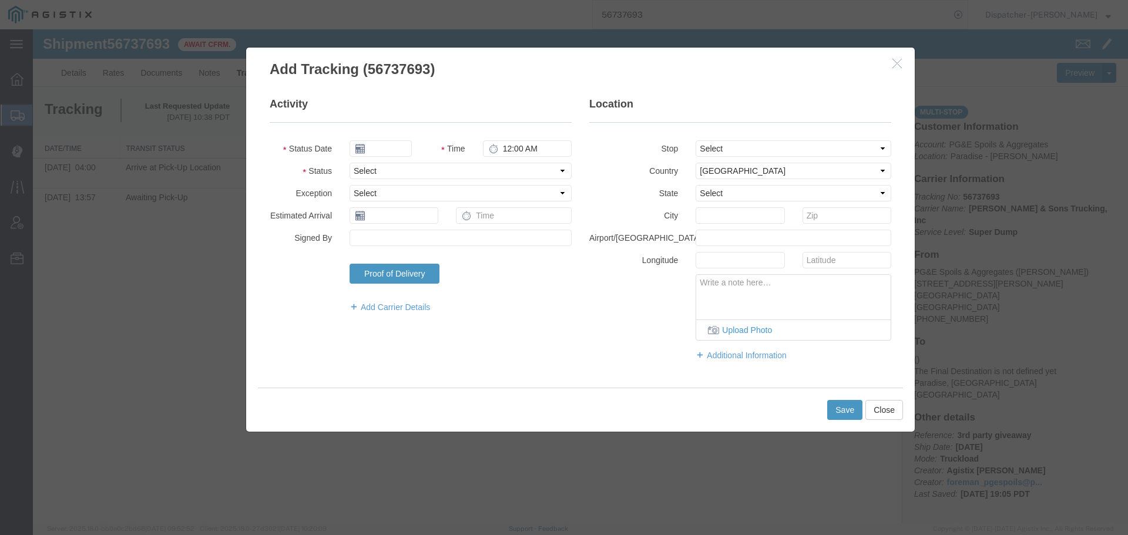
type input "[DATE]"
type input "11:00 AM"
click at [378, 147] on input "[DATE]" at bounding box center [381, 148] width 62 height 16
click at [377, 222] on td "8" at bounding box center [376, 222] width 18 height 18
type input "[DATE]"
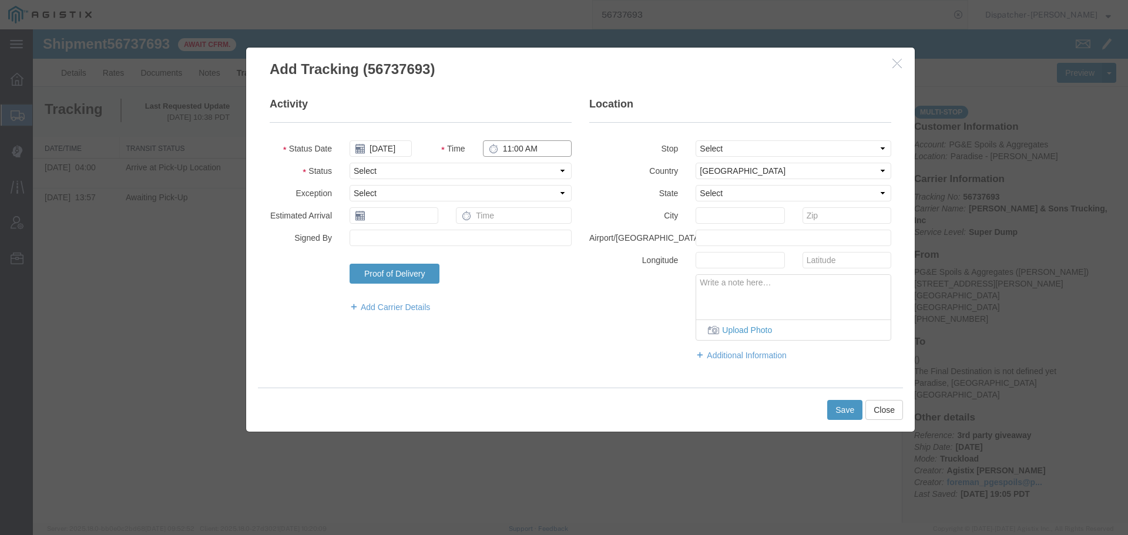
click at [527, 152] on input "11:00 AM" at bounding box center [527, 148] width 89 height 16
type input "4:45 PM"
click at [534, 166] on select "Select Arrival Notice Available Arrival Notice Imported Arrive at Delivery Loca…" at bounding box center [461, 171] width 222 height 16
select select "DPTDLVLOC"
click at [350, 163] on select "Select Arrival Notice Available Arrival Notice Imported Arrive at Delivery Loca…" at bounding box center [461, 171] width 222 height 16
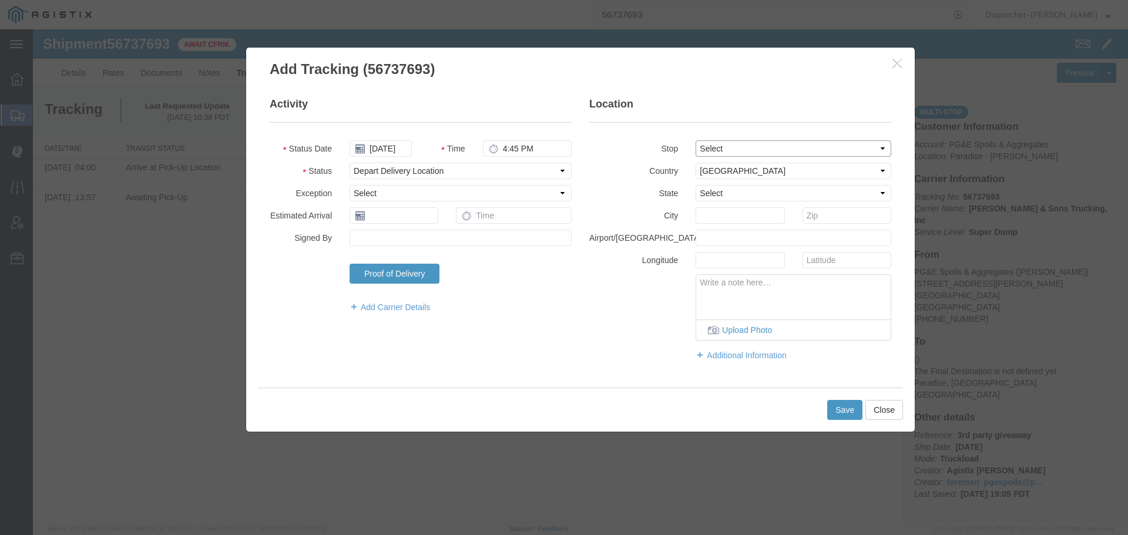
drag, startPoint x: 729, startPoint y: 148, endPoint x: 730, endPoint y: 155, distance: 6.5
click at [729, 148] on select "Select From: [STREET_ADDRESS][PERSON_NAME] Stop 2: [STREET_ADDRESS] To: The Fin…" at bounding box center [794, 148] width 196 height 16
select select "{"pickupDeliveryInfoId": "122770325","pickupOrDelivery": "D","stopNum": "2","lo…"
click at [696, 140] on select "Select From: [STREET_ADDRESS][PERSON_NAME] Stop 2: [STREET_ADDRESS] To: The Fin…" at bounding box center [794, 148] width 196 height 16
select select "CA"
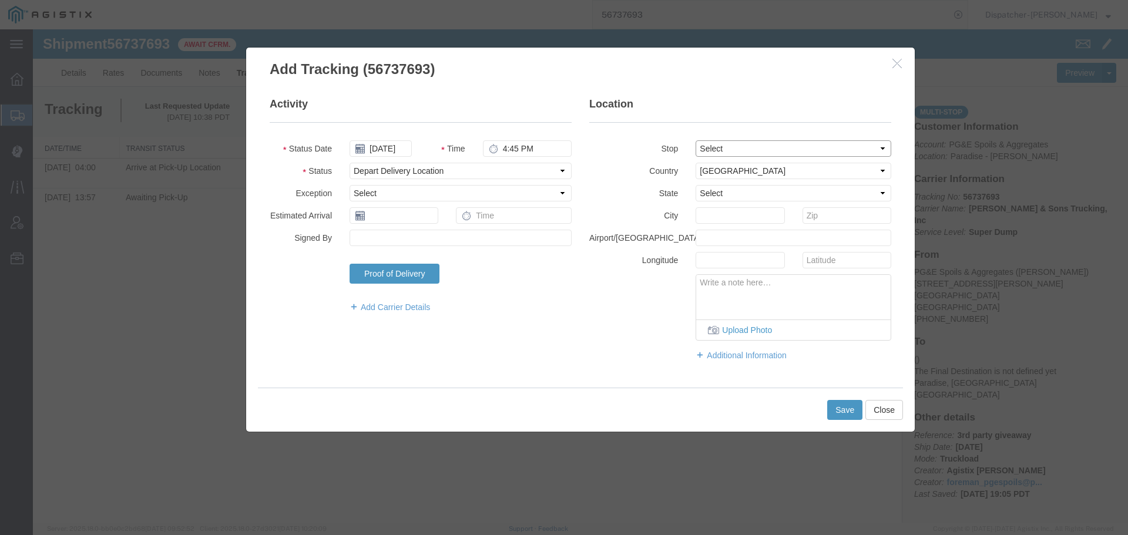
type input "Paradise"
click at [837, 412] on button "Save" at bounding box center [844, 410] width 35 height 20
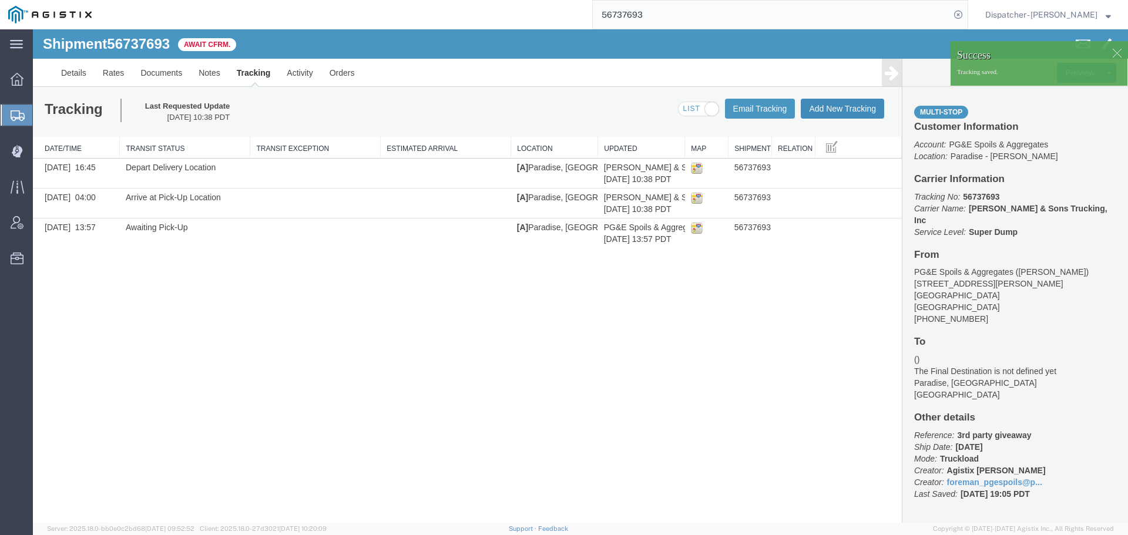
click at [819, 103] on button "Add New Tracking" at bounding box center [842, 109] width 83 height 20
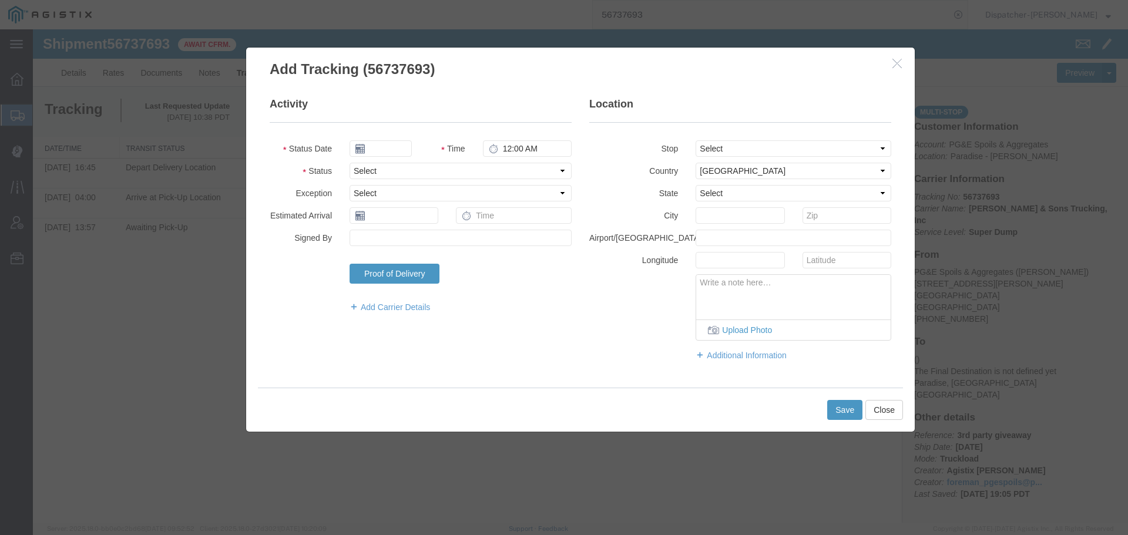
type input "[DATE]"
click at [393, 147] on input "[DATE]" at bounding box center [381, 148] width 62 height 16
drag, startPoint x: 371, startPoint y: 222, endPoint x: 424, endPoint y: 200, distance: 57.7
click at [371, 222] on td "8" at bounding box center [376, 222] width 18 height 18
click at [519, 149] on input "11:00 AM" at bounding box center [527, 148] width 89 height 16
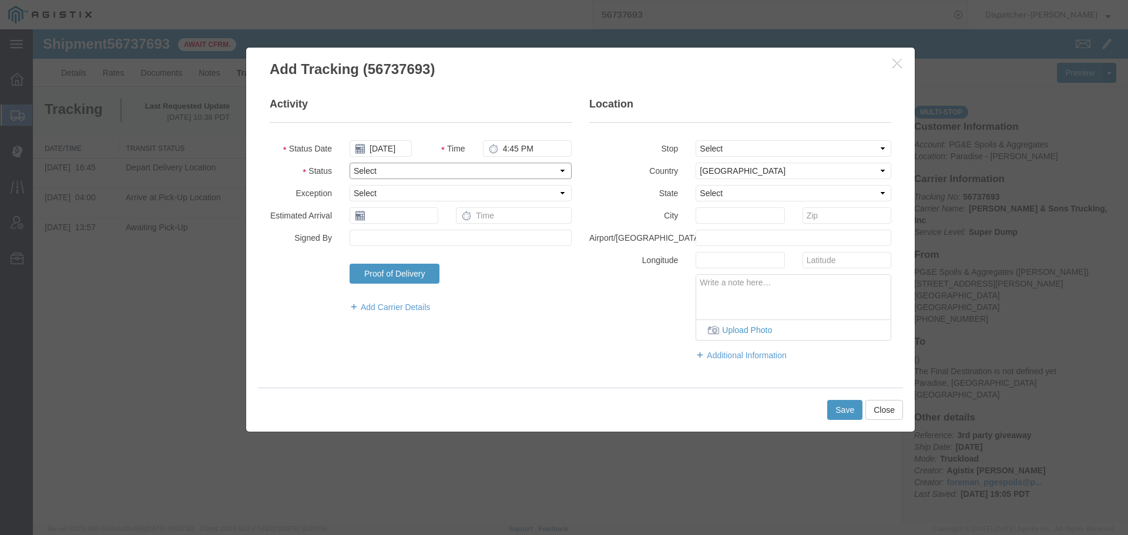
click at [530, 172] on select "Select Arrival Notice Available Arrival Notice Imported Arrive at Delivery Loca…" at bounding box center [461, 171] width 222 height 16
click at [350, 163] on select "Select Arrival Notice Available Arrival Notice Imported Arrive at Delivery Loca…" at bounding box center [461, 171] width 222 height 16
click at [833, 409] on button "Save" at bounding box center [844, 410] width 35 height 20
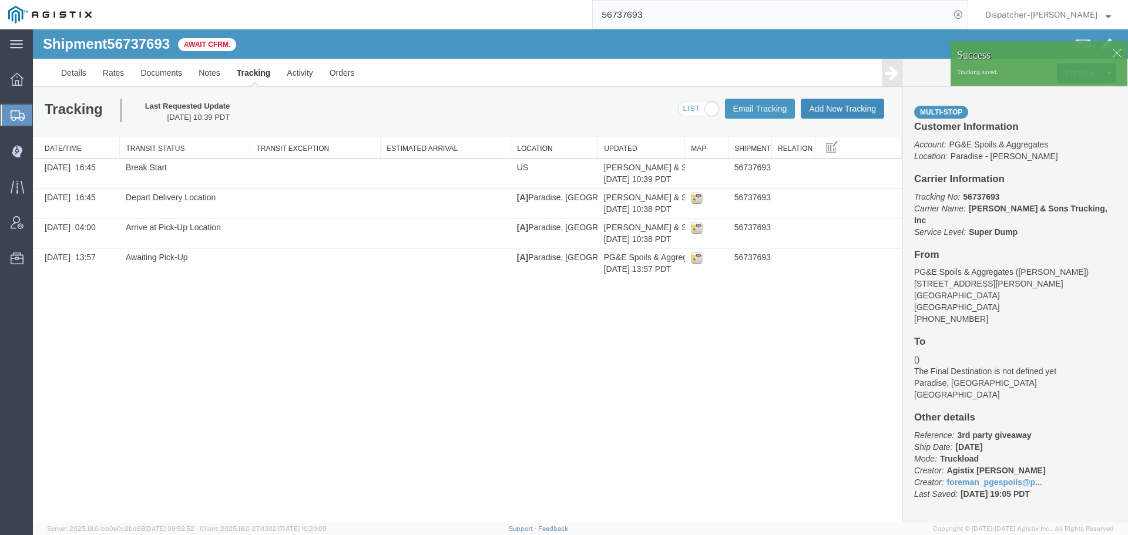
click at [842, 113] on button "Add New Tracking" at bounding box center [842, 109] width 83 height 20
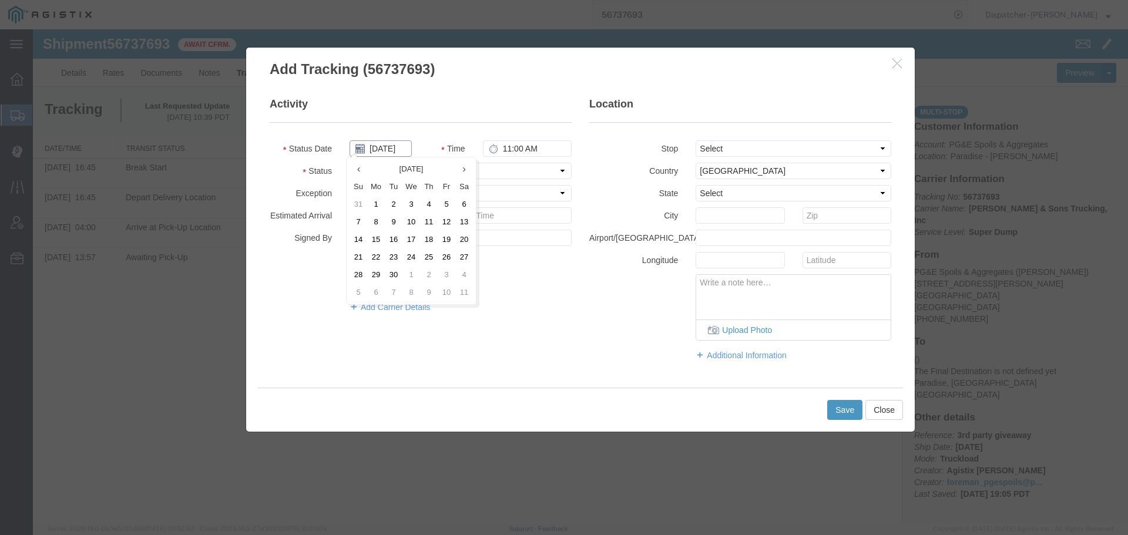
click at [378, 147] on input "[DATE]" at bounding box center [381, 148] width 62 height 16
click at [375, 217] on td "8" at bounding box center [376, 222] width 18 height 18
click at [507, 152] on input "11:00 AM" at bounding box center [527, 148] width 89 height 16
click at [508, 170] on select "Select Arrival Notice Available Arrival Notice Imported Arrive at Delivery Loca…" at bounding box center [461, 171] width 222 height 16
click at [350, 163] on select "Select Arrival Notice Available Arrival Notice Imported Arrive at Delivery Loca…" at bounding box center [461, 171] width 222 height 16
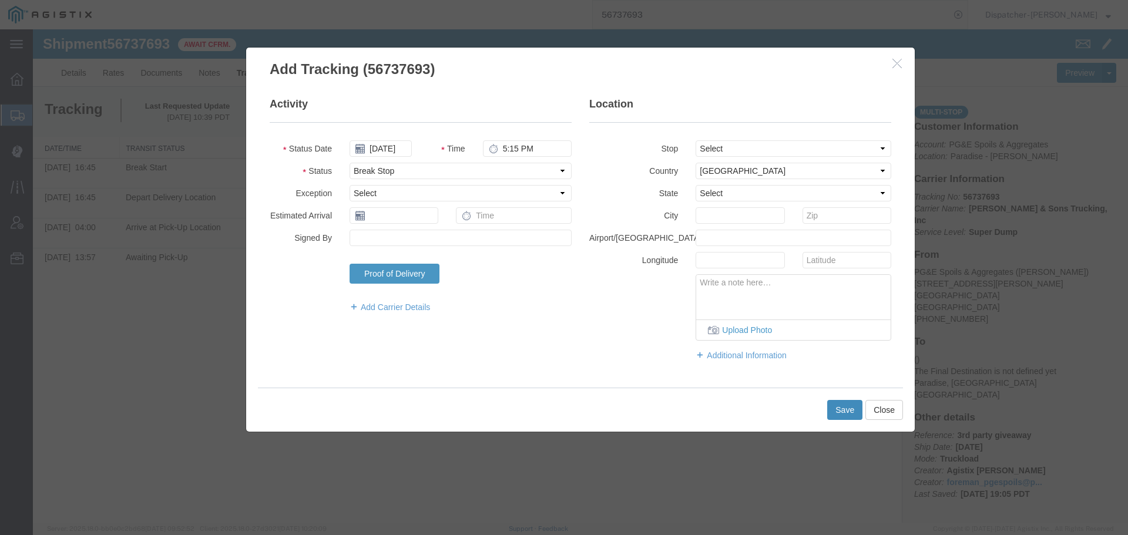
click at [844, 414] on button "Save" at bounding box center [844, 410] width 35 height 20
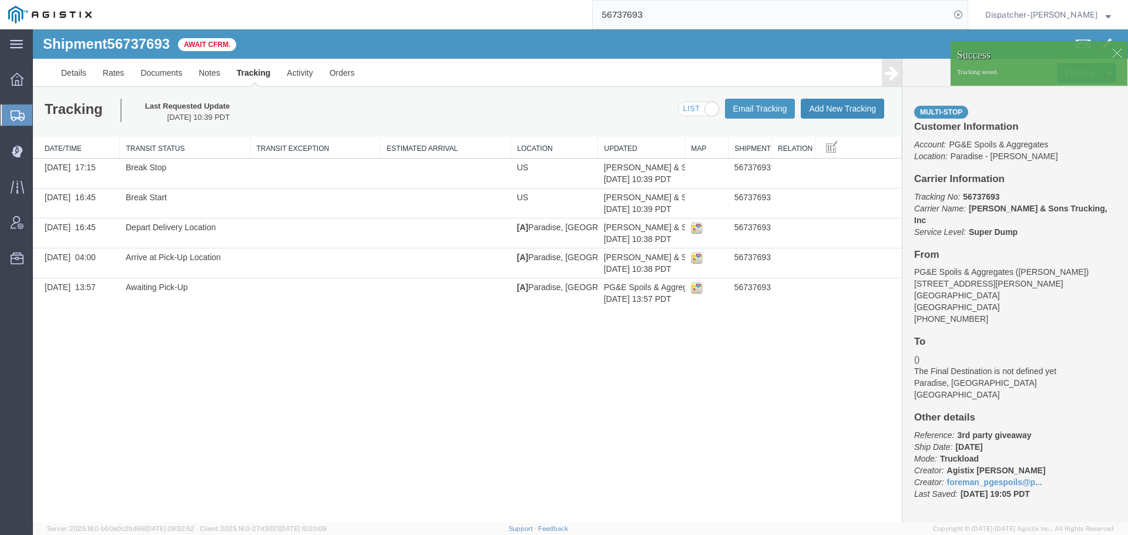
click at [870, 110] on button "Add New Tracking" at bounding box center [842, 109] width 83 height 20
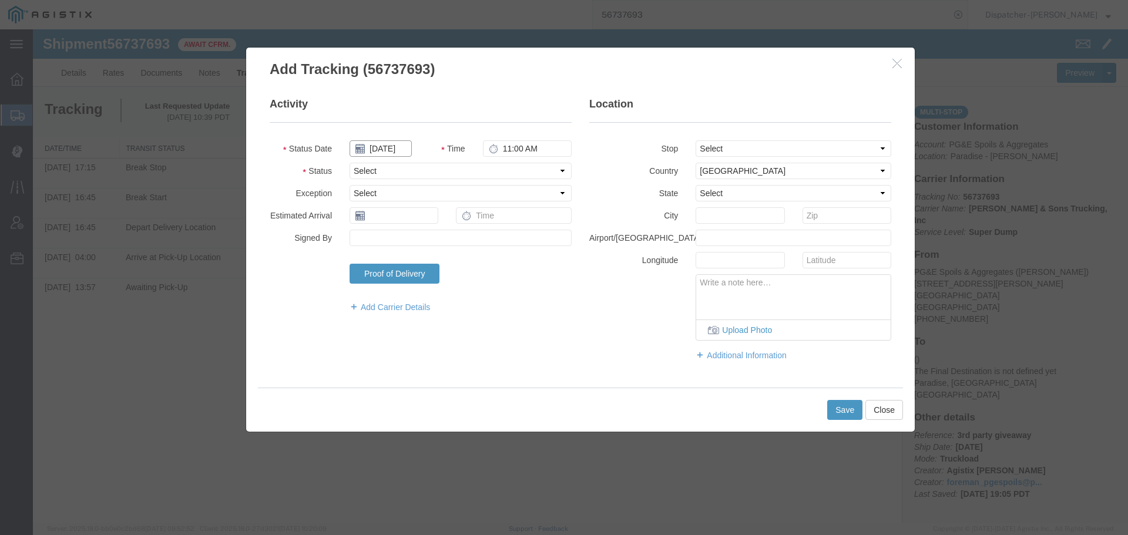
click at [388, 149] on input "[DATE]" at bounding box center [381, 148] width 62 height 16
click at [374, 217] on td "8" at bounding box center [376, 222] width 18 height 18
click at [526, 148] on input "11:00 AM" at bounding box center [527, 148] width 89 height 16
click at [513, 176] on select "Select Arrival Notice Available Arrival Notice Imported Arrive at Delivery Loca…" at bounding box center [461, 171] width 222 height 16
click at [350, 163] on select "Select Arrival Notice Available Arrival Notice Imported Arrive at Delivery Loca…" at bounding box center [461, 171] width 222 height 16
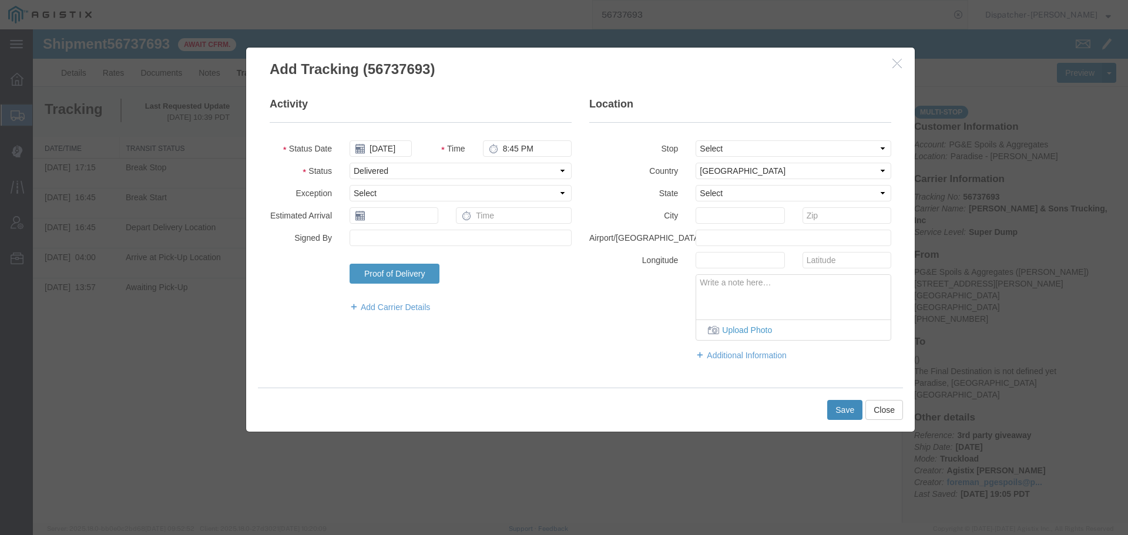
click at [845, 409] on button "Save" at bounding box center [844, 410] width 35 height 20
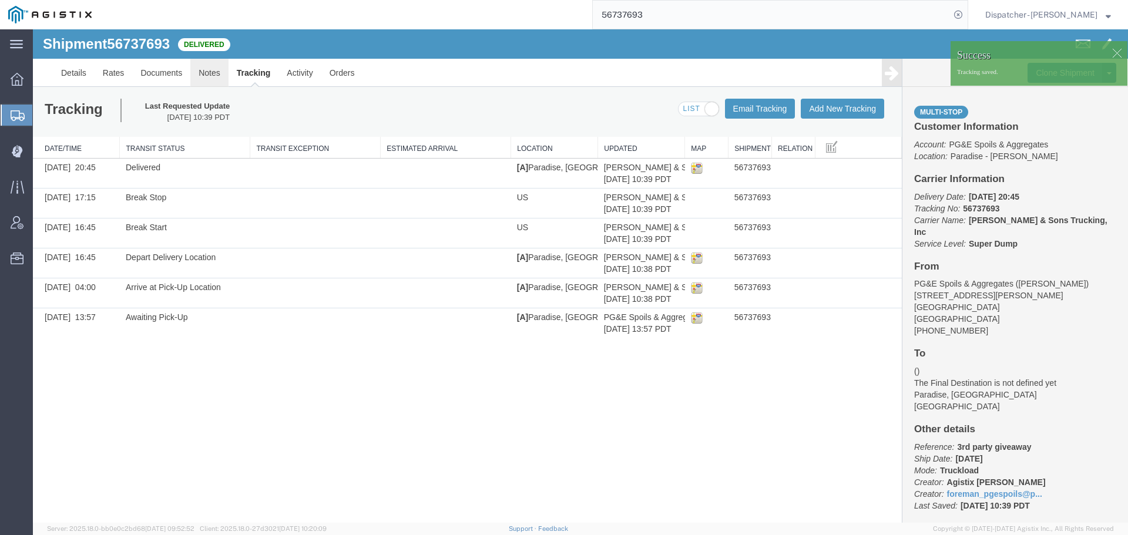
click at [217, 73] on link "Notes" at bounding box center [209, 73] width 38 height 28
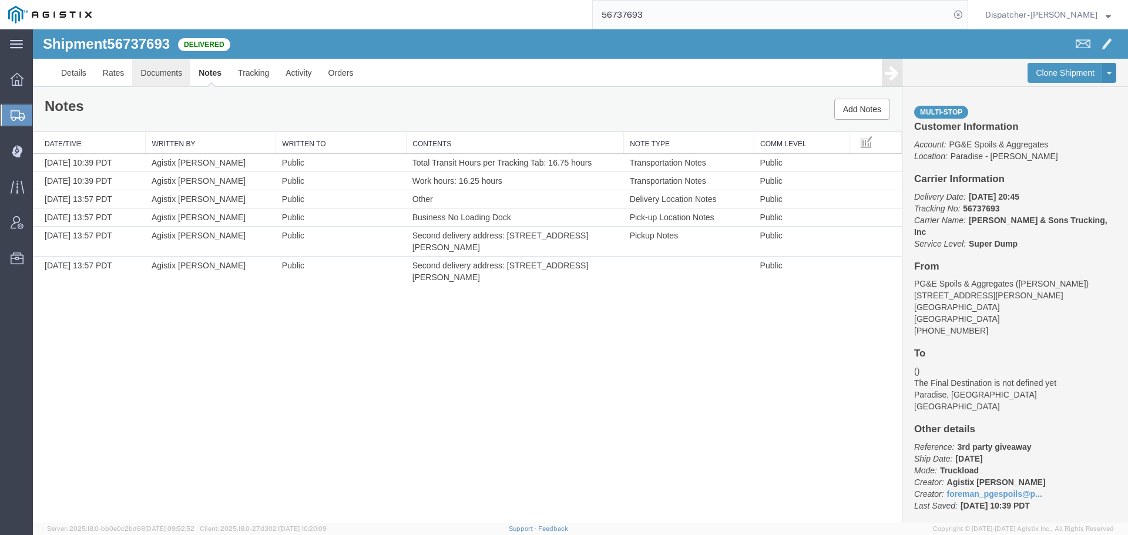
click at [163, 75] on link "Documents" at bounding box center [161, 73] width 58 height 28
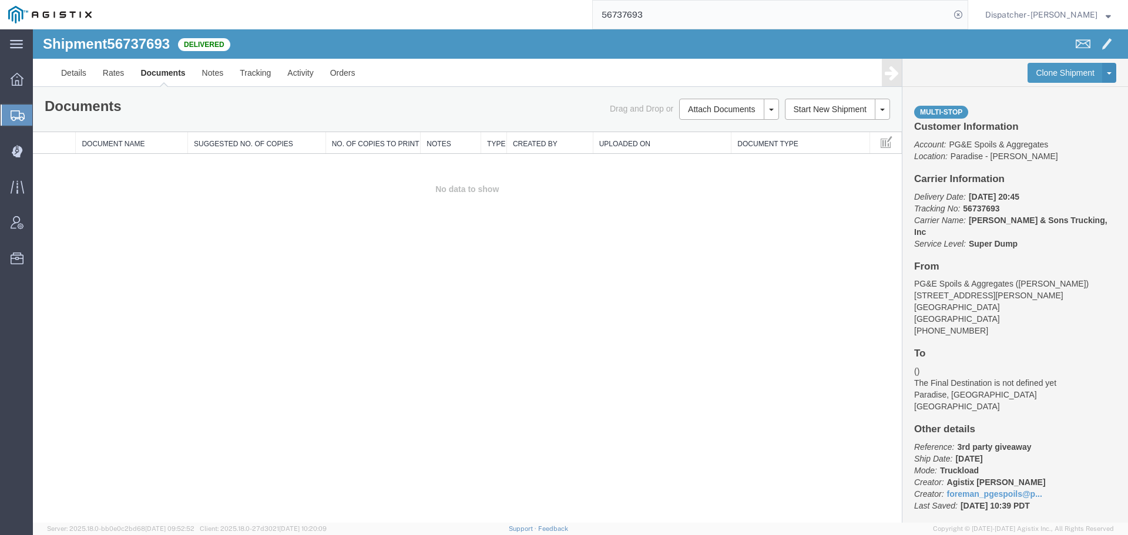
drag, startPoint x: 140, startPoint y: 230, endPoint x: 172, endPoint y: 216, distance: 34.4
click at [140, 230] on div "Shipment 56737693 0 of 0 Delivered Details Rates Documents Notes Tracking Activ…" at bounding box center [580, 276] width 1095 height 494
click at [717, 103] on button "Attach Documents" at bounding box center [721, 109] width 85 height 21
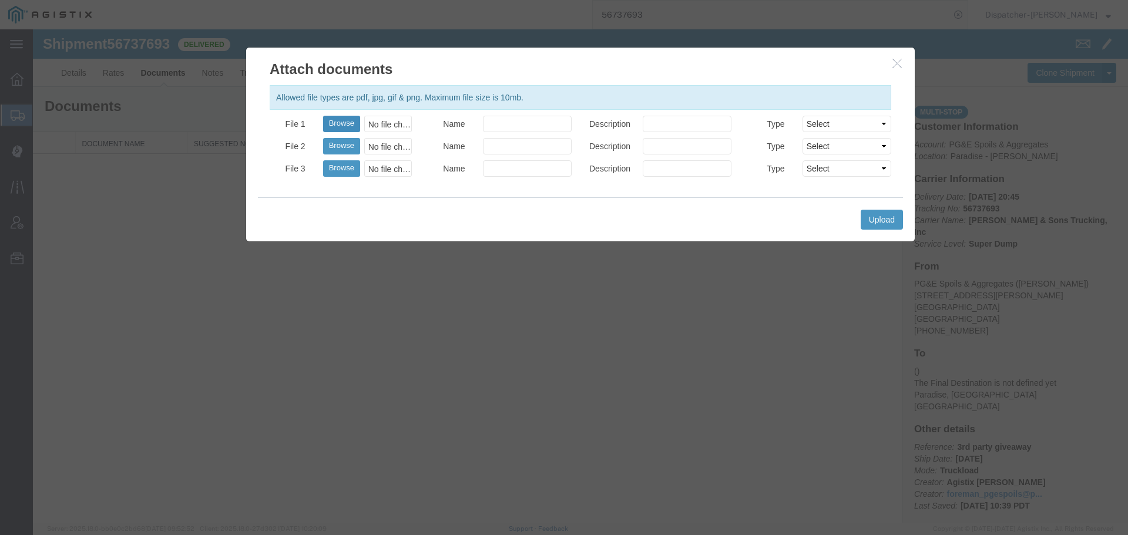
click at [331, 125] on button "Browse" at bounding box center [341, 124] width 37 height 16
click at [891, 221] on button "Upload" at bounding box center [882, 220] width 42 height 20
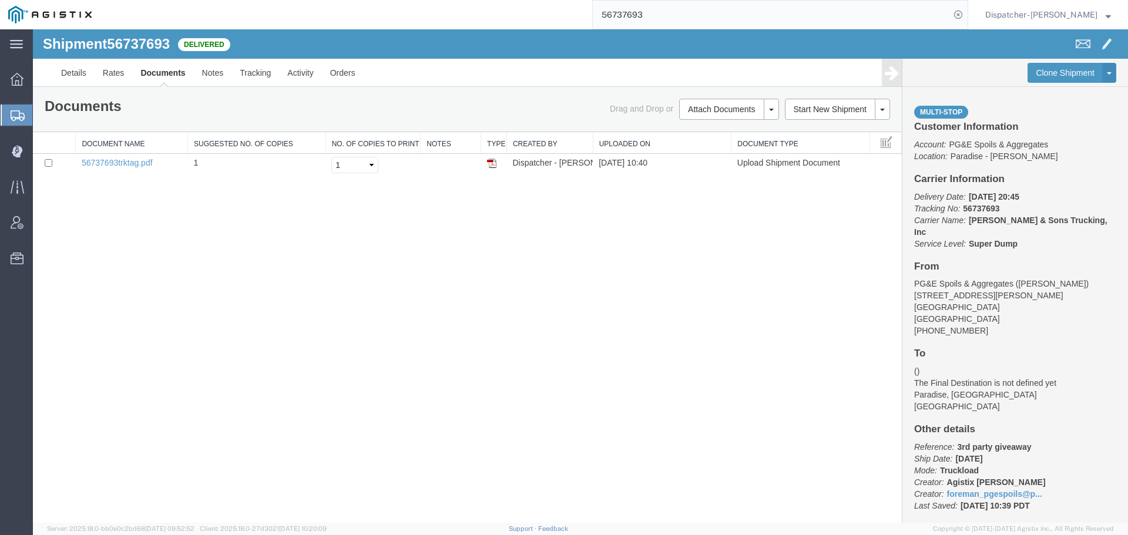
drag, startPoint x: 660, startPoint y: 11, endPoint x: 470, endPoint y: 1, distance: 190.6
click at [545, 6] on div "56737693" at bounding box center [534, 14] width 868 height 29
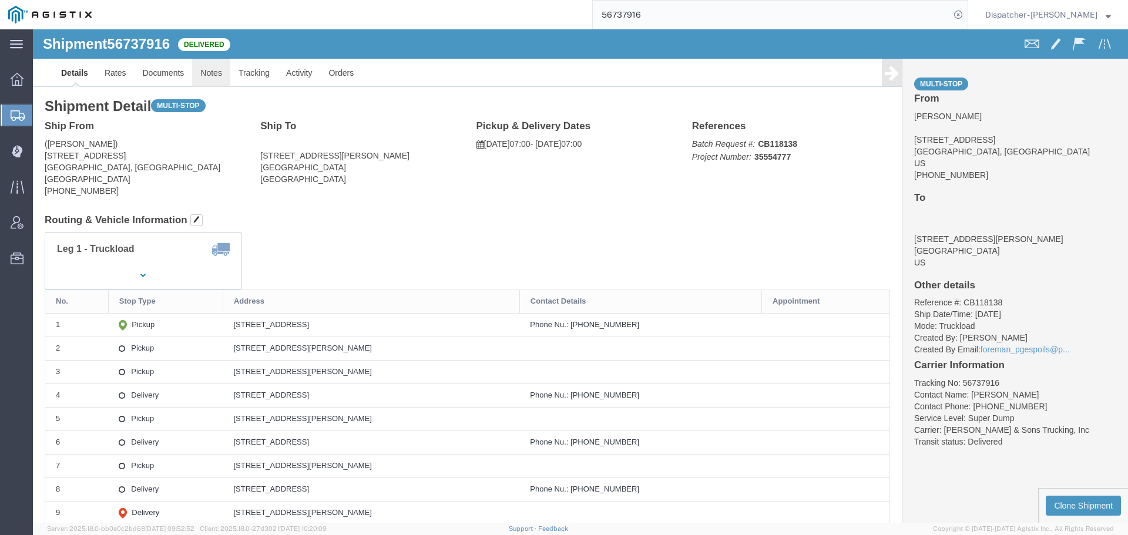
drag, startPoint x: 212, startPoint y: 76, endPoint x: 179, endPoint y: 47, distance: 44.1
click link "Notes"
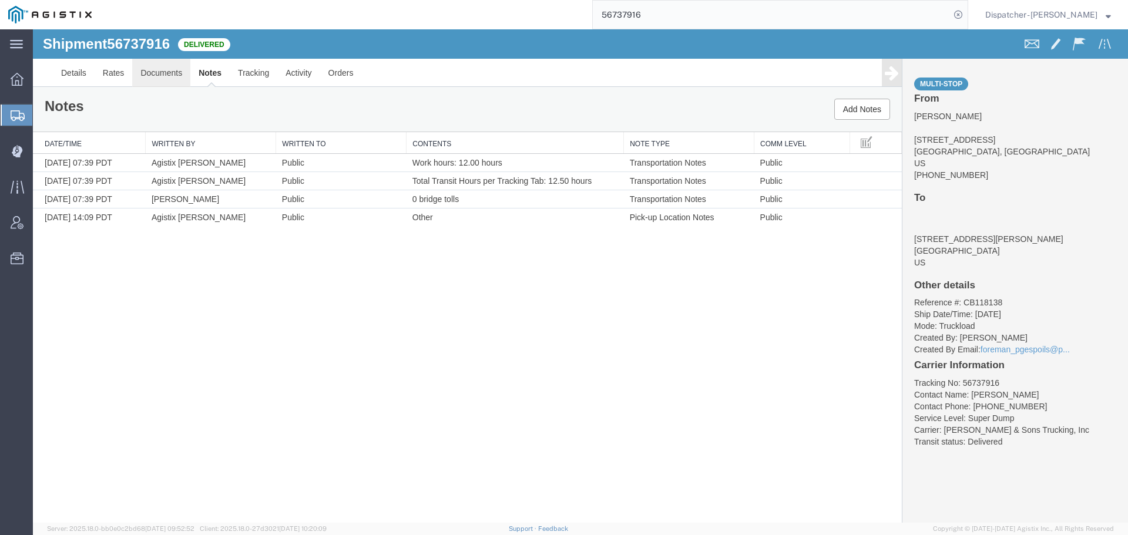
click at [153, 76] on link "Documents" at bounding box center [161, 73] width 58 height 28
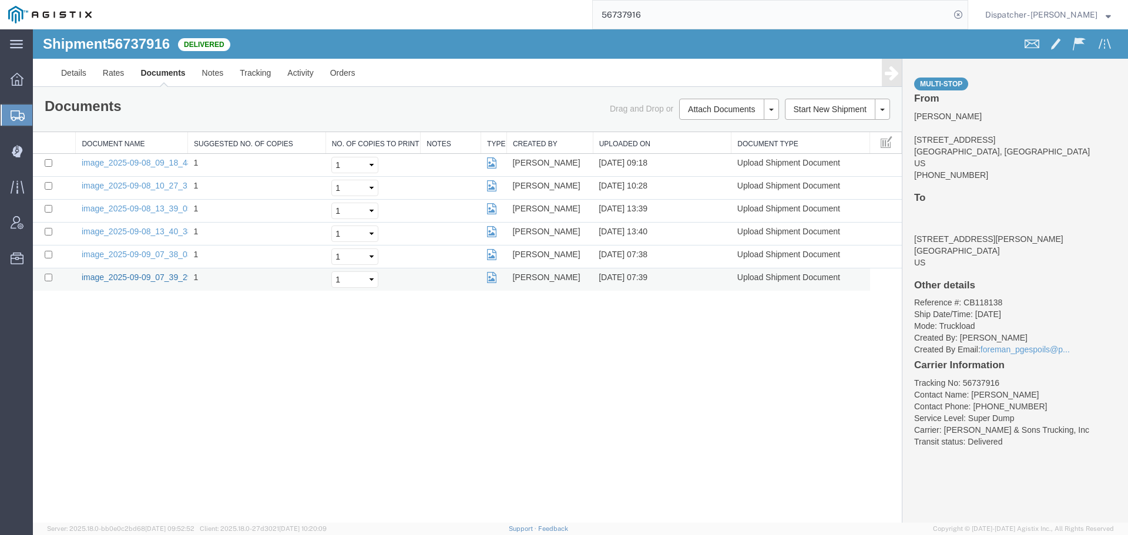
click at [152, 273] on link "image_2025-09-09_07_39_29.jpg" at bounding box center [143, 277] width 123 height 9
drag, startPoint x: 654, startPoint y: 24, endPoint x: 513, endPoint y: 21, distance: 141.0
click at [525, 21] on div "56737916" at bounding box center [534, 14] width 868 height 29
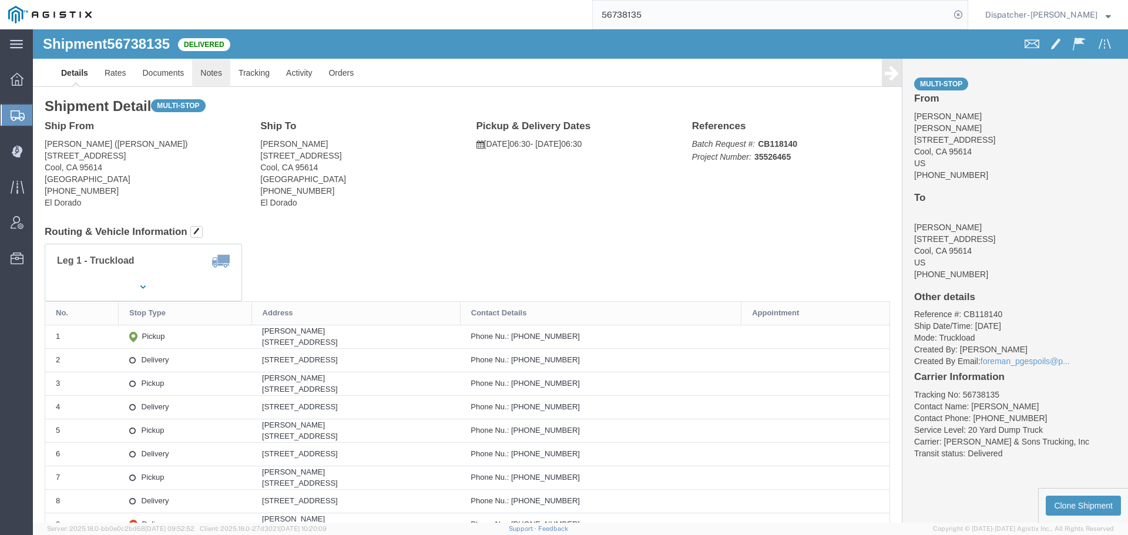
click link "Notes"
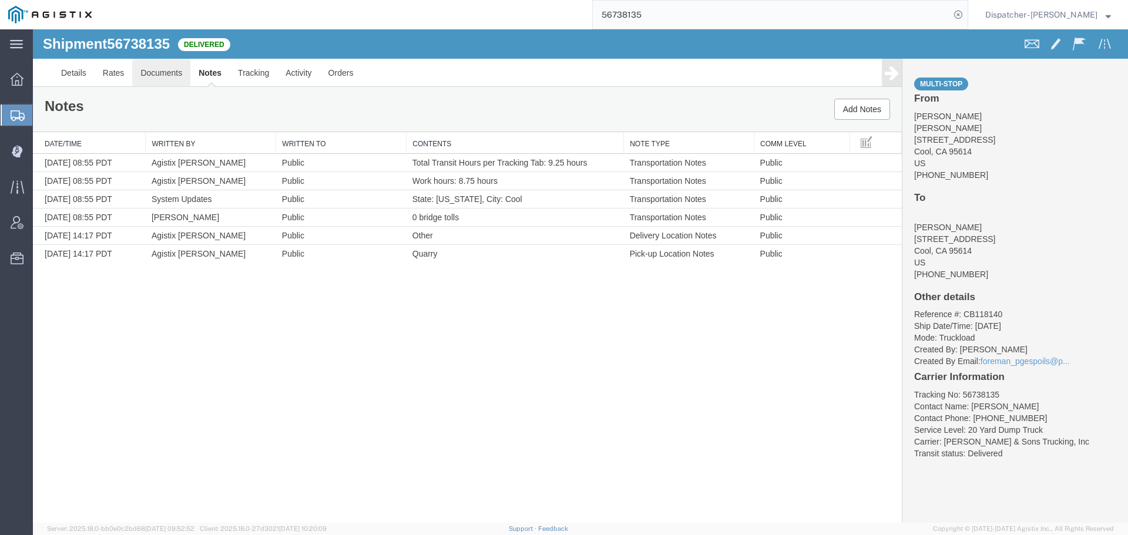
click at [167, 75] on link "Documents" at bounding box center [161, 73] width 58 height 28
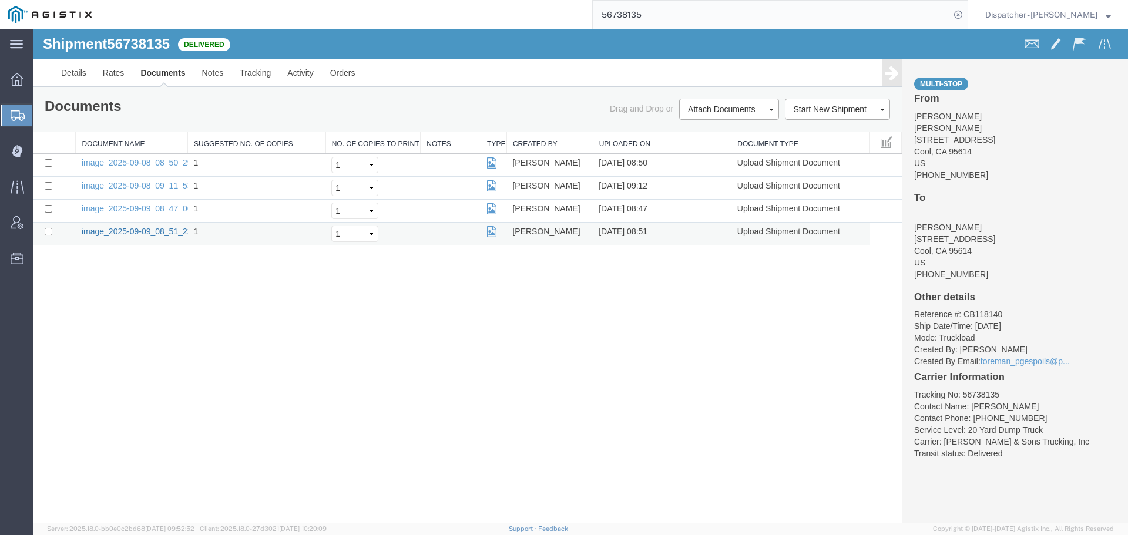
click at [169, 233] on link "image_2025-09-09_08_51_23.jpg" at bounding box center [143, 231] width 123 height 9
click at [153, 237] on td "image_2025-09-09_08_51_23.jpg" at bounding box center [132, 234] width 112 height 23
click at [150, 231] on link "image_2025-09-09_08_51_23.jpg" at bounding box center [143, 231] width 123 height 9
click at [114, 206] on link "image_2025-09-09_08_47_06.jpg" at bounding box center [143, 208] width 123 height 9
click at [164, 186] on link "image_2025-09-08_09_11_53.jpg" at bounding box center [143, 185] width 123 height 9
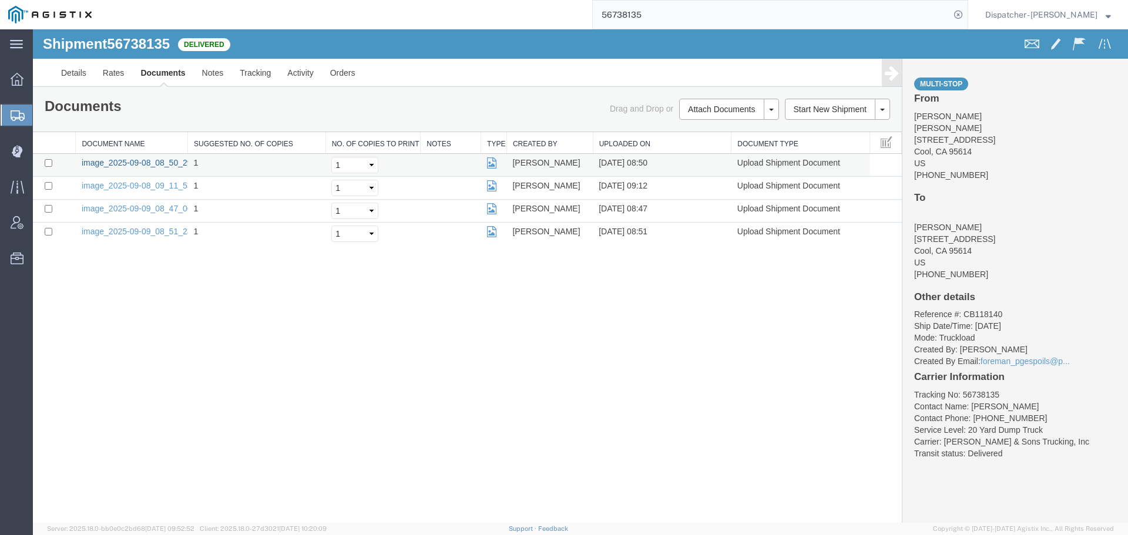
click at [115, 160] on link "image_2025-09-08_08_50_29.jpg" at bounding box center [143, 162] width 123 height 9
click at [173, 343] on div "Shipment 56738135 4 of 4 Delivered Details Rates Documents Notes Tracking Activ…" at bounding box center [580, 276] width 1095 height 494
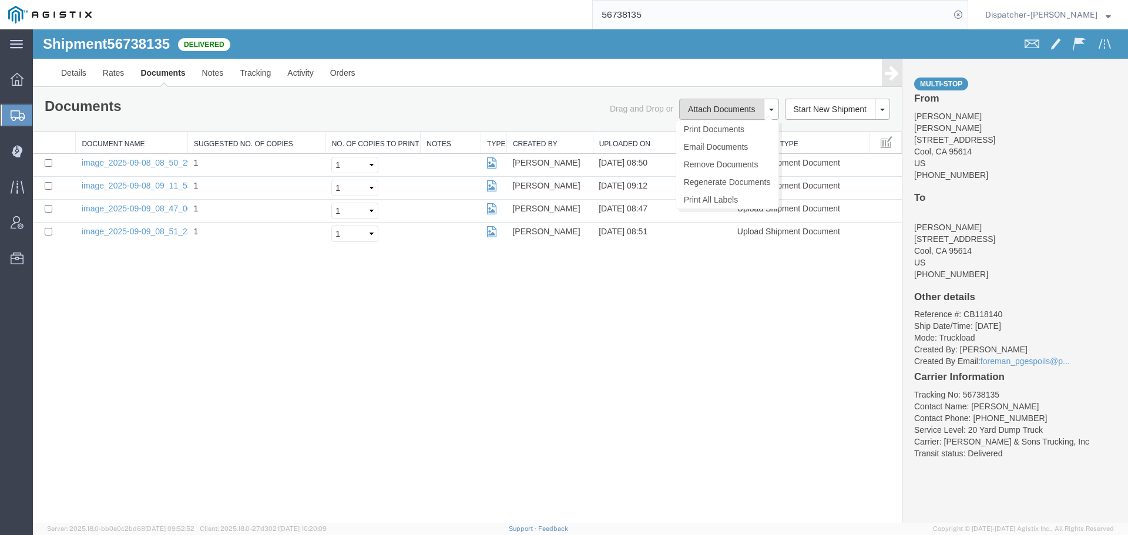
click at [687, 112] on button "Attach Documents" at bounding box center [721, 109] width 85 height 21
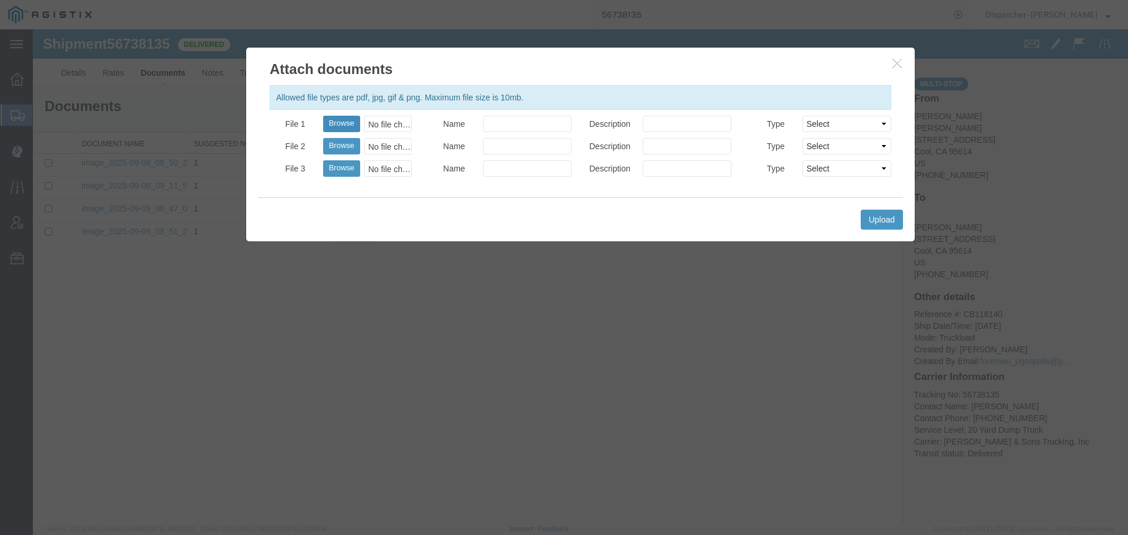
click at [354, 123] on button "Browse" at bounding box center [341, 124] width 37 height 16
click at [871, 218] on button "Upload" at bounding box center [882, 220] width 42 height 20
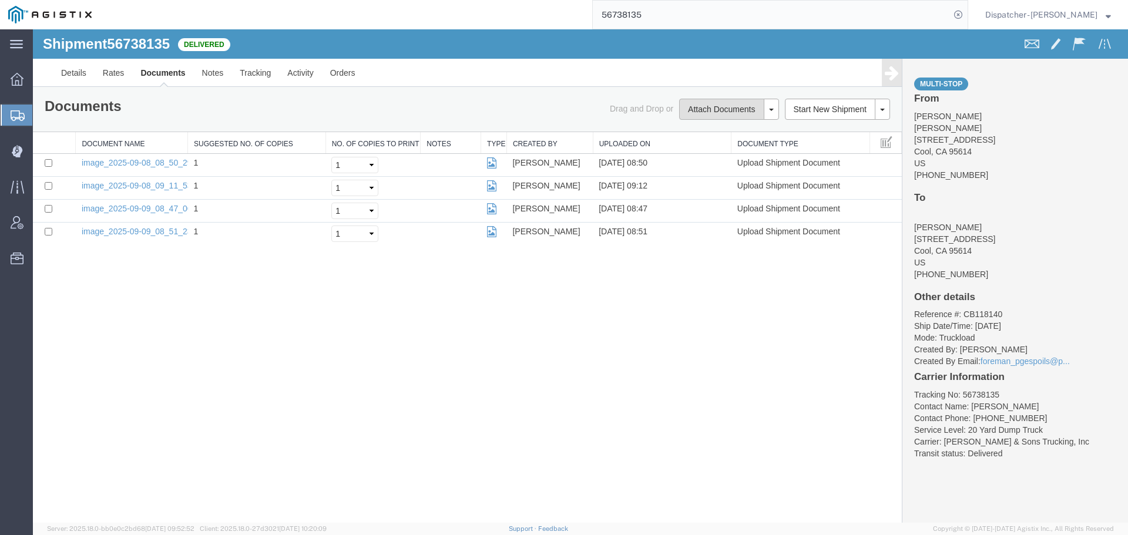
drag, startPoint x: 715, startPoint y: 112, endPoint x: 666, endPoint y: 114, distance: 48.8
click at [715, 112] on button "Attach Documents" at bounding box center [721, 109] width 85 height 21
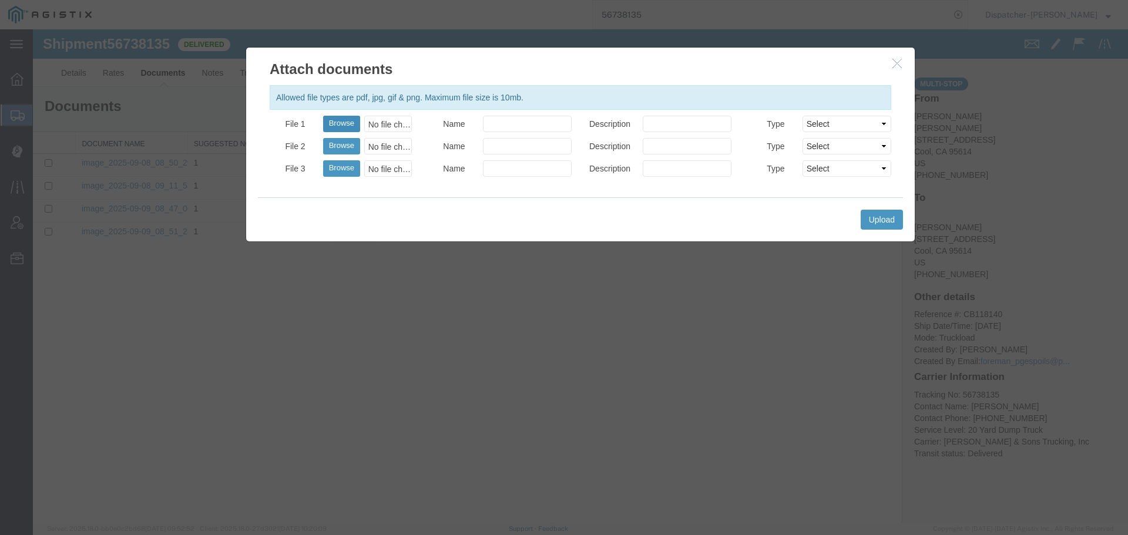
click at [324, 130] on button "Browse" at bounding box center [341, 124] width 37 height 16
click at [878, 217] on button "Upload" at bounding box center [882, 220] width 42 height 20
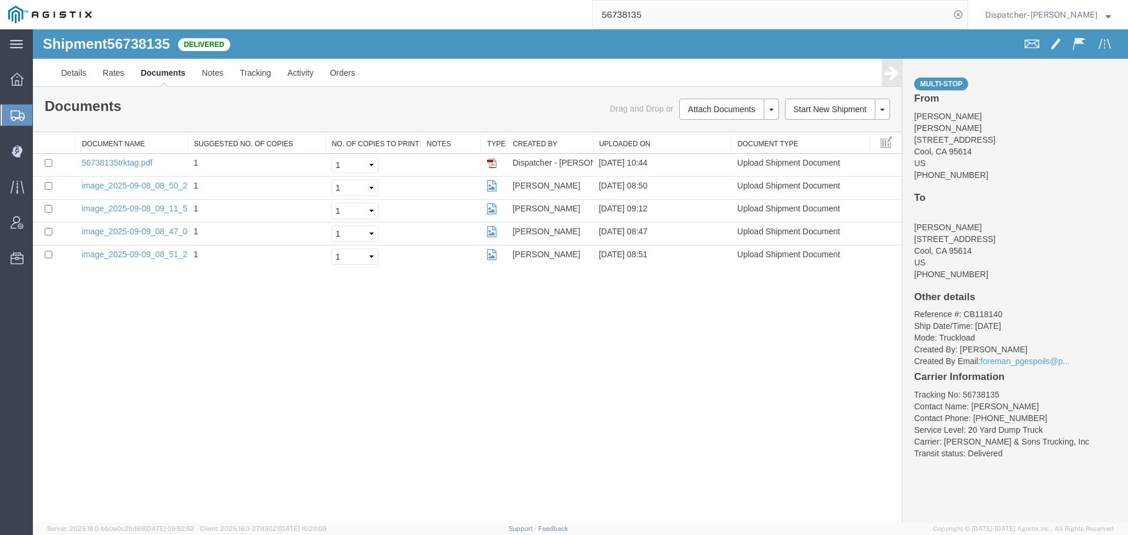
drag, startPoint x: 638, startPoint y: 19, endPoint x: 502, endPoint y: 12, distance: 135.9
click at [532, 14] on div "56738135" at bounding box center [534, 14] width 868 height 29
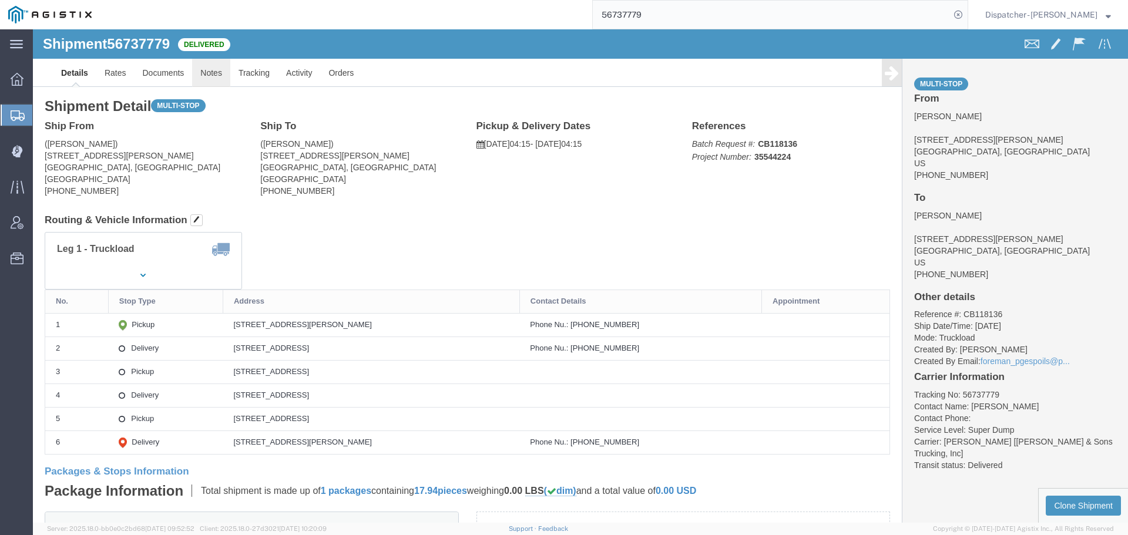
click link "Notes"
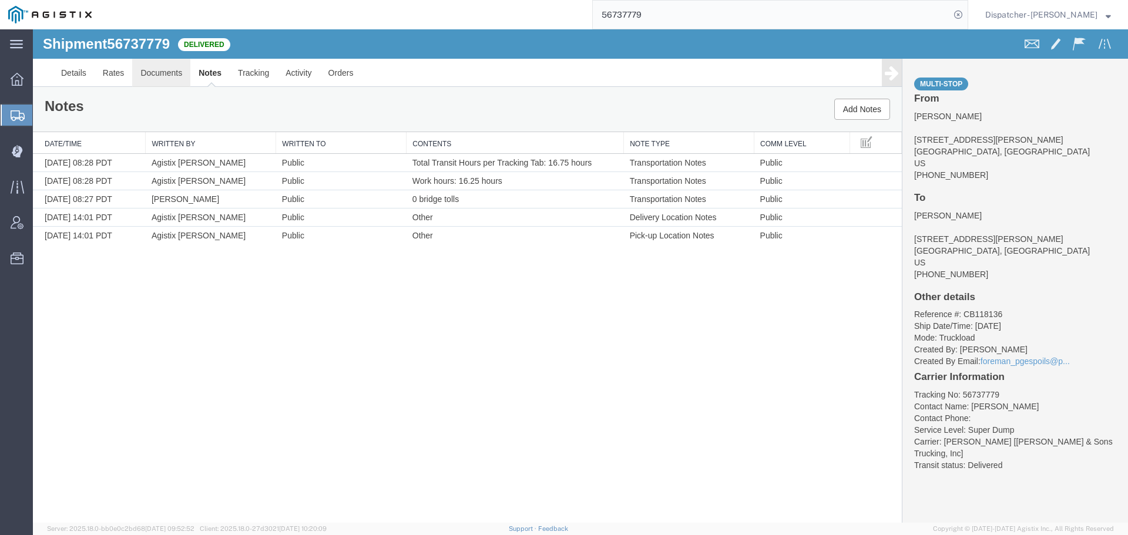
click at [148, 66] on link "Documents" at bounding box center [161, 73] width 58 height 28
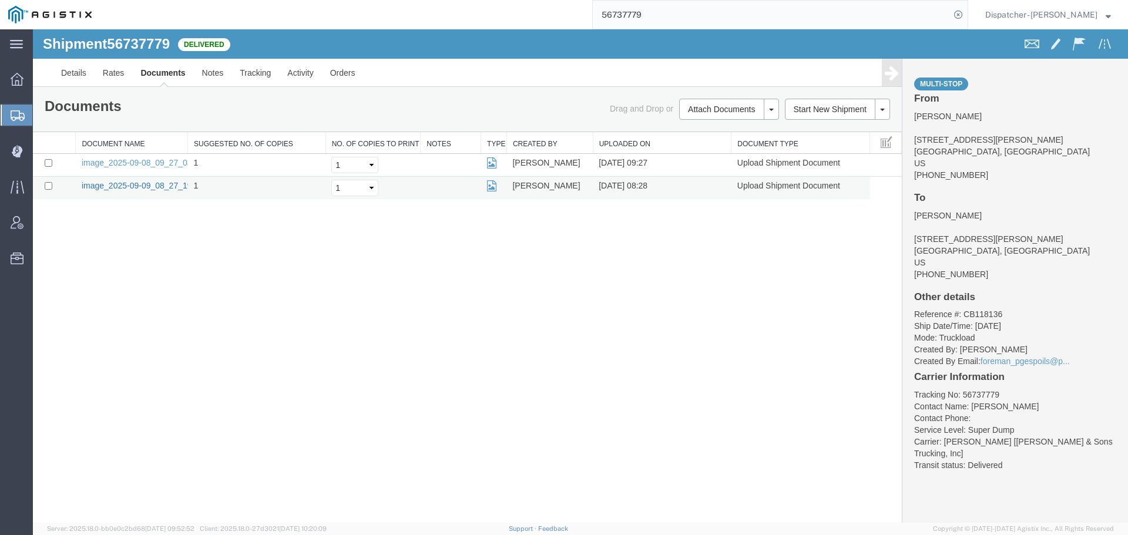
click at [139, 182] on link "image_2025-09-09_08_27_19.jpg" at bounding box center [143, 185] width 123 height 9
click at [107, 156] on td "image_2025-09-08_09_27_03.jpg" at bounding box center [132, 165] width 112 height 23
click at [111, 166] on link "image_2025-09-08_09_27_03.jpg" at bounding box center [143, 162] width 123 height 9
click at [194, 331] on div "Shipment 56737779 2 of 2 Delivered Details Rates Documents Notes Tracking Activ…" at bounding box center [580, 276] width 1095 height 494
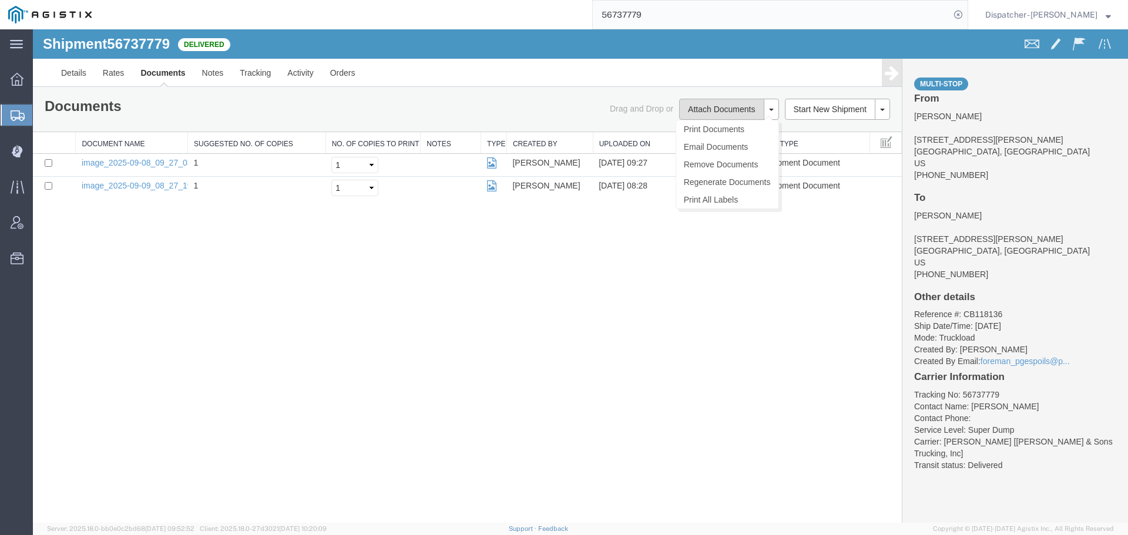
click at [725, 108] on button "Attach Documents" at bounding box center [721, 109] width 85 height 21
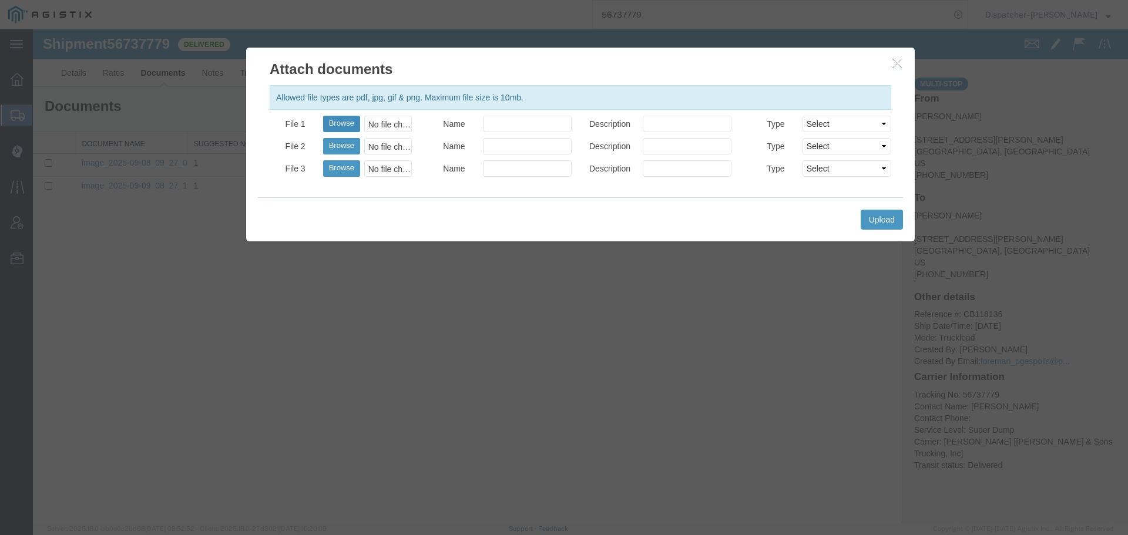
click at [345, 129] on button "Browse" at bounding box center [341, 124] width 37 height 16
click at [898, 219] on button "Upload" at bounding box center [882, 220] width 42 height 20
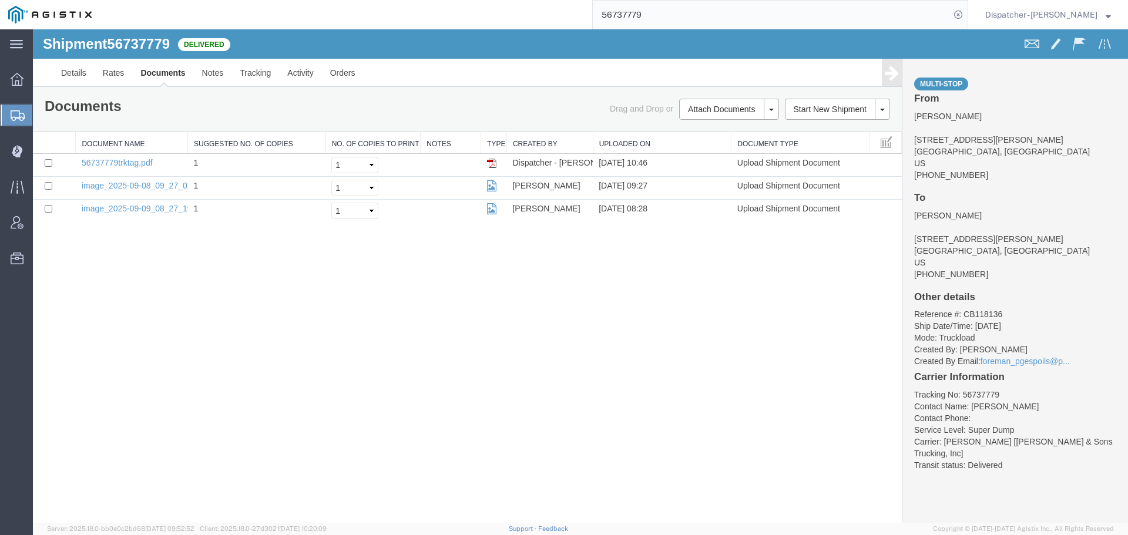
drag, startPoint x: 617, startPoint y: 21, endPoint x: 473, endPoint y: 28, distance: 144.1
click at [607, 22] on input "56737779" at bounding box center [771, 15] width 357 height 28
